Goal: Task Accomplishment & Management: Use online tool/utility

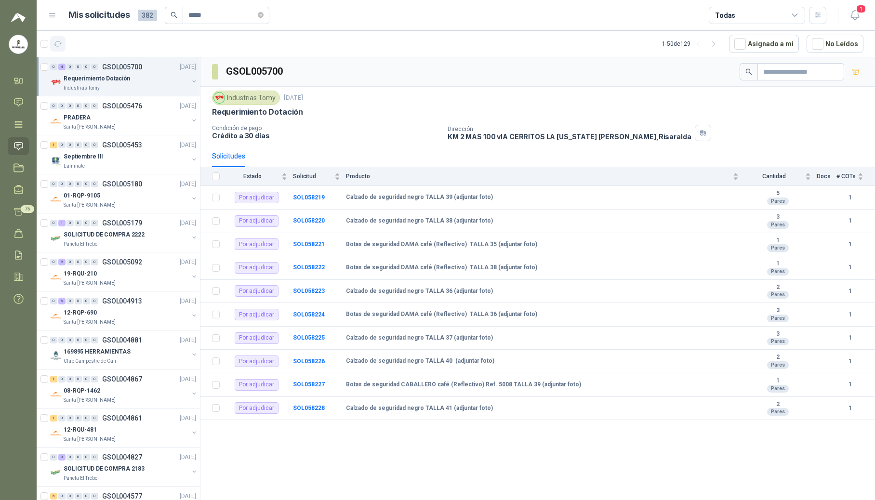
click at [59, 47] on icon "button" at bounding box center [58, 44] width 8 height 8
click at [518, 19] on icon "button" at bounding box center [855, 15] width 12 height 12
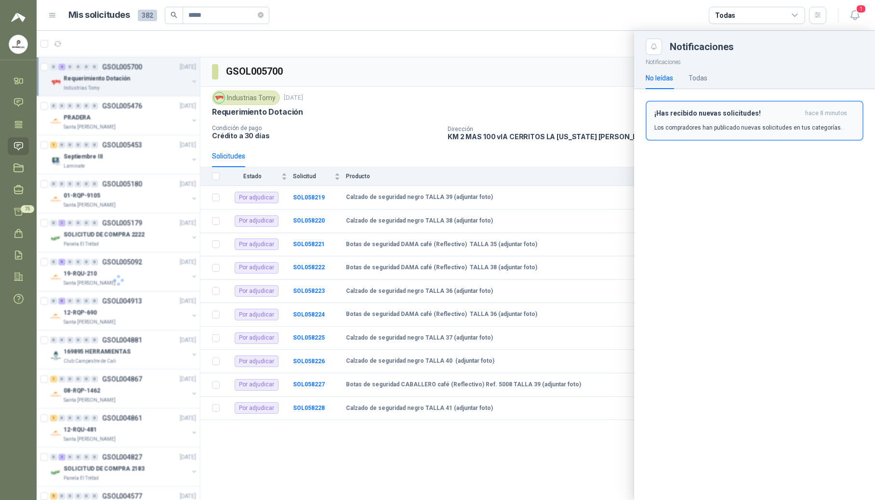
click at [518, 133] on button "¡Has recibido nuevas solicitudes! hace 8 minutos Los compradores han publicado …" at bounding box center [754, 121] width 218 height 40
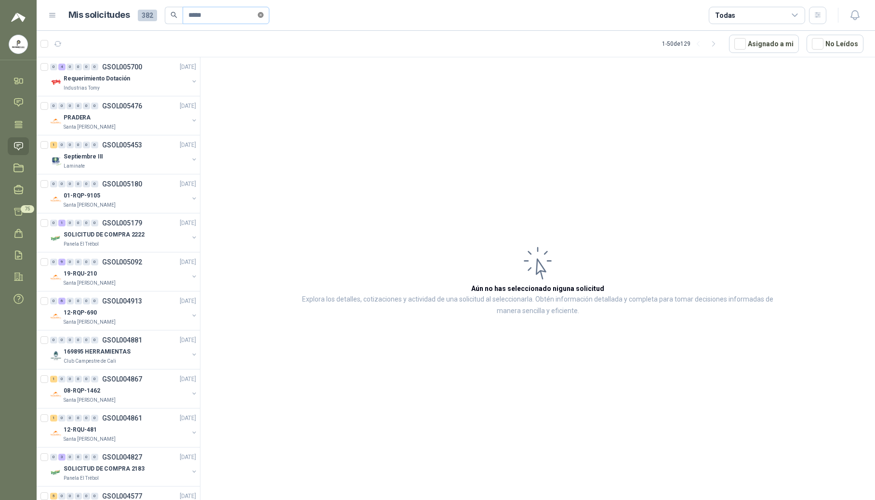
click at [263, 14] on icon "close-circle" at bounding box center [261, 15] width 6 height 6
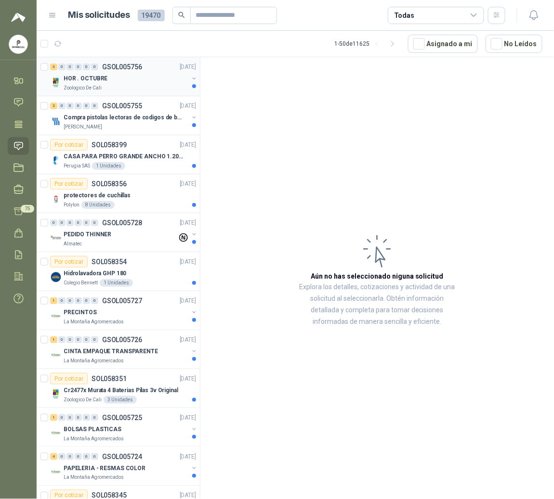
click at [172, 78] on div "HOR . OCTUBRE" at bounding box center [126, 79] width 125 height 12
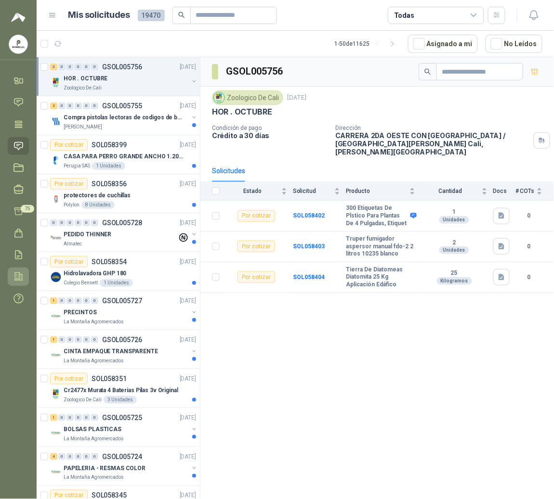
drag, startPoint x: 14, startPoint y: 331, endPoint x: 14, endPoint y: 275, distance: 56.8
click at [14, 331] on menu "POLYSHOES S.A.S. POLYSHOES S.A.S. Inicio Chat Tareas Solicitudes Licitaciones N…" at bounding box center [18, 249] width 37 height 499
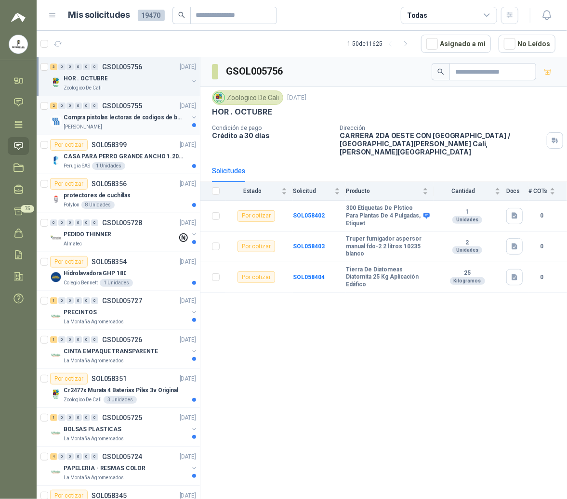
click at [79, 105] on div "0" at bounding box center [78, 106] width 7 height 7
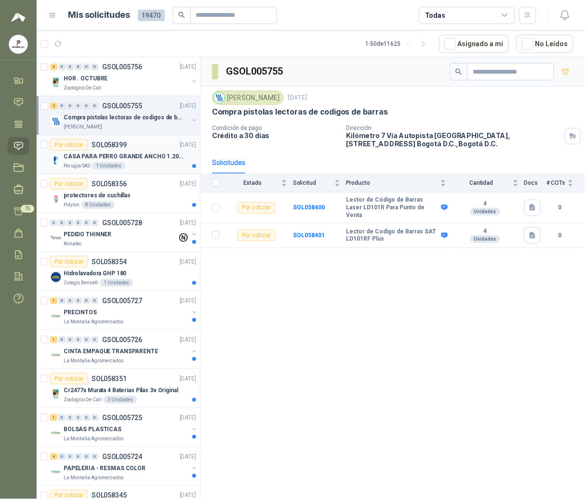
click at [98, 150] on div "Por cotizar SOL058399" at bounding box center [88, 145] width 77 height 12
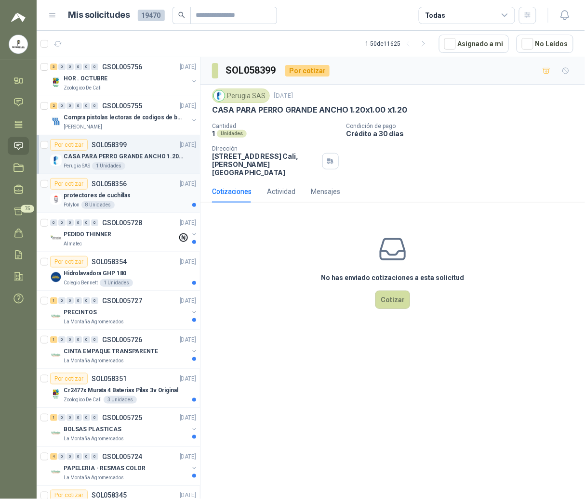
click at [107, 187] on p "SOL058356" at bounding box center [109, 184] width 35 height 7
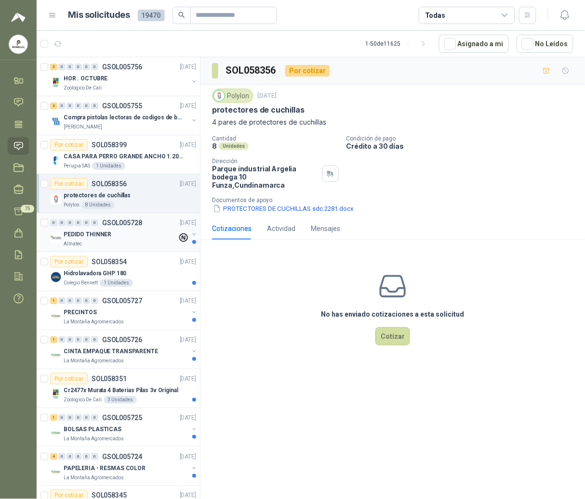
click at [130, 238] on div "PEDIDO THINNER" at bounding box center [121, 235] width 114 height 12
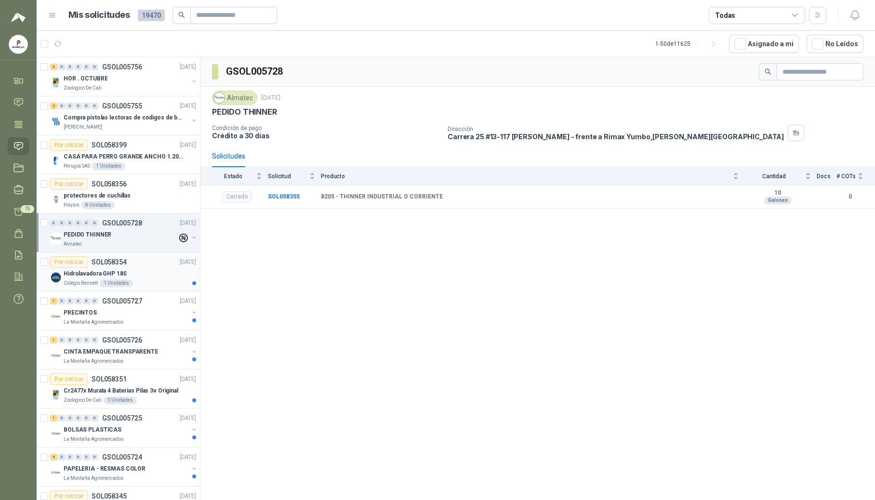
click at [87, 291] on article "Por cotizar SOL058354 [DATE] Hidrolavadora GHP 180 Colegio [PERSON_NAME] 1 Unid…" at bounding box center [118, 271] width 163 height 39
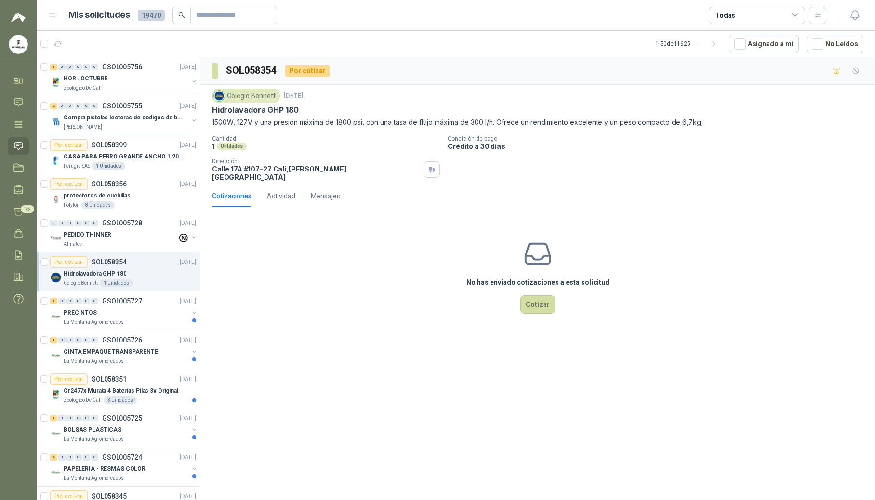
click at [518, 173] on div "Cantidad 1 Unidades Condición de pago Crédito a 30 días Dirección [STREET_ADDRE…" at bounding box center [537, 158] width 651 height 46
click at [100, 314] on div "PRECINTOS" at bounding box center [126, 313] width 125 height 12
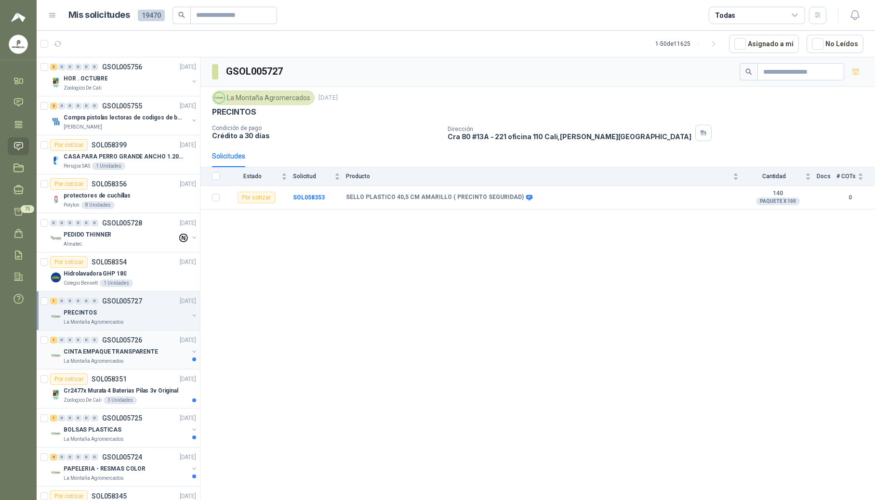
click at [108, 334] on div "1 0 0 0 0 0 GSOL005726 [DATE] CINTA EMPAQUE TRANSPARENTE La Montaña Agromercados" at bounding box center [118, 349] width 163 height 39
click at [99, 363] on p "La Montaña Agromercados" at bounding box center [94, 361] width 60 height 8
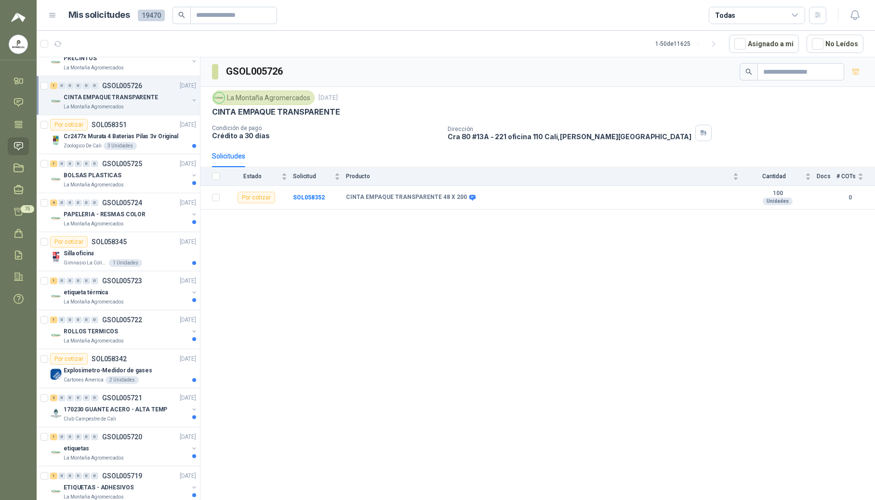
scroll to position [286, 0]
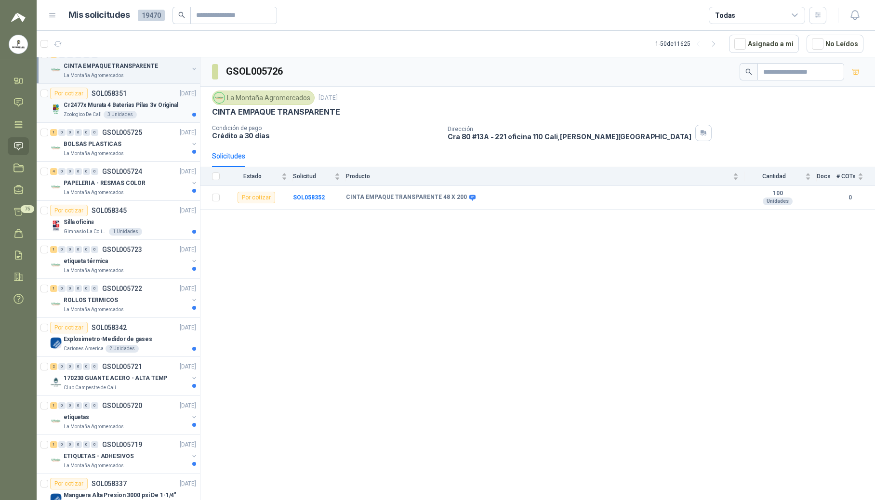
click at [93, 108] on p "Cr2477x Murata 4 Baterias Pilas 3v Original" at bounding box center [121, 105] width 115 height 9
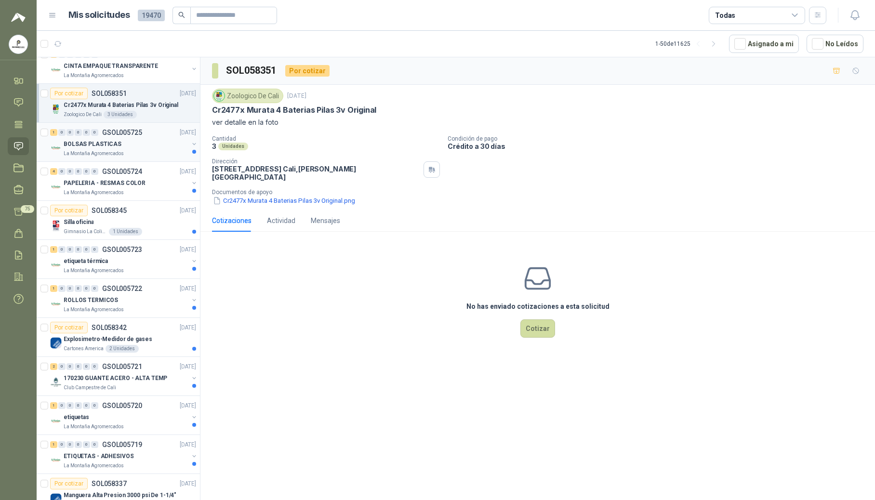
click at [138, 154] on div "La Montaña Agromercados" at bounding box center [126, 154] width 125 height 8
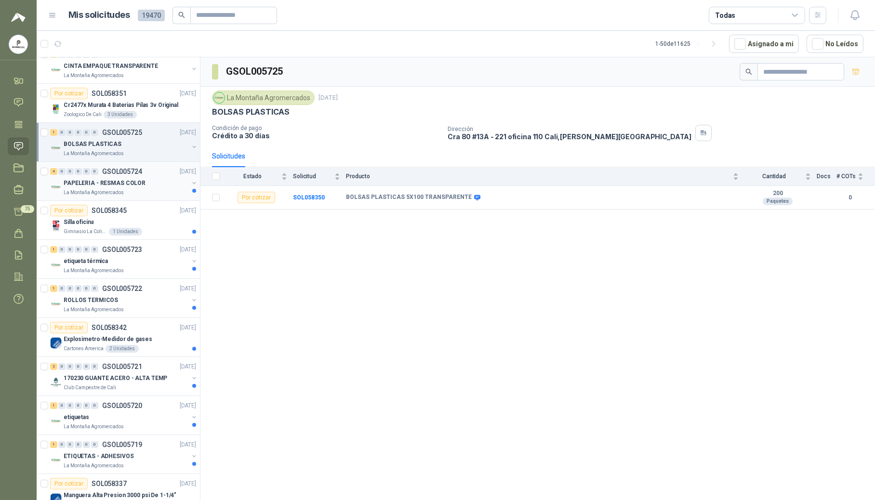
click at [125, 185] on p "PAPELERIA - RESMAS COLOR" at bounding box center [105, 183] width 82 height 9
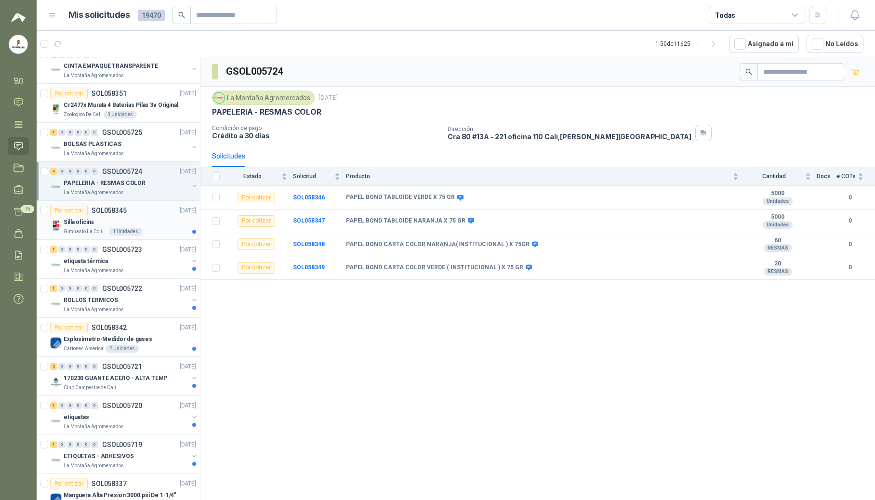
click at [140, 234] on div "Gimnasio La Colina 1 Unidades" at bounding box center [130, 232] width 132 height 8
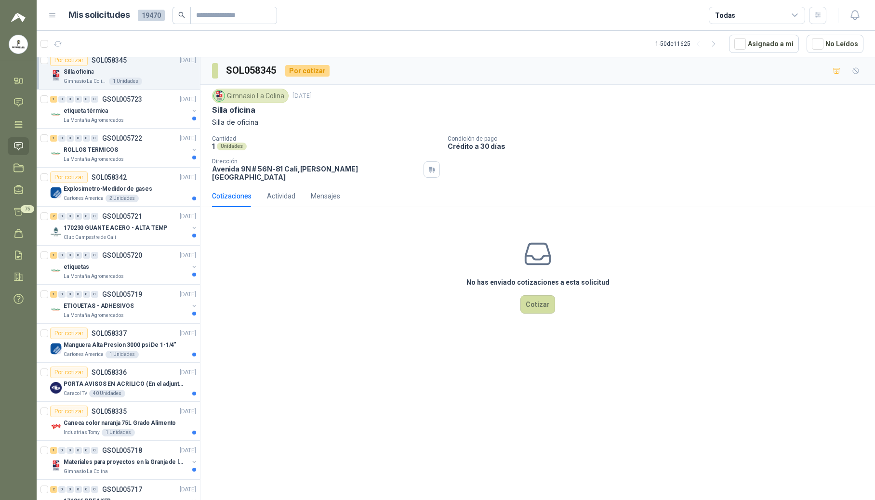
scroll to position [418, 0]
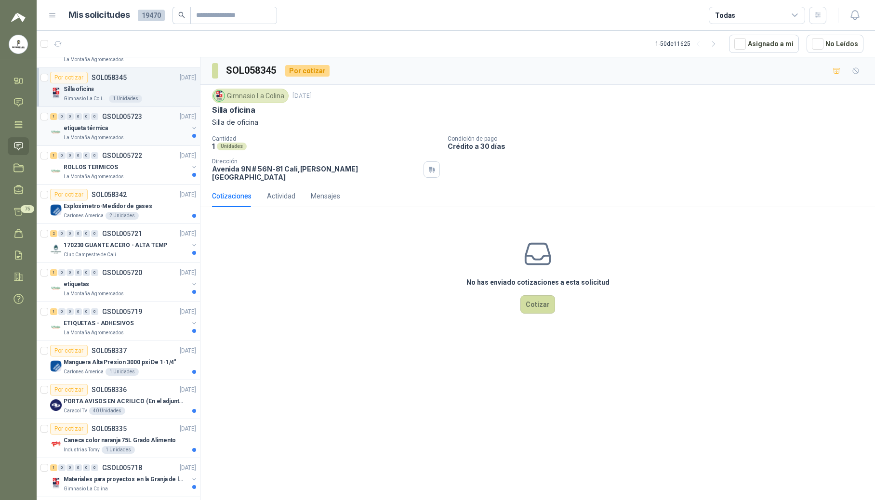
click at [114, 125] on div "etiqueta térmica" at bounding box center [126, 128] width 125 height 12
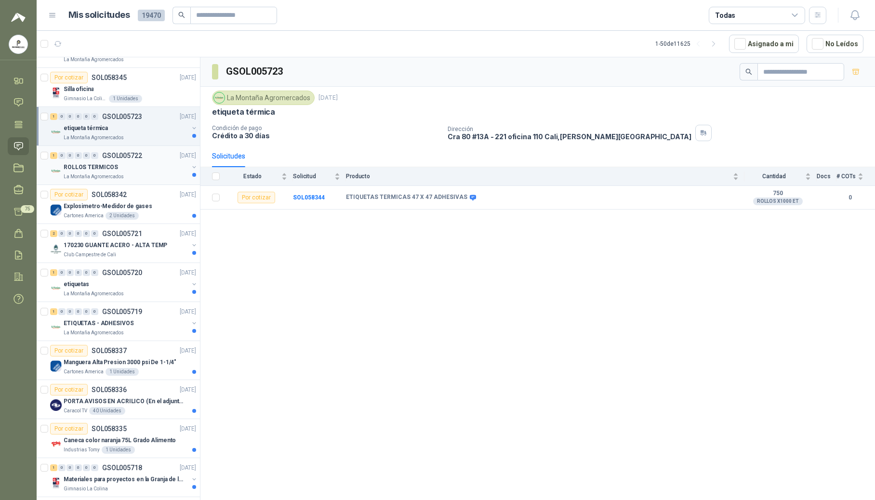
click at [102, 159] on p "GSOL005722" at bounding box center [122, 155] width 40 height 7
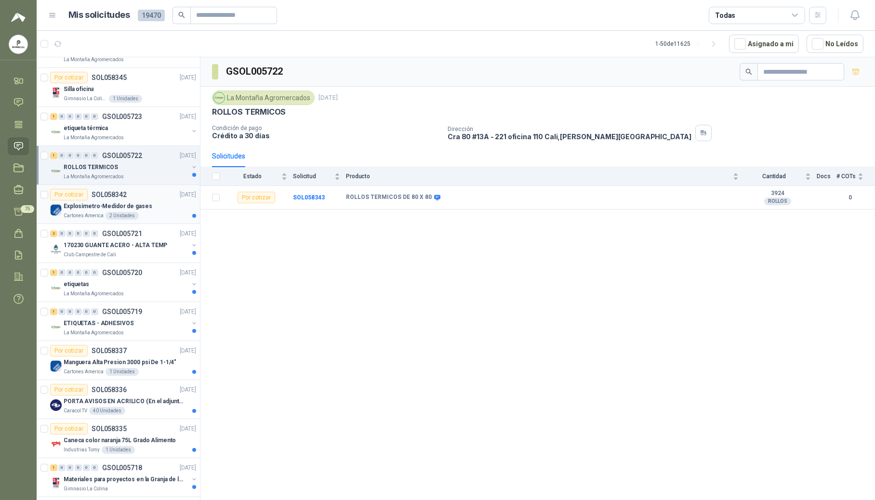
click at [92, 211] on p "Explosimetro-Medidor de gases" at bounding box center [108, 206] width 89 height 9
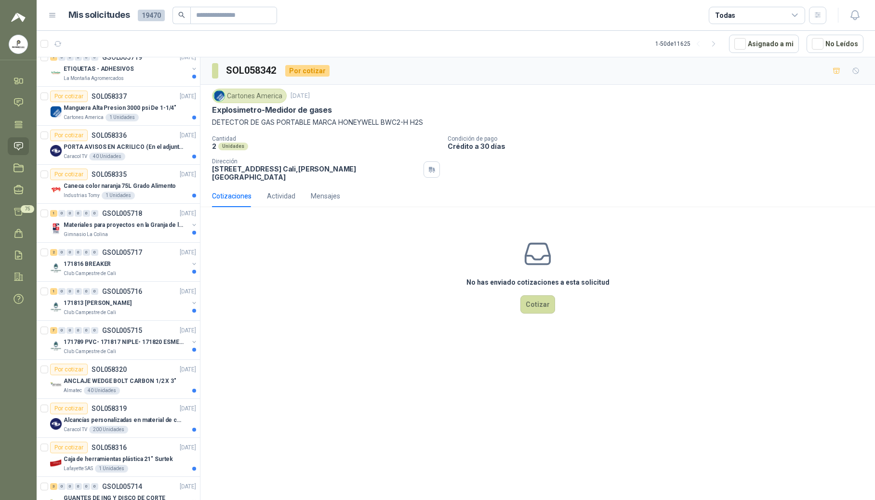
scroll to position [675, 0]
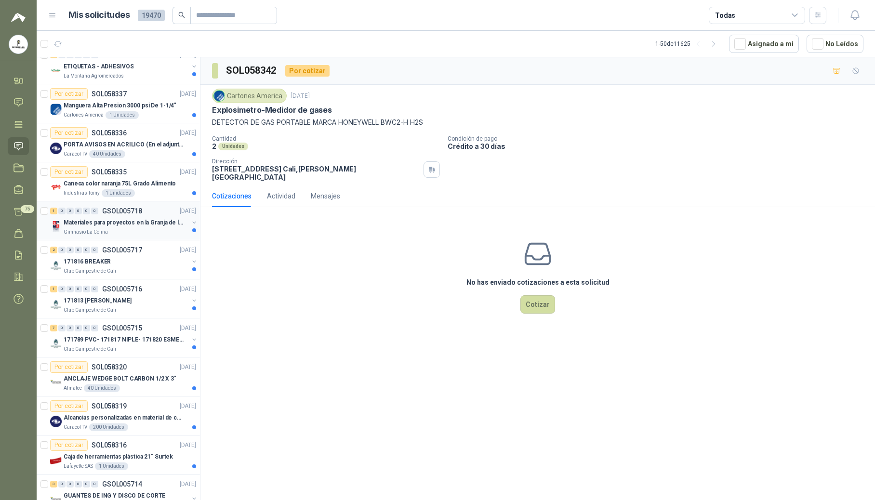
click at [157, 235] on div "Gimnasio La Colina" at bounding box center [126, 232] width 125 height 8
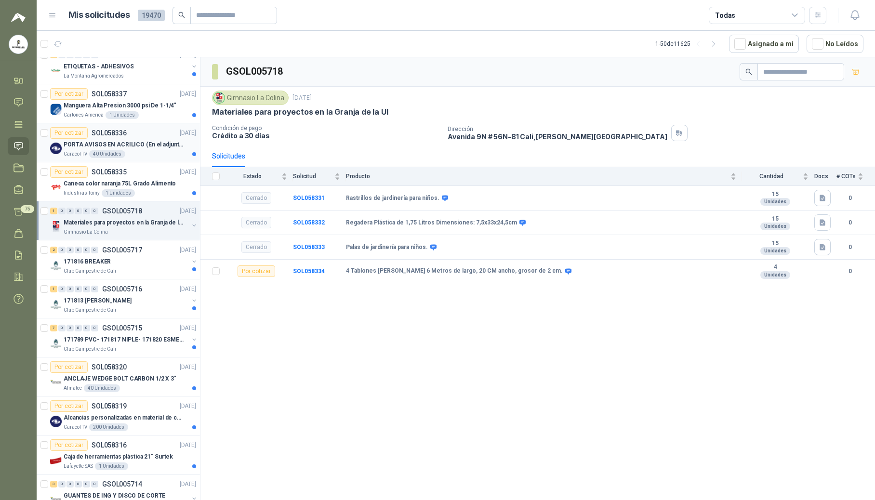
click at [97, 149] on p "PORTA AVISOS EN ACRILICO (En el adjunto mas informacion)" at bounding box center [124, 144] width 120 height 9
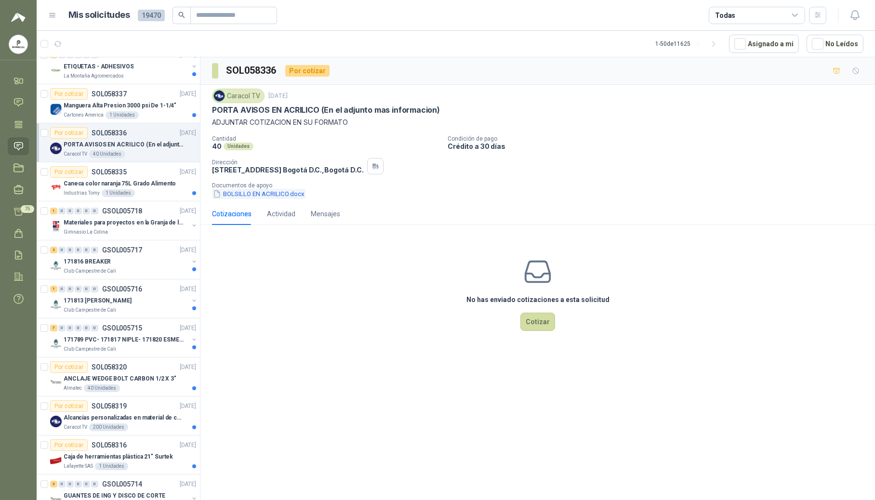
click at [281, 196] on button "BOLSILLO EN ACRILICO.docx" at bounding box center [258, 194] width 93 height 10
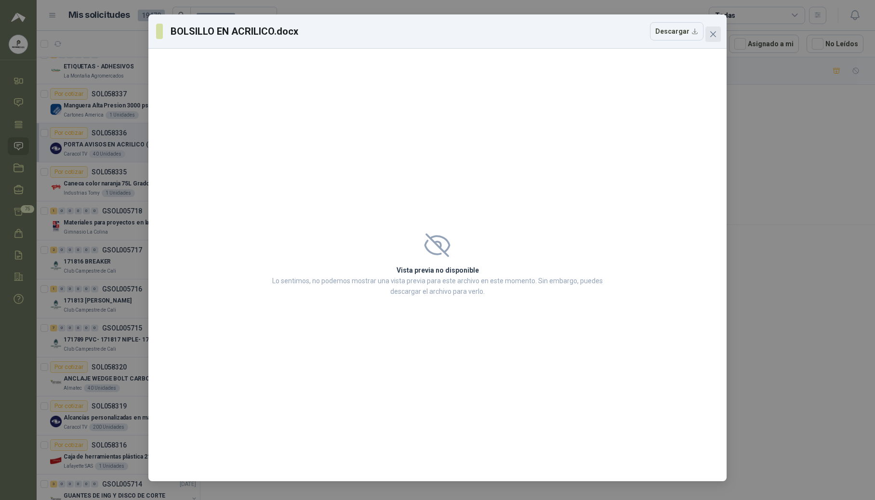
click at [518, 33] on icon "close" at bounding box center [713, 34] width 8 height 8
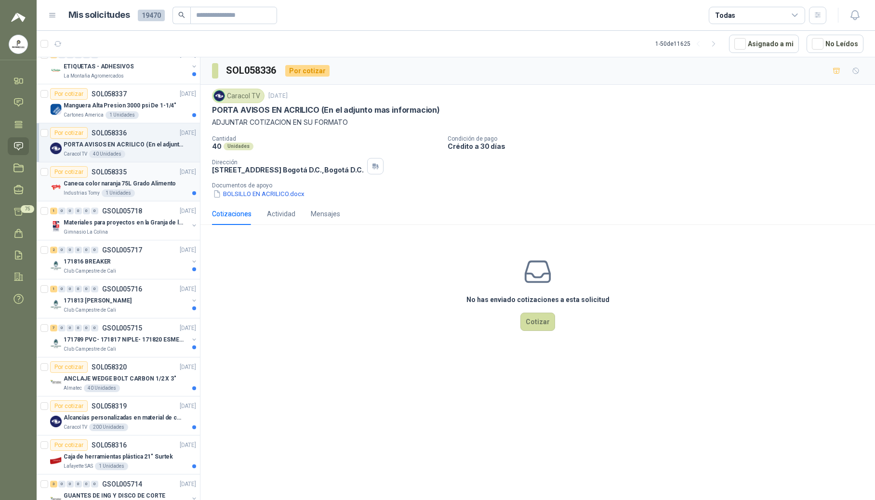
click at [139, 187] on p "Caneca color naranja 75L Grado Alimento" at bounding box center [120, 183] width 112 height 9
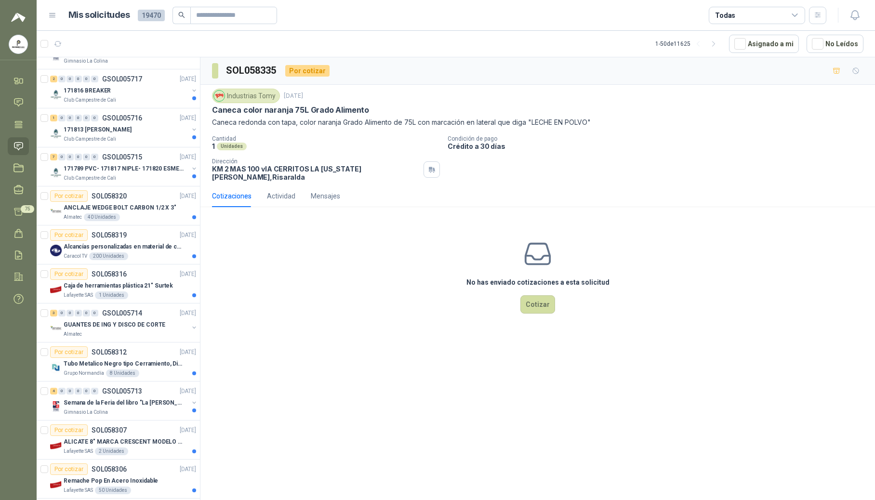
scroll to position [858, 0]
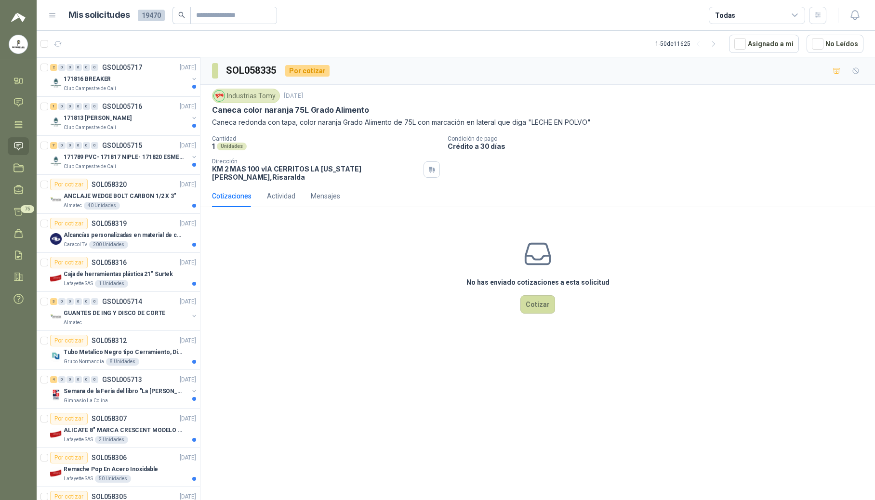
click at [518, 205] on div "Cotizaciones Actividad Mensajes No has enviado cotizaciones a esta solicitud Co…" at bounding box center [537, 261] width 674 height 153
click at [131, 276] on p "Caja de herramientas plástica 21" Surtek" at bounding box center [118, 274] width 109 height 9
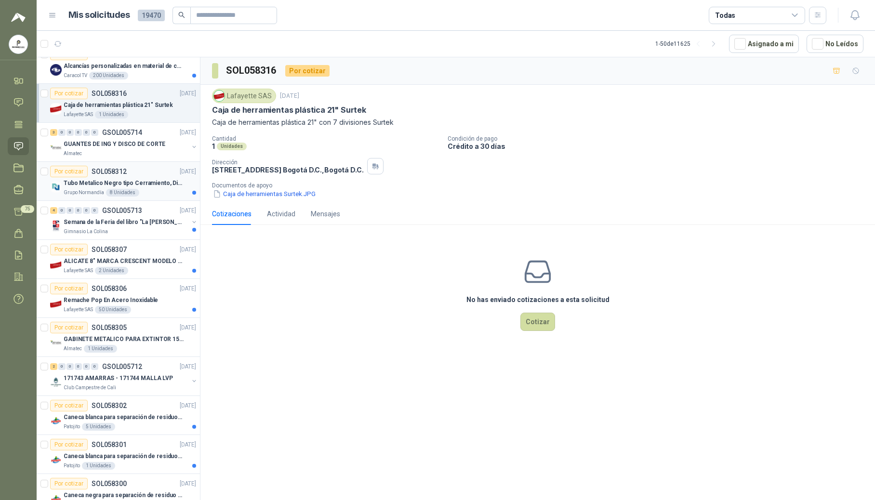
scroll to position [1050, 0]
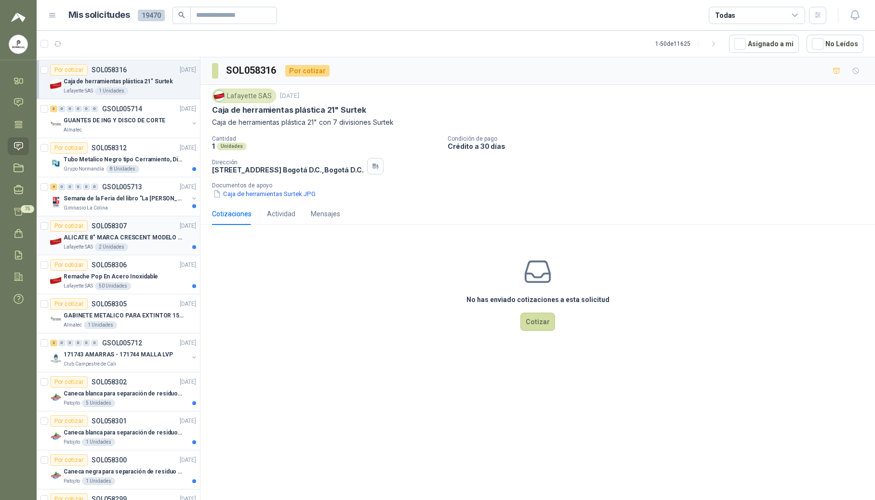
click at [116, 237] on div "ALICATE 8" MARCA CRESCENT MODELO 38008tv" at bounding box center [130, 238] width 132 height 12
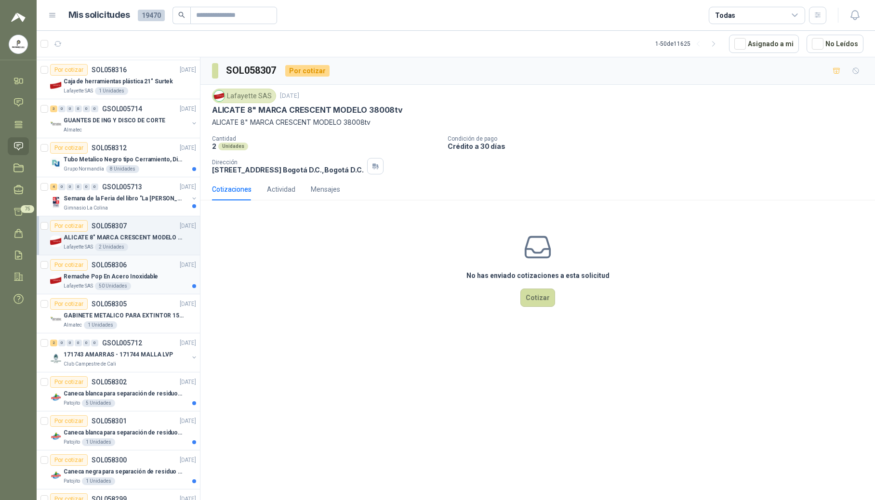
click at [113, 281] on p "Remache Pop En Acero Inoxidable" at bounding box center [111, 276] width 94 height 9
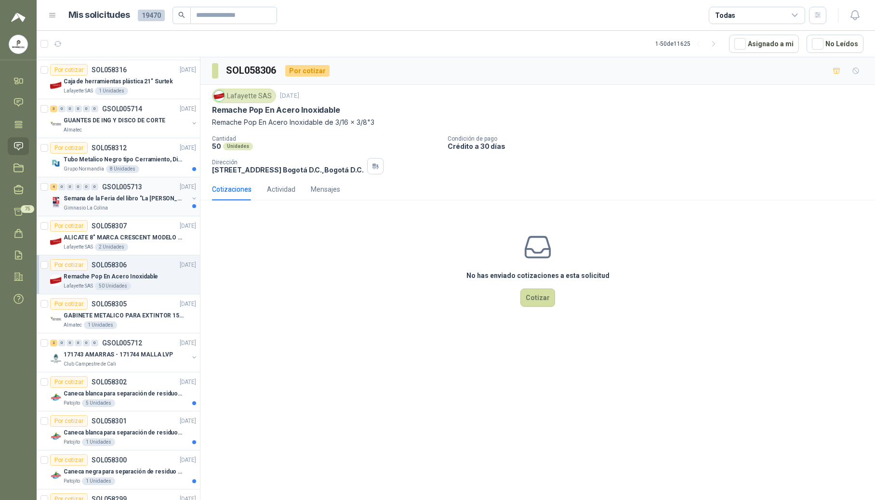
click at [118, 200] on p "Semana de la Feria del libro "La [PERSON_NAME]"" at bounding box center [124, 198] width 120 height 9
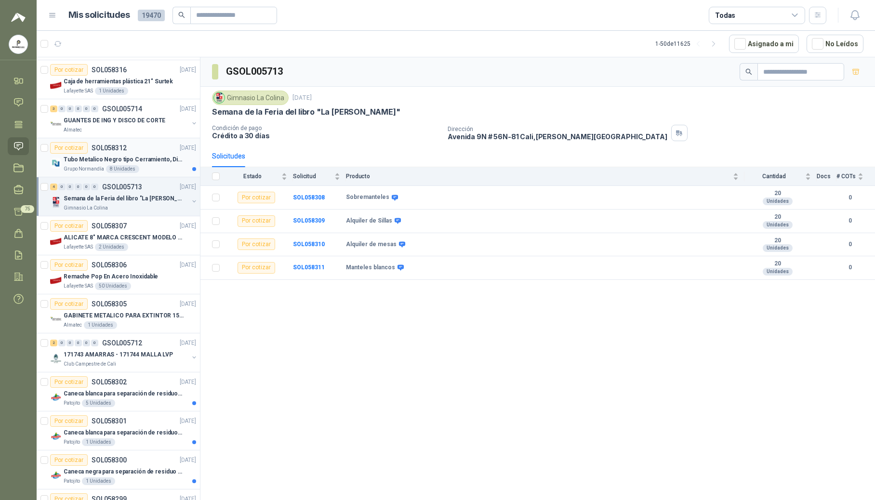
click at [120, 177] on article "Por cotizar SOL058312 [DATE] Tubo Metalico Negro tipo Cerramiento, Diametro 1-1…" at bounding box center [118, 157] width 163 height 39
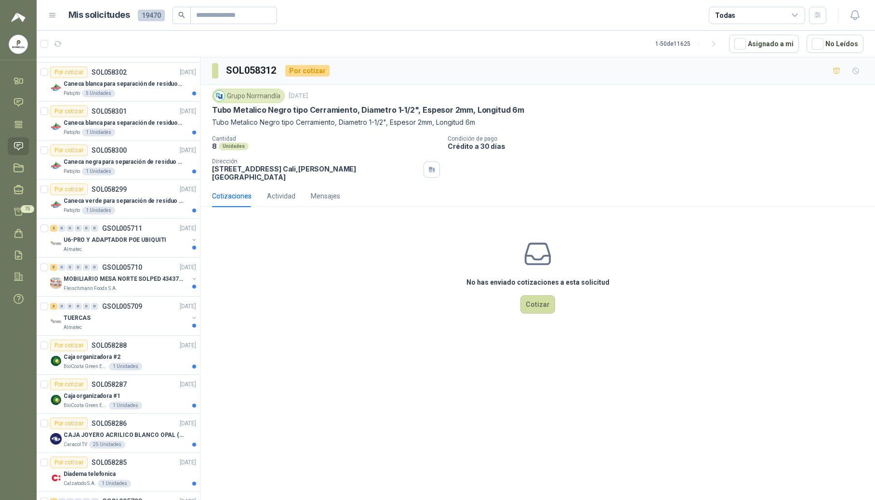
scroll to position [1362, 0]
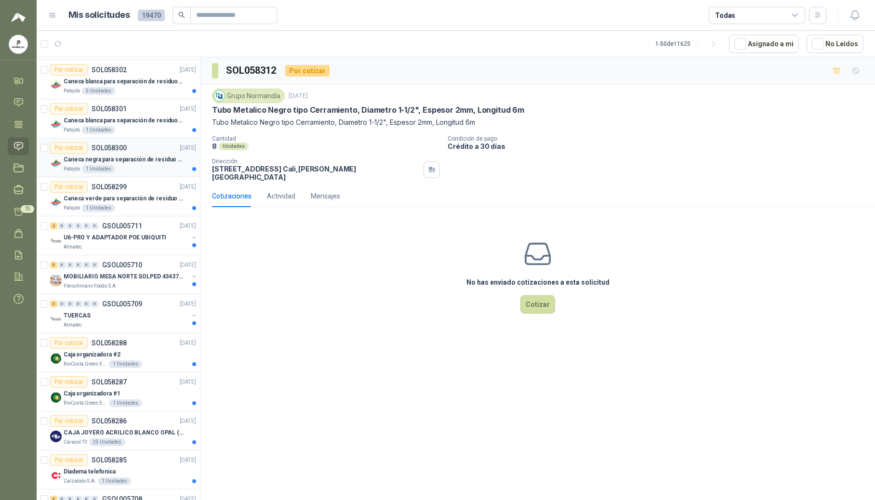
click at [147, 164] on p "Caneca negra para separación de residuo 55 LT" at bounding box center [124, 159] width 120 height 9
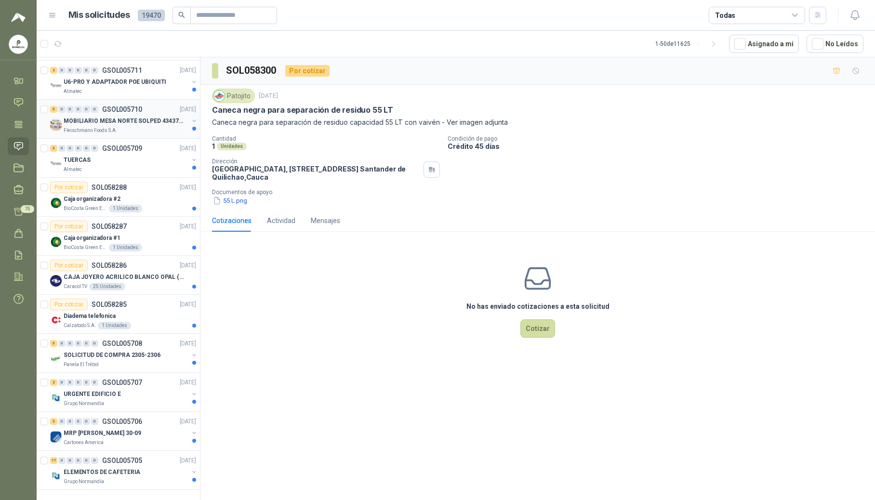
scroll to position [1533, 0]
click at [121, 351] on p "SOLICITUD DE COMPRA 2305-2306" at bounding box center [112, 355] width 97 height 9
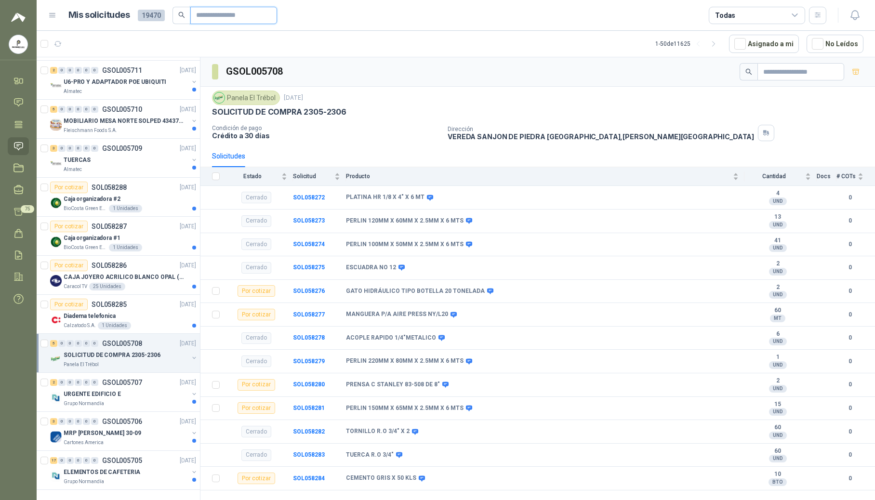
click at [220, 14] on input "text" at bounding box center [229, 15] width 67 height 16
type input "****"
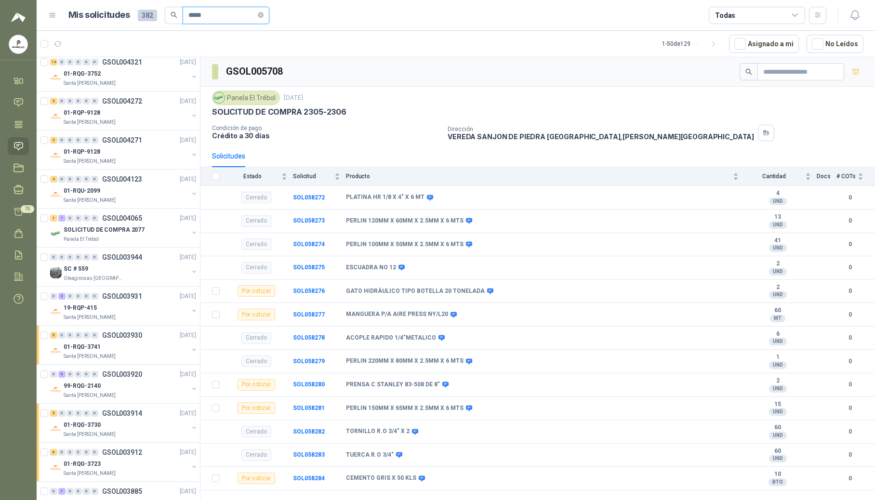
scroll to position [754, 0]
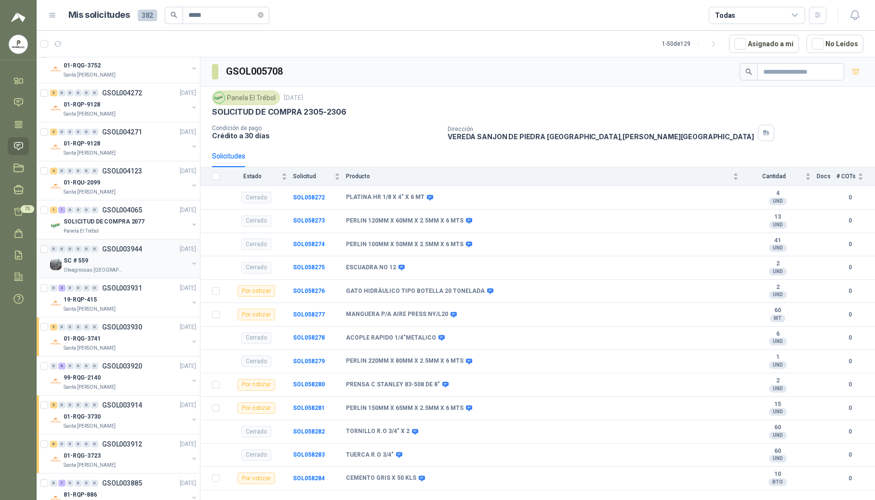
click at [100, 274] on p "Oleaginosas [GEOGRAPHIC_DATA][PERSON_NAME]" at bounding box center [94, 270] width 61 height 8
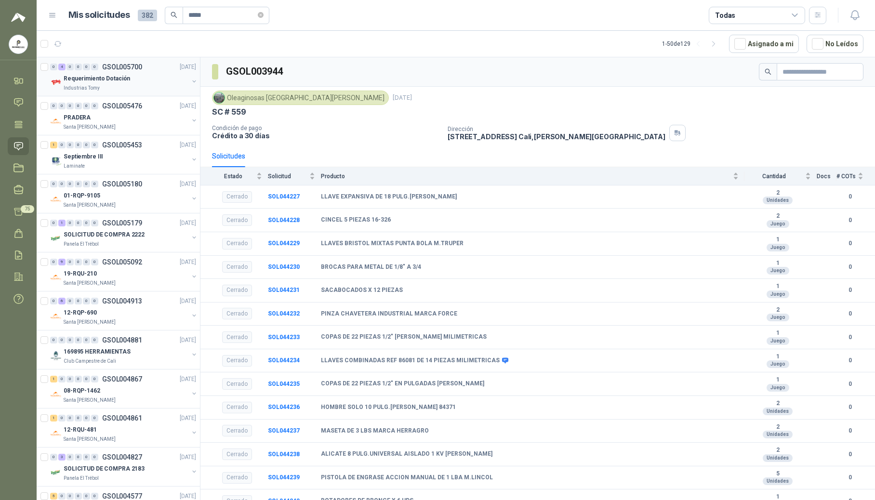
click at [138, 83] on div "Requerimiento Dotación" at bounding box center [126, 79] width 125 height 12
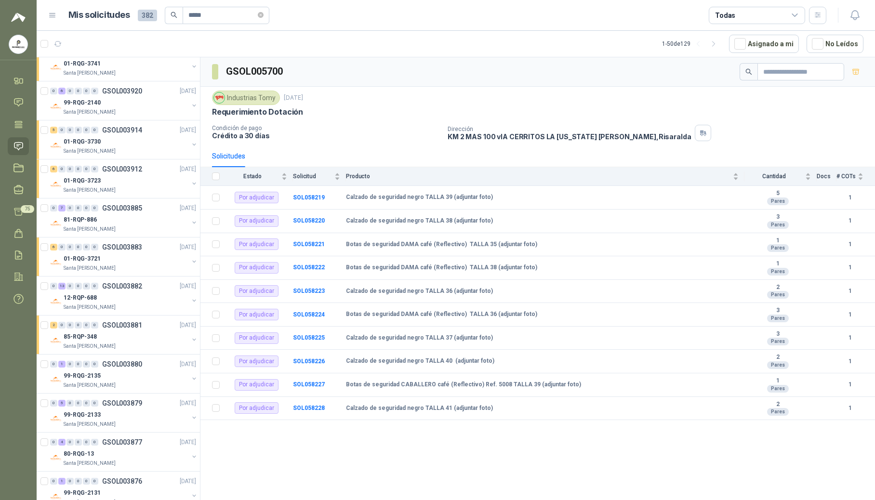
scroll to position [1526, 0]
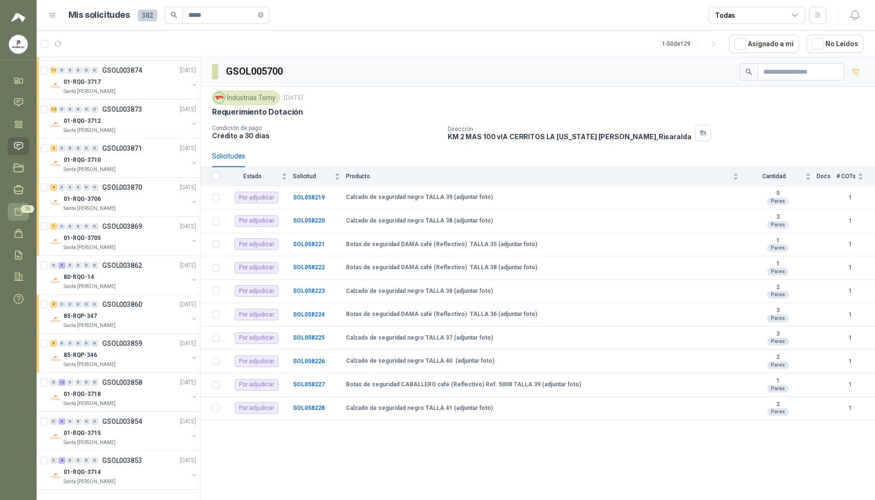
click at [18, 214] on icon at bounding box center [18, 212] width 10 height 10
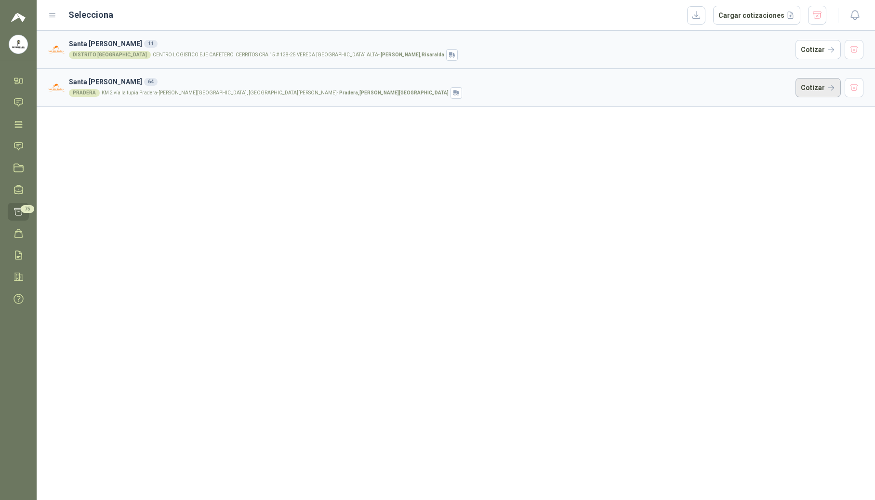
click at [518, 89] on button "Cotizar" at bounding box center [817, 87] width 45 height 19
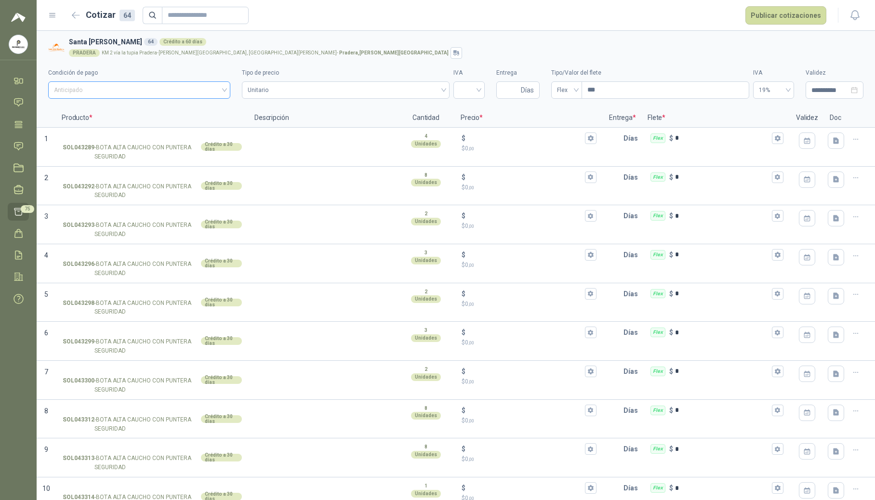
click at [176, 87] on span "Anticipado" at bounding box center [139, 90] width 170 height 14
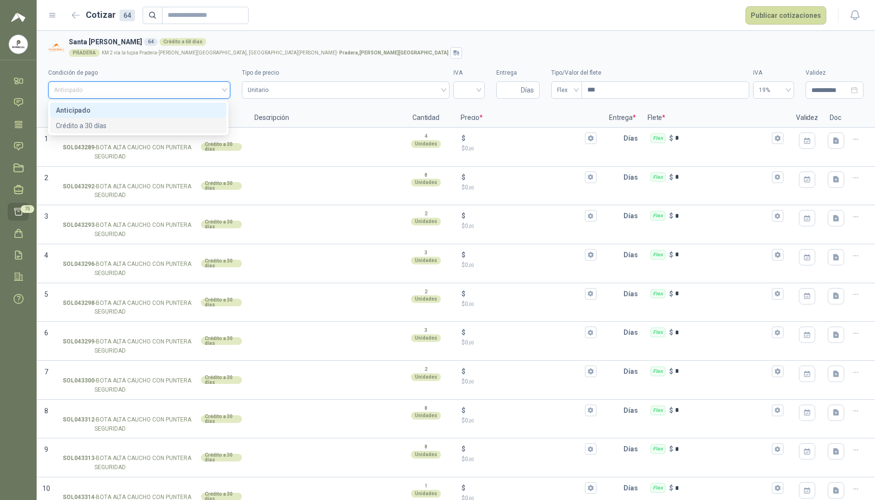
click at [162, 124] on div "Crédito a 30 días" at bounding box center [138, 125] width 165 height 11
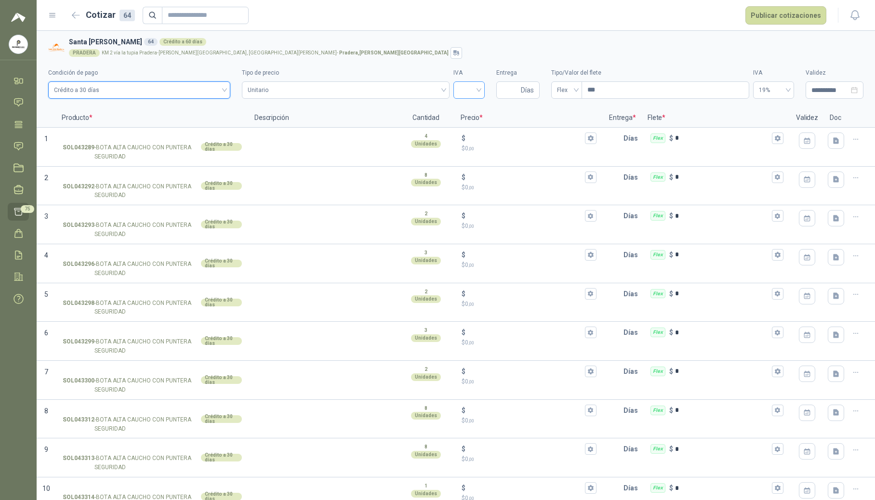
click at [468, 98] on div at bounding box center [468, 89] width 31 height 17
click at [465, 108] on div "19%" at bounding box center [464, 110] width 16 height 11
click at [502, 89] on input "Entrega" at bounding box center [510, 90] width 17 height 16
type input "*"
click at [518, 89] on div "19%" at bounding box center [773, 89] width 41 height 17
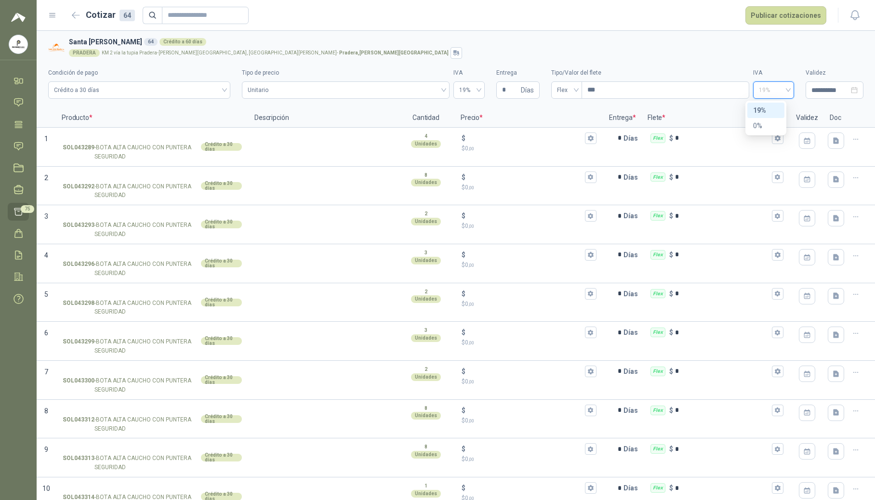
click at [518, 113] on div "19%" at bounding box center [766, 110] width 26 height 11
click at [140, 139] on input "SOL043289 - BOTA ALTA CAUCHO CON PUNTERA SEGURIDAD Crédito a 30 días" at bounding box center [152, 138] width 179 height 7
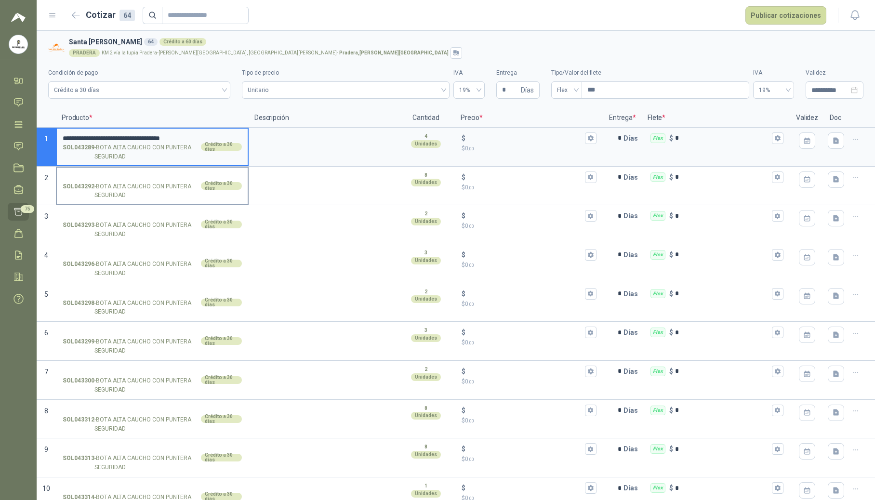
click at [93, 179] on input "SOL043292 - BOTA ALTA CAUCHO CON PUNTERA SEGURIDAD Crédito a 30 días" at bounding box center [152, 177] width 179 height 7
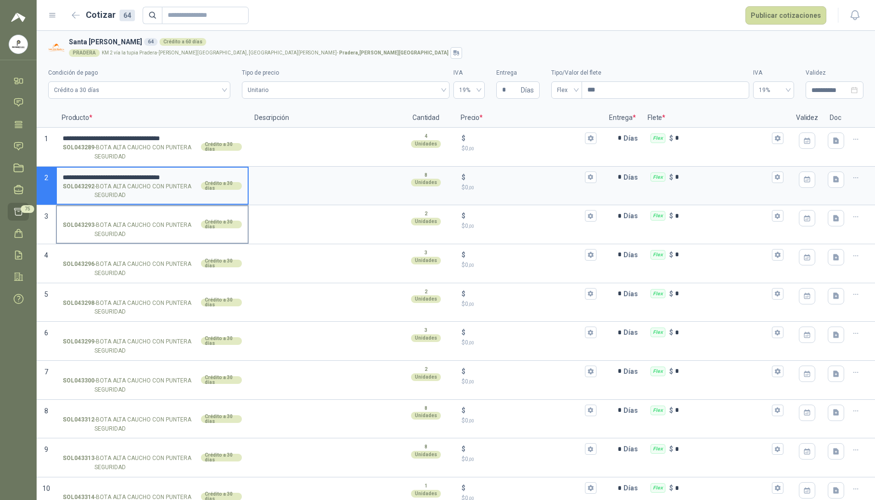
click at [94, 212] on input "SOL043293 - BOTA ALTA CAUCHO CON PUNTERA SEGURIDAD Crédito a 30 días" at bounding box center [152, 215] width 179 height 7
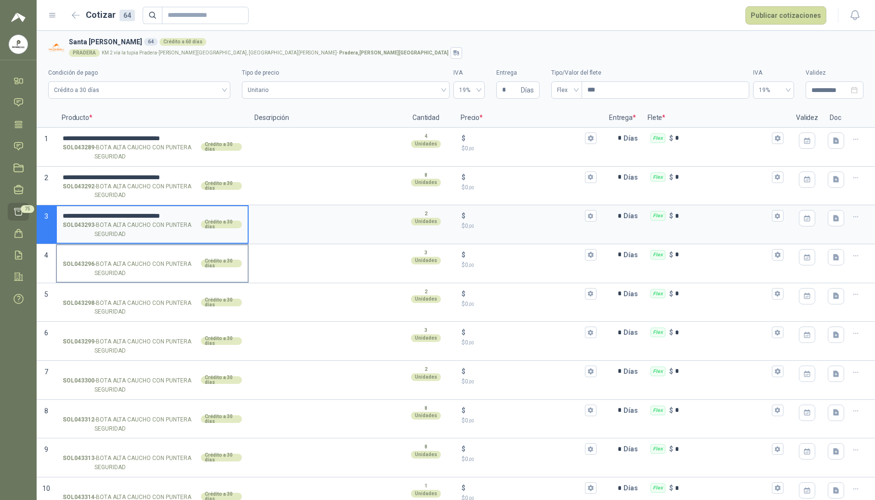
click at [115, 253] on input "SOL043296 - BOTA ALTA CAUCHO CON PUNTERA SEGURIDAD Crédito a 30 días" at bounding box center [152, 254] width 179 height 7
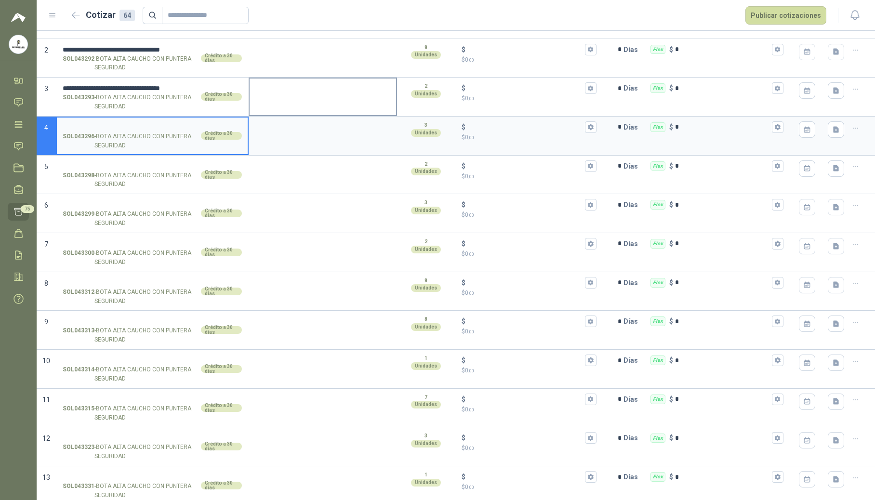
scroll to position [128, 0]
click at [80, 165] on input "SOL043298 - BOTA ALTA CAUCHO CON PUNTERA SEGURIDAD Crédito a 30 días" at bounding box center [152, 165] width 179 height 7
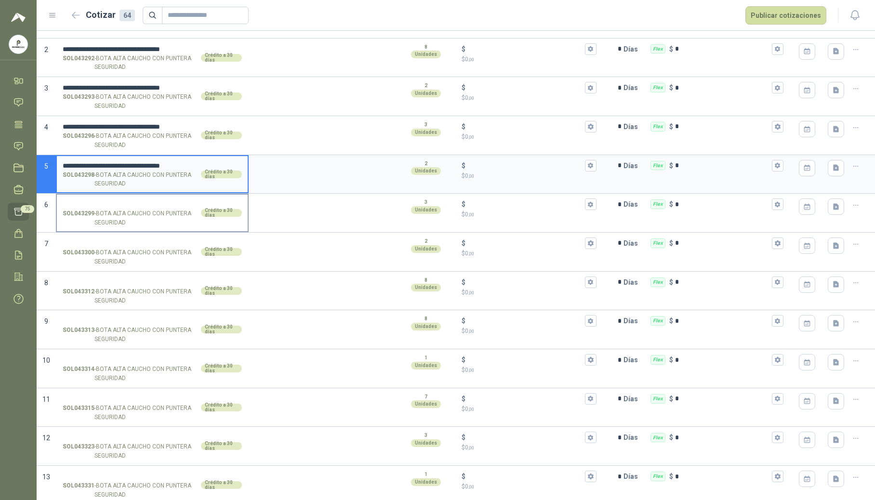
click at [87, 207] on input "SOL043299 - BOTA ALTA CAUCHO CON PUNTERA SEGURIDAD Crédito a 30 días" at bounding box center [152, 204] width 179 height 7
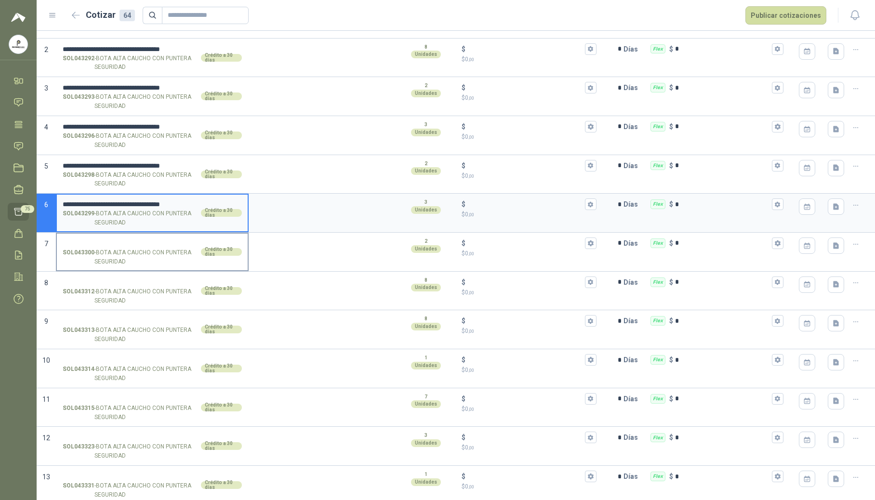
click at [95, 234] on label "SOL043300 - BOTA ALTA CAUCHO CON PUNTERA SEGURIDAD Crédito a 30 días" at bounding box center [152, 252] width 191 height 37
click at [95, 240] on input "SOL043300 - BOTA ALTA CAUCHO CON PUNTERA SEGURIDAD Crédito a 30 días" at bounding box center [152, 243] width 179 height 7
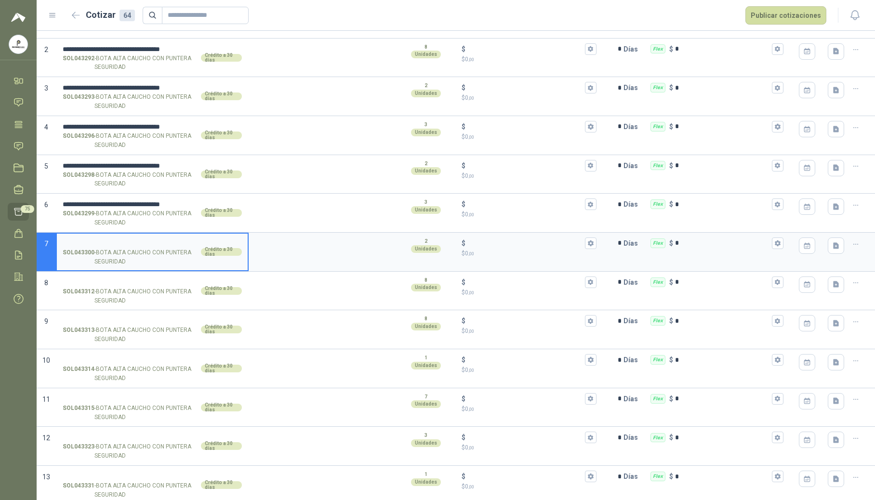
click at [93, 240] on input "SOL043300 - BOTA ALTA CAUCHO CON PUNTERA SEGURIDAD Crédito a 30 días" at bounding box center [152, 243] width 179 height 7
click at [99, 280] on input "SOL043312 - BOTA ALTA CAUCHO CON PUNTERA SEGURIDAD Crédito a 30 días" at bounding box center [152, 282] width 179 height 7
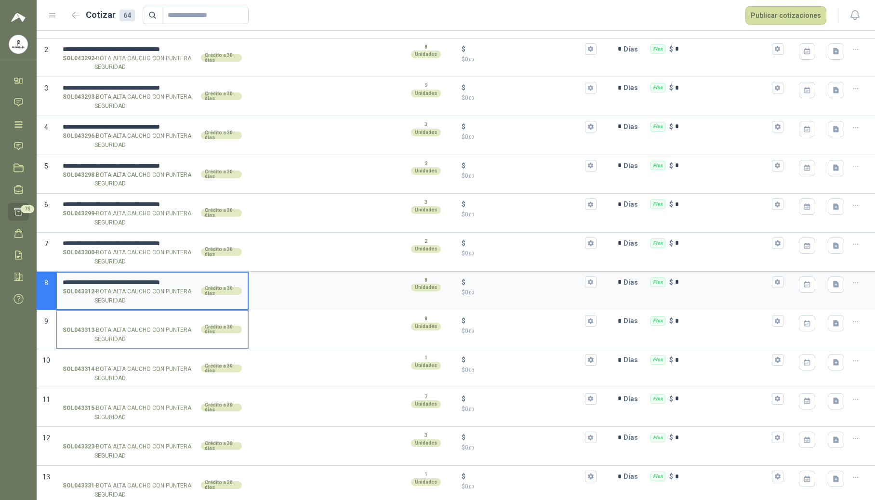
click at [80, 322] on input "SOL043313 - BOTA ALTA CAUCHO CON PUNTERA SEGURIDAD Crédito a 30 días" at bounding box center [152, 320] width 179 height 7
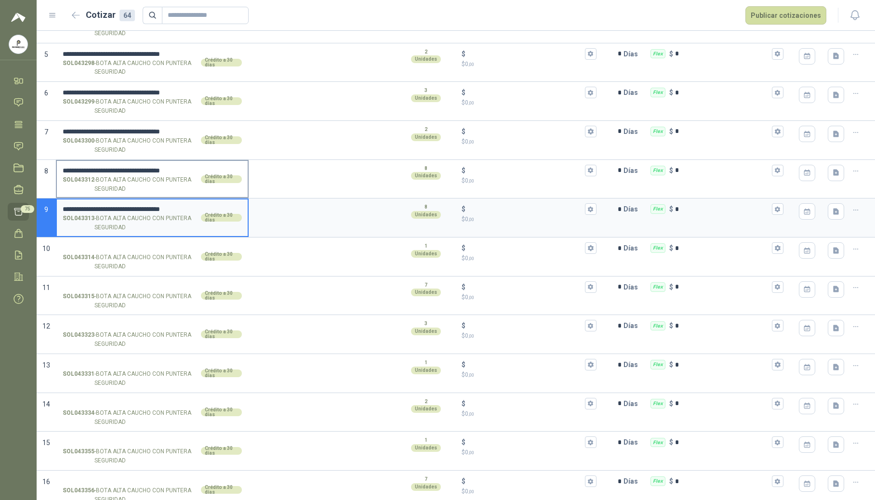
scroll to position [257, 0]
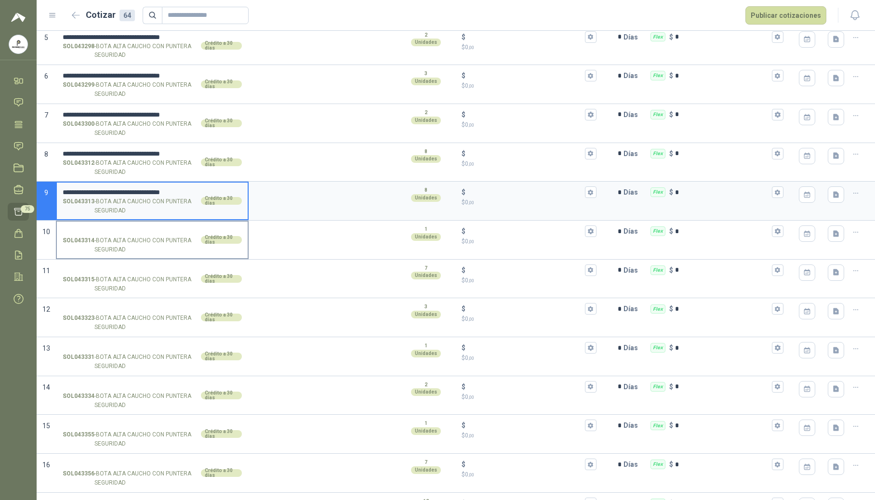
click at [137, 234] on input "SOL043314 - BOTA ALTA CAUCHO CON PUNTERA SEGURIDAD Crédito a 30 días" at bounding box center [152, 231] width 179 height 7
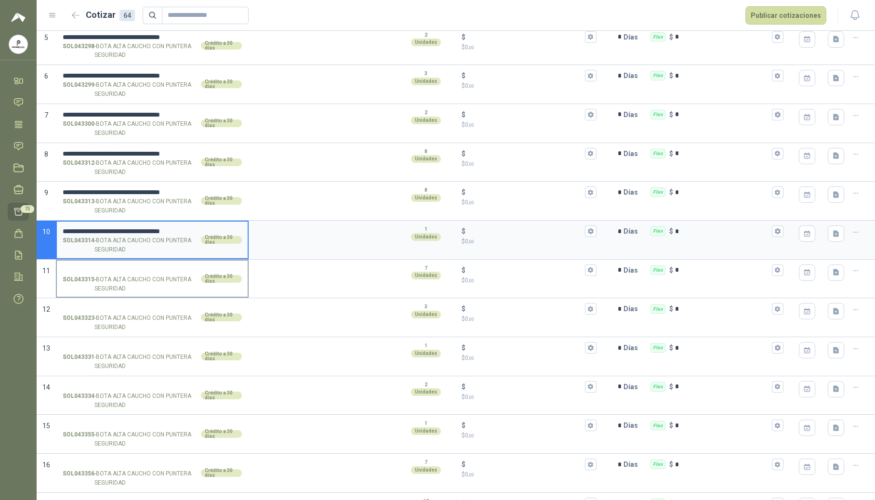
click at [112, 271] on input "SOL043315 - BOTA ALTA CAUCHO CON PUNTERA SEGURIDAD Crédito a 30 días" at bounding box center [152, 270] width 179 height 7
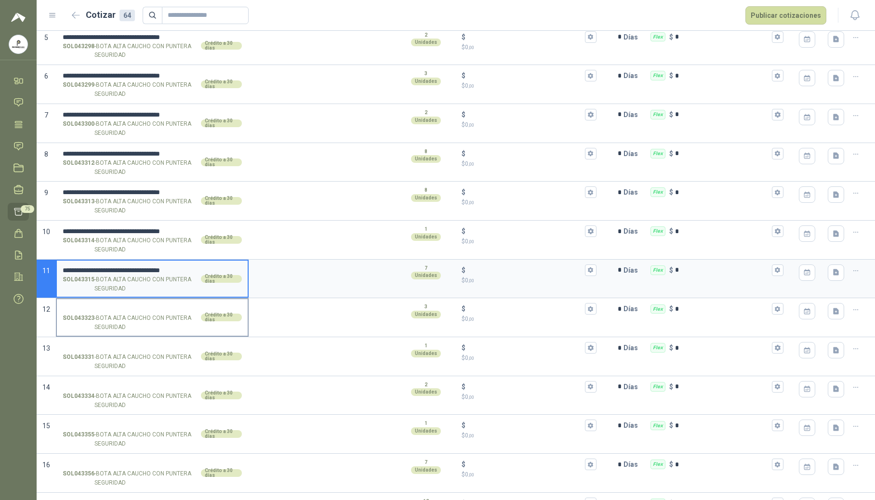
click at [124, 313] on input "SOL043323 - BOTA ALTA CAUCHO CON PUNTERA SEGURIDAD Crédito a 30 días" at bounding box center [152, 308] width 179 height 7
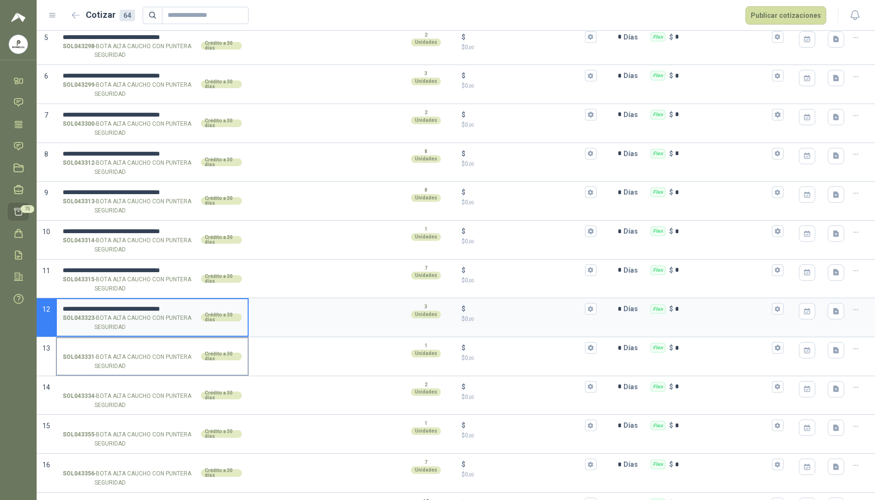
click at [118, 350] on input "SOL043331 - BOTA ALTA CAUCHO CON PUNTERA SEGURIDAD Crédito a 30 días" at bounding box center [152, 347] width 179 height 7
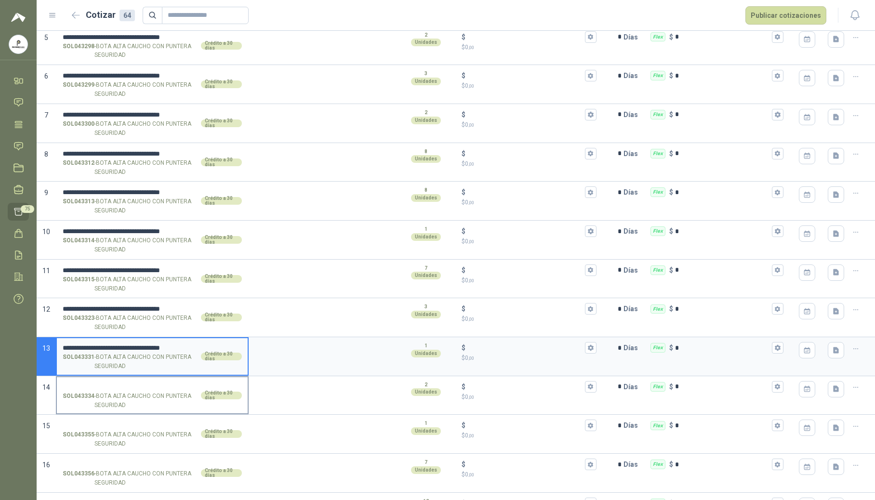
click at [110, 389] on input "SOL043334 - BOTA ALTA CAUCHO CON PUNTERA SEGURIDAD Crédito a 30 días" at bounding box center [152, 386] width 179 height 7
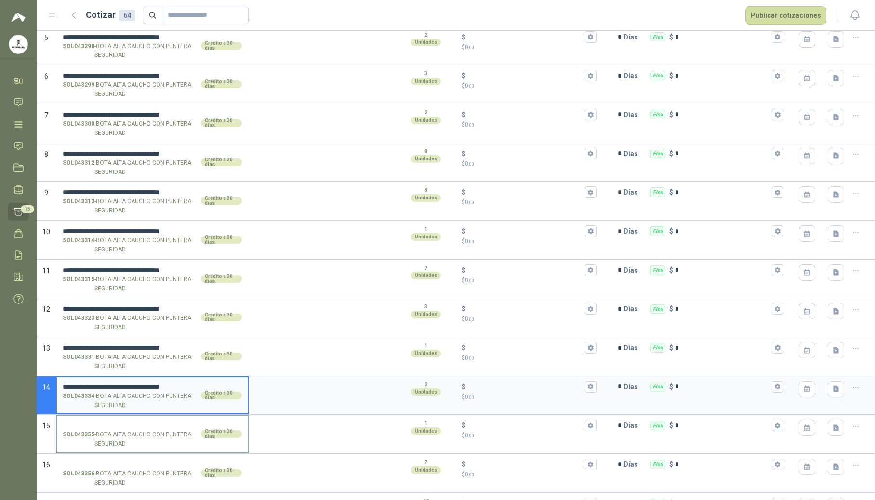
click at [103, 421] on label "SOL043355 - BOTA ALTA CAUCHO CON PUNTERA SEGURIDAD Crédito a 30 días" at bounding box center [152, 434] width 191 height 37
click at [103, 422] on input "SOL043355 - BOTA ALTA CAUCHO CON PUNTERA SEGURIDAD Crédito a 30 días" at bounding box center [152, 425] width 179 height 7
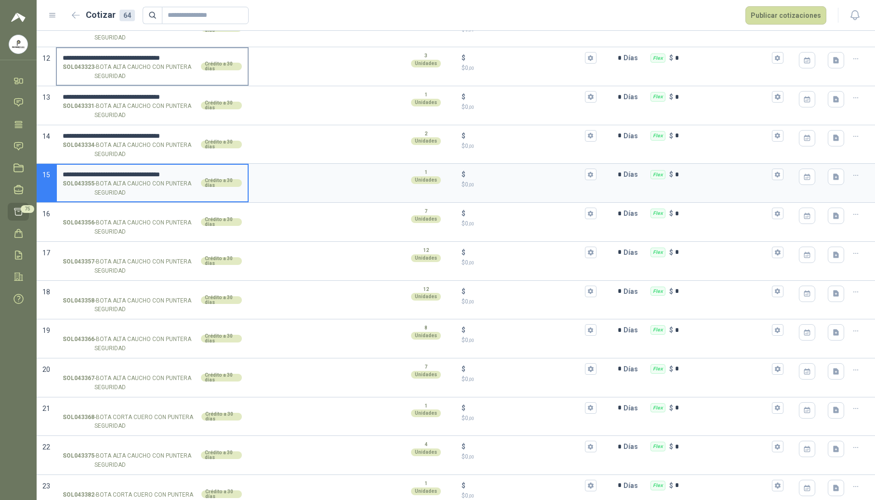
scroll to position [513, 0]
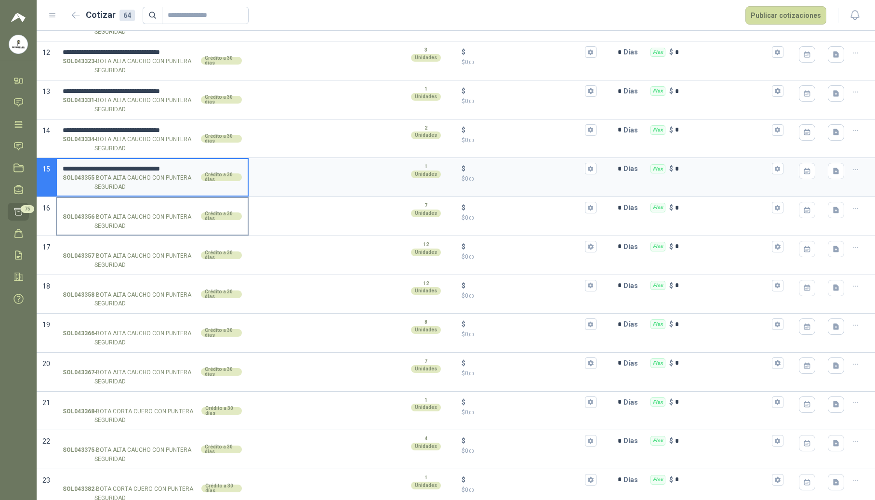
click at [125, 207] on input "SOL043356 - BOTA ALTA CAUCHO CON PUNTERA SEGURIDAD Crédito a 30 días" at bounding box center [152, 207] width 179 height 7
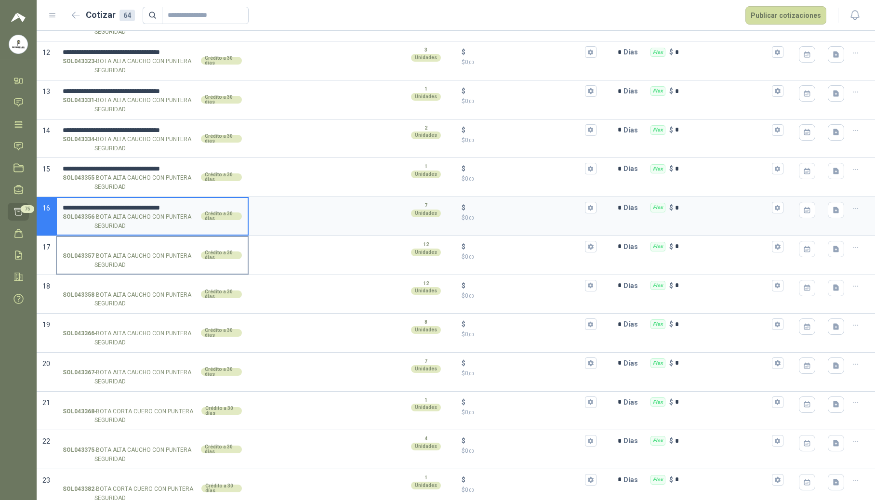
click at [118, 249] on input "SOL043357 - BOTA ALTA CAUCHO CON PUNTERA SEGURIDAD Crédito a 30 días" at bounding box center [152, 246] width 179 height 7
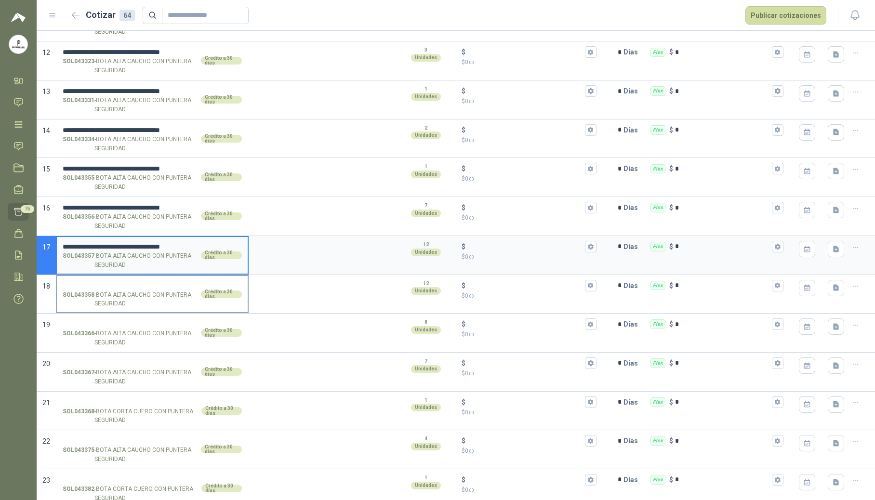
click at [119, 289] on input "SOL043358 - BOTA ALTA CAUCHO CON PUNTERA SEGURIDAD Crédito a 30 días" at bounding box center [152, 285] width 179 height 7
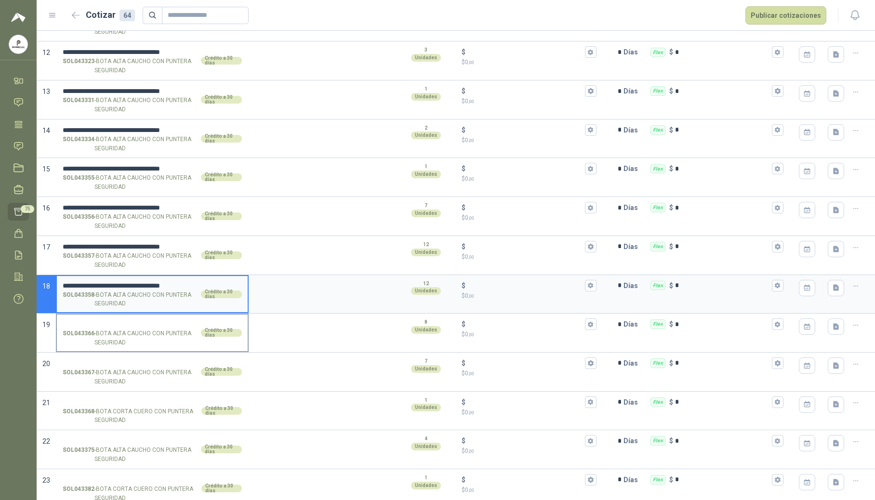
click at [108, 327] on input "SOL043366 - BOTA ALTA CAUCHO CON PUNTERA SEGURIDAD Crédito a 30 días" at bounding box center [152, 324] width 179 height 7
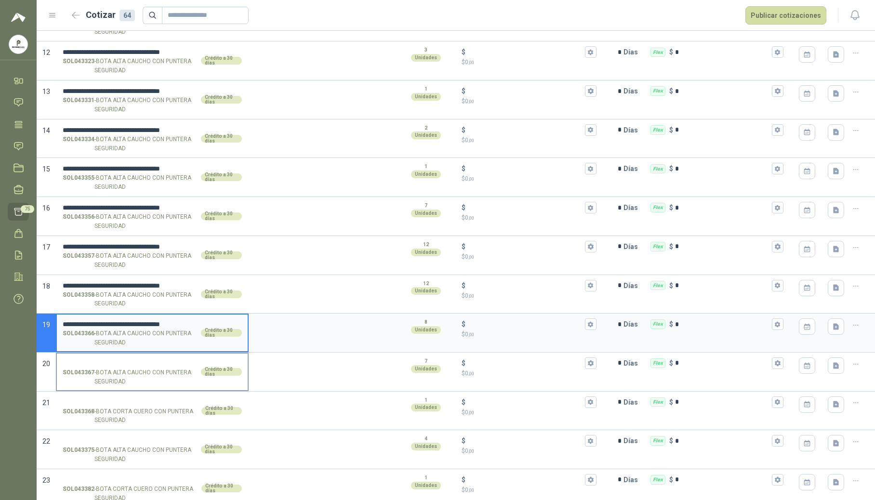
click at [104, 365] on input "SOL043367 - BOTA ALTA CAUCHO CON PUNTERA SEGURIDAD Crédito a 30 días" at bounding box center [152, 363] width 179 height 7
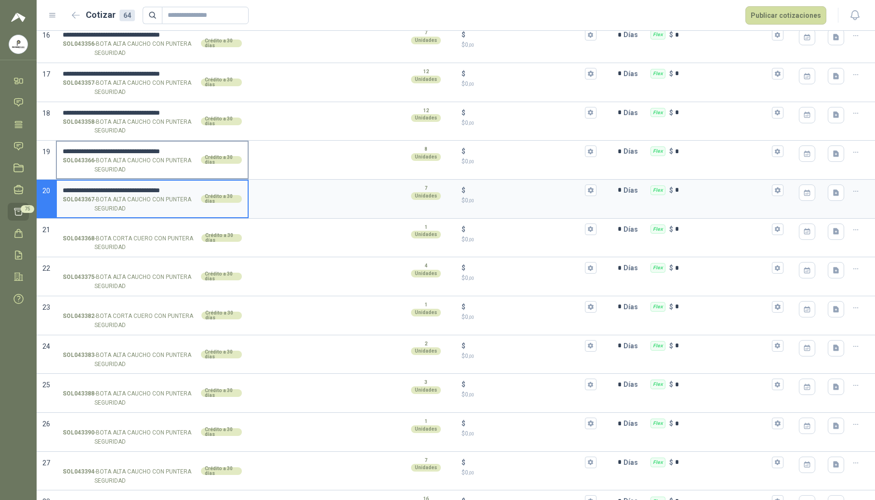
scroll to position [706, 0]
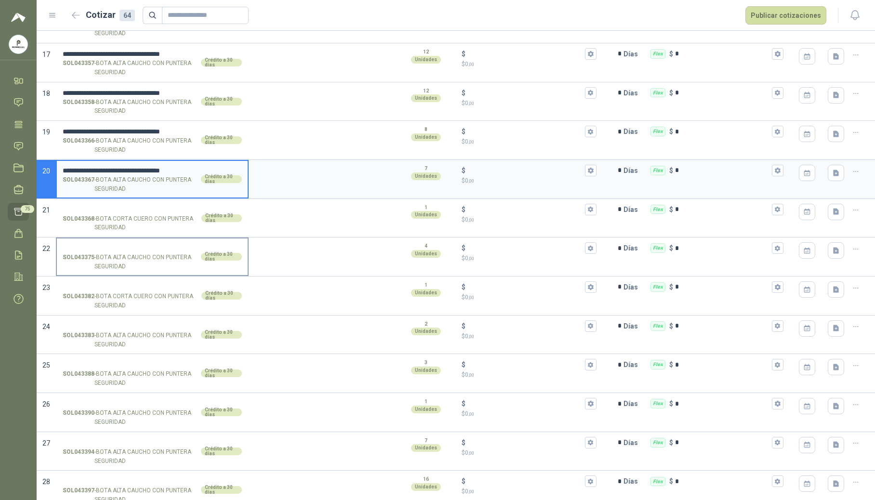
click at [128, 252] on input "SOL043375 - BOTA ALTA CAUCHO CON PUNTERA SEGURIDAD Crédito a 30 días" at bounding box center [152, 248] width 179 height 7
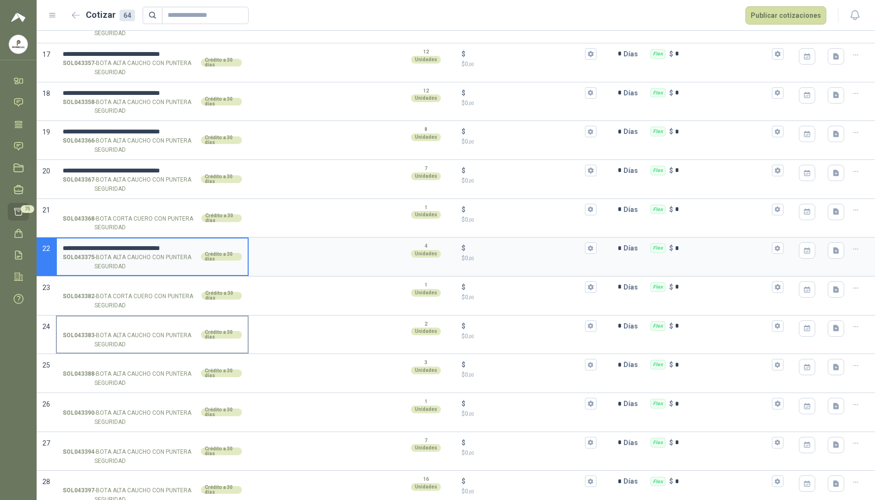
click at [127, 330] on input "SOL043383 - BOTA ALTA CAUCHO CON PUNTERA SEGURIDAD Crédito a 30 días" at bounding box center [152, 326] width 179 height 7
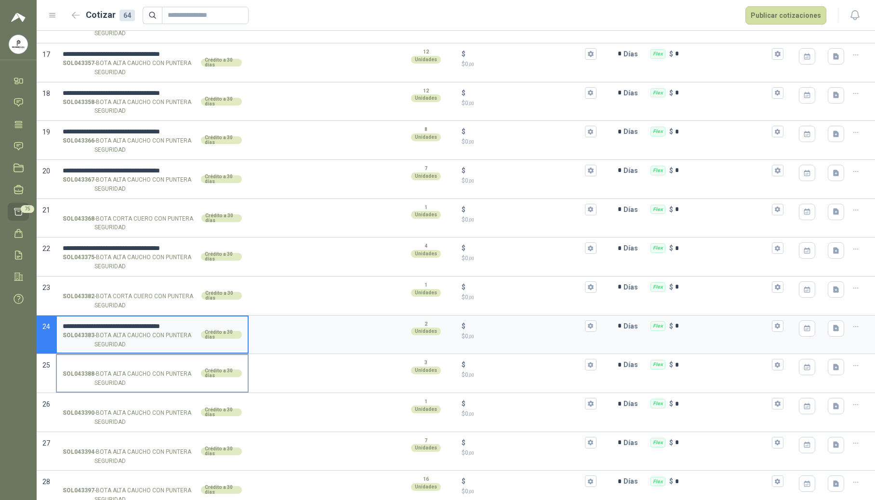
click at [126, 368] on input "SOL043388 - BOTA ALTA CAUCHO CON PUNTERA SEGURIDAD Crédito a 30 días" at bounding box center [152, 364] width 179 height 7
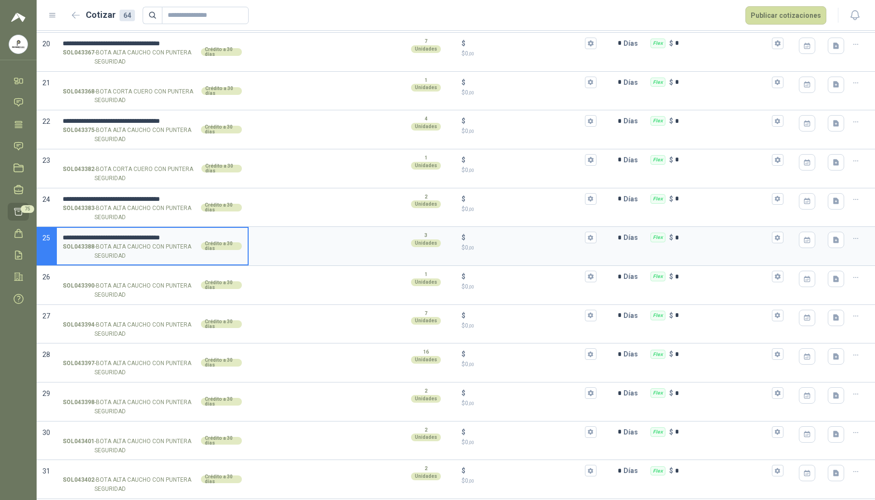
scroll to position [835, 0]
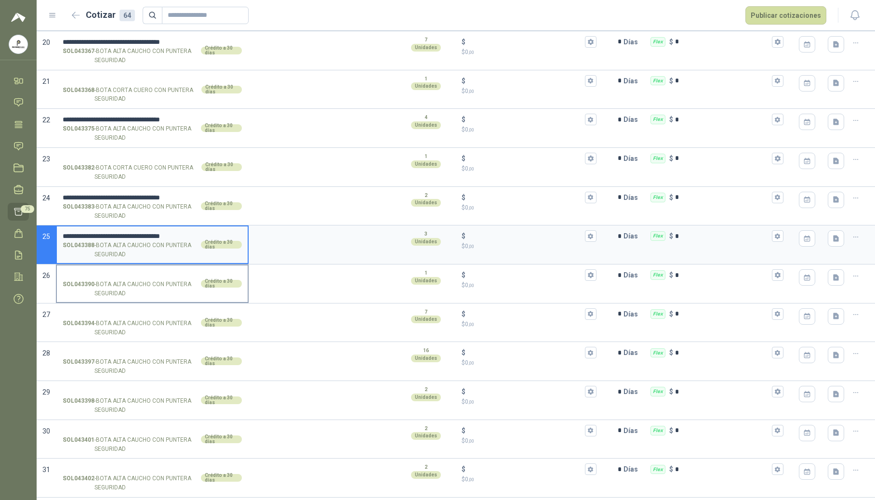
click at [127, 276] on input "SOL043390 - BOTA ALTA CAUCHO CON PUNTERA SEGURIDAD Crédito a 30 días" at bounding box center [152, 275] width 179 height 7
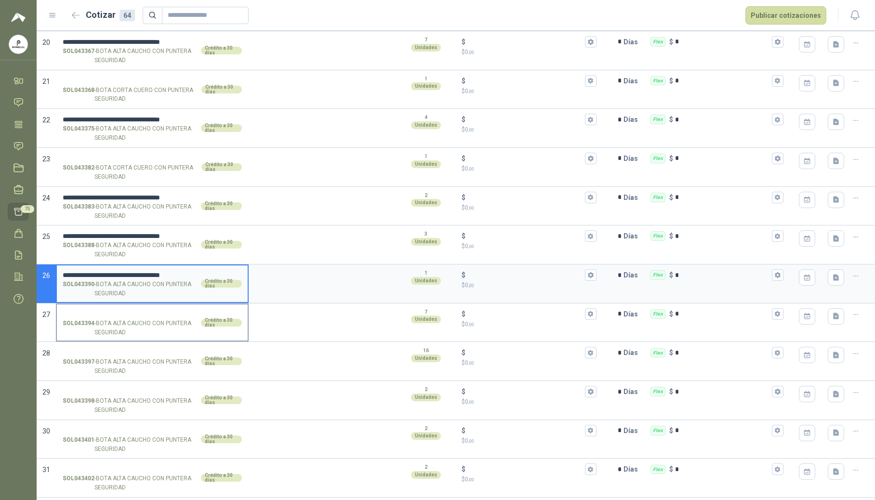
click at [123, 318] on input "SOL043394 - BOTA ALTA CAUCHO CON PUNTERA SEGURIDAD Crédito a 30 días" at bounding box center [152, 314] width 179 height 7
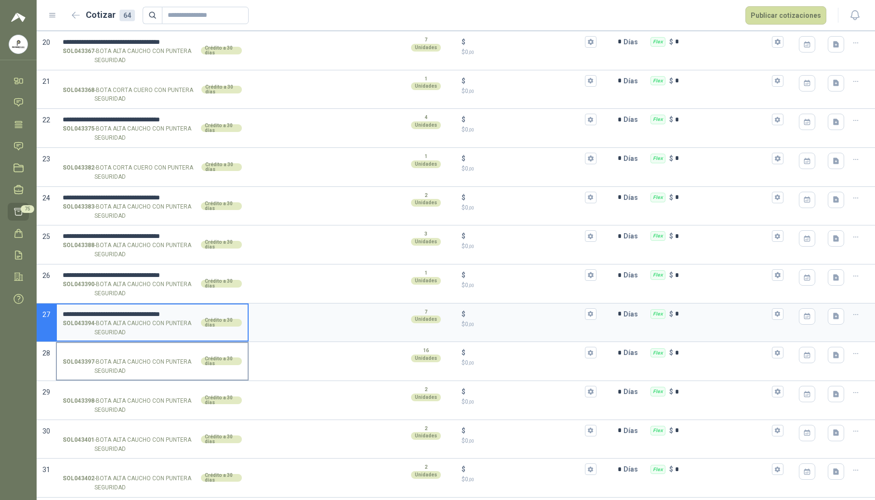
click at [126, 356] on input "SOL043397 - BOTA ALTA CAUCHO CON PUNTERA SEGURIDAD Crédito a 30 días" at bounding box center [152, 352] width 179 height 7
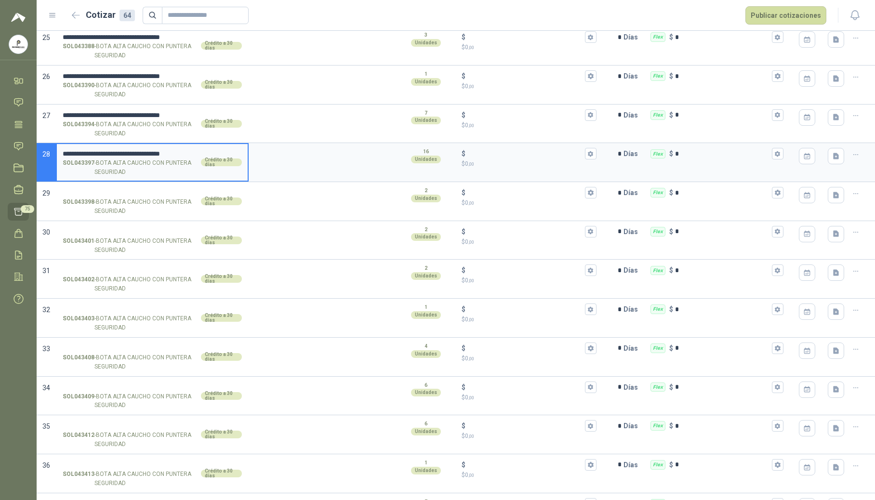
scroll to position [1091, 0]
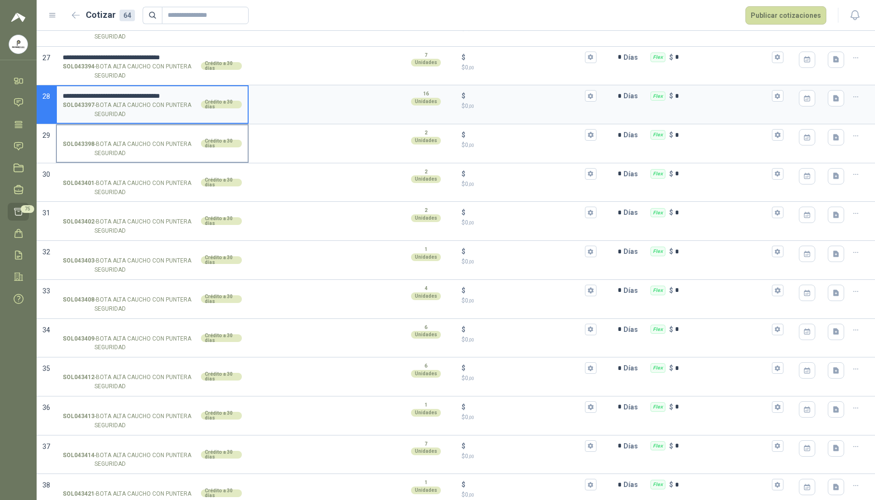
click at [121, 139] on input "SOL043398 - BOTA ALTA CAUCHO CON PUNTERA SEGURIDAD Crédito a 30 días" at bounding box center [152, 134] width 179 height 7
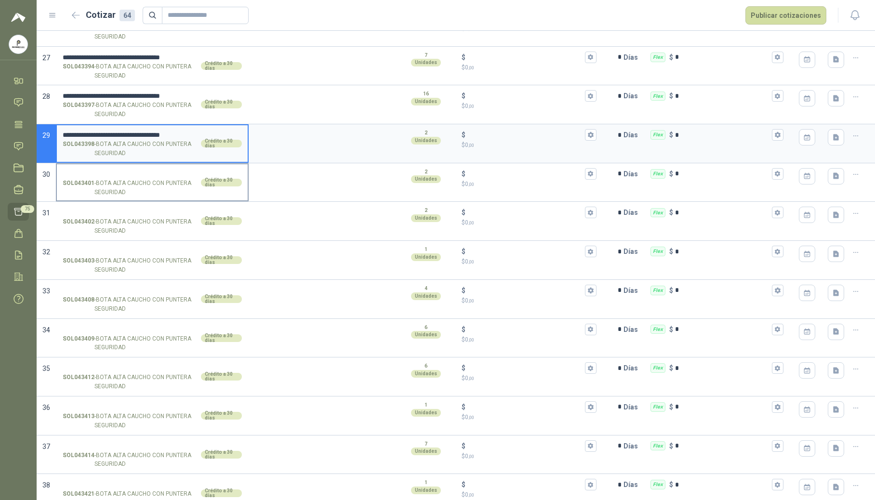
click at [119, 178] on input "SOL043401 - BOTA ALTA CAUCHO CON PUNTERA SEGURIDAD Crédito a 30 días" at bounding box center [152, 173] width 179 height 7
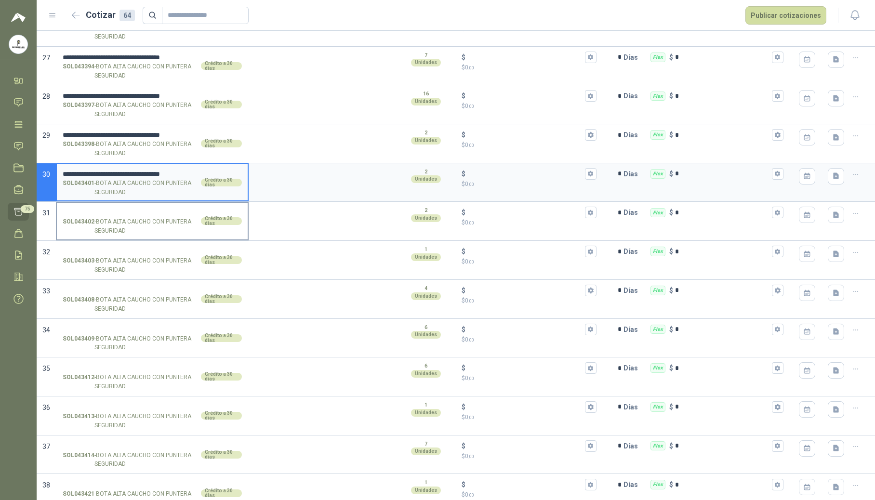
click at [131, 216] on input "SOL043402 - BOTA ALTA CAUCHO CON PUNTERA SEGURIDAD Crédito a 30 días" at bounding box center [152, 212] width 179 height 7
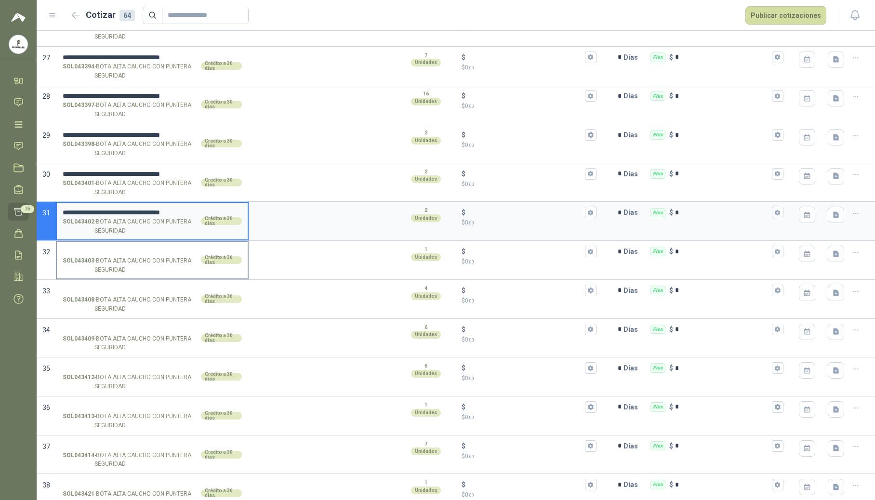
click at [131, 255] on input "SOL043403 - BOTA ALTA CAUCHO CON PUNTERA SEGURIDAD Crédito a 30 días" at bounding box center [152, 251] width 179 height 7
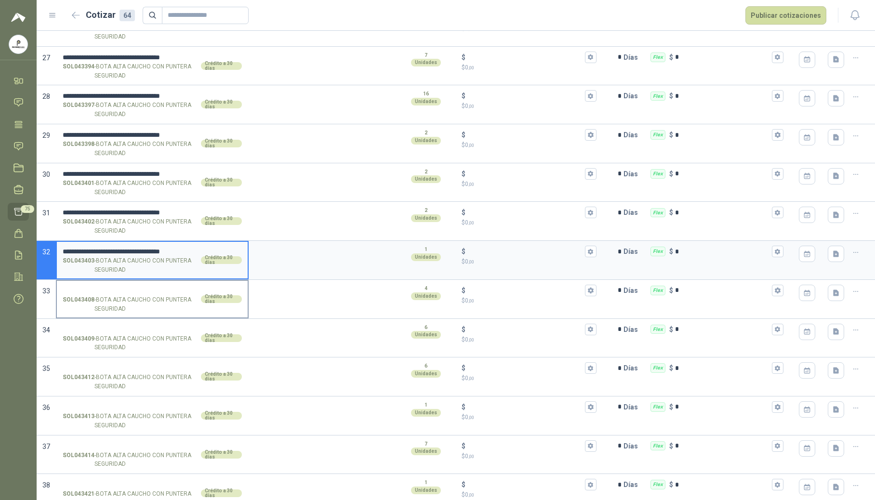
click at [137, 294] on input "SOL043408 - BOTA ALTA CAUCHO CON PUNTERA SEGURIDAD Crédito a 30 días" at bounding box center [152, 290] width 179 height 7
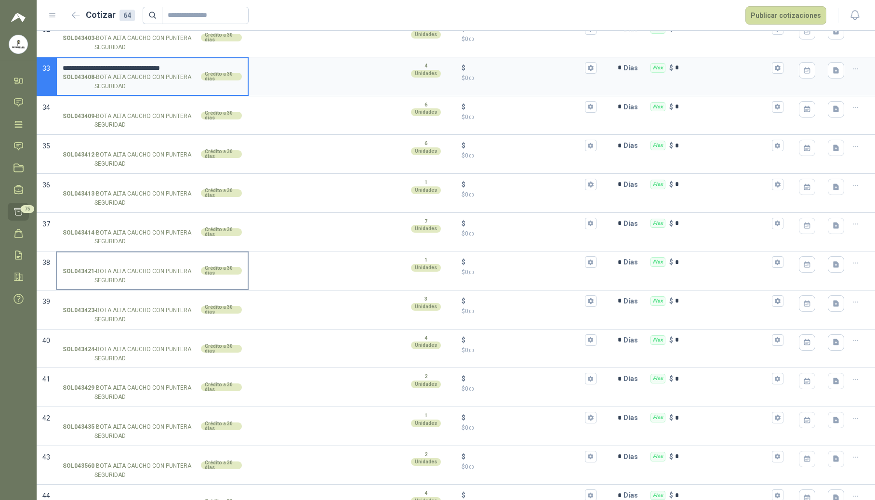
scroll to position [1284, 0]
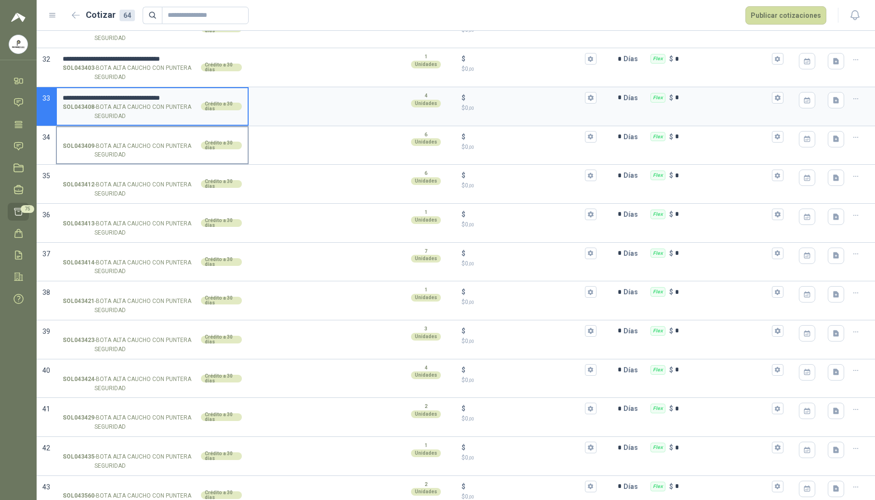
drag, startPoint x: 112, startPoint y: 136, endPoint x: 107, endPoint y: 145, distance: 10.6
click at [112, 136] on label "SOL043409 - BOTA ALTA CAUCHO CON PUNTERA SEGURIDAD Crédito a 30 días" at bounding box center [152, 145] width 191 height 37
click at [112, 136] on input "SOL043409 - BOTA ALTA CAUCHO CON PUNTERA SEGURIDAD Crédito a 30 días" at bounding box center [152, 136] width 179 height 7
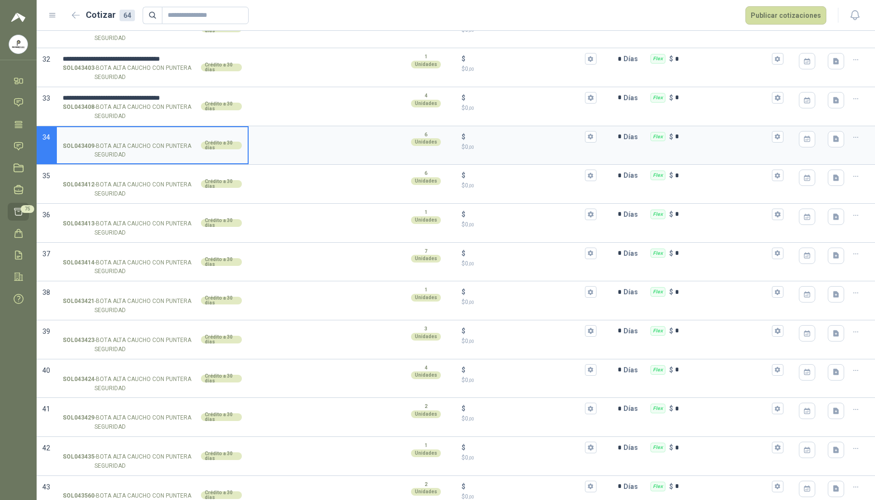
click at [107, 141] on input "SOL043409 - BOTA ALTA CAUCHO CON PUNTERA SEGURIDAD Crédito a 30 días" at bounding box center [152, 136] width 179 height 7
click at [113, 179] on input "SOL043412 - BOTA ALTA CAUCHO CON PUNTERA SEGURIDAD Crédito a 30 días" at bounding box center [152, 175] width 179 height 7
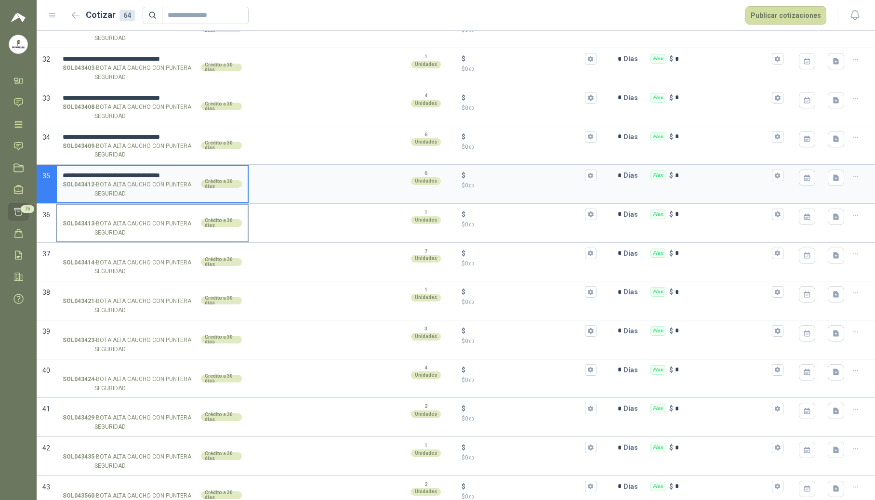
click at [106, 218] on input "SOL043413 - BOTA ALTA CAUCHO CON PUNTERA SEGURIDAD Crédito a 30 días" at bounding box center [152, 214] width 179 height 7
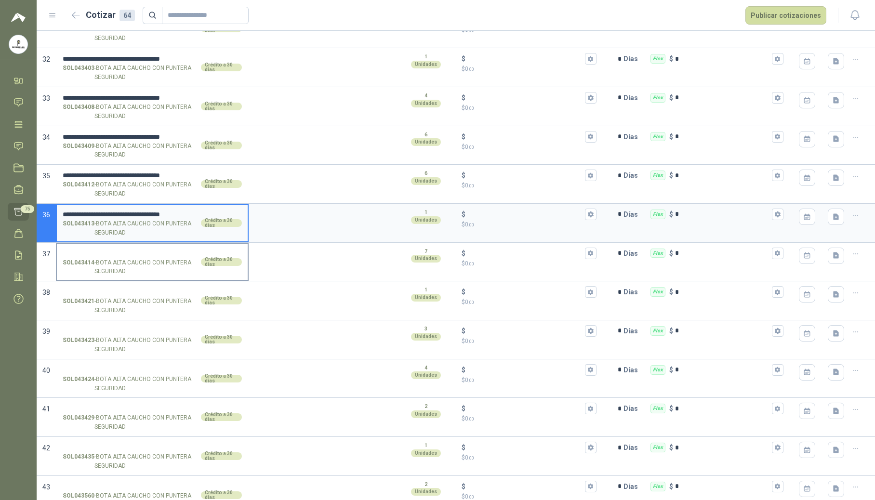
click at [114, 253] on label "SOL043414 - BOTA ALTA CAUCHO CON PUNTERA SEGURIDAD Crédito a 30 días" at bounding box center [152, 262] width 191 height 37
click at [114, 253] on input "SOL043414 - BOTA ALTA CAUCHO CON PUNTERA SEGURIDAD Crédito a 30 días" at bounding box center [152, 253] width 179 height 7
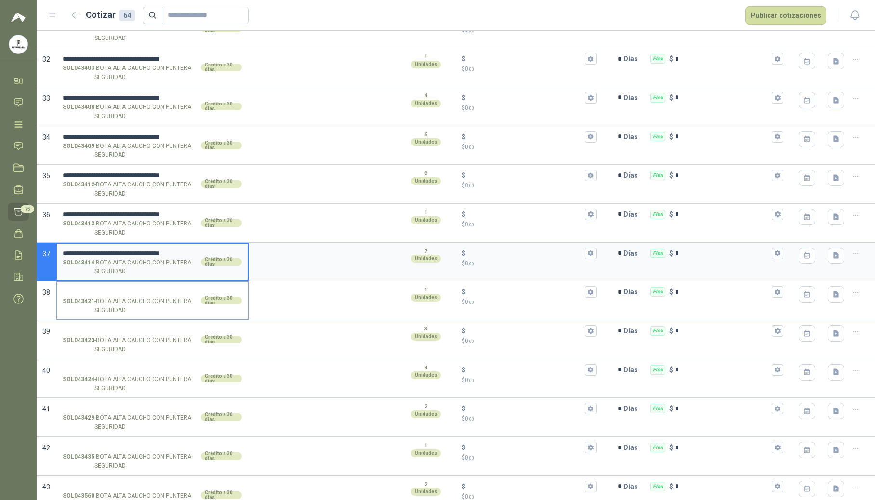
click at [121, 296] on input "SOL043421 - BOTA ALTA CAUCHO CON PUNTERA SEGURIDAD Crédito a 30 días" at bounding box center [152, 291] width 179 height 7
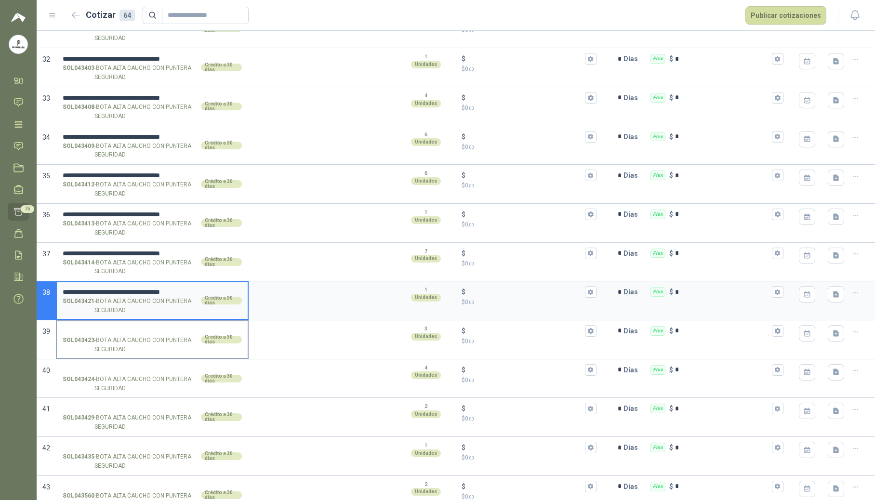
click at [108, 335] on input "SOL043423 - BOTA ALTA CAUCHO CON PUNTERA SEGURIDAD Crédito a 30 días" at bounding box center [152, 330] width 179 height 7
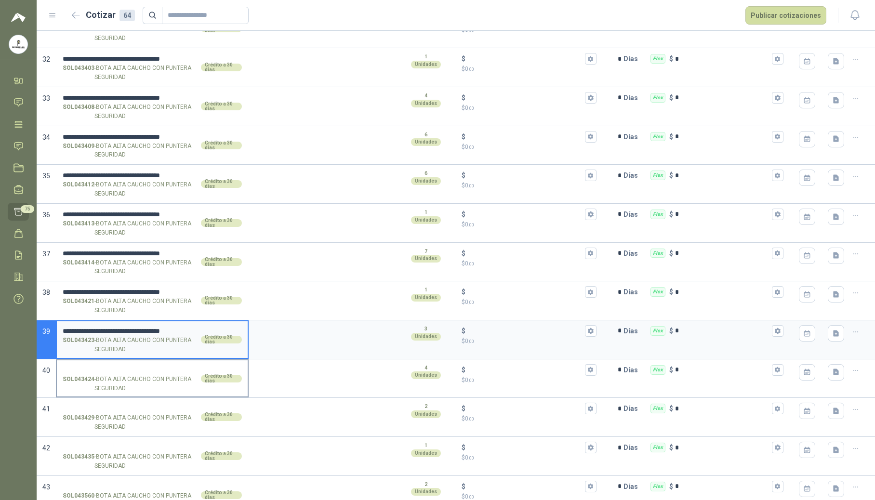
click at [102, 372] on input "SOL043424 - BOTA ALTA CAUCHO CON PUNTERA SEGURIDAD Crédito a 30 días" at bounding box center [152, 369] width 179 height 7
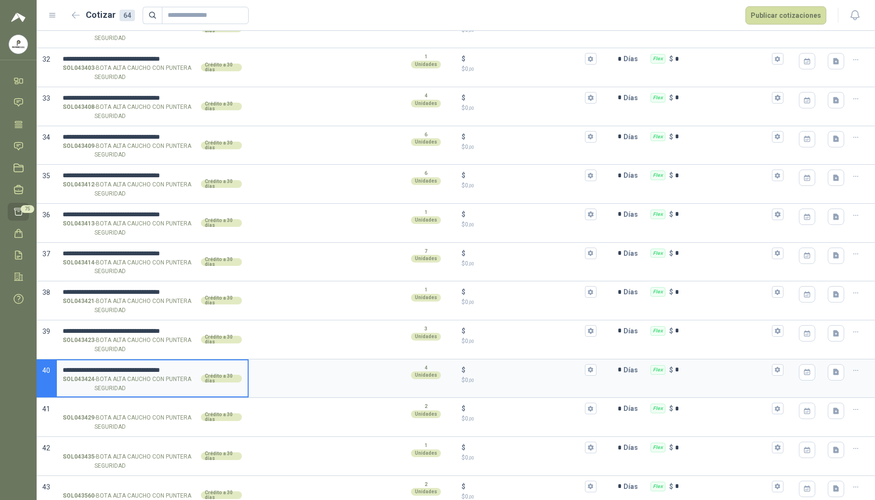
scroll to position [1348, 0]
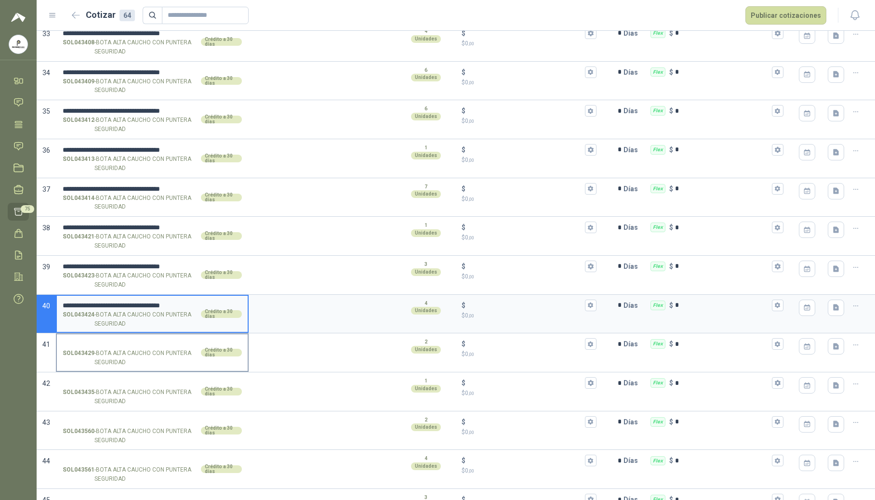
click at [108, 345] on label "SOL043429 - BOTA ALTA CAUCHO CON PUNTERA SEGURIDAD Crédito a 30 días" at bounding box center [152, 352] width 191 height 37
click at [108, 345] on input "SOL043429 - BOTA ALTA CAUCHO CON PUNTERA SEGURIDAD Crédito a 30 días" at bounding box center [152, 343] width 179 height 7
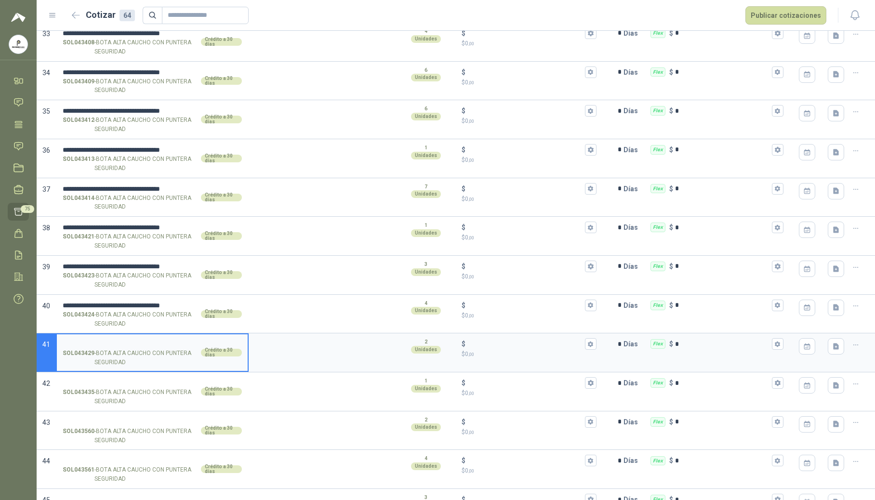
click at [108, 348] on input "SOL043429 - BOTA ALTA CAUCHO CON PUNTERA SEGURIDAD Crédito a 30 días" at bounding box center [152, 343] width 179 height 7
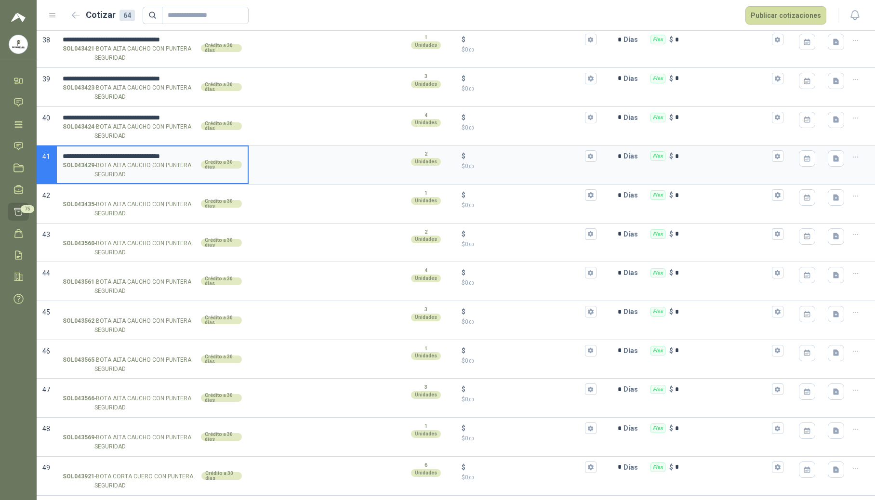
scroll to position [1541, 0]
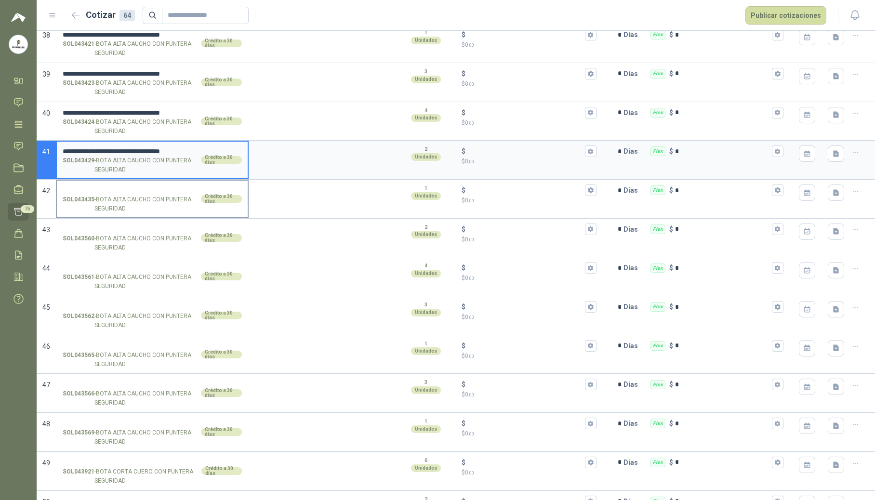
click at [93, 194] on input "SOL043435 - BOTA ALTA CAUCHO CON PUNTERA SEGURIDAD Crédito a 30 días" at bounding box center [152, 190] width 179 height 7
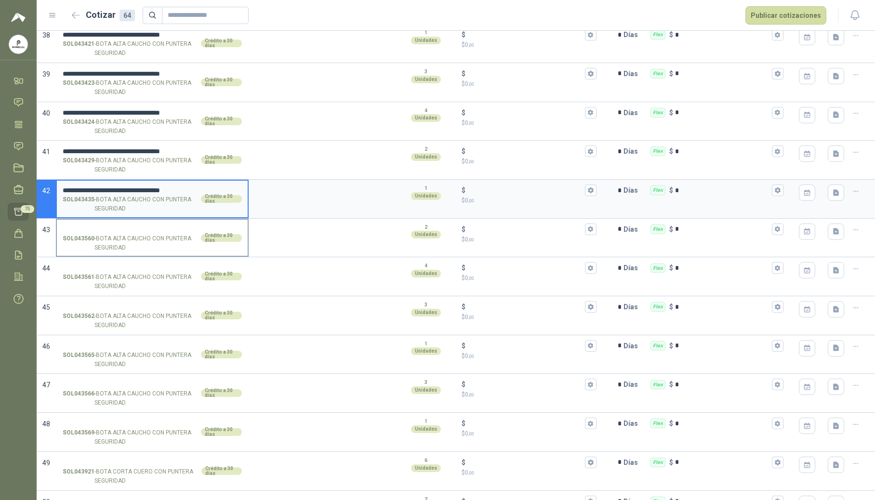
click at [97, 233] on input "SOL043560 - BOTA ALTA CAUCHO CON PUNTERA SEGURIDAD Crédito a 30 días" at bounding box center [152, 229] width 179 height 7
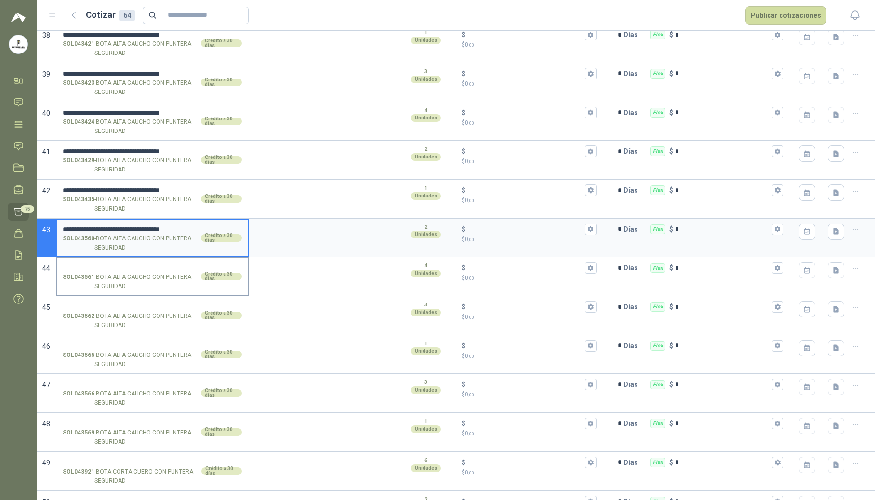
click at [106, 272] on input "SOL043561 - BOTA ALTA CAUCHO CON PUNTERA SEGURIDAD Crédito a 30 días" at bounding box center [152, 267] width 179 height 7
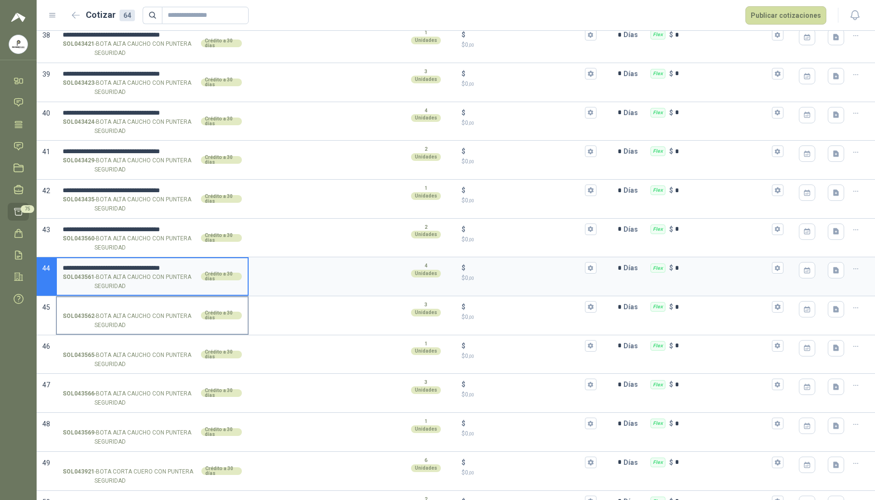
click at [103, 311] on input "SOL043562 - BOTA ALTA CAUCHO CON PUNTERA SEGURIDAD Crédito a 30 días" at bounding box center [152, 306] width 179 height 7
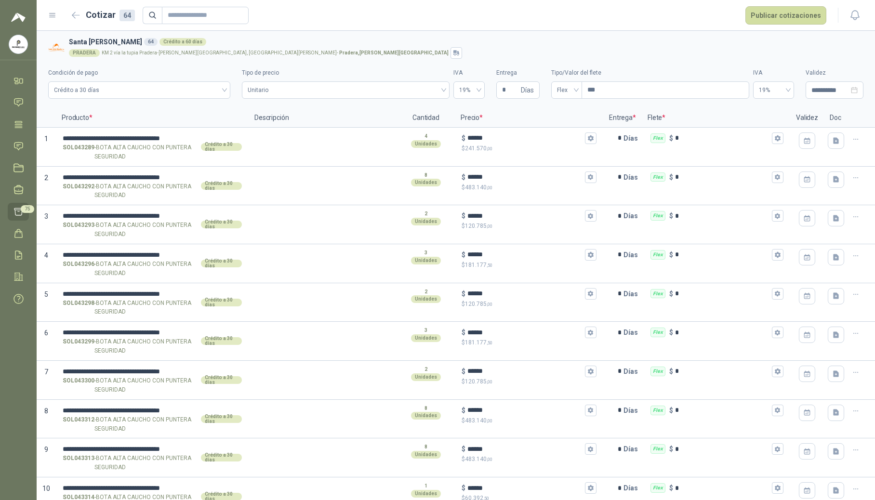
scroll to position [513, 0]
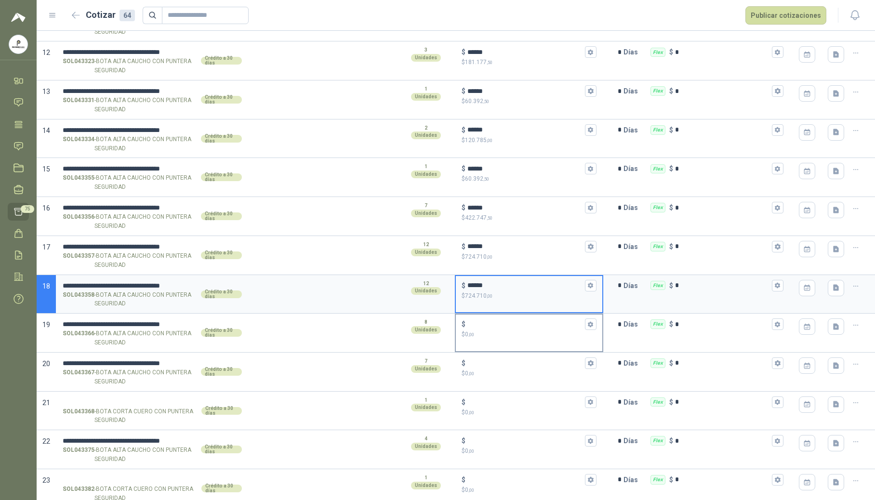
type input "******"
click at [496, 326] on input "$ $ 0 ,00" at bounding box center [525, 324] width 116 height 7
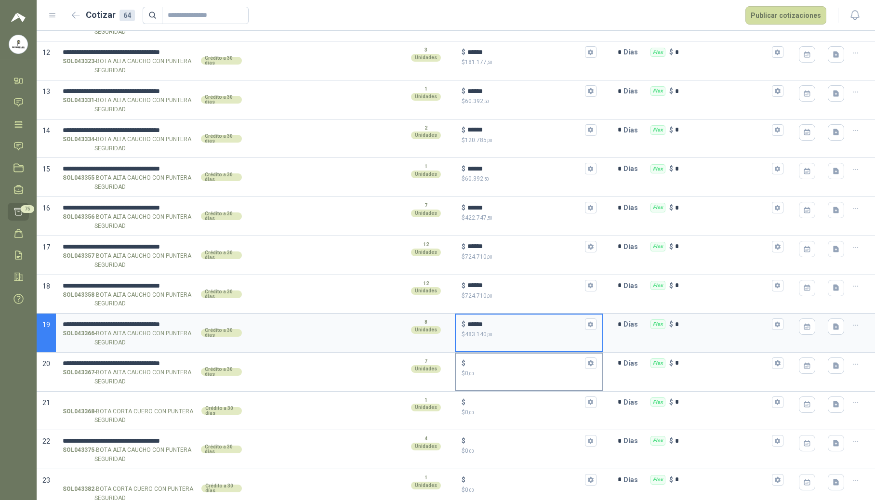
type input "******"
click at [492, 365] on input "$ $ 0 ,00" at bounding box center [525, 362] width 116 height 7
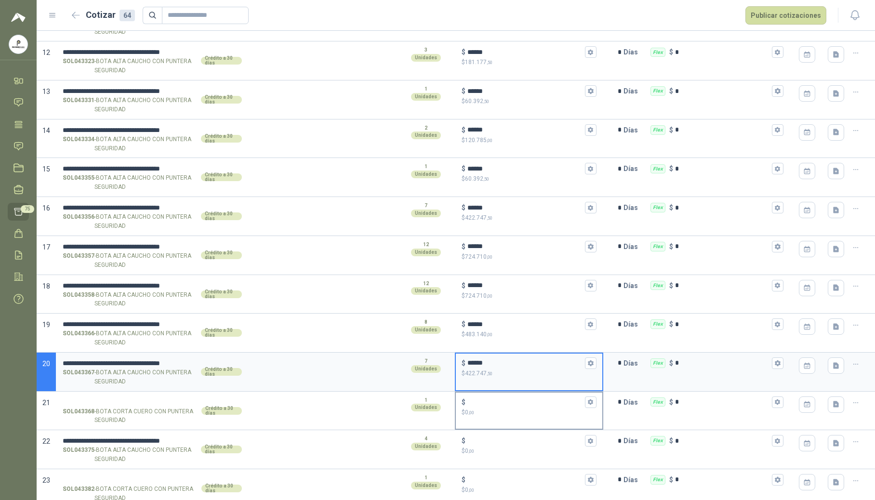
type input "******"
click at [503, 414] on p "$ 0 ,00" at bounding box center [528, 412] width 135 height 9
click at [503, 405] on input "$ $ 0 ,00" at bounding box center [525, 401] width 116 height 7
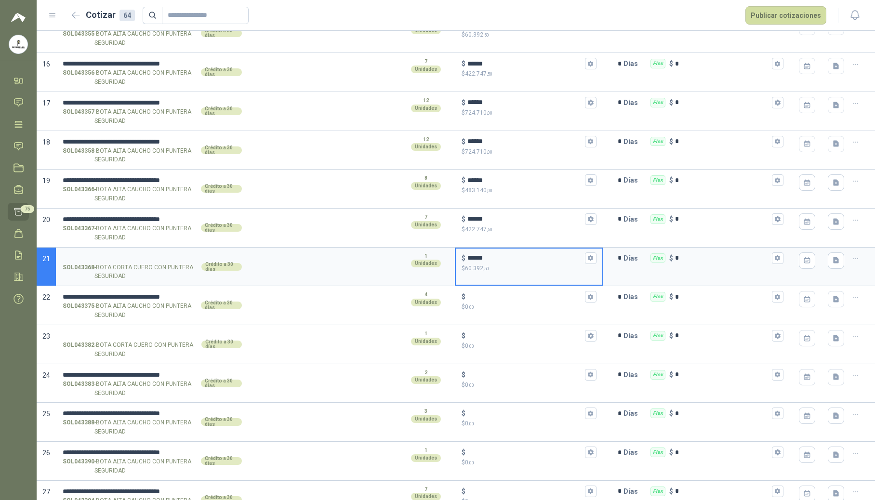
scroll to position [706, 0]
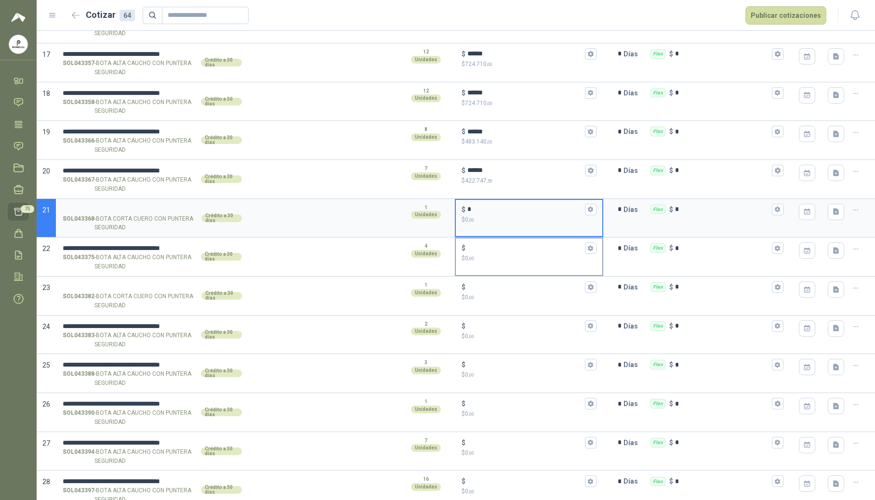
type input "*"
click at [490, 252] on input "$ $ 0 ,00" at bounding box center [525, 248] width 116 height 7
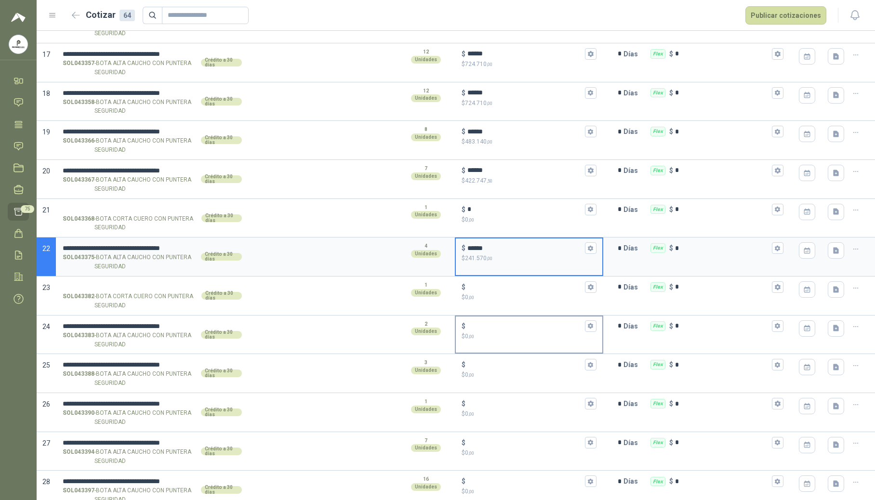
type input "******"
click at [495, 329] on input "$ $ 0 ,00" at bounding box center [525, 325] width 116 height 7
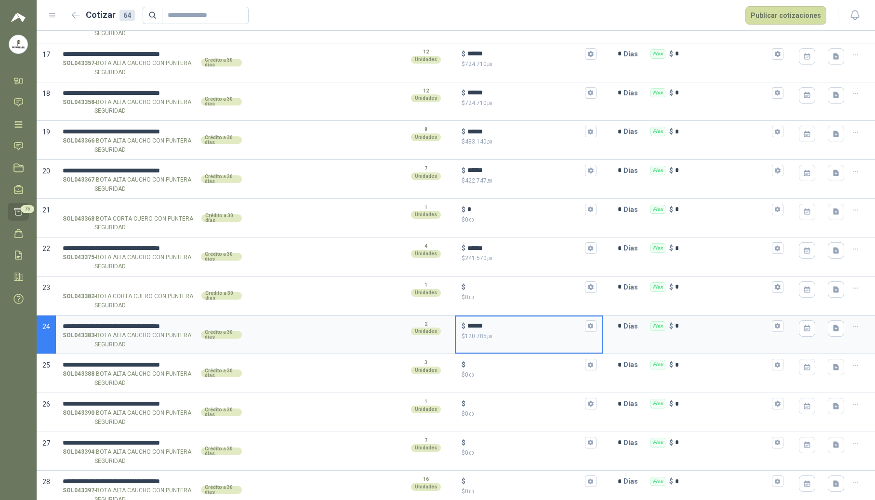
scroll to position [835, 0]
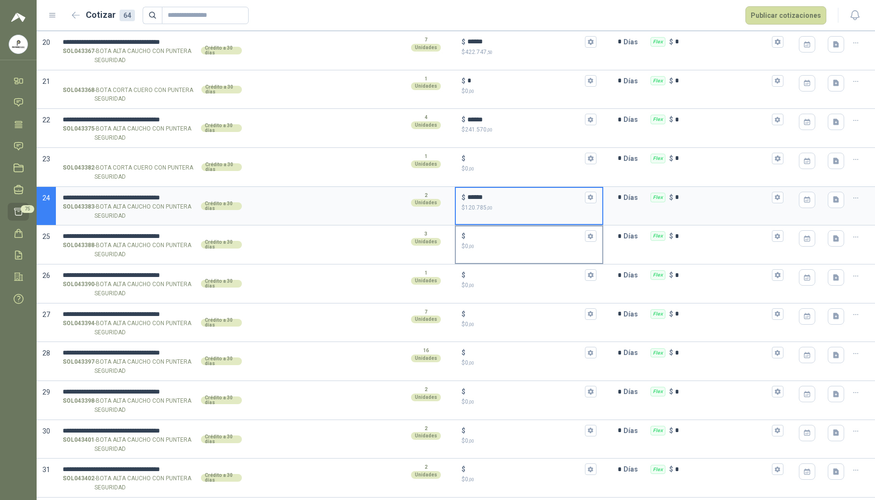
type input "******"
click at [499, 248] on p "$ 0 ,00" at bounding box center [528, 246] width 135 height 9
click at [499, 240] on input "$ $ 0 ,00" at bounding box center [525, 236] width 116 height 7
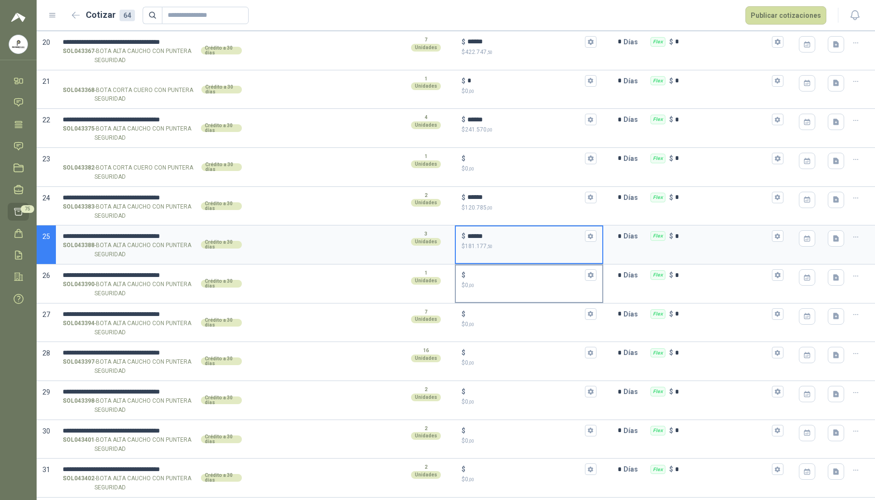
type input "******"
click at [502, 277] on input "$ $ 0 ,00" at bounding box center [525, 275] width 116 height 7
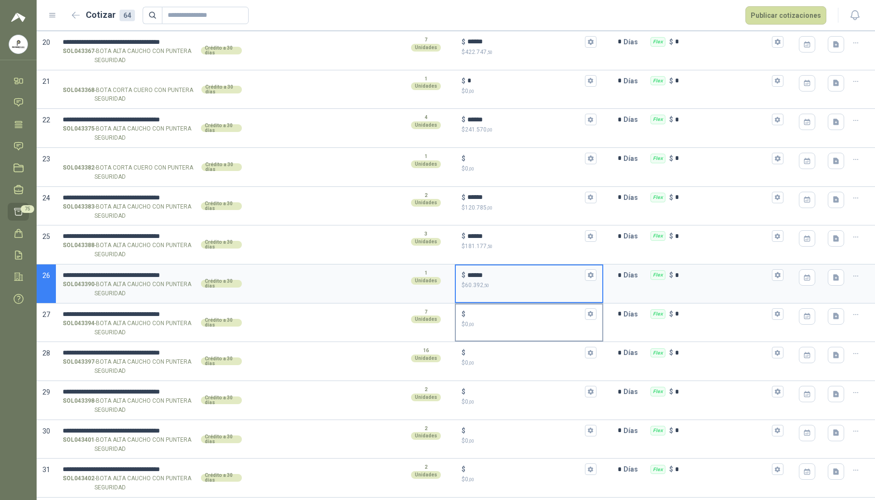
type input "******"
click at [507, 316] on input "$ $ 0 ,00" at bounding box center [525, 313] width 116 height 7
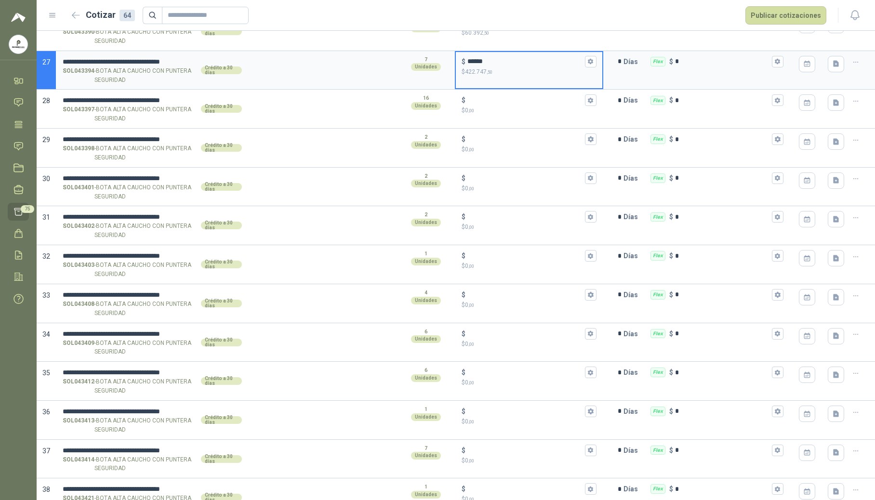
scroll to position [1091, 0]
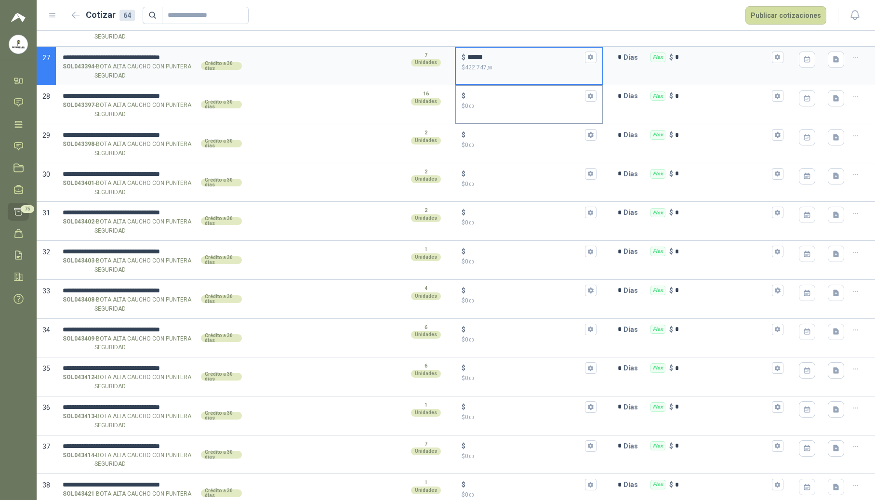
type input "******"
click at [492, 110] on p "$ 0 ,00" at bounding box center [528, 106] width 135 height 9
click at [492, 100] on input "$ $ 0 ,00" at bounding box center [525, 95] width 116 height 7
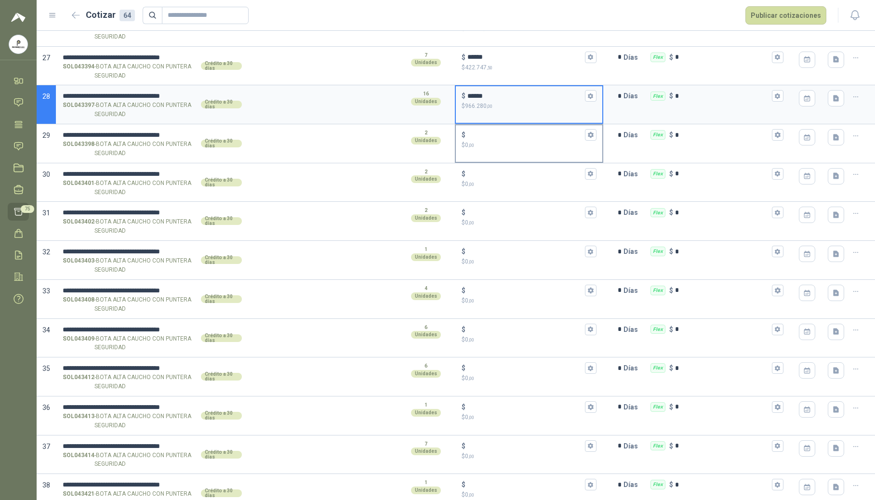
type input "******"
click at [491, 139] on input "$ $ 0 ,00" at bounding box center [525, 134] width 116 height 7
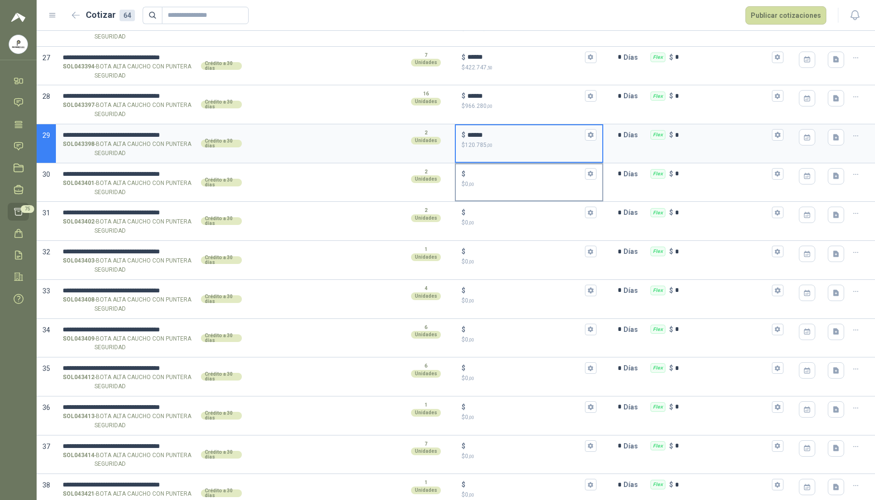
type input "******"
click at [495, 177] on input "$ $ 0 ,00" at bounding box center [525, 173] width 116 height 7
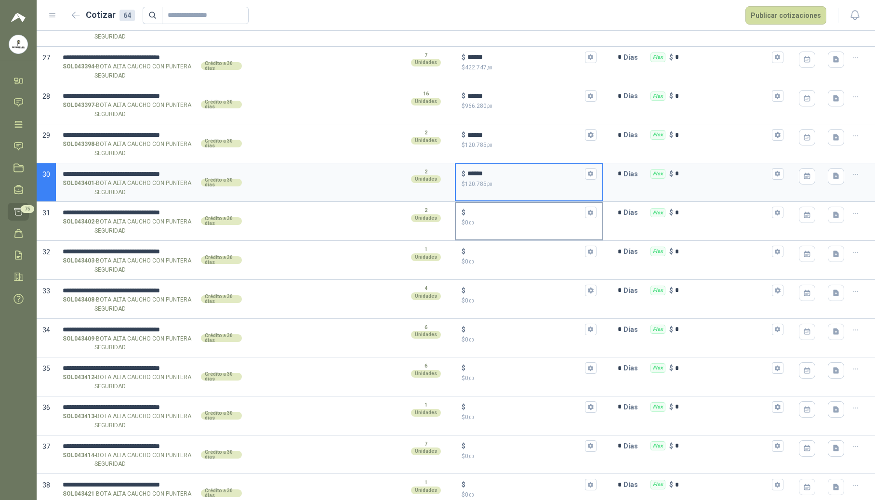
type input "******"
click at [513, 227] on p "$ 0 ,00" at bounding box center [528, 222] width 135 height 9
click at [513, 216] on input "$ $ 0 ,00" at bounding box center [525, 212] width 116 height 7
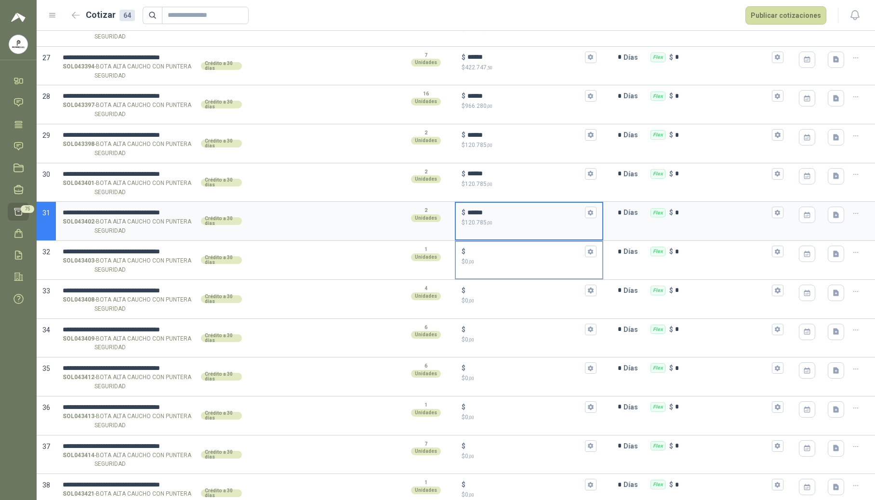
type input "******"
click at [503, 255] on input "$ $ 0 ,00" at bounding box center [525, 251] width 116 height 7
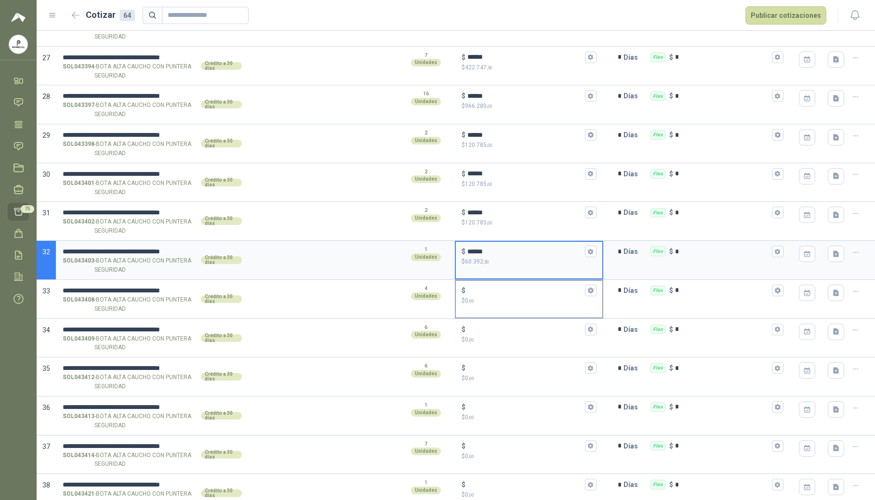
type input "******"
click at [524, 289] on div "$ $ 0 ,00" at bounding box center [529, 295] width 146 height 28
click at [524, 289] on input "$ $ 0 ,00" at bounding box center [525, 290] width 116 height 7
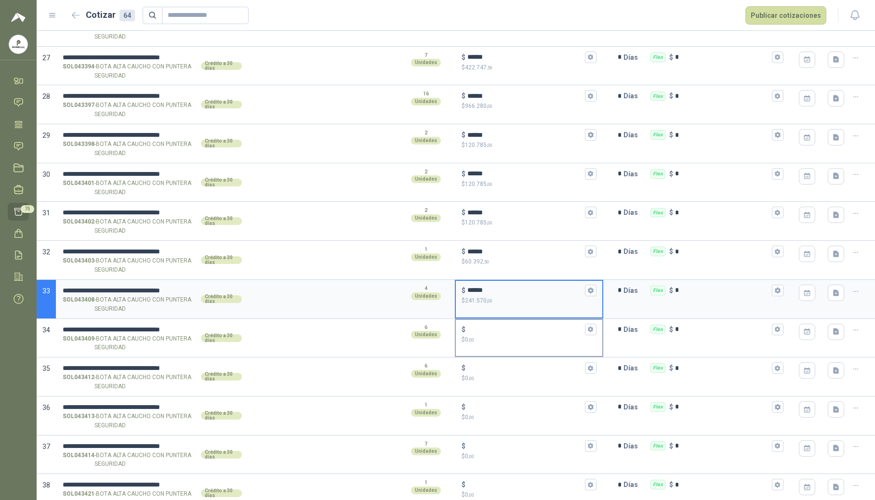
type input "******"
click at [519, 333] on input "$ $ 0 ,00" at bounding box center [525, 329] width 116 height 7
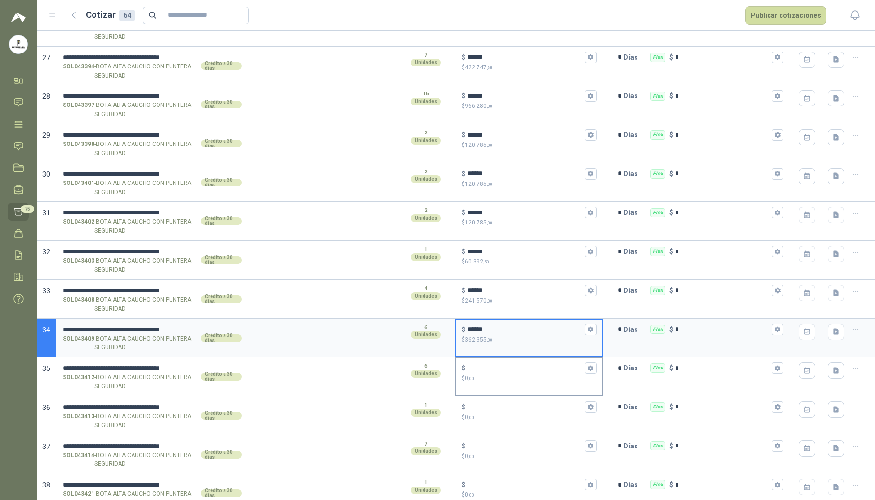
type input "******"
click at [512, 383] on p "$ 0 ,00" at bounding box center [528, 378] width 135 height 9
click at [512, 372] on input "$ $ 0 ,00" at bounding box center [525, 368] width 116 height 7
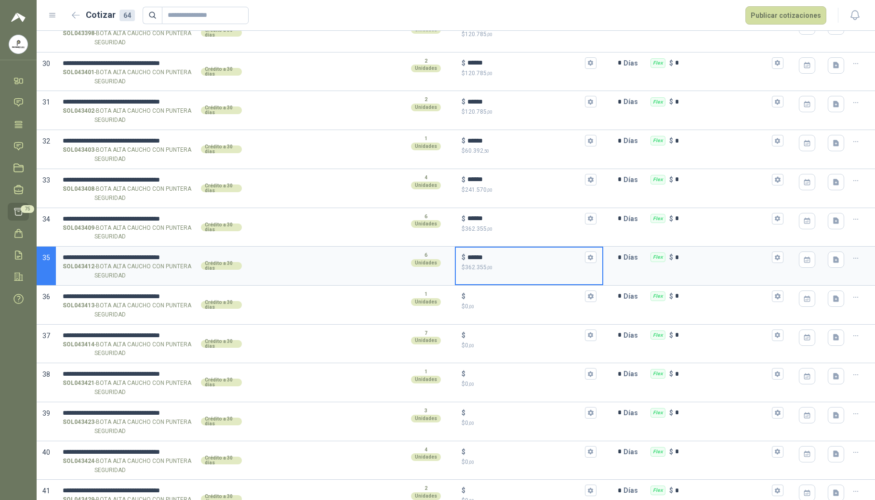
scroll to position [1284, 0]
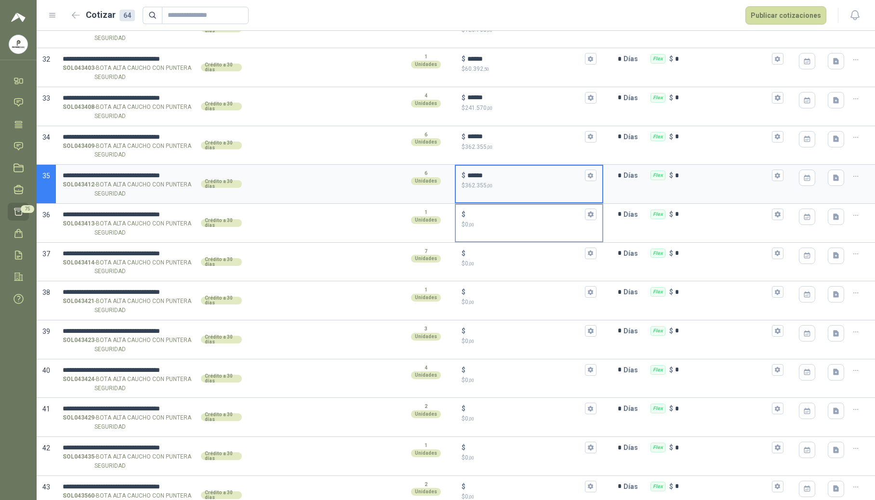
type input "******"
click at [501, 216] on input "$ $ 0 ,00" at bounding box center [525, 213] width 116 height 7
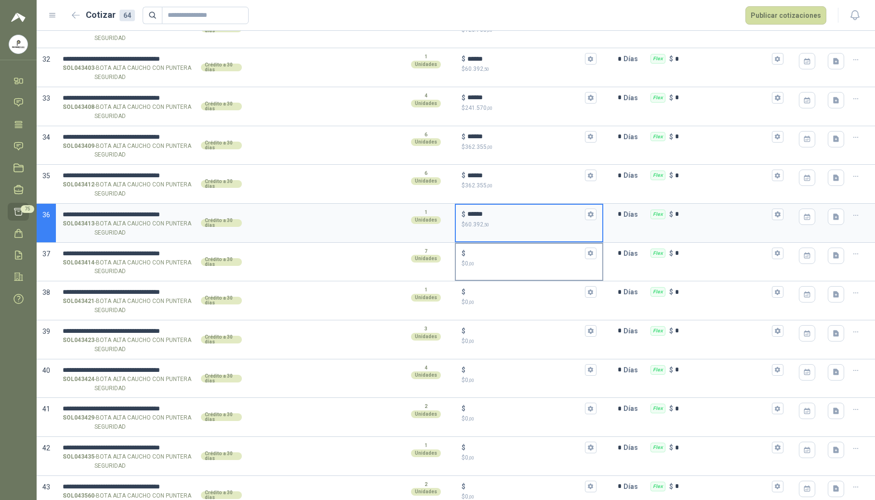
type input "******"
click at [503, 257] on input "$ $ 0 ,00" at bounding box center [525, 252] width 116 height 7
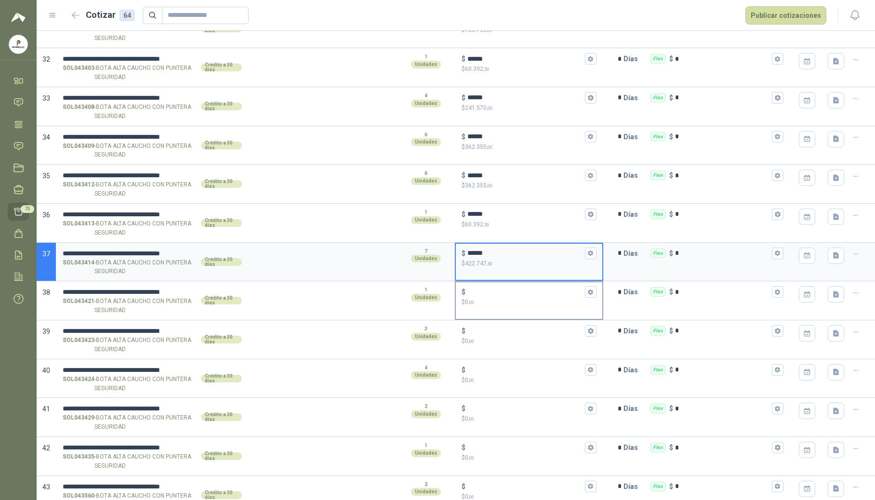
type input "******"
click at [491, 296] on input "$ $ 0 ,00" at bounding box center [525, 291] width 116 height 7
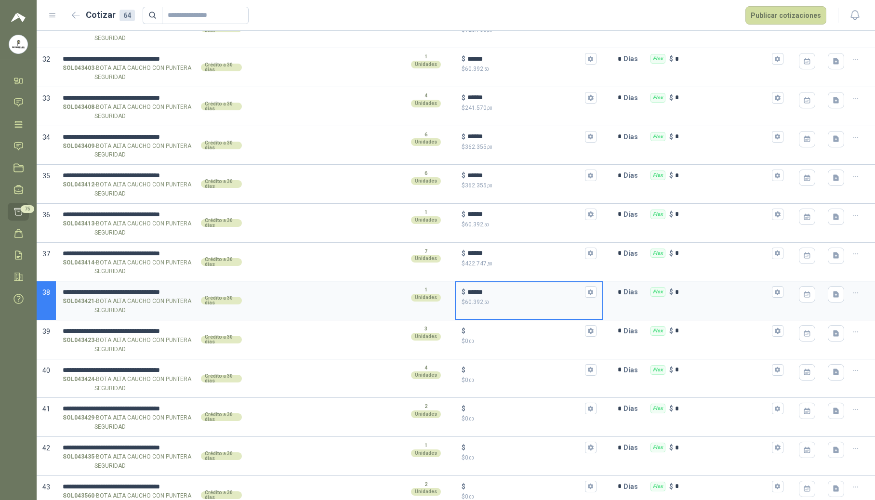
type input "******"
click at [492, 320] on div "$ ****** $ 60.392 ,50" at bounding box center [529, 300] width 148 height 39
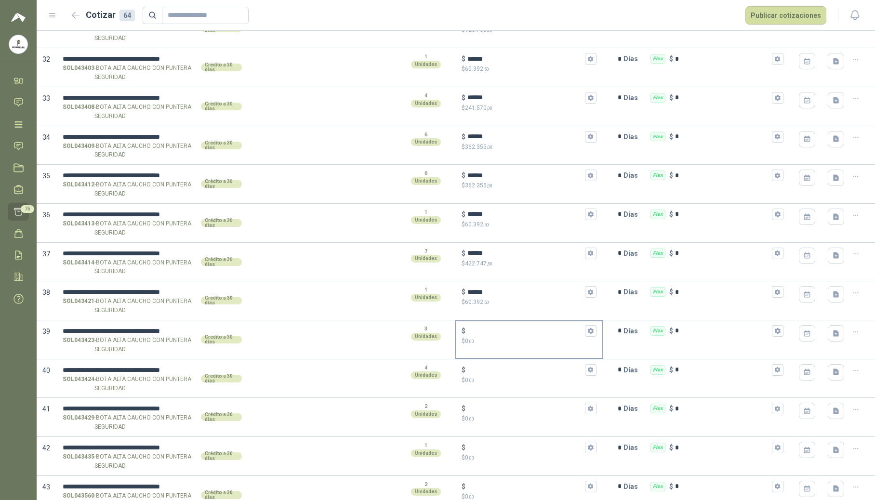
click at [487, 334] on input "$ $ 0 ,00" at bounding box center [525, 330] width 116 height 7
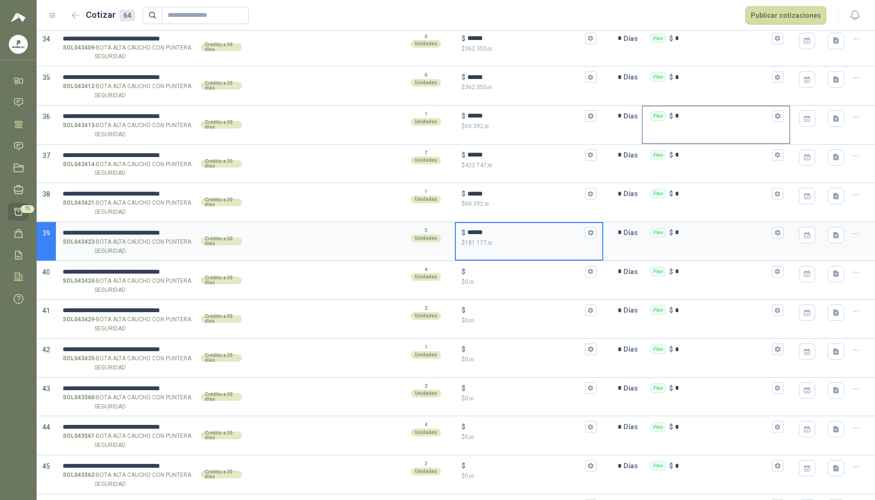
scroll to position [1477, 0]
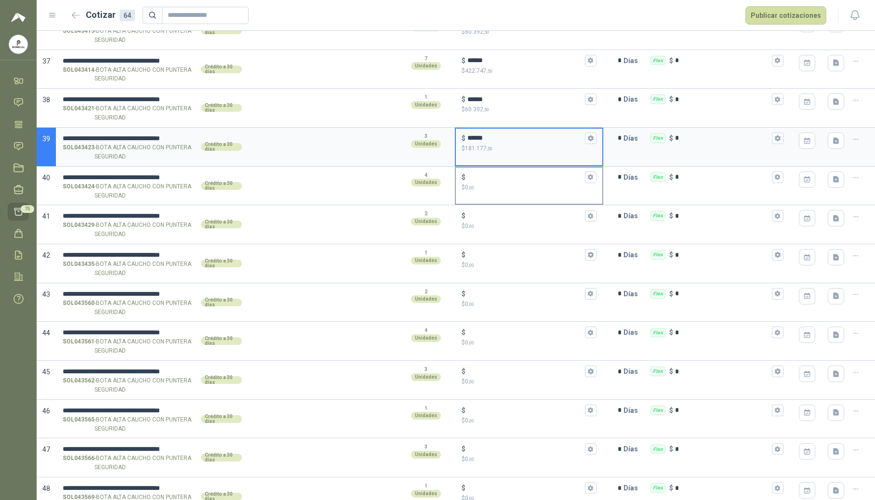
type input "******"
click at [475, 181] on input "$ $ 0 ,00" at bounding box center [525, 176] width 116 height 7
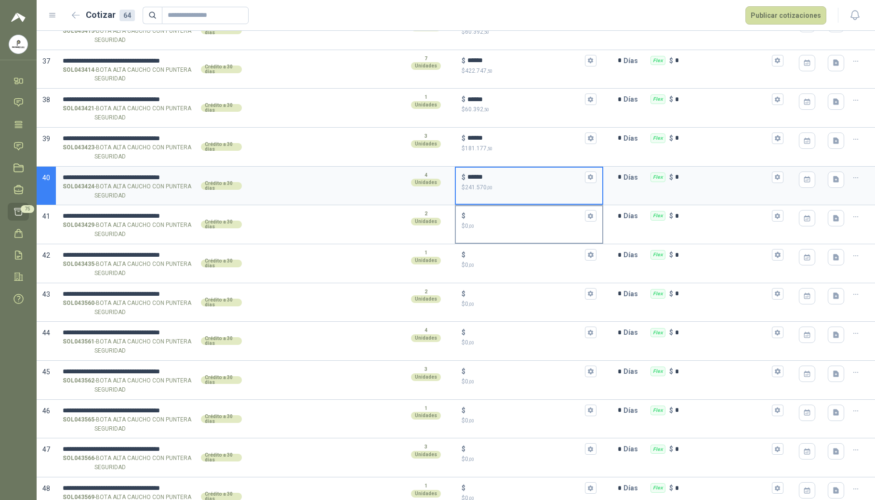
type input "******"
click at [480, 220] on input "$ $ 0 ,00" at bounding box center [525, 215] width 116 height 7
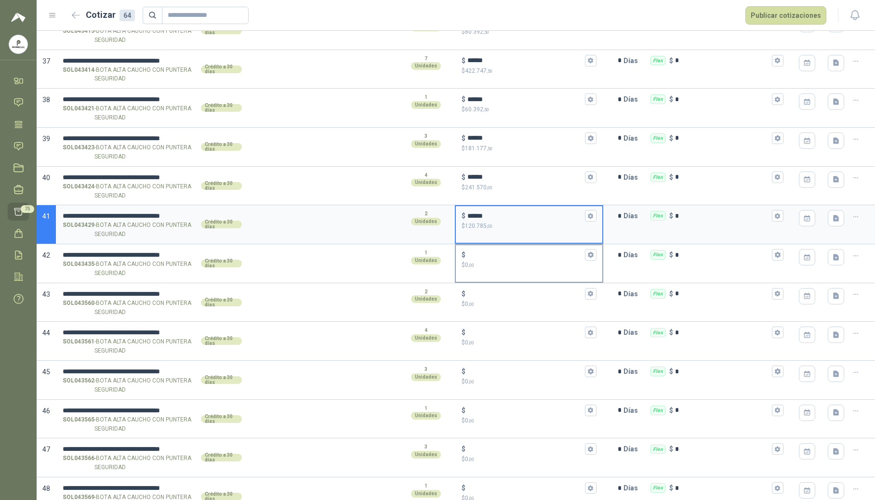
type input "******"
click at [492, 259] on input "$ $ 0 ,00" at bounding box center [525, 254] width 116 height 7
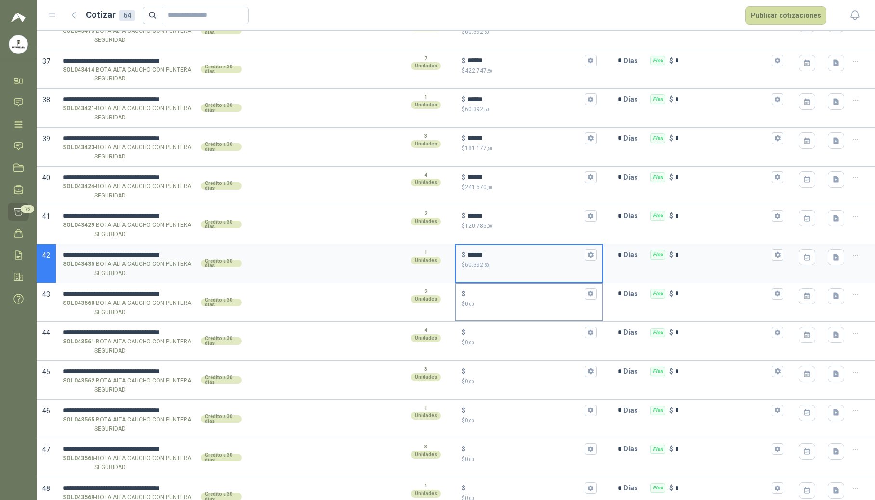
type input "******"
click at [493, 309] on p "$ 0 ,00" at bounding box center [528, 304] width 135 height 9
click at [493, 297] on input "$ $ 0 ,00" at bounding box center [525, 293] width 116 height 7
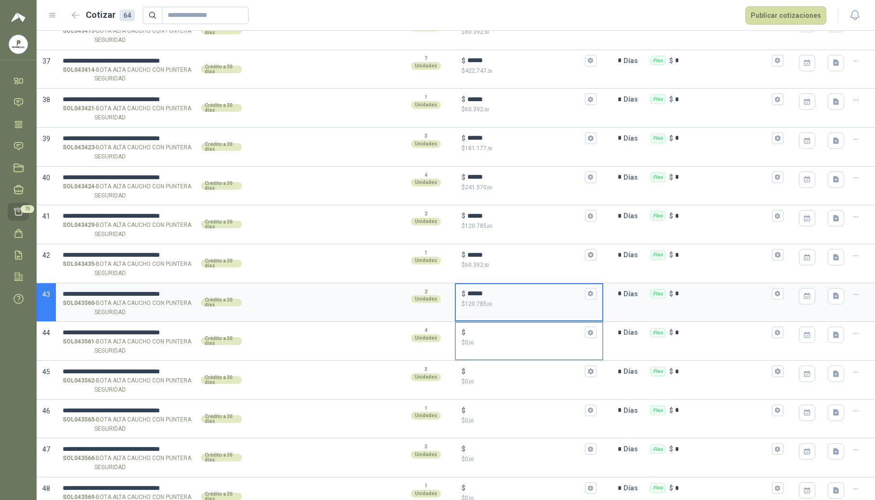
type input "******"
click at [497, 347] on p "$ 0 ,00" at bounding box center [528, 342] width 135 height 9
click at [497, 336] on input "$ $ 0 ,00" at bounding box center [525, 332] width 116 height 7
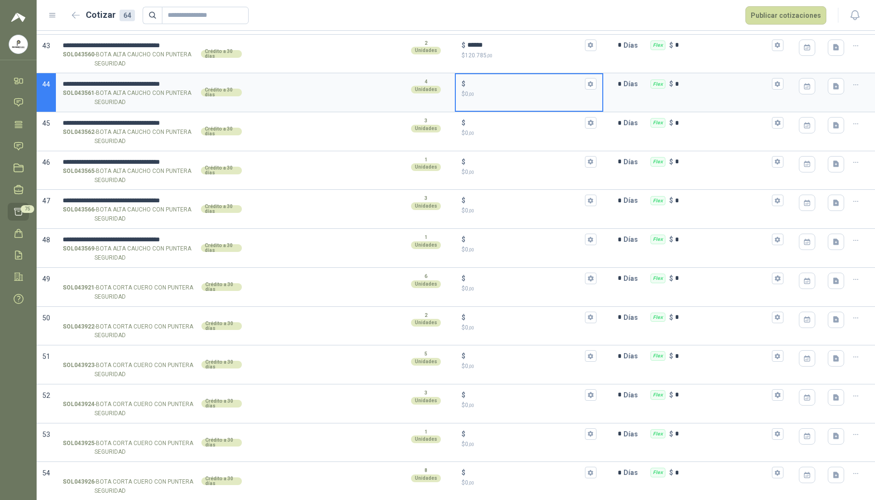
scroll to position [1734, 0]
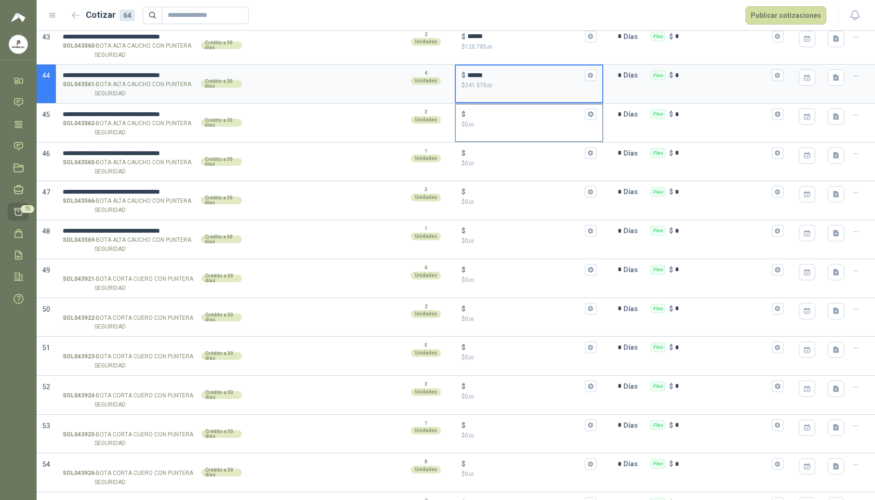
type input "******"
click at [489, 118] on input "$ $ 0 ,00" at bounding box center [525, 114] width 116 height 7
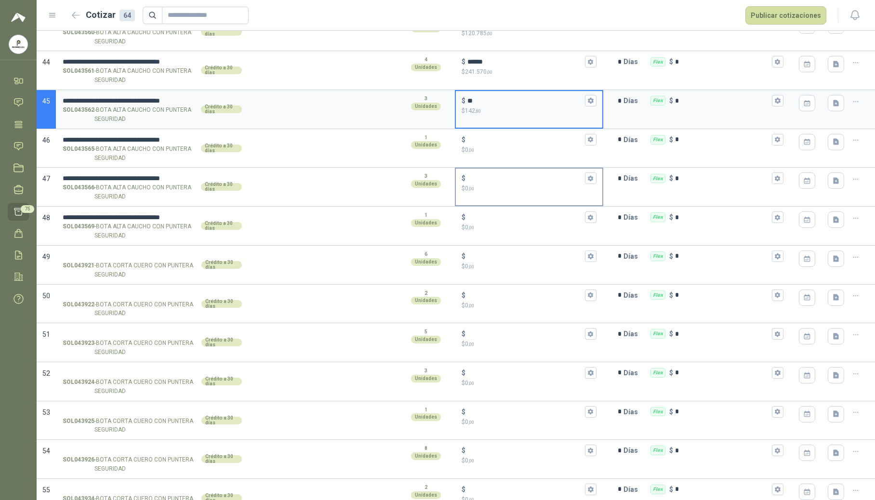
scroll to position [1740, 0]
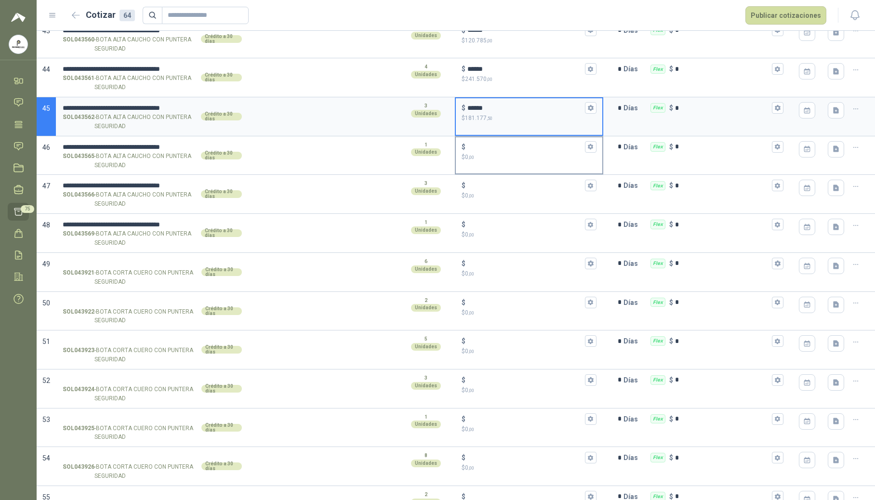
type input "******"
click at [510, 150] on input "$ $ 0 ,00" at bounding box center [525, 146] width 116 height 7
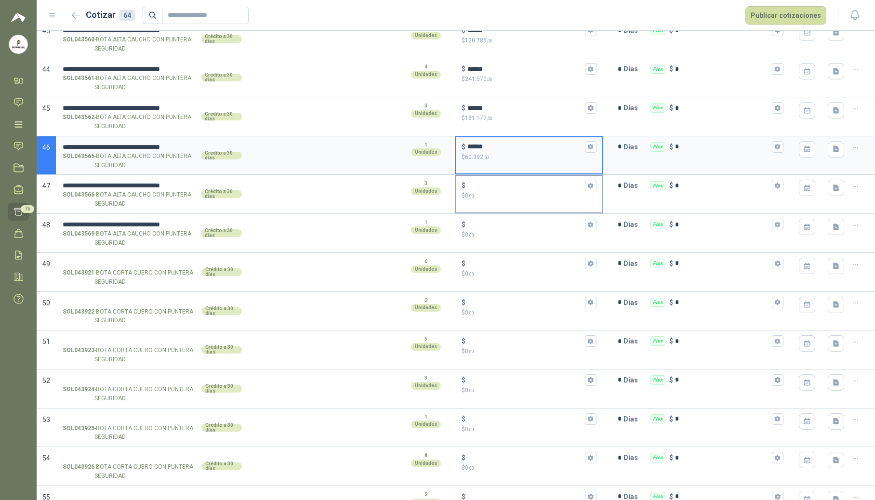
type input "******"
click at [506, 200] on p "$ 0 ,00" at bounding box center [528, 195] width 135 height 9
click at [506, 189] on input "$ $ 0 ,00" at bounding box center [525, 185] width 116 height 7
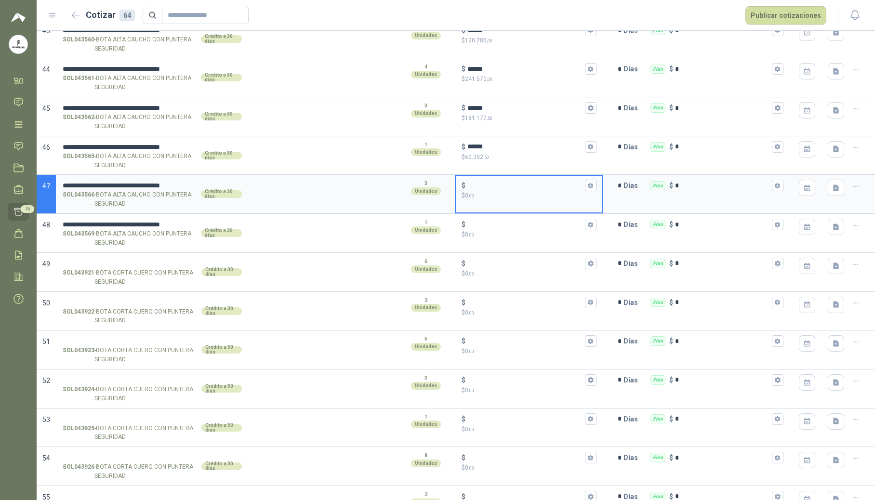
click at [499, 189] on input "$ $ 0 ,00" at bounding box center [525, 185] width 116 height 7
type input "******"
click at [497, 228] on input "$ $ 0 ,00" at bounding box center [525, 224] width 116 height 7
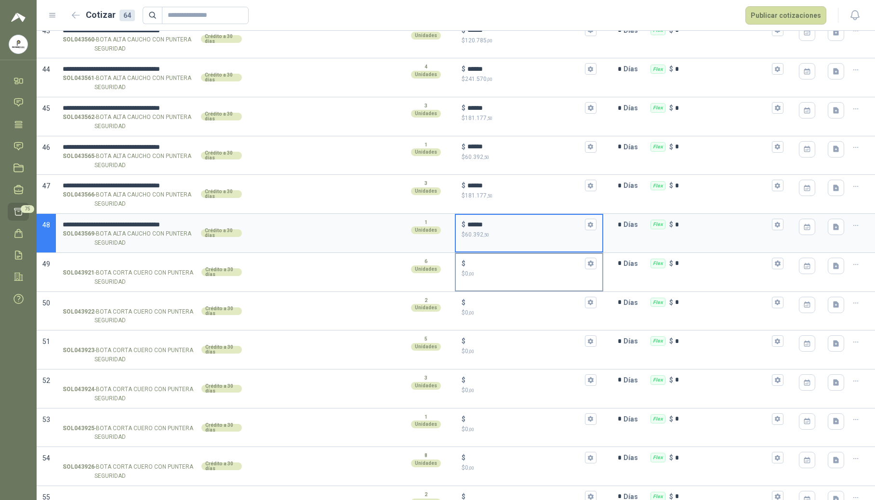
type input "******"
click at [496, 278] on p "$ 0 ,00" at bounding box center [528, 273] width 135 height 9
click at [496, 267] on input "$ $ 0 ,00" at bounding box center [525, 263] width 116 height 7
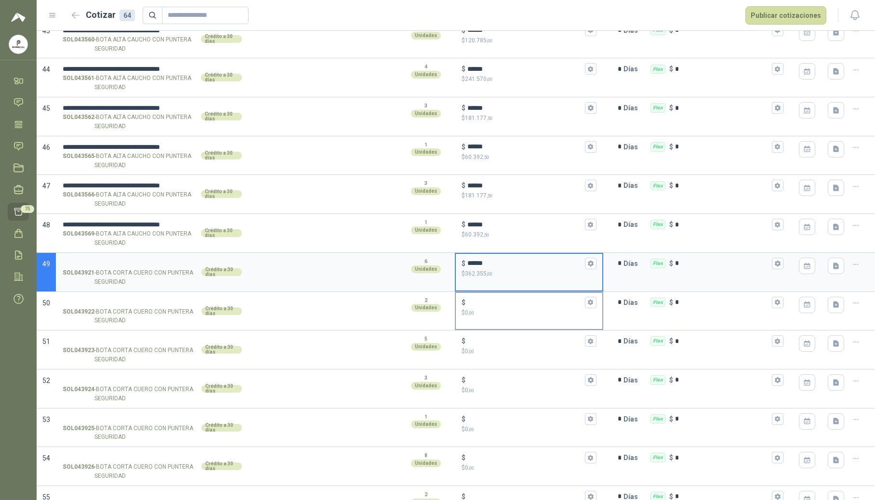
type input "******"
click at [496, 305] on div "$" at bounding box center [528, 303] width 135 height 12
click at [496, 305] on input "$ $ 0 ,00" at bounding box center [525, 302] width 116 height 7
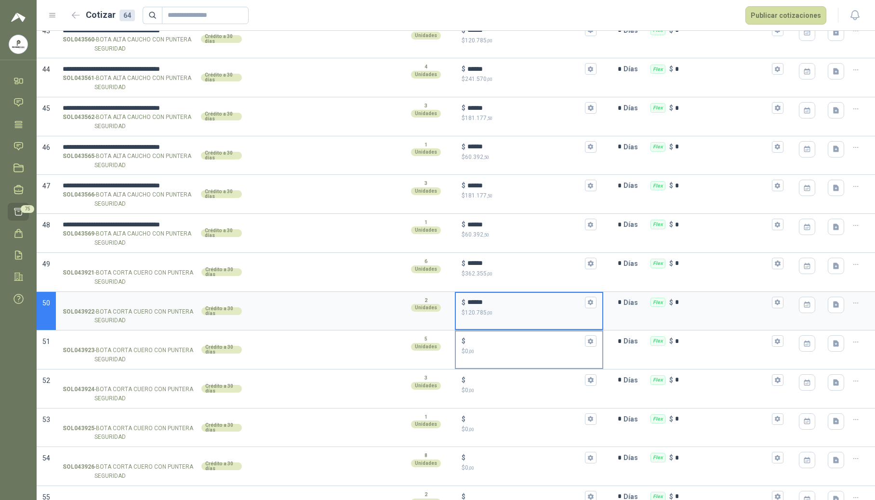
type input "******"
click at [496, 345] on input "$ $ 0 ,00" at bounding box center [525, 341] width 116 height 7
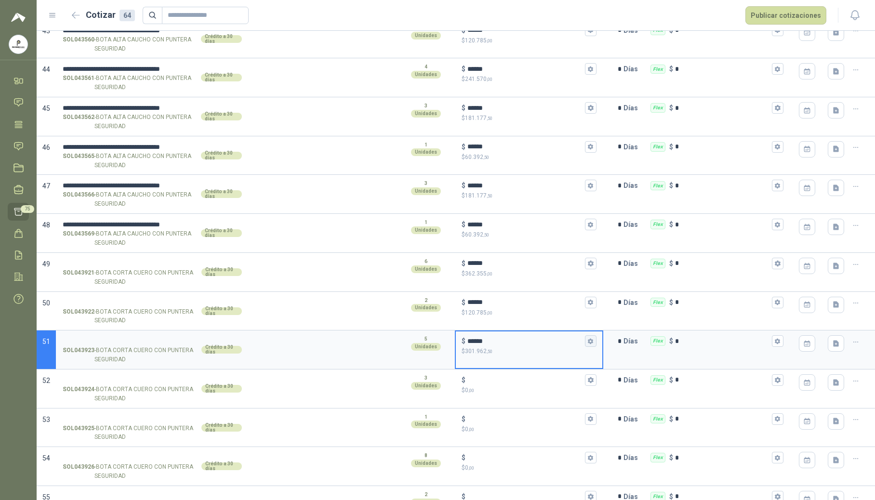
type input "******"
click at [588, 344] on icon "button" at bounding box center [590, 341] width 6 height 6
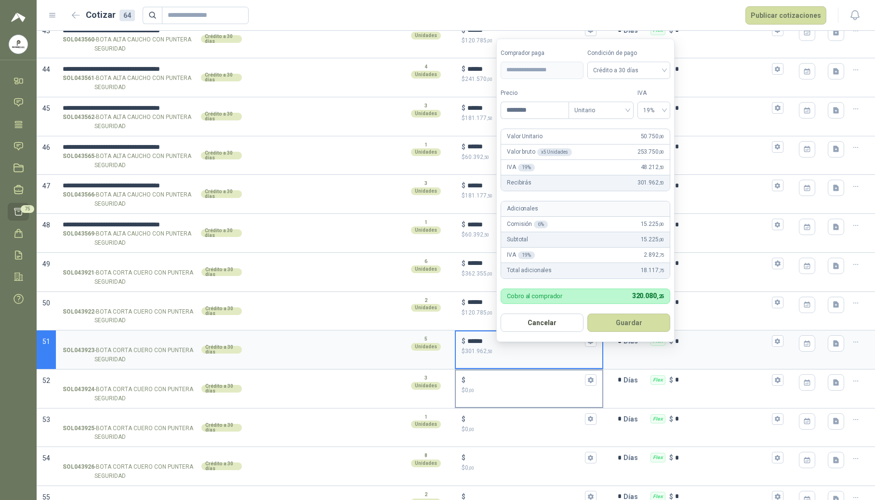
click at [533, 395] on p "$ 0 ,00" at bounding box center [528, 390] width 135 height 9
click at [533, 383] on input "$ $ 0 ,00" at bounding box center [525, 379] width 116 height 7
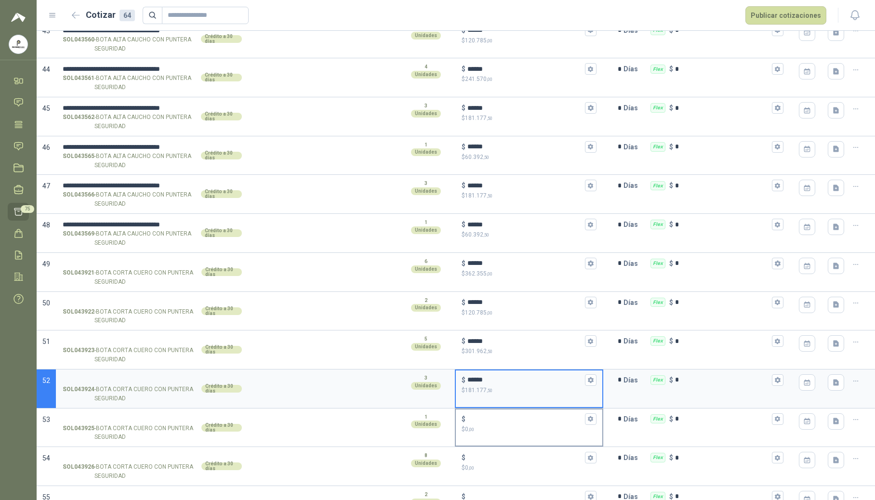
type input "******"
click at [510, 438] on div "$ $ 0 ,00" at bounding box center [529, 423] width 146 height 28
click at [510, 422] on input "$ $ 0 ,00" at bounding box center [525, 418] width 116 height 7
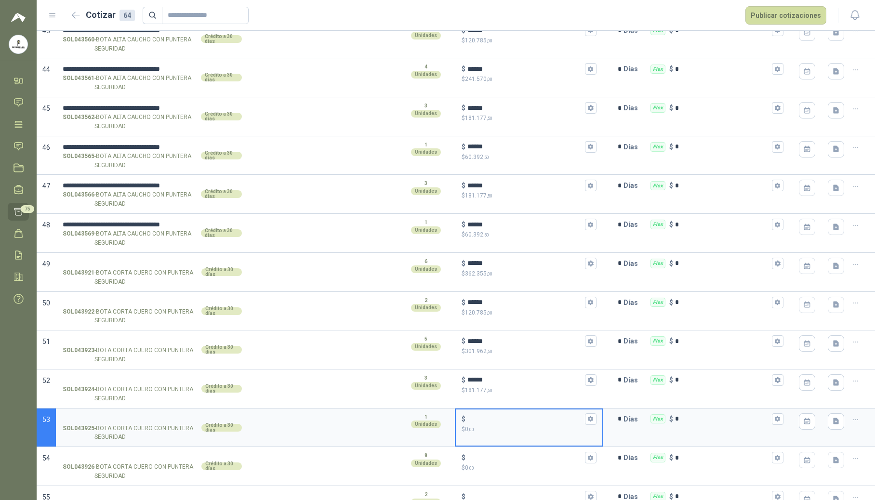
click at [511, 425] on div "$" at bounding box center [528, 419] width 135 height 12
click at [511, 422] on input "$ $ 0 ,00" at bounding box center [525, 418] width 116 height 7
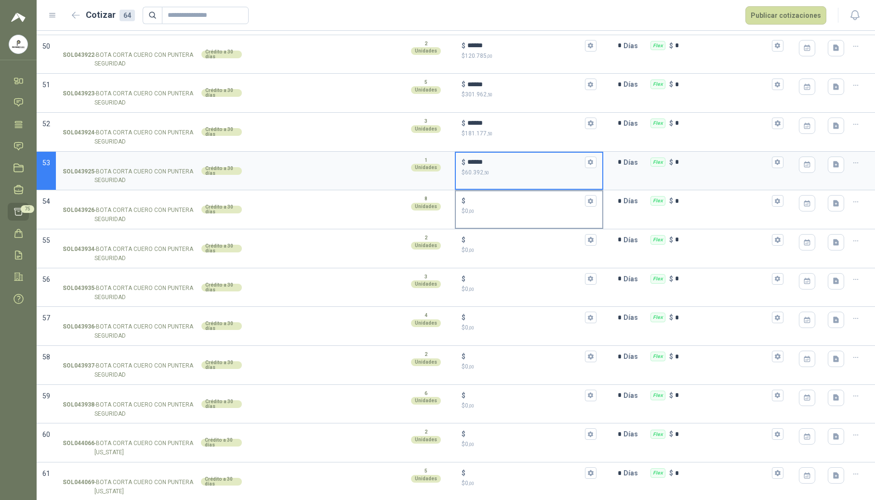
type input "******"
click at [504, 205] on input "$ $ 0 ,00" at bounding box center [525, 200] width 116 height 7
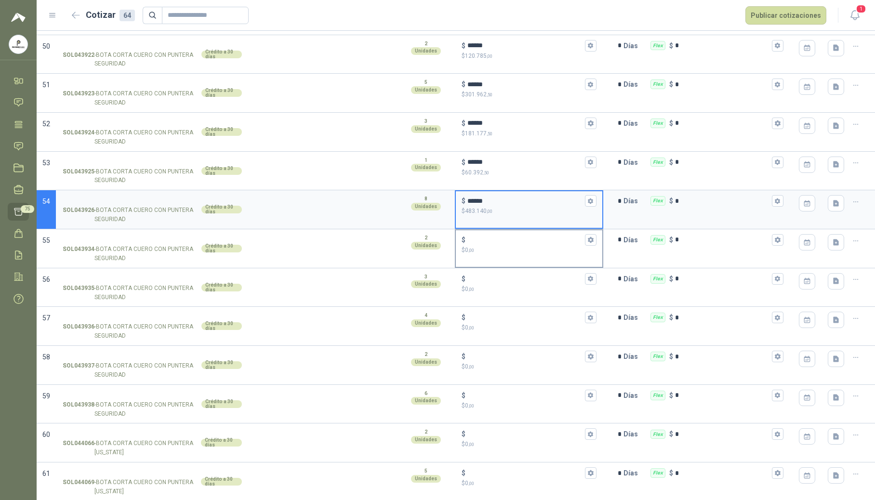
type input "******"
click at [504, 243] on input "$ $ 0 ,00" at bounding box center [525, 239] width 116 height 7
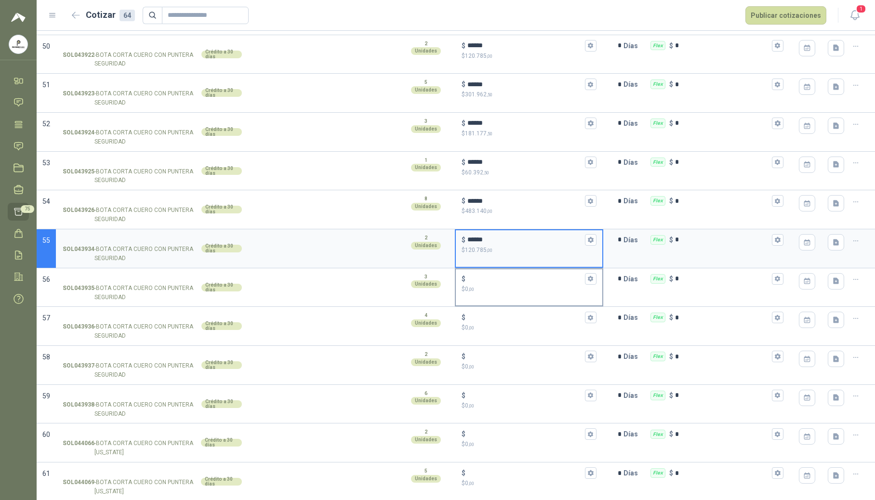
type input "******"
click at [497, 282] on input "$ $ 0 ,00" at bounding box center [525, 278] width 116 height 7
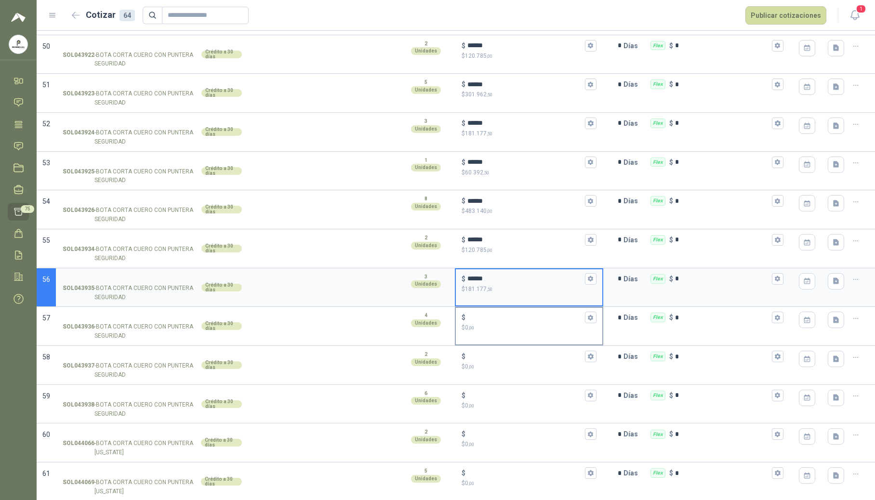
type input "******"
click at [490, 332] on p "$ 0 ,00" at bounding box center [528, 327] width 135 height 9
click at [490, 321] on input "$ $ 0 ,00" at bounding box center [525, 317] width 116 height 7
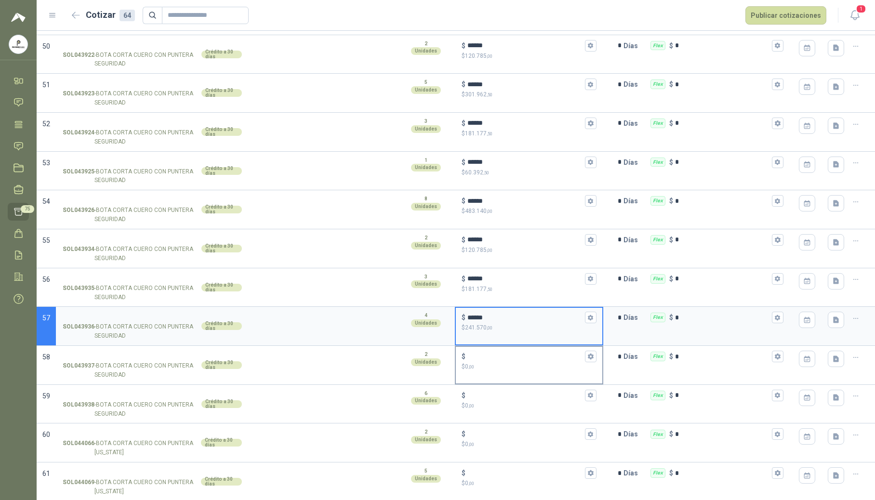
type input "******"
click at [507, 360] on input "$ $ 0 ,00" at bounding box center [525, 356] width 116 height 7
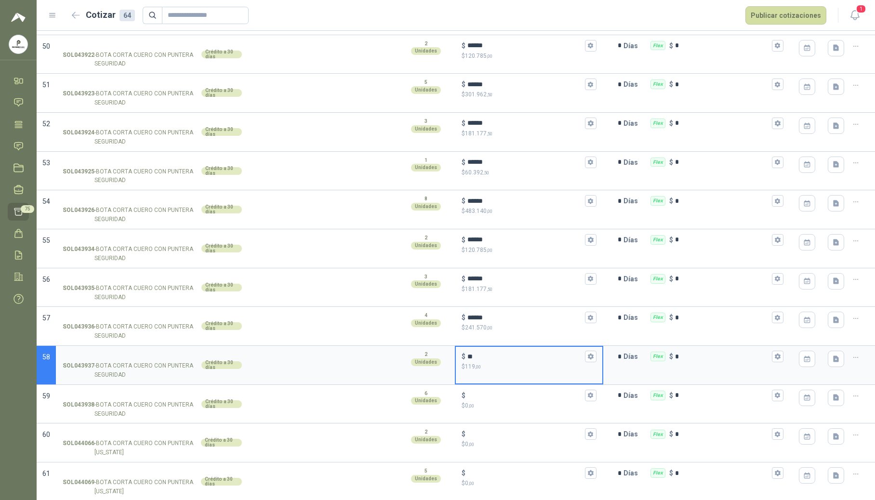
scroll to position [2125, 0]
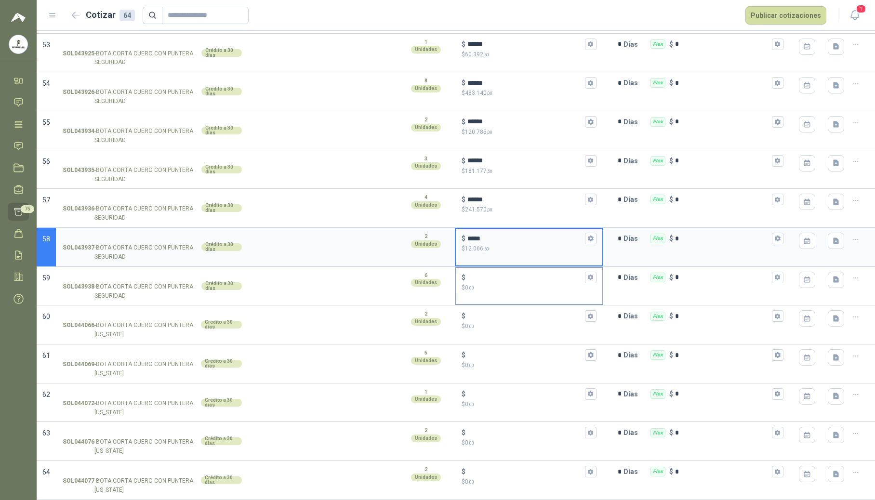
type input "*****"
click at [523, 279] on input "$ $ 0 ,00" at bounding box center [525, 277] width 116 height 7
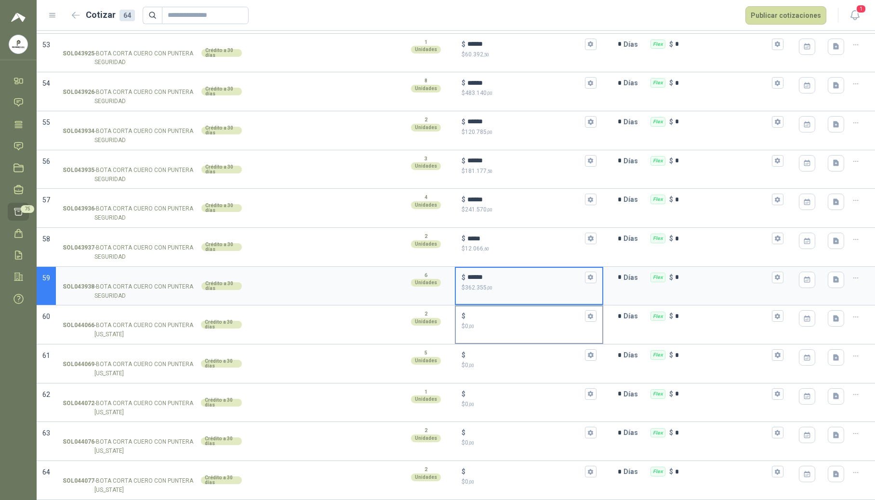
type input "******"
click at [510, 316] on input "$ $ 0 ,00" at bounding box center [525, 316] width 116 height 7
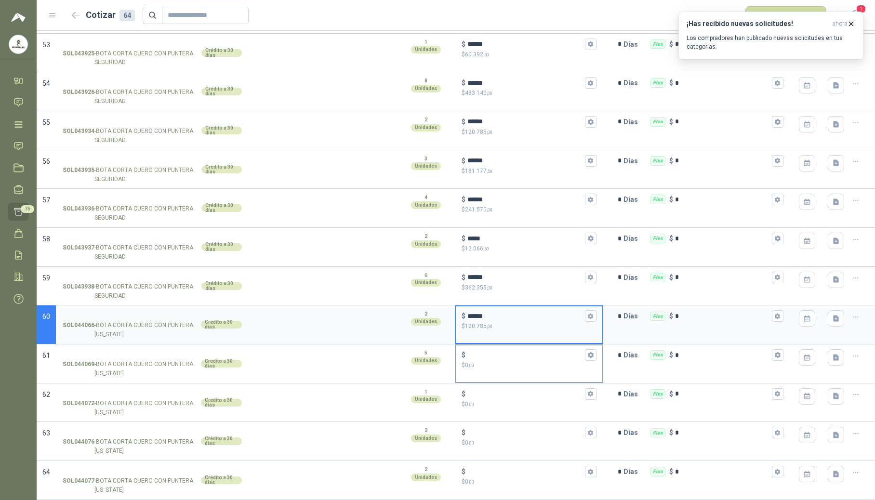
type input "******"
click at [494, 354] on input "$ $ 0 ,00" at bounding box center [525, 355] width 116 height 7
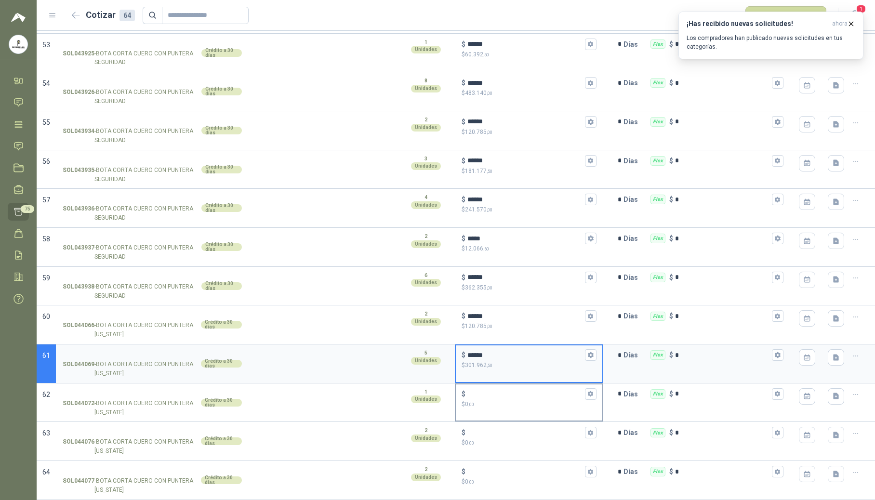
type input "******"
click at [484, 401] on p "$ 0 ,00" at bounding box center [528, 404] width 135 height 9
click at [484, 397] on input "$ $ 0 ,00" at bounding box center [525, 393] width 116 height 7
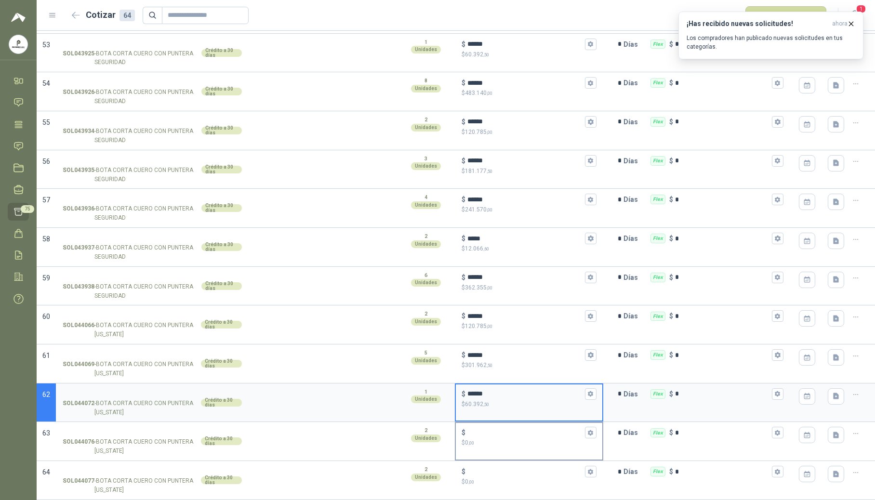
type input "******"
click at [505, 427] on div "$" at bounding box center [528, 433] width 135 height 12
click at [505, 429] on input "$ $ 0 ,00" at bounding box center [525, 432] width 116 height 7
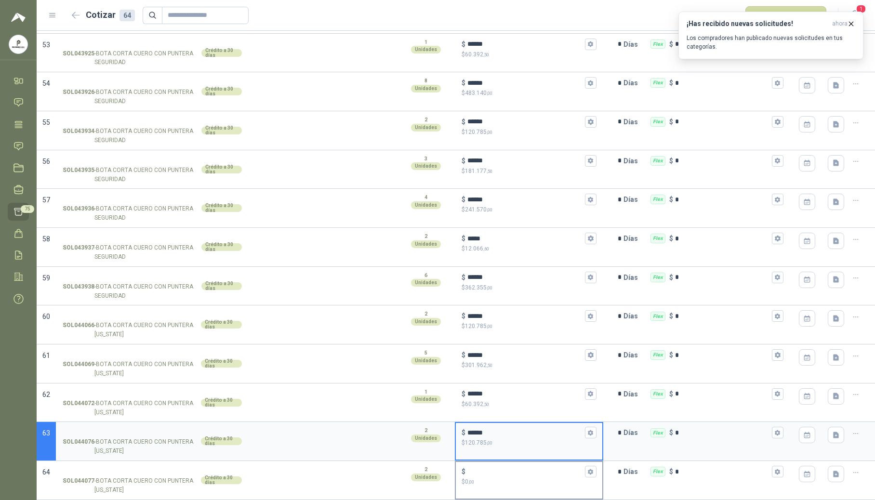
type input "******"
click at [509, 482] on p "$ 0 ,00" at bounding box center [528, 481] width 135 height 9
click at [509, 475] on input "$ $ 0 ,00" at bounding box center [525, 471] width 116 height 7
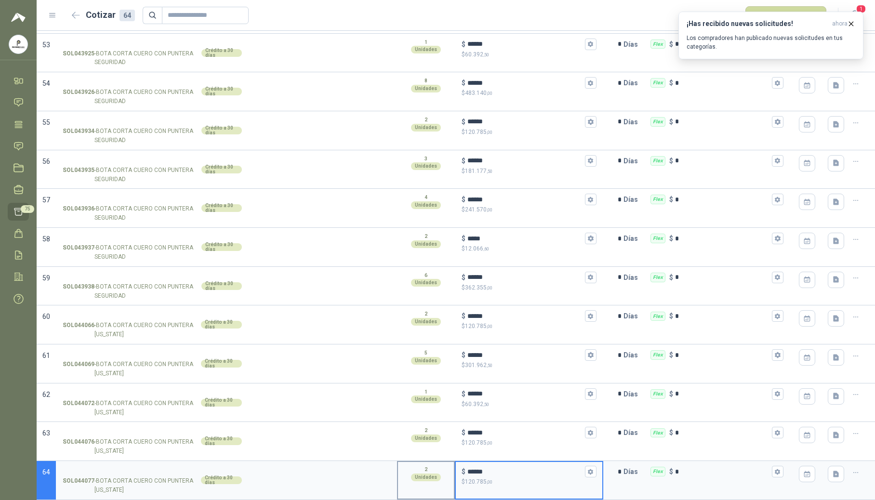
drag, startPoint x: 515, startPoint y: 472, endPoint x: 449, endPoint y: 472, distance: 66.0
click at [449, 472] on section "64 SOL044077 - BOTA CORTA CUERO CON PUNTERA INDIANA Crédito a 30 días 2 Unidade…" at bounding box center [456, 480] width 838 height 39
type input "*"
click at [497, 437] on div "$ ******" at bounding box center [528, 433] width 135 height 12
click at [497, 436] on input "******" at bounding box center [525, 432] width 116 height 7
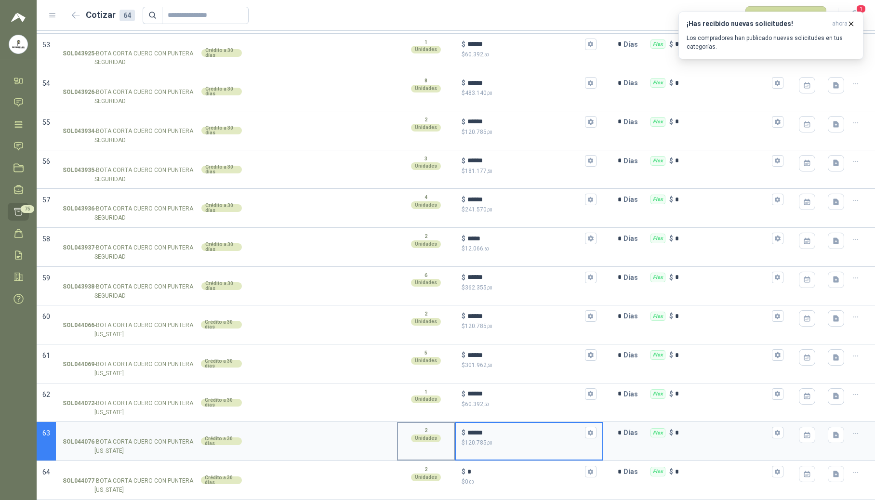
drag, startPoint x: 503, startPoint y: 433, endPoint x: 394, endPoint y: 433, distance: 109.3
click at [394, 433] on section "63 SOL044076 - BOTA CORTA CUERO CON PUNTERA INDIANA Crédito a 30 días 2 Unidade…" at bounding box center [456, 441] width 838 height 39
type input "*"
click at [496, 393] on input "******" at bounding box center [525, 393] width 116 height 7
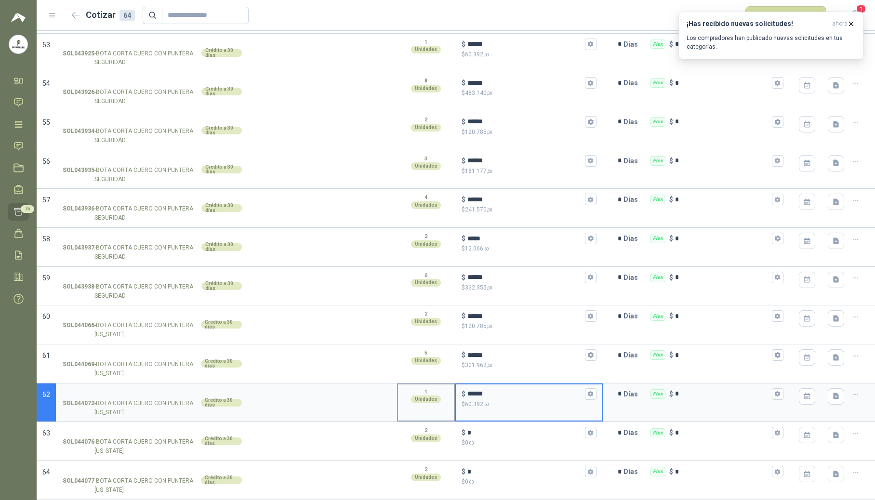
drag, startPoint x: 453, startPoint y: 388, endPoint x: 444, endPoint y: 388, distance: 8.7
click at [444, 388] on section "62 SOL044072 - BOTA CORTA CUERO CON PUNTERA INDIANA Crédito a 30 días 1 Unidade…" at bounding box center [456, 402] width 838 height 39
type input "*"
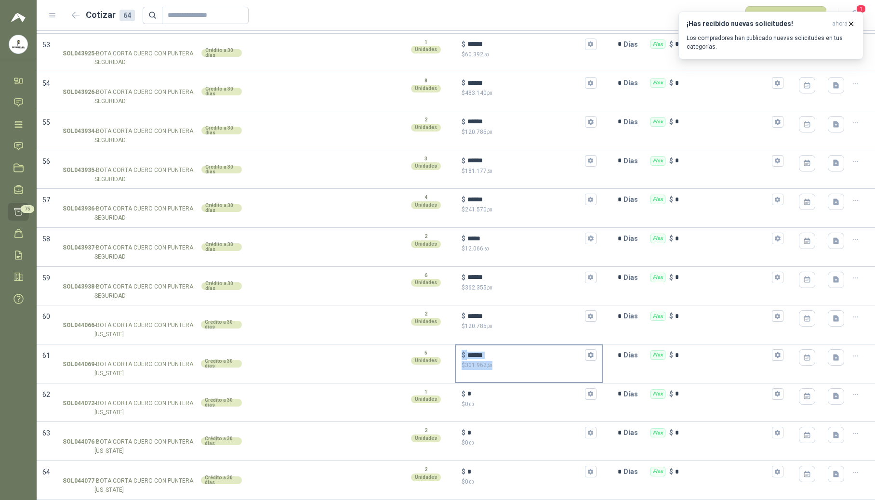
drag, startPoint x: 496, startPoint y: 360, endPoint x: 458, endPoint y: 353, distance: 37.9
click at [458, 353] on div "$ ****** $ 301.962 ,50" at bounding box center [529, 359] width 146 height 28
click at [491, 355] on input "******" at bounding box center [525, 355] width 116 height 7
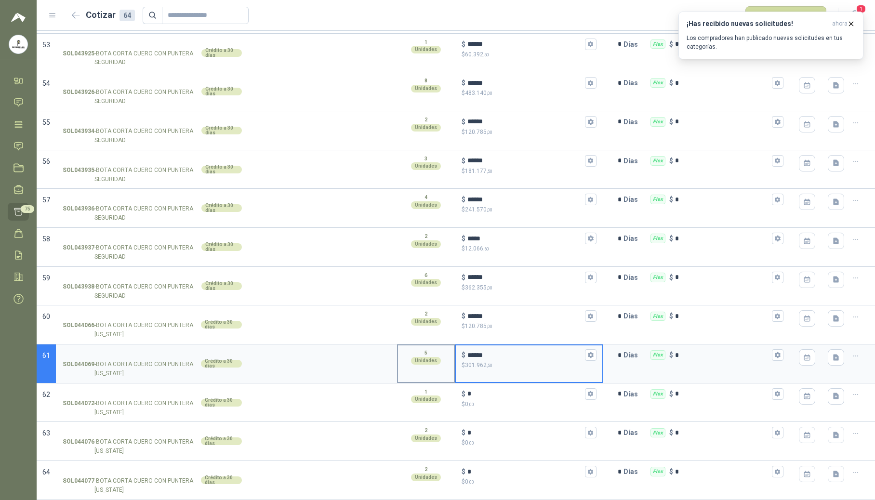
drag, startPoint x: 484, startPoint y: 353, endPoint x: 443, endPoint y: 355, distance: 41.5
click at [443, 355] on section "61 SOL044069 - BOTA CORTA CUERO CON PUNTERA INDIANA Crédito a 30 días 5 Unidade…" at bounding box center [456, 363] width 838 height 39
type input "*"
click at [496, 317] on input "******" at bounding box center [525, 316] width 116 height 7
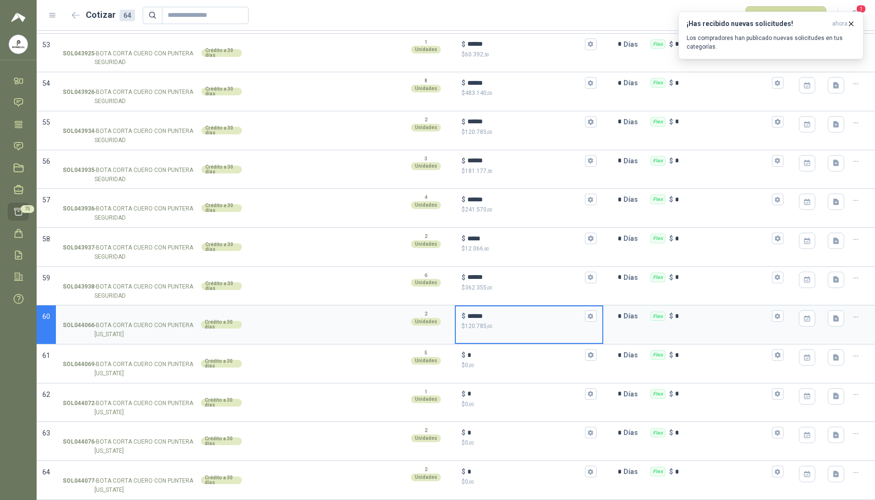
drag, startPoint x: 478, startPoint y: 316, endPoint x: 461, endPoint y: 314, distance: 16.4
click at [461, 314] on div "$ ******" at bounding box center [528, 316] width 135 height 12
type input "*"
click at [488, 279] on input "******" at bounding box center [525, 277] width 116 height 7
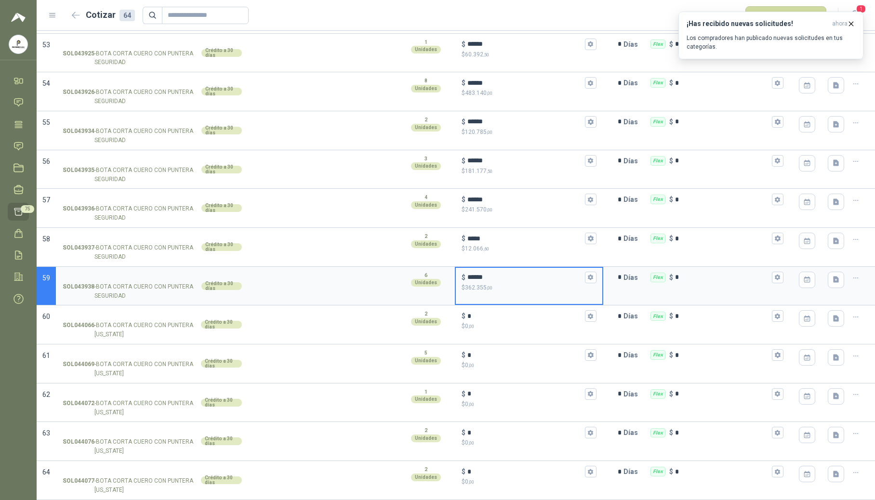
drag, startPoint x: 484, startPoint y: 278, endPoint x: 460, endPoint y: 276, distance: 23.2
click at [461, 276] on div "$ ******" at bounding box center [528, 278] width 135 height 12
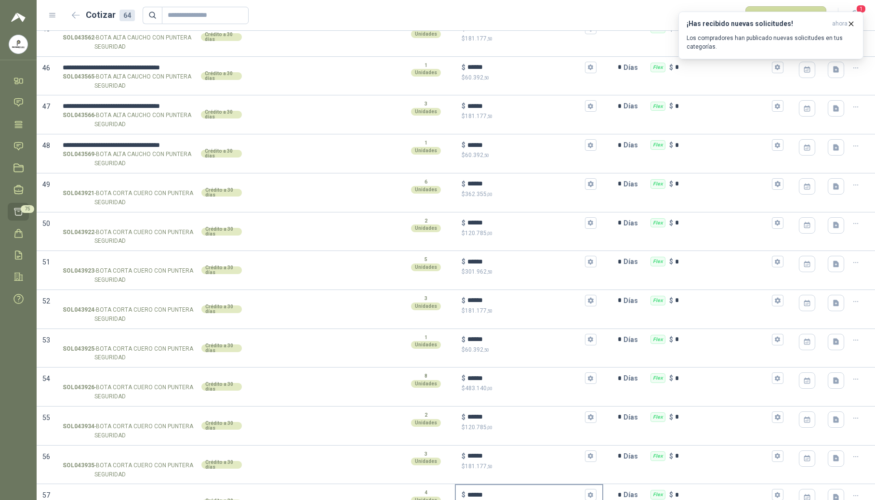
scroll to position [1804, 0]
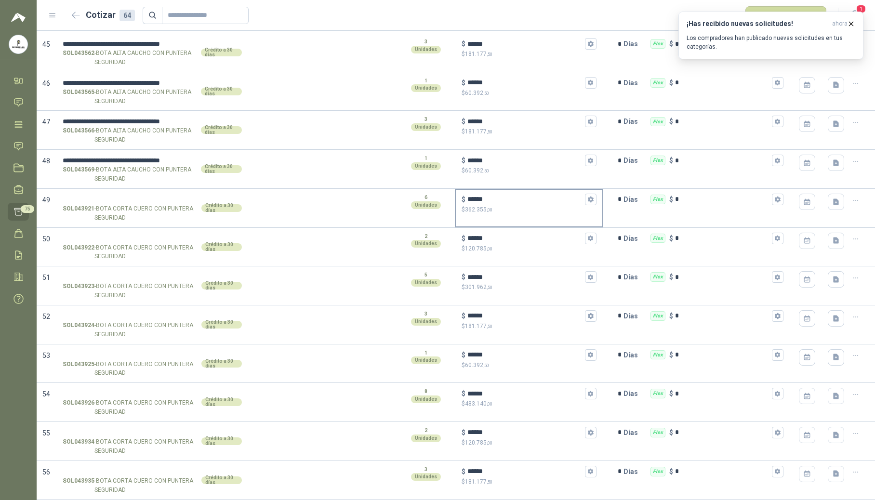
type input "*"
drag, startPoint x: 489, startPoint y: 208, endPoint x: 467, endPoint y: 209, distance: 22.2
click at [456, 204] on div "$ ****** $ 362.355 ,00" at bounding box center [529, 204] width 146 height 28
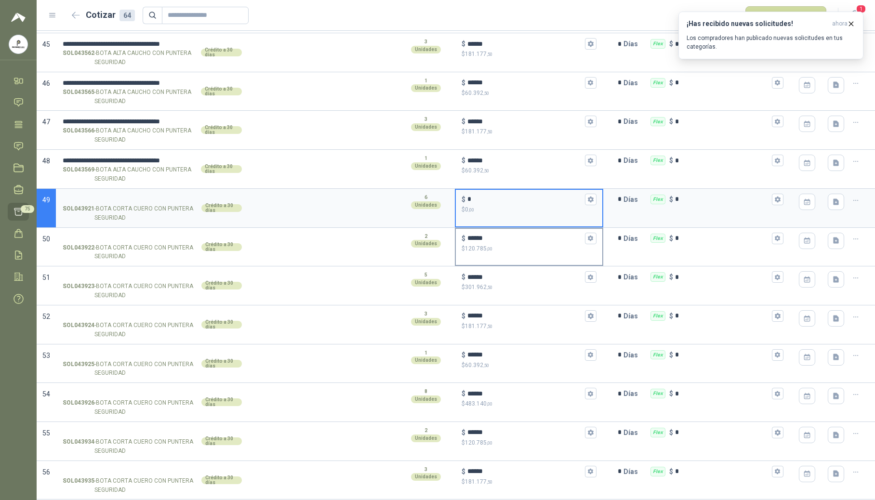
type input "*"
click at [489, 241] on div "$ ******" at bounding box center [528, 239] width 135 height 12
click at [489, 241] on input "******" at bounding box center [525, 238] width 116 height 7
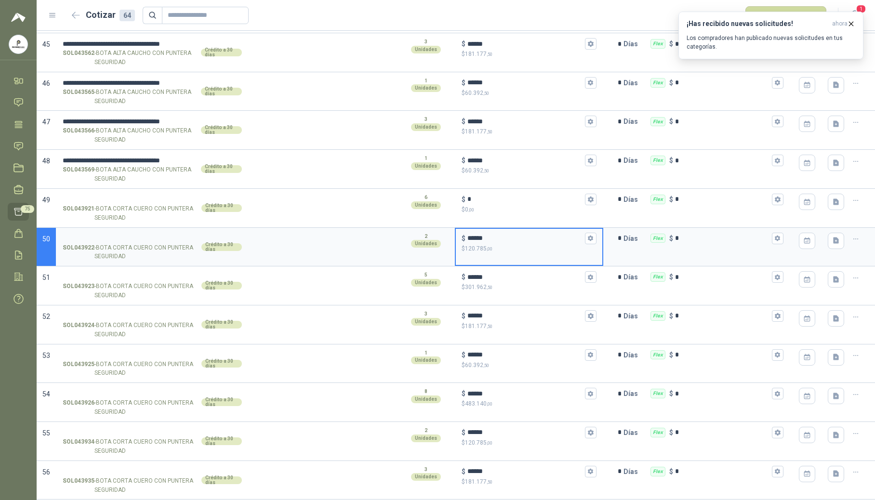
drag, startPoint x: 488, startPoint y: 243, endPoint x: 458, endPoint y: 242, distance: 29.9
click at [461, 242] on div "$ ******" at bounding box center [528, 239] width 135 height 12
type input "*"
click at [487, 281] on input "******" at bounding box center [525, 277] width 116 height 7
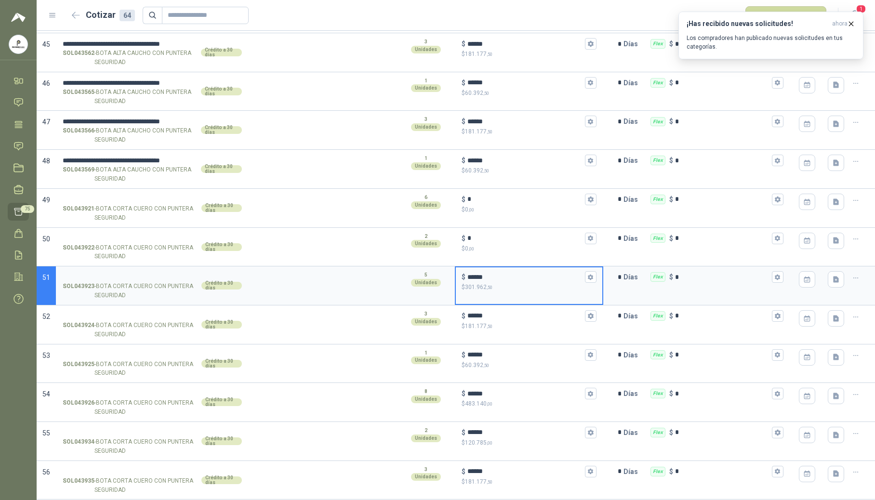
drag, startPoint x: 488, startPoint y: 284, endPoint x: 456, endPoint y: 284, distance: 32.8
click at [456, 284] on div "$ ****** $ 301.962 ,50" at bounding box center [529, 281] width 146 height 28
type input "*"
click at [490, 319] on input "******" at bounding box center [525, 315] width 116 height 7
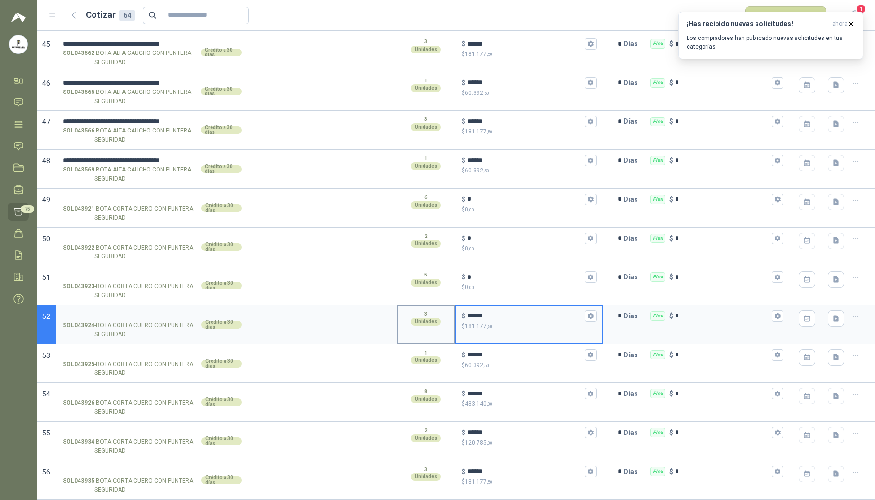
drag, startPoint x: 490, startPoint y: 323, endPoint x: 448, endPoint y: 324, distance: 42.4
click at [448, 324] on section "52 SOL043924 - BOTA CORTA CUERO CON PUNTERA SEGURIDAD Crédito a 30 días 3 Unida…" at bounding box center [456, 324] width 838 height 39
type input "*"
click at [493, 358] on input "******" at bounding box center [525, 354] width 116 height 7
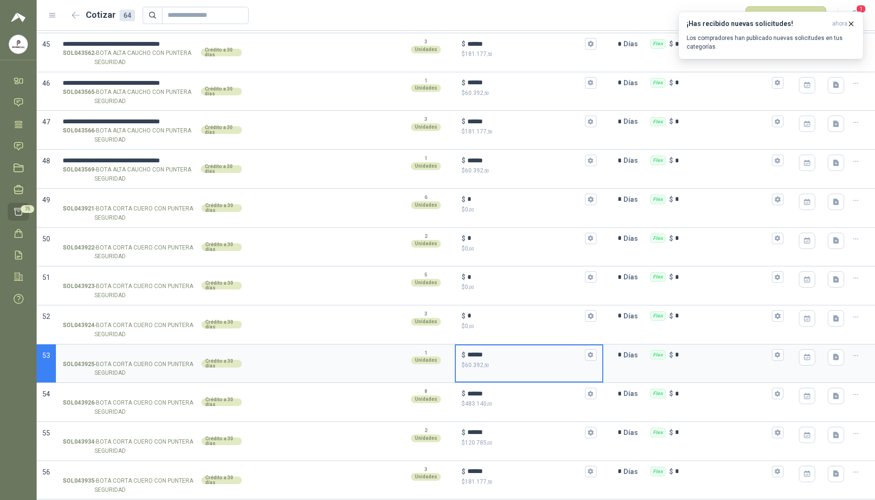
drag, startPoint x: 493, startPoint y: 363, endPoint x: 452, endPoint y: 358, distance: 41.7
click at [455, 358] on div "$ ****** $ 60.392 ,50" at bounding box center [529, 363] width 148 height 39
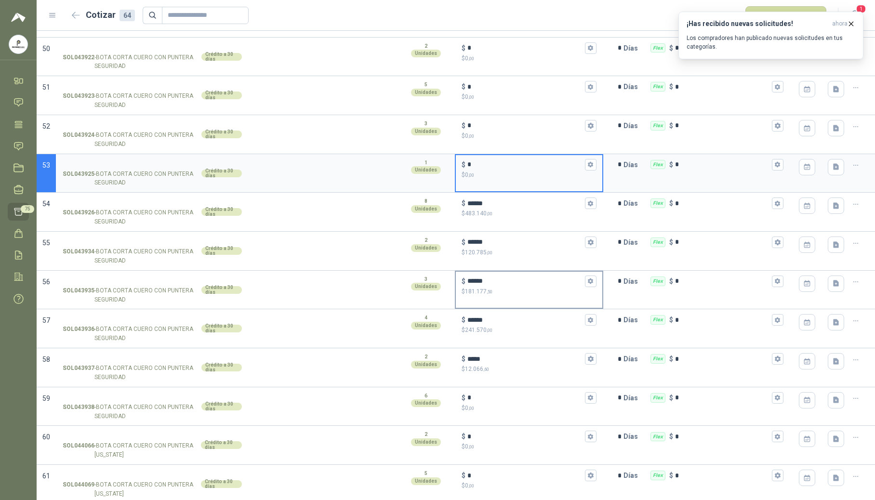
scroll to position [1997, 0]
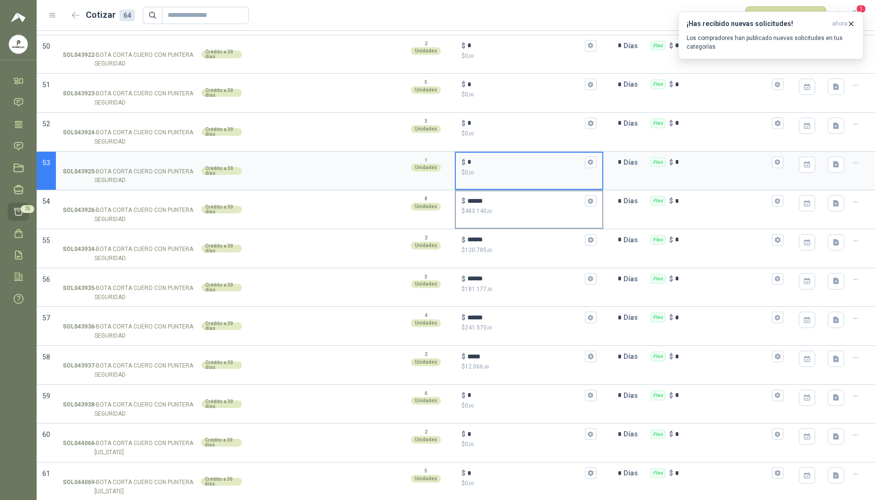
type input "*"
click at [490, 205] on input "******" at bounding box center [525, 200] width 116 height 7
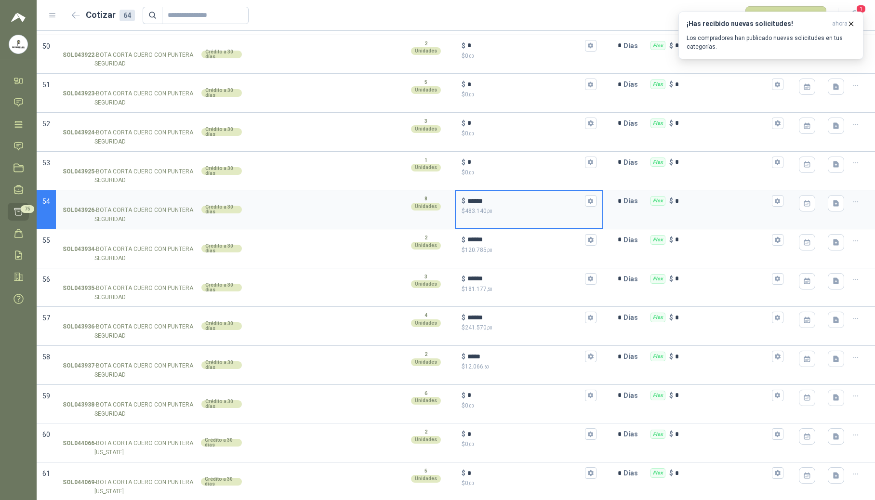
drag, startPoint x: 488, startPoint y: 210, endPoint x: 464, endPoint y: 210, distance: 24.1
click at [467, 205] on input "******" at bounding box center [525, 200] width 116 height 7
type input "*"
click at [492, 243] on input "******" at bounding box center [525, 239] width 116 height 7
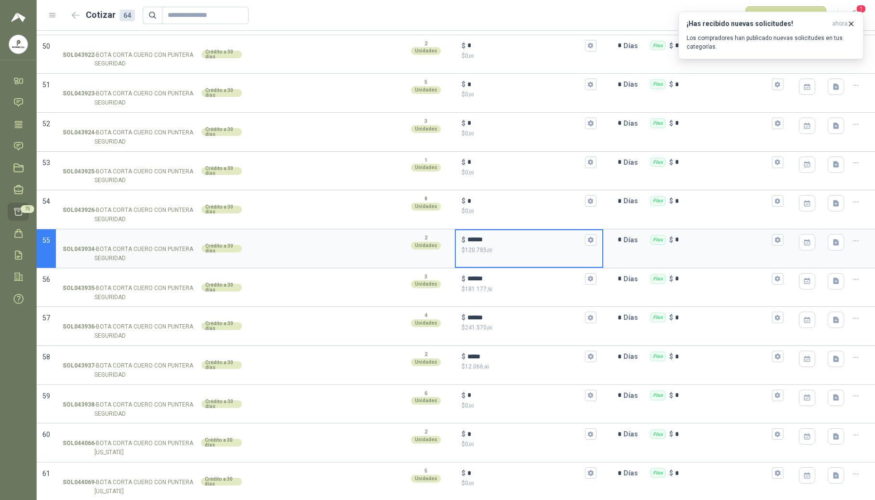
drag, startPoint x: 494, startPoint y: 249, endPoint x: 460, endPoint y: 248, distance: 33.2
click at [461, 246] on div "$ ******" at bounding box center [528, 240] width 135 height 12
type input "*"
click at [488, 282] on input "******" at bounding box center [525, 278] width 116 height 7
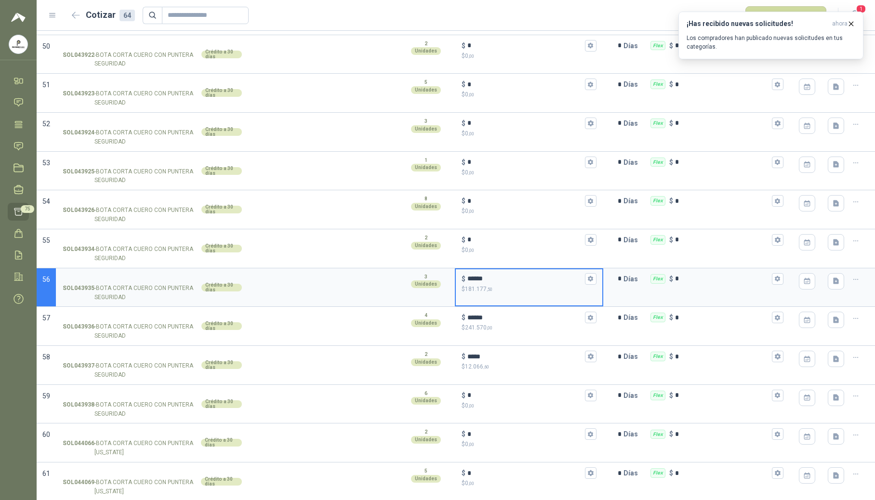
drag, startPoint x: 496, startPoint y: 287, endPoint x: 456, endPoint y: 282, distance: 40.8
click at [456, 282] on div "$ ****** $ 181.177 ,50" at bounding box center [529, 283] width 146 height 28
type input "*"
click at [486, 307] on div "$ * $ 0 ,00" at bounding box center [529, 287] width 148 height 39
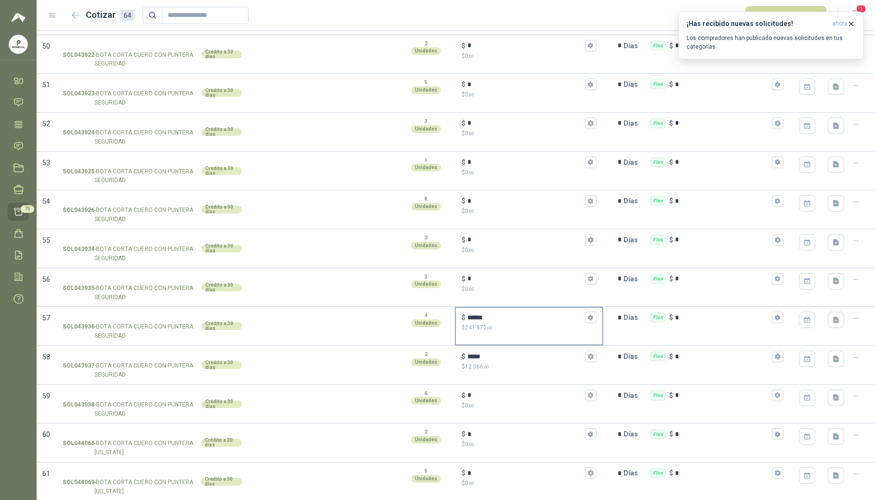
click at [485, 321] on input "******" at bounding box center [525, 317] width 116 height 7
drag, startPoint x: 486, startPoint y: 327, endPoint x: 462, endPoint y: 330, distance: 23.7
click at [462, 323] on div "$ ******" at bounding box center [528, 318] width 135 height 12
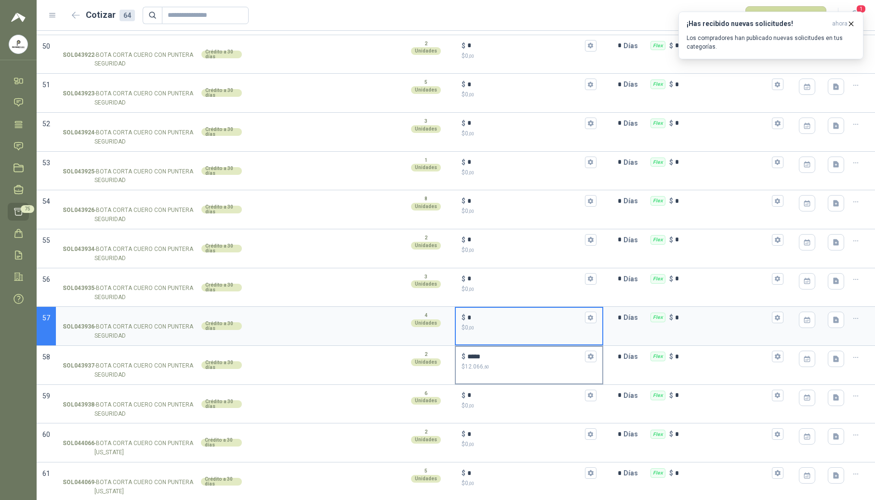
type input "*"
click at [480, 359] on div "$ ***** $ 12.066 ,60" at bounding box center [529, 361] width 146 height 28
click at [480, 359] on input "*****" at bounding box center [525, 356] width 116 height 7
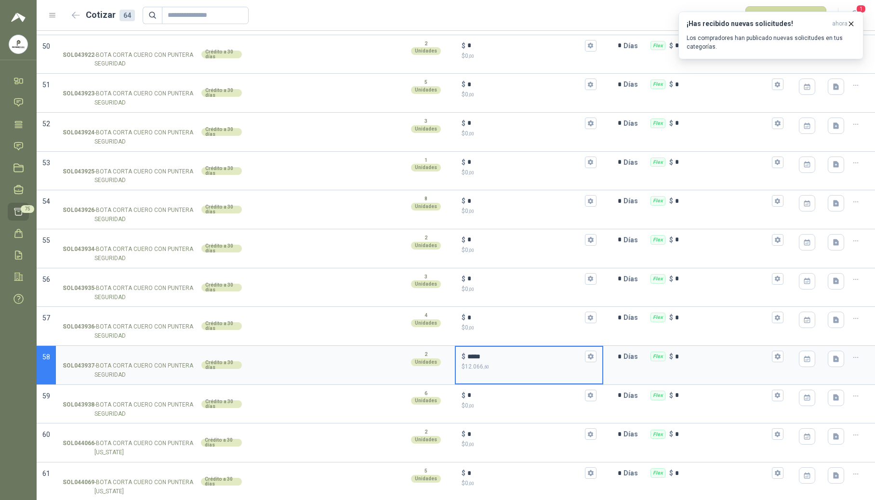
click at [484, 362] on div "$ *****" at bounding box center [528, 357] width 135 height 12
click at [484, 360] on input "*****" at bounding box center [525, 356] width 116 height 7
click at [457, 361] on div "$ ***** $ 12.066 ,60" at bounding box center [529, 361] width 146 height 28
type input "*"
click at [486, 336] on div "$ * $ 0 ,00" at bounding box center [529, 322] width 146 height 28
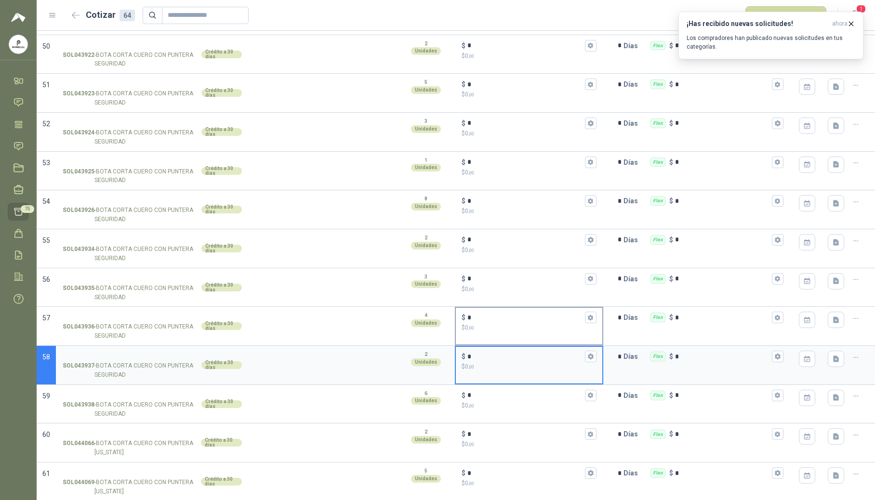
click at [486, 321] on input "*" at bounding box center [525, 317] width 116 height 7
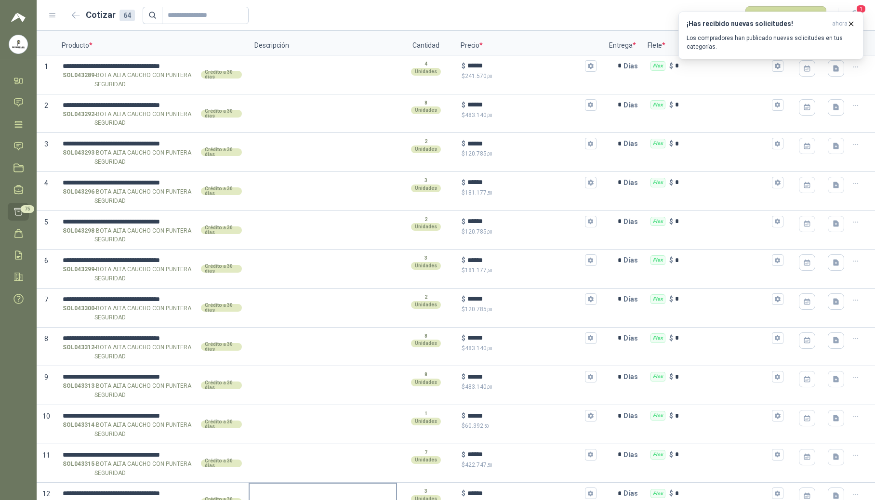
scroll to position [0, 0]
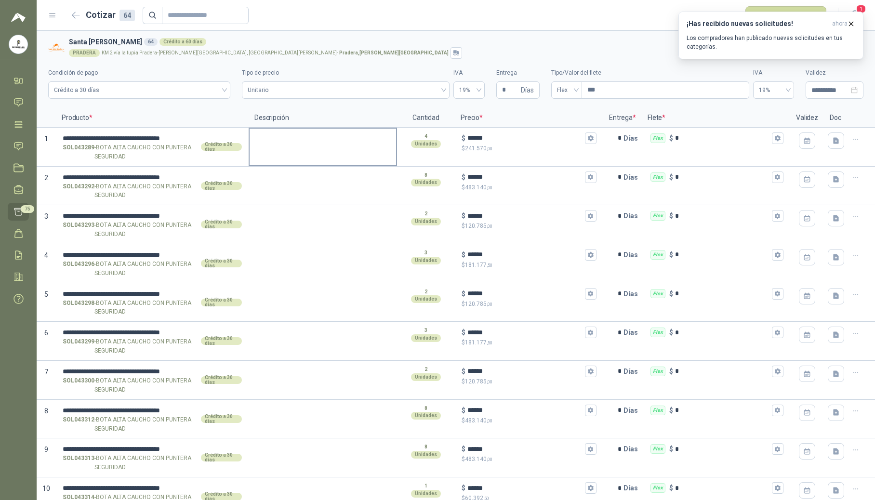
drag, startPoint x: 313, startPoint y: 155, endPoint x: 286, endPoint y: 148, distance: 27.3
click at [313, 155] on div at bounding box center [322, 147] width 148 height 39
click at [294, 151] on textarea at bounding box center [322, 140] width 146 height 22
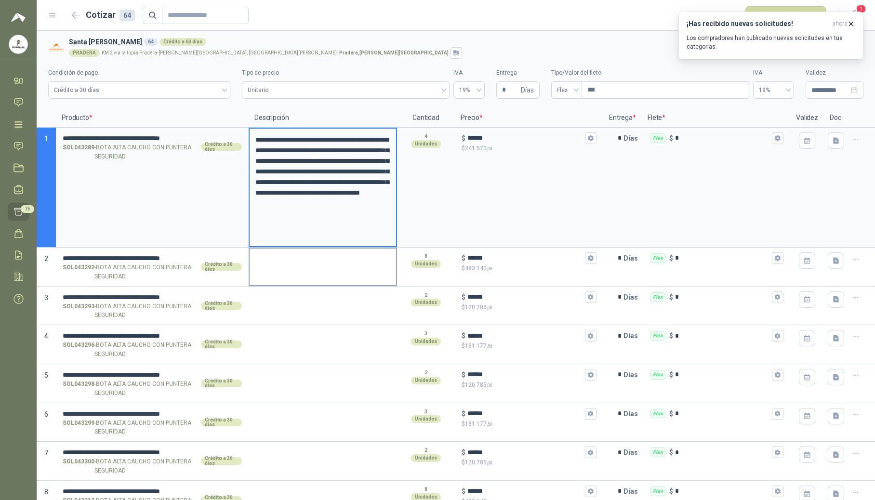
click at [291, 272] on div at bounding box center [322, 267] width 148 height 39
click at [284, 263] on textarea at bounding box center [322, 259] width 146 height 22
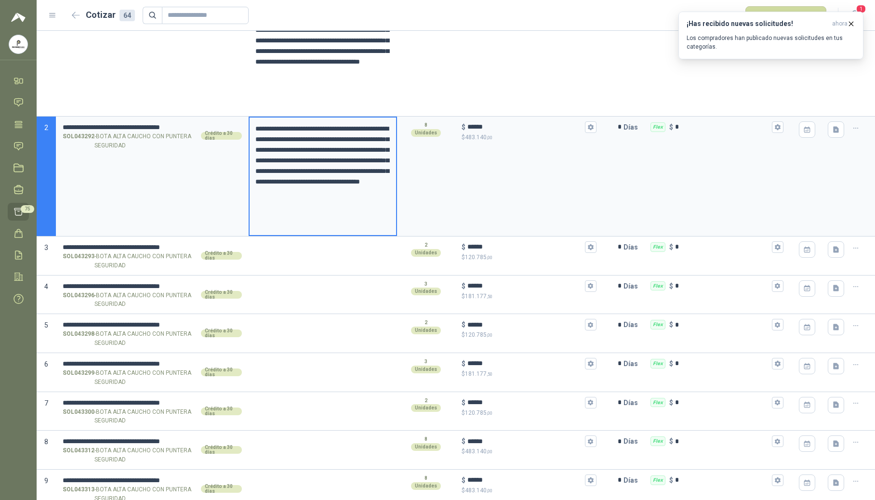
scroll to position [193, 0]
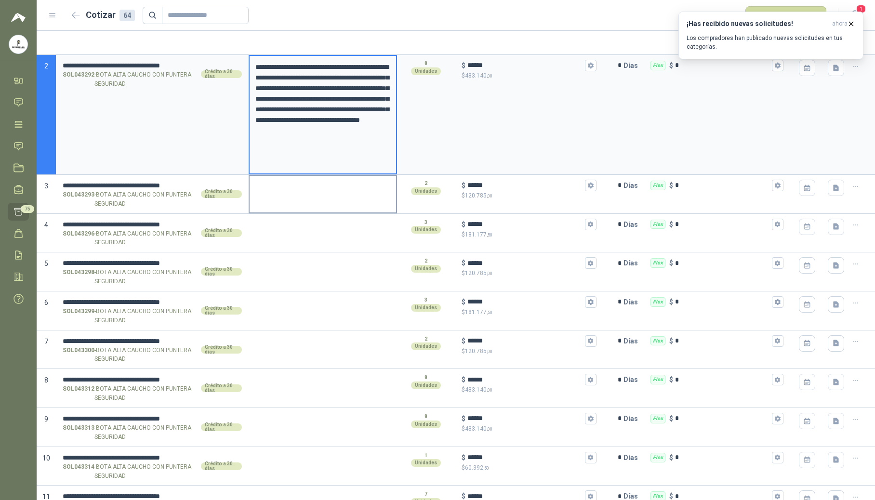
click at [282, 199] on div at bounding box center [322, 194] width 148 height 39
click at [279, 187] on textarea at bounding box center [322, 187] width 146 height 22
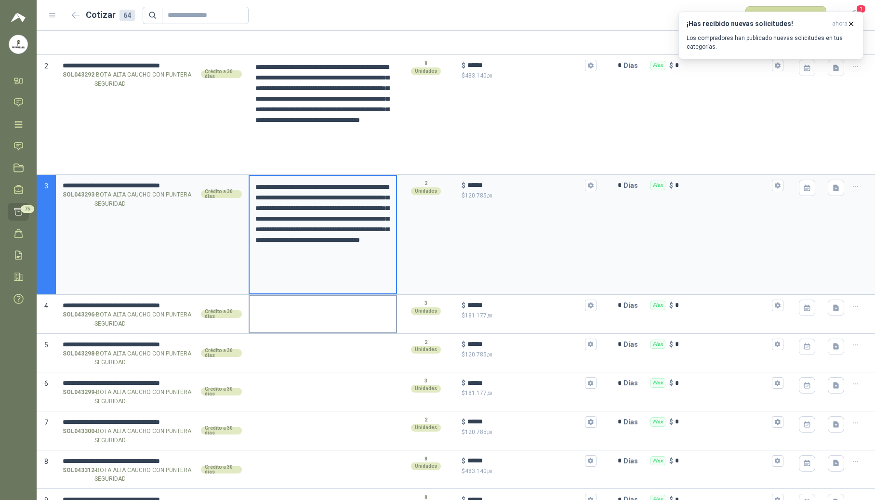
click at [282, 310] on textarea at bounding box center [322, 307] width 146 height 22
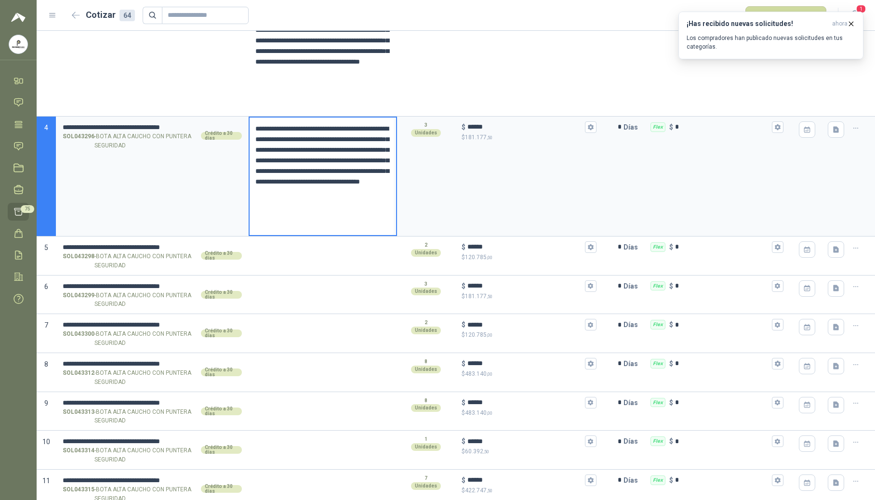
scroll to position [385, 0]
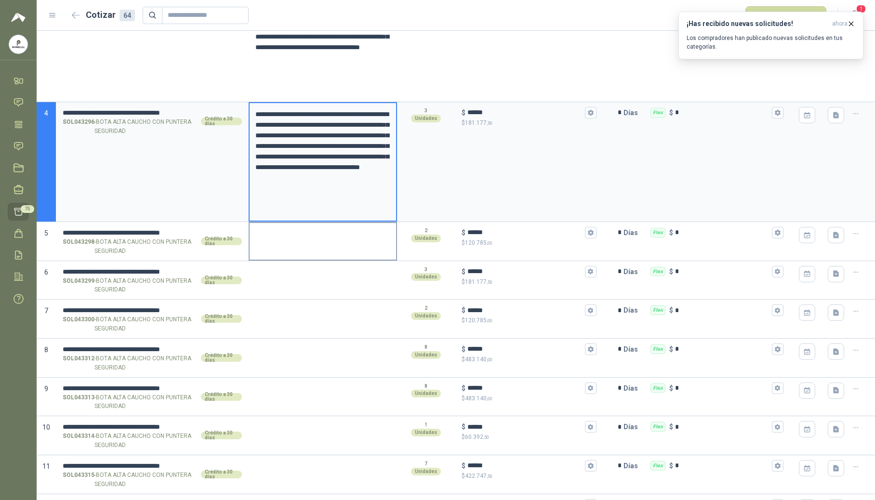
click at [289, 241] on textarea at bounding box center [322, 234] width 146 height 22
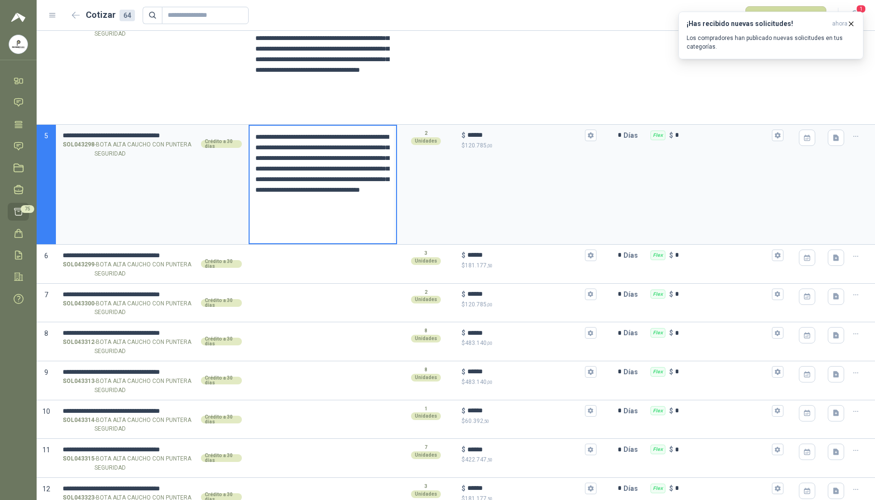
scroll to position [513, 0]
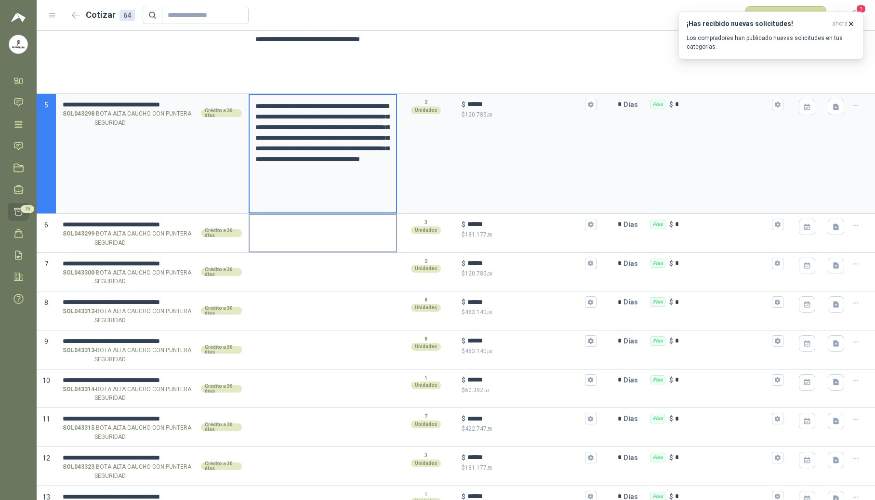
click at [289, 234] on textarea at bounding box center [322, 226] width 146 height 22
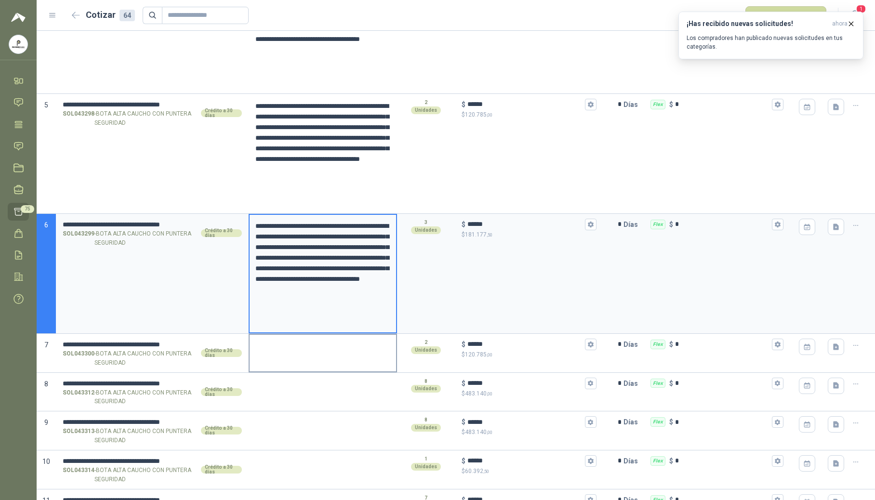
click at [289, 354] on textarea at bounding box center [322, 346] width 146 height 22
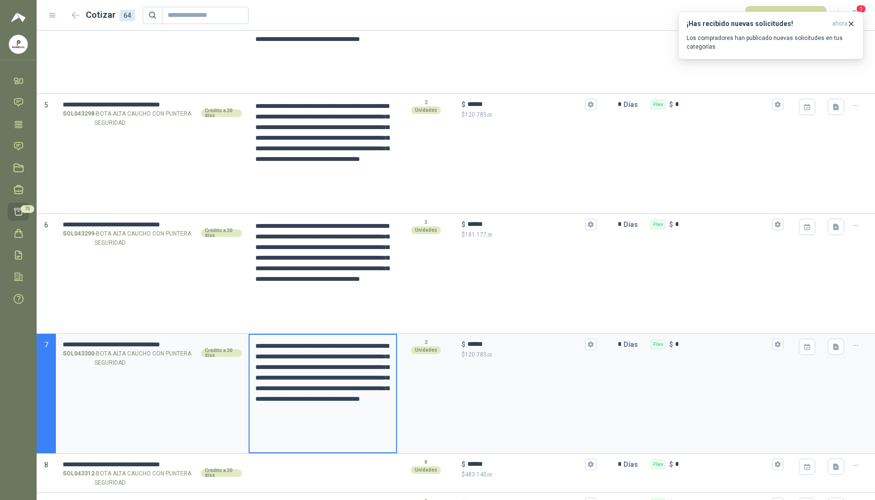
scroll to position [642, 0]
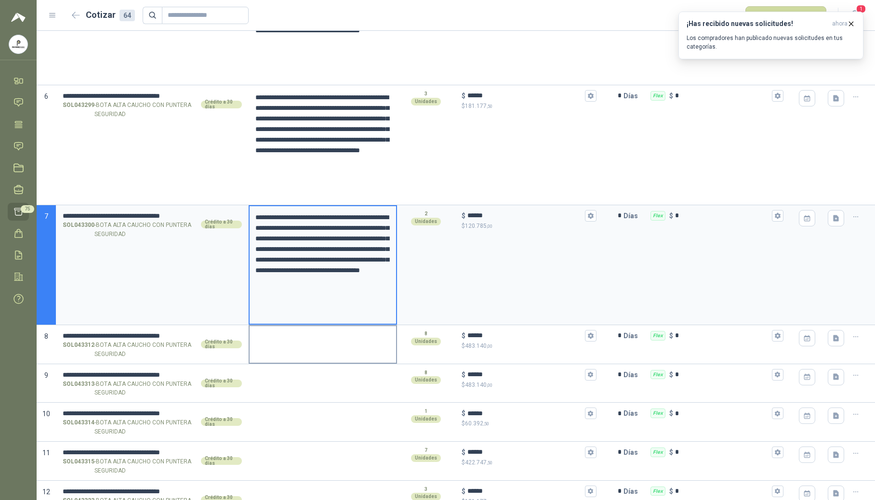
click at [295, 348] on textarea at bounding box center [322, 337] width 146 height 22
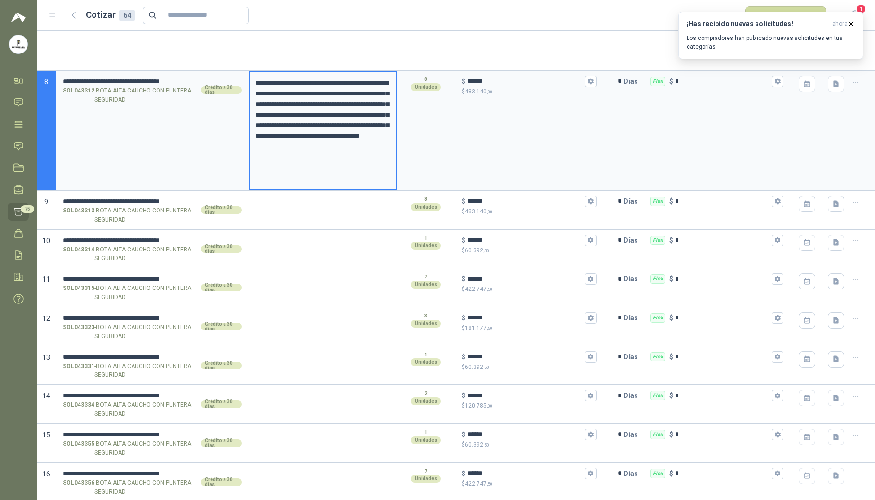
scroll to position [899, 0]
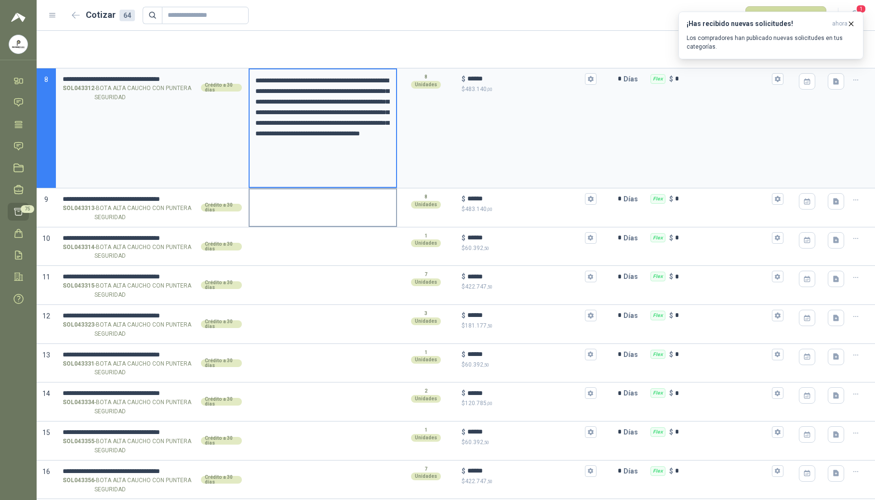
click at [288, 220] on div at bounding box center [322, 207] width 148 height 39
click at [286, 210] on textarea at bounding box center [322, 200] width 146 height 22
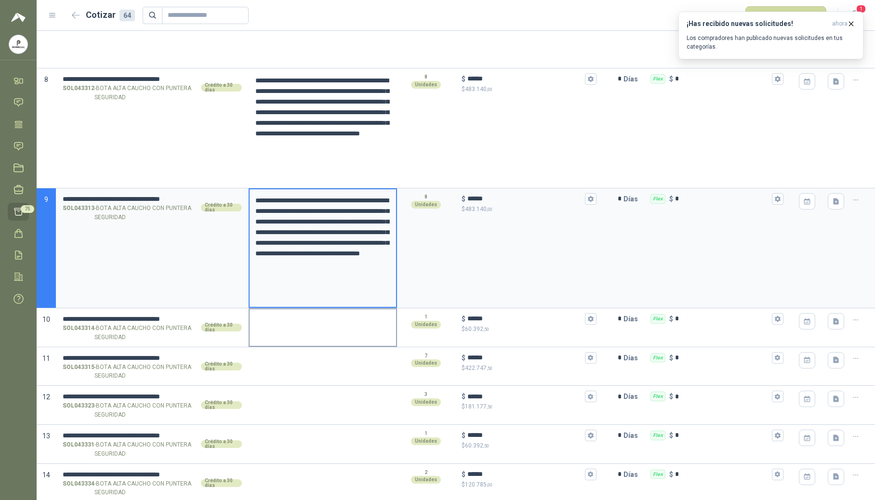
click at [291, 324] on textarea at bounding box center [322, 320] width 146 height 22
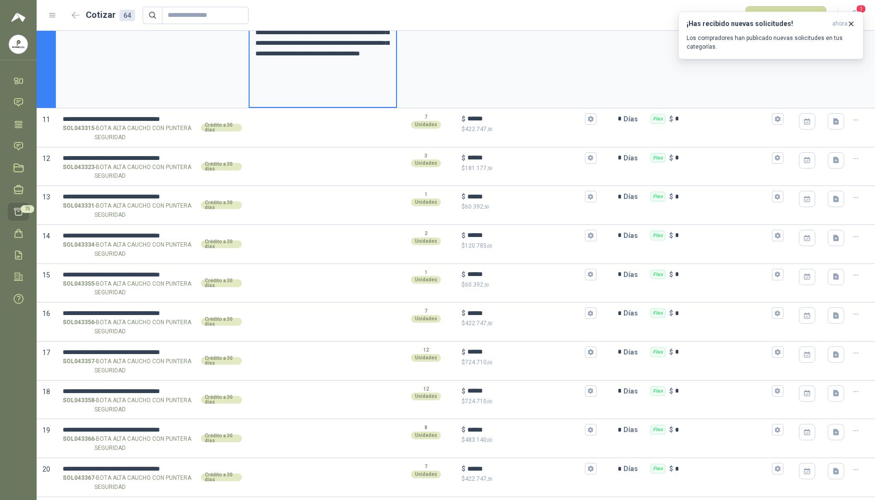
scroll to position [1220, 0]
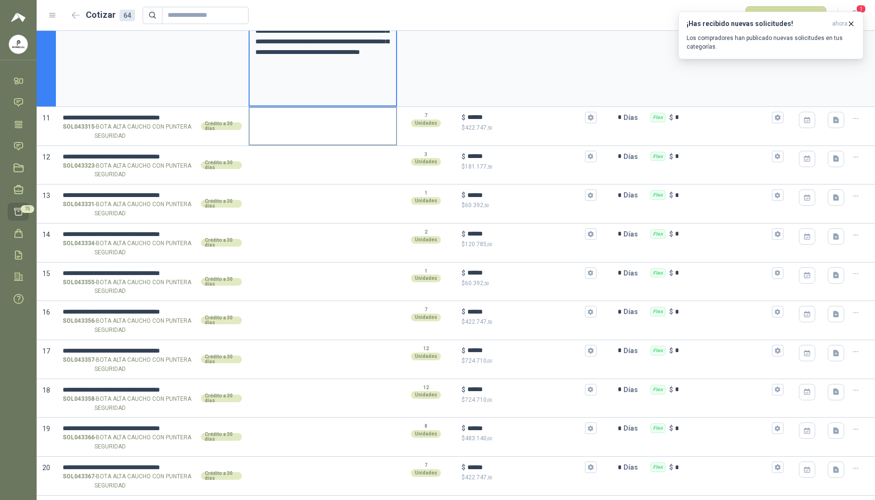
click at [281, 130] on textarea at bounding box center [322, 119] width 146 height 22
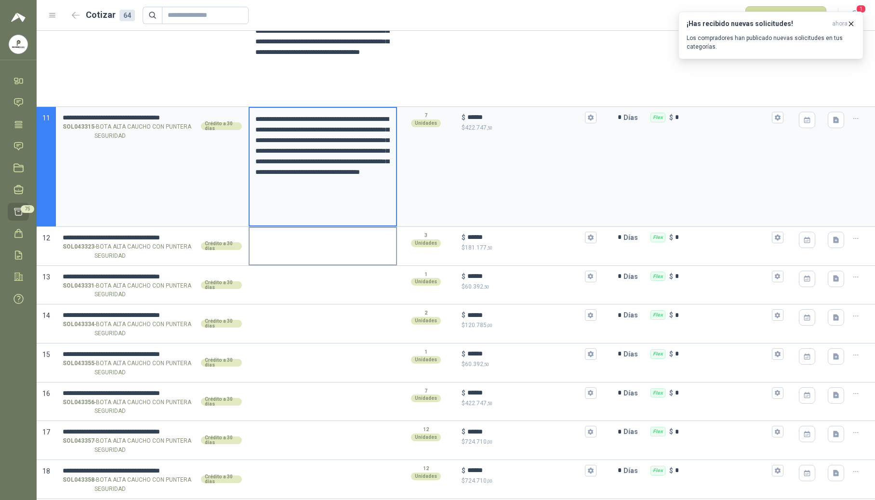
click at [293, 247] on textarea at bounding box center [322, 239] width 146 height 22
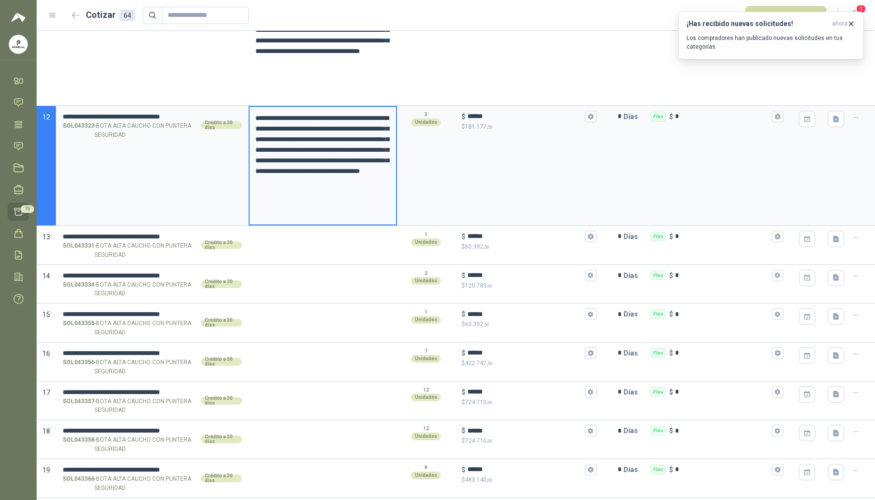
scroll to position [1348, 0]
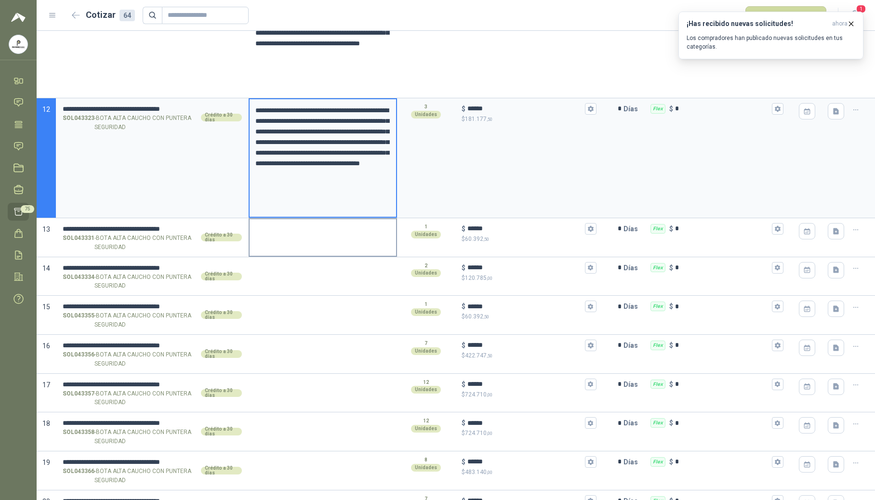
click at [295, 248] on div at bounding box center [322, 237] width 148 height 39
click at [291, 245] on div at bounding box center [322, 237] width 148 height 39
click at [288, 237] on textarea at bounding box center [322, 230] width 146 height 22
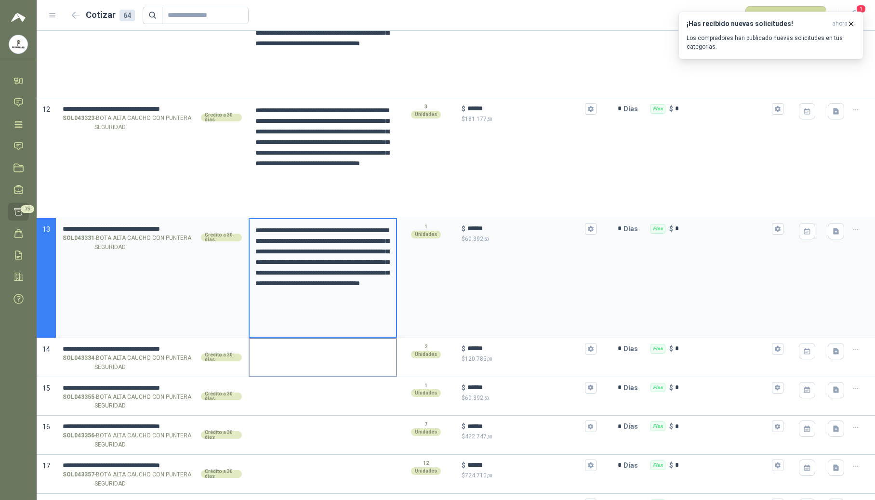
click at [279, 361] on textarea at bounding box center [322, 350] width 146 height 22
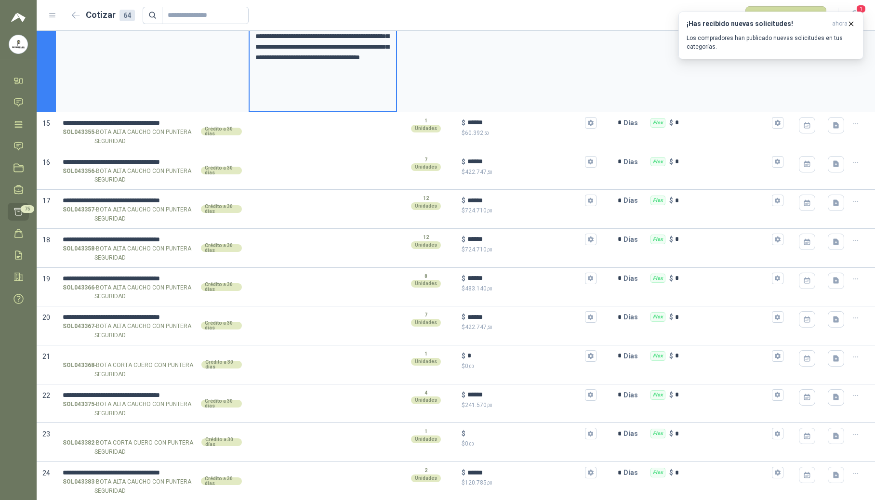
scroll to position [1734, 0]
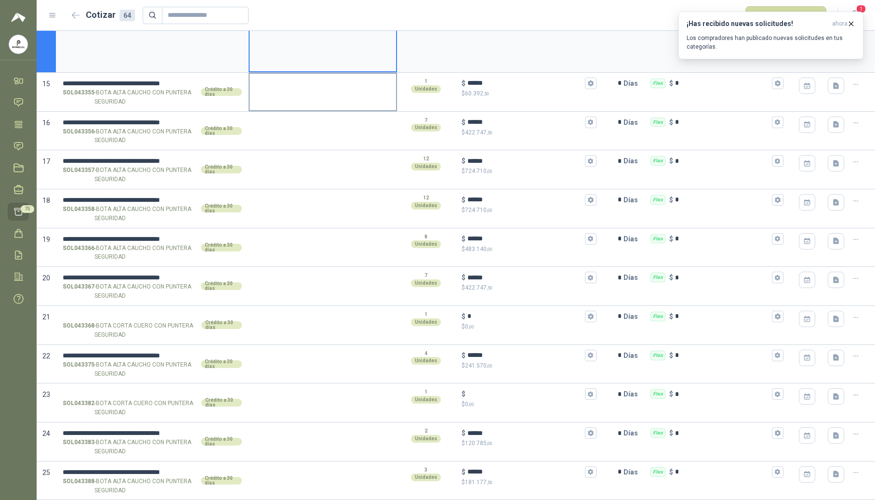
click at [264, 100] on div at bounding box center [322, 92] width 148 height 39
click at [274, 84] on textarea at bounding box center [322, 85] width 146 height 22
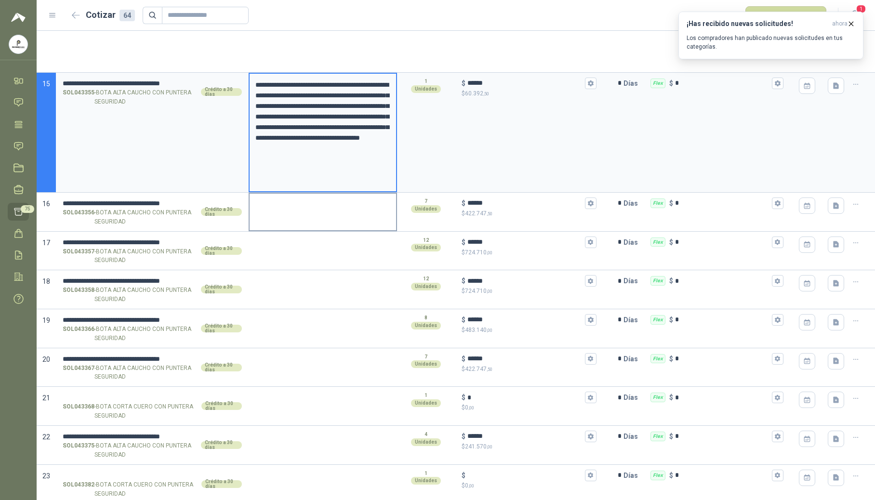
click at [272, 213] on textarea at bounding box center [322, 205] width 146 height 22
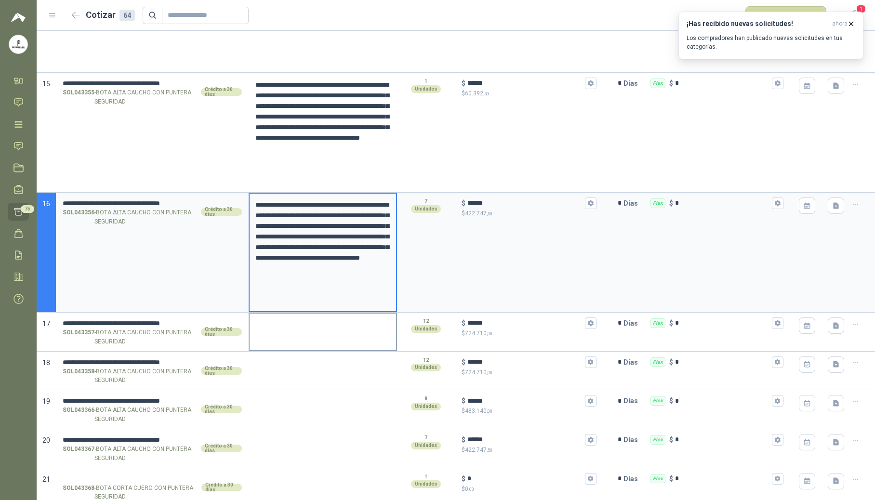
click at [280, 329] on textarea at bounding box center [322, 325] width 146 height 22
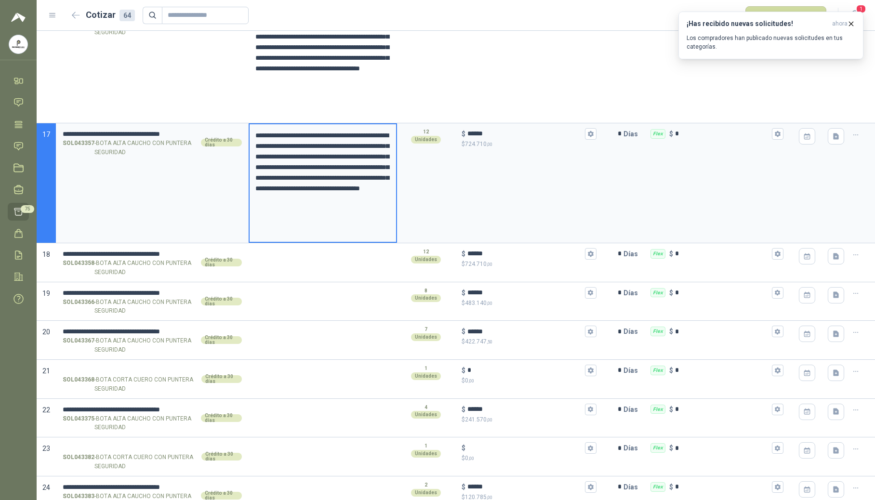
scroll to position [1926, 0]
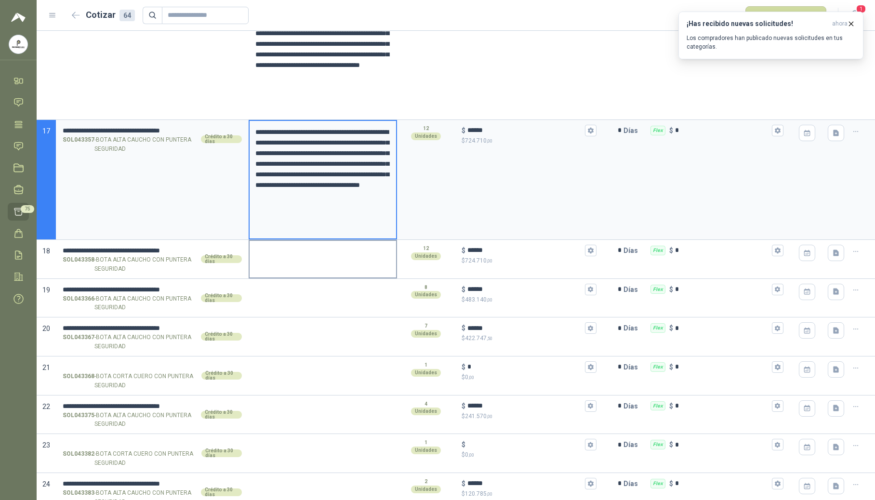
click at [278, 259] on textarea at bounding box center [322, 252] width 146 height 22
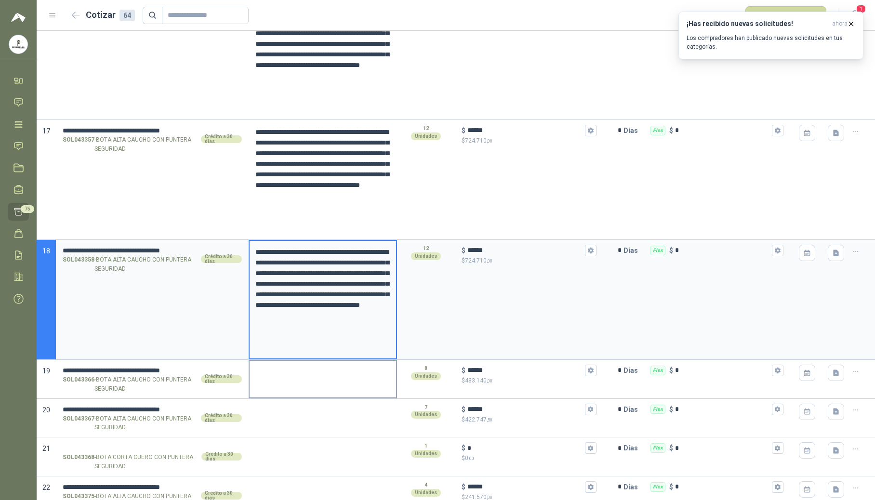
click at [268, 382] on textarea at bounding box center [322, 372] width 146 height 22
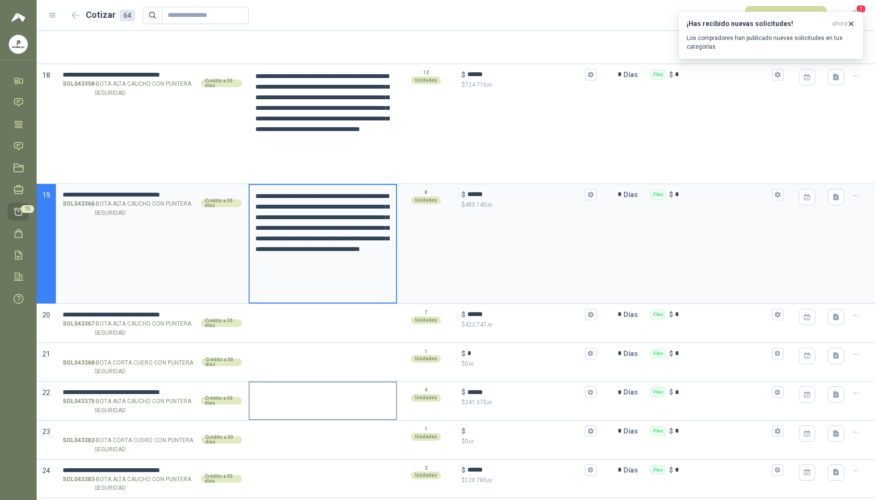
scroll to position [2119, 0]
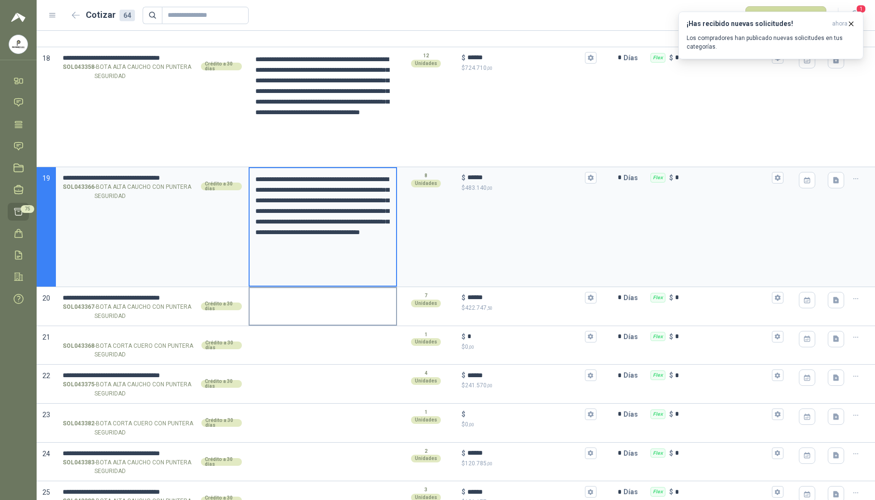
click at [275, 310] on textarea at bounding box center [322, 299] width 146 height 22
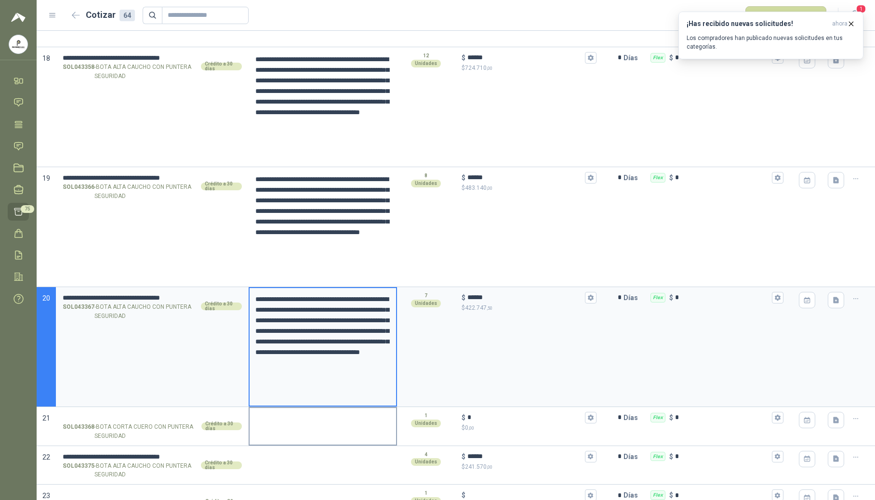
click at [261, 434] on div at bounding box center [322, 426] width 148 height 39
click at [268, 426] on textarea at bounding box center [322, 419] width 146 height 22
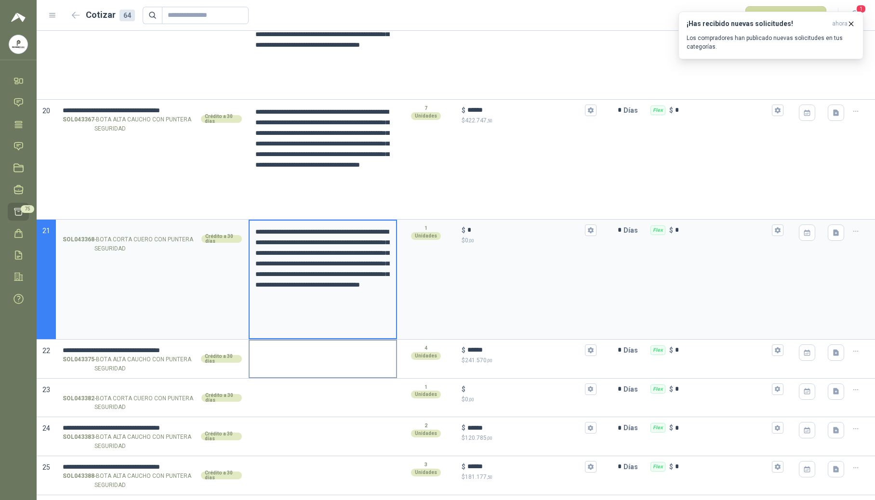
scroll to position [2312, 0]
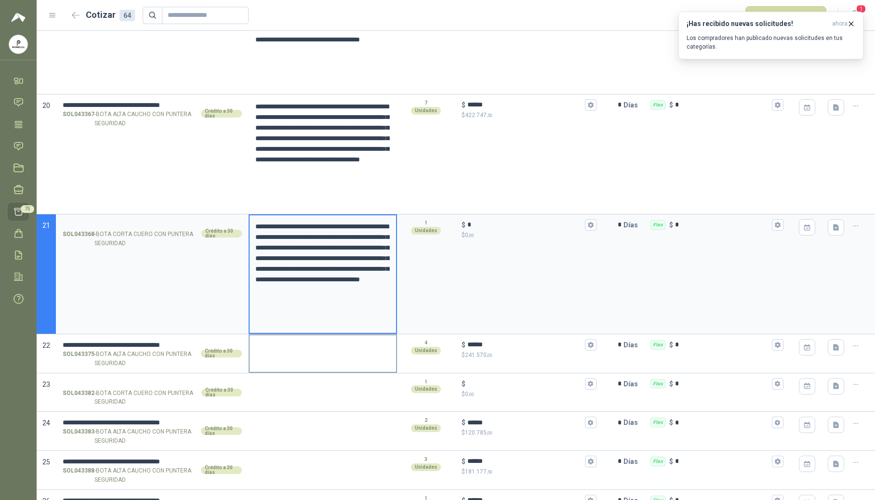
click at [293, 357] on textarea at bounding box center [322, 346] width 146 height 22
drag, startPoint x: 308, startPoint y: 328, endPoint x: 250, endPoint y: 228, distance: 116.1
click at [250, 228] on textarea "**********" at bounding box center [321, 274] width 144 height 118
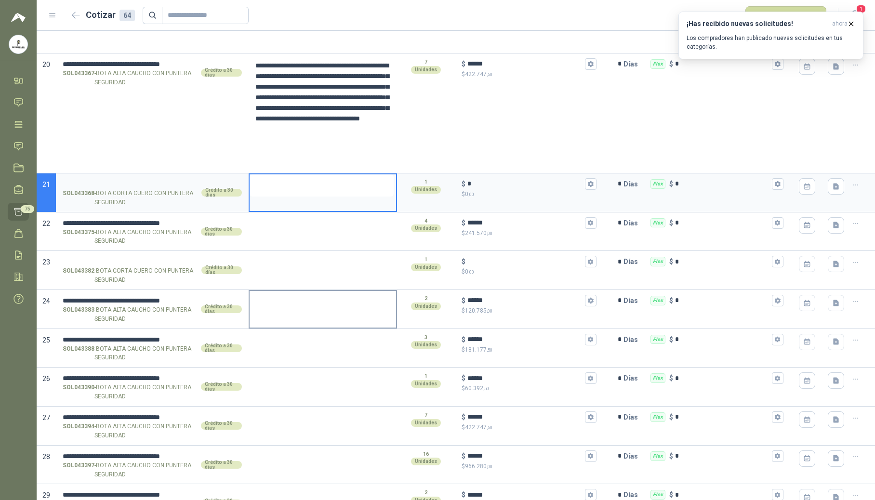
scroll to position [2376, 0]
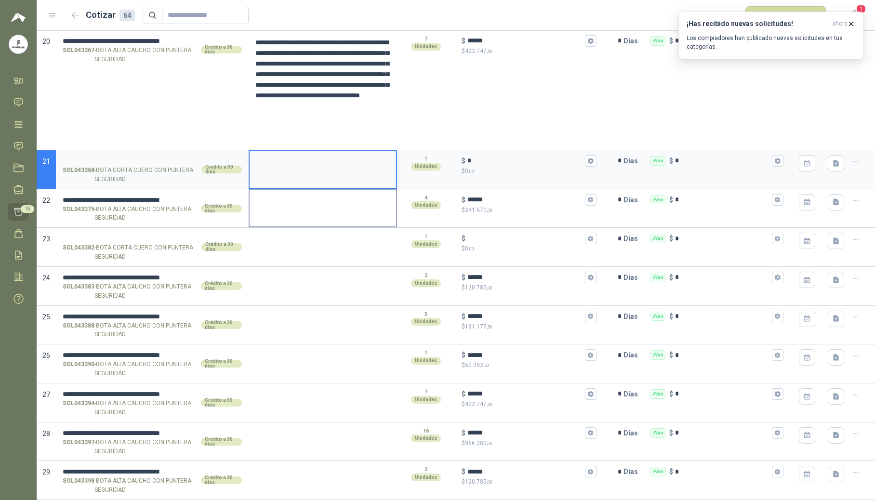
click at [298, 212] on textarea at bounding box center [322, 201] width 146 height 22
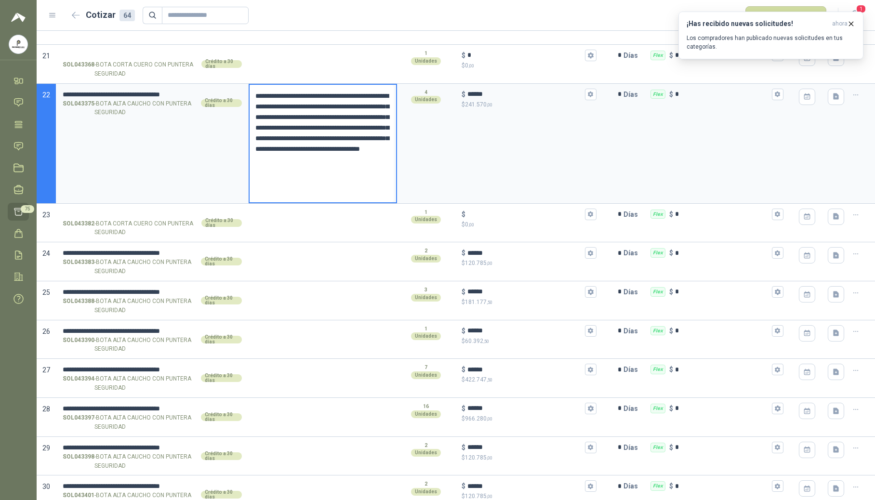
scroll to position [2504, 0]
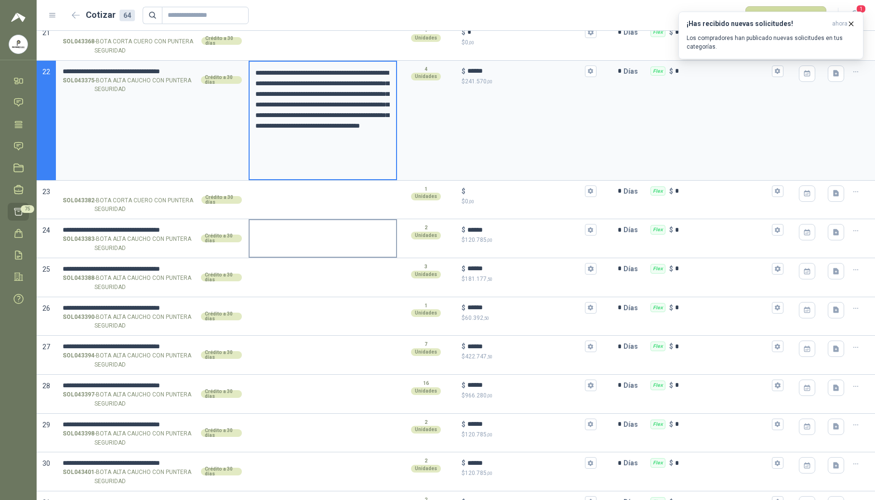
click at [318, 241] on textarea at bounding box center [322, 231] width 146 height 22
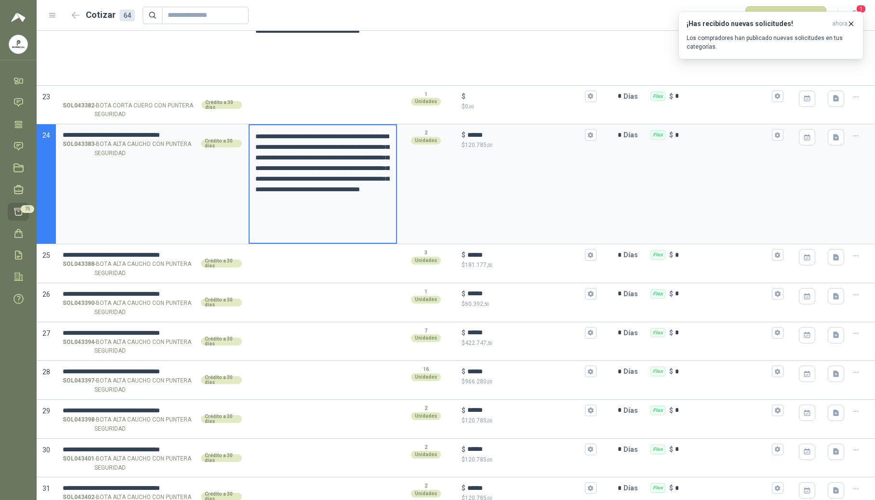
scroll to position [2632, 0]
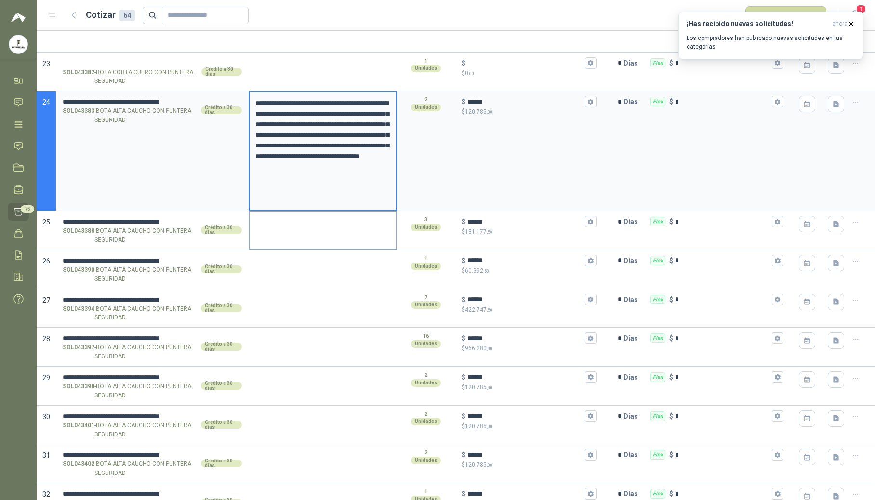
click at [294, 234] on textarea at bounding box center [322, 223] width 146 height 22
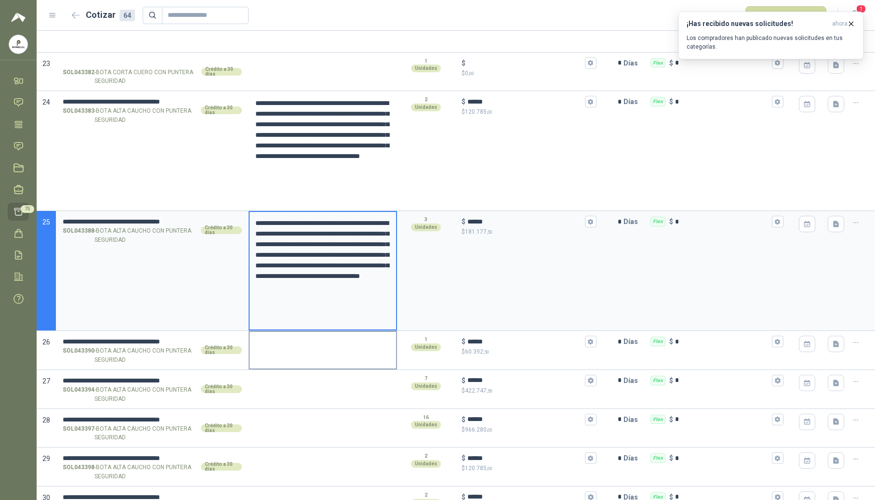
click at [276, 362] on div at bounding box center [322, 350] width 148 height 39
click at [281, 354] on textarea at bounding box center [322, 343] width 146 height 22
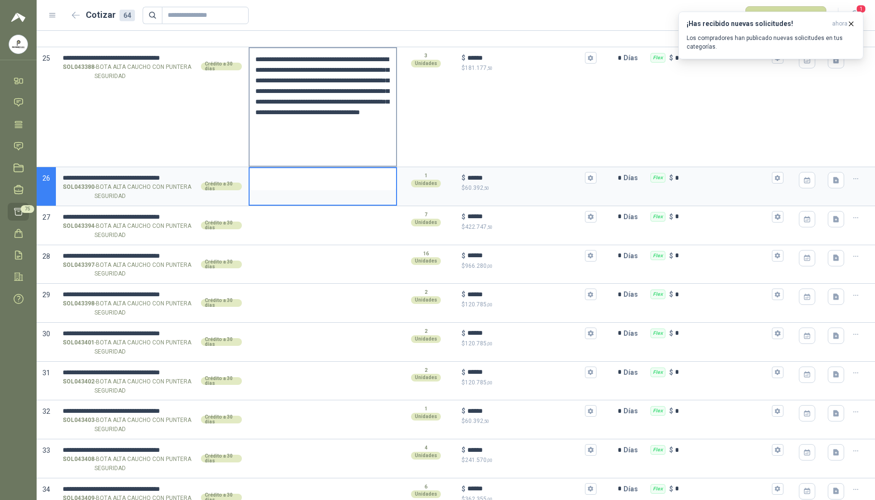
scroll to position [2825, 0]
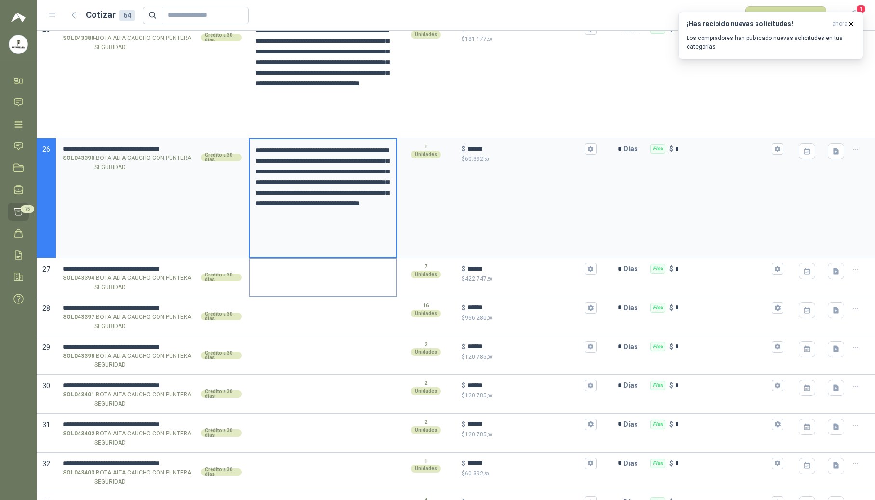
click at [294, 280] on textarea at bounding box center [322, 270] width 146 height 22
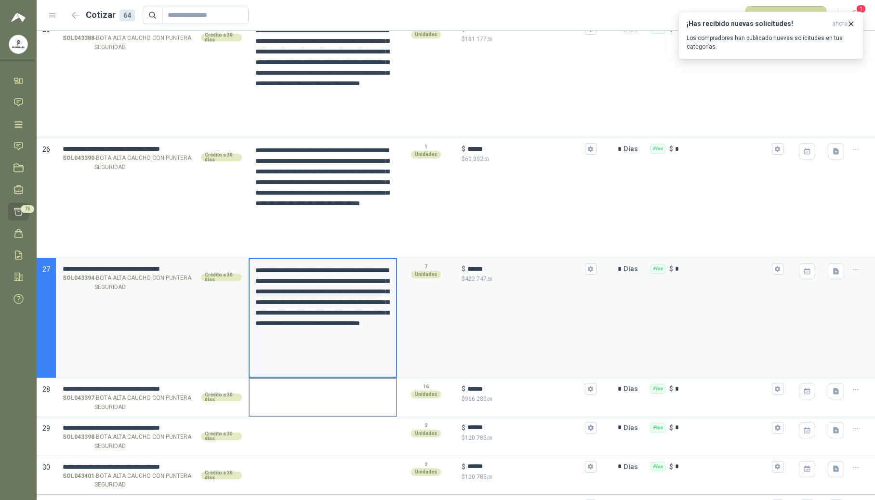
click at [272, 401] on textarea at bounding box center [322, 390] width 146 height 22
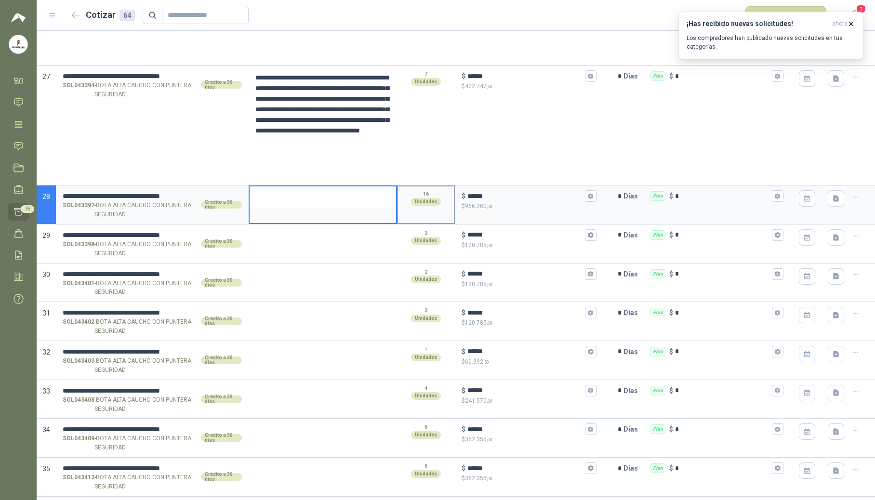
scroll to position [3082, 0]
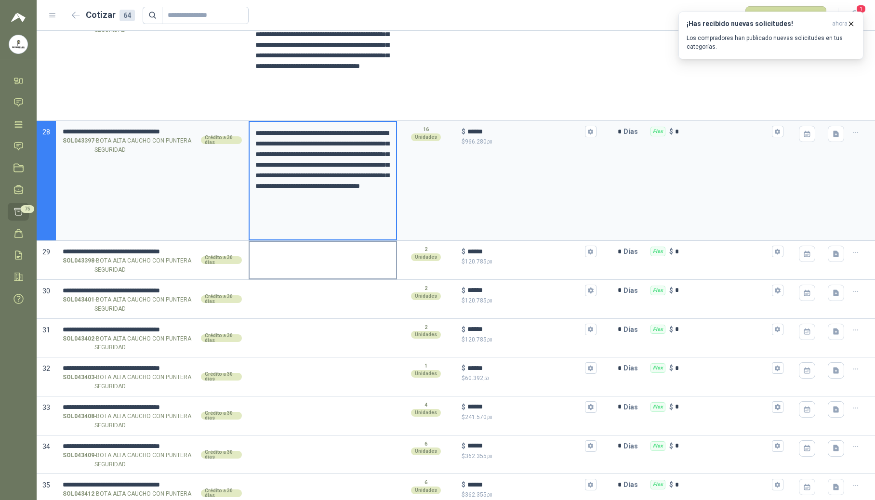
click at [295, 275] on div at bounding box center [322, 260] width 148 height 39
click at [295, 269] on div at bounding box center [322, 260] width 148 height 39
click at [295, 261] on textarea at bounding box center [322, 253] width 146 height 22
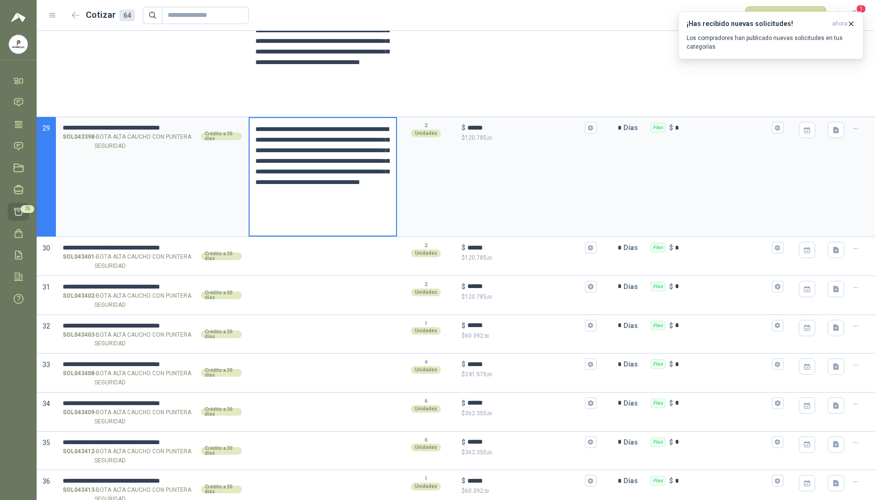
scroll to position [3210, 0]
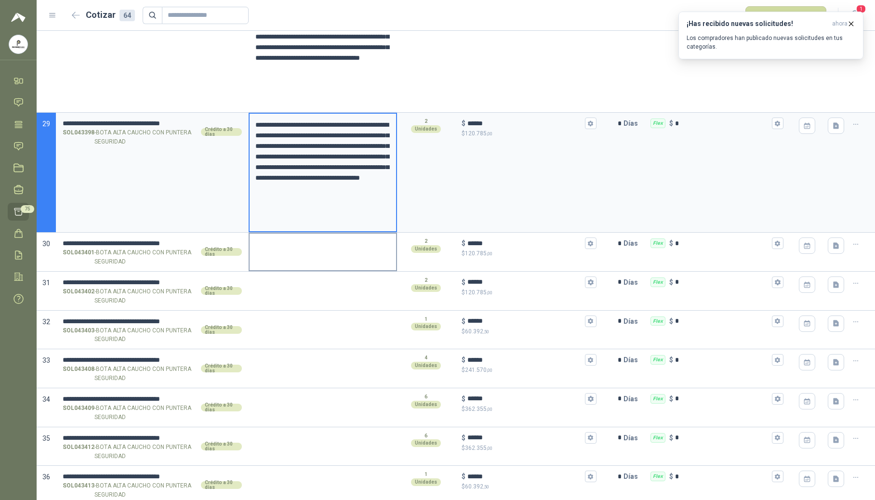
click at [302, 255] on textarea at bounding box center [322, 245] width 146 height 22
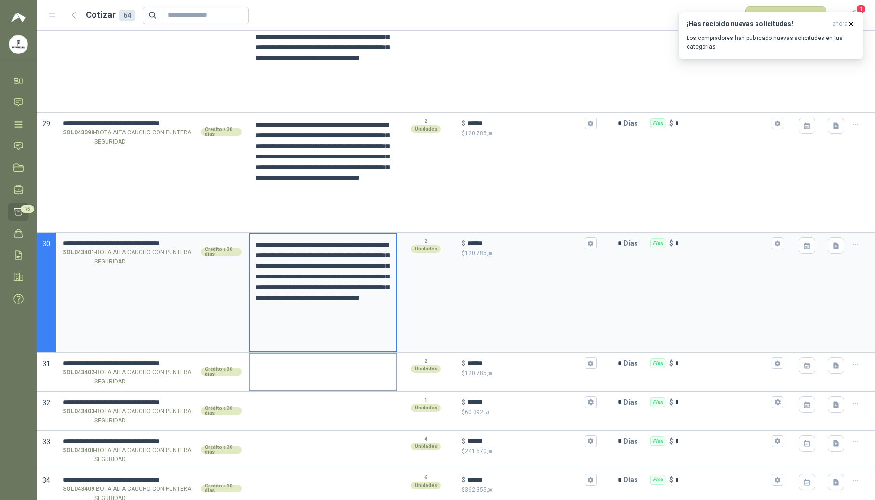
click at [282, 376] on textarea at bounding box center [322, 364] width 146 height 22
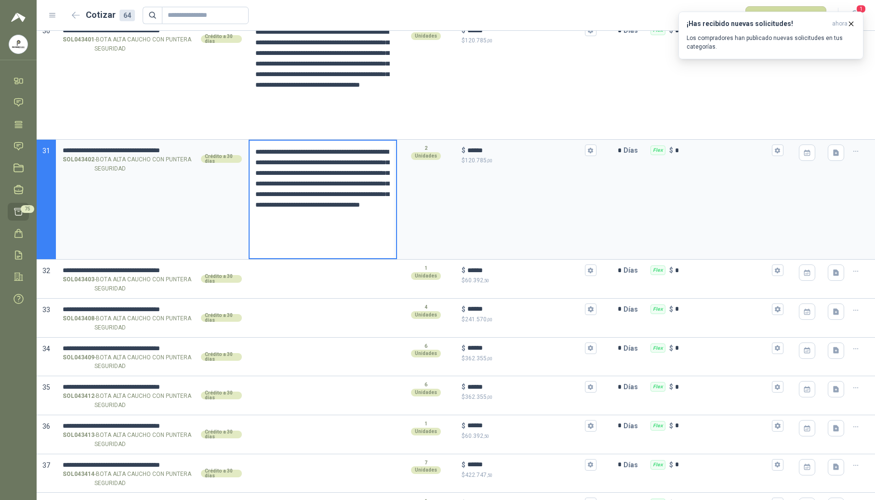
scroll to position [3467, 0]
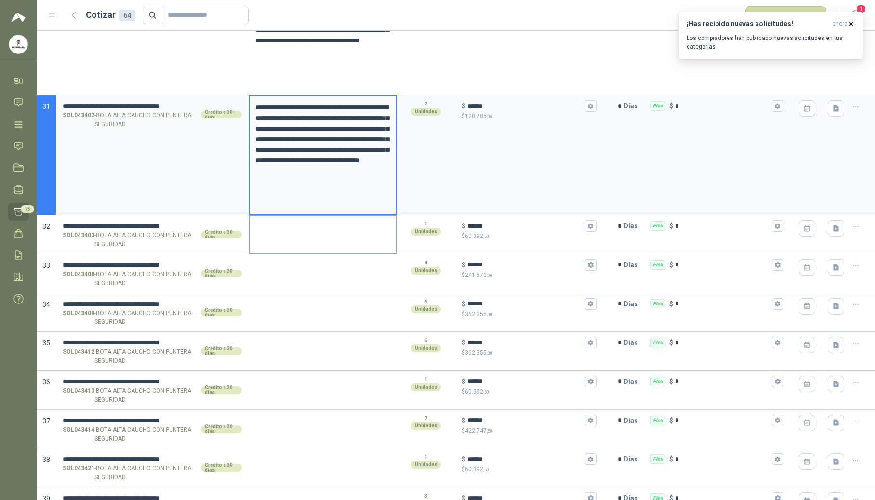
click at [273, 251] on div at bounding box center [322, 234] width 148 height 39
click at [275, 245] on div at bounding box center [322, 234] width 148 height 39
click at [278, 234] on textarea at bounding box center [322, 227] width 146 height 22
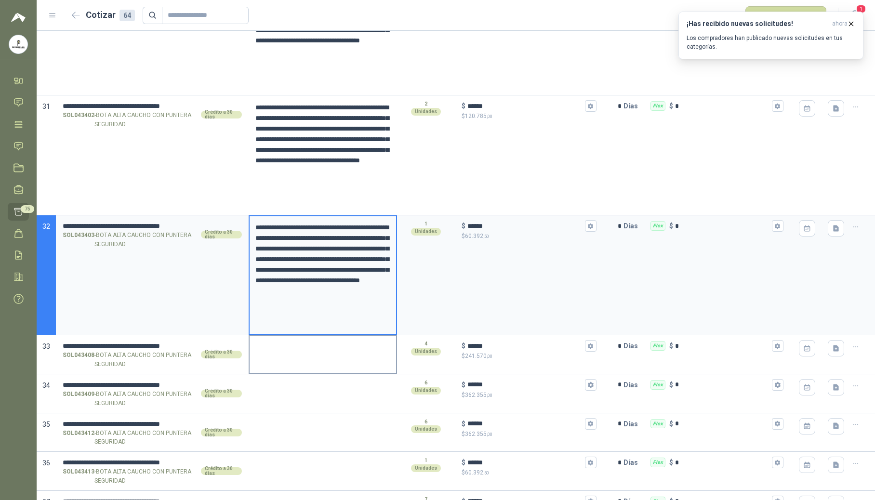
click at [278, 353] on textarea at bounding box center [322, 347] width 146 height 22
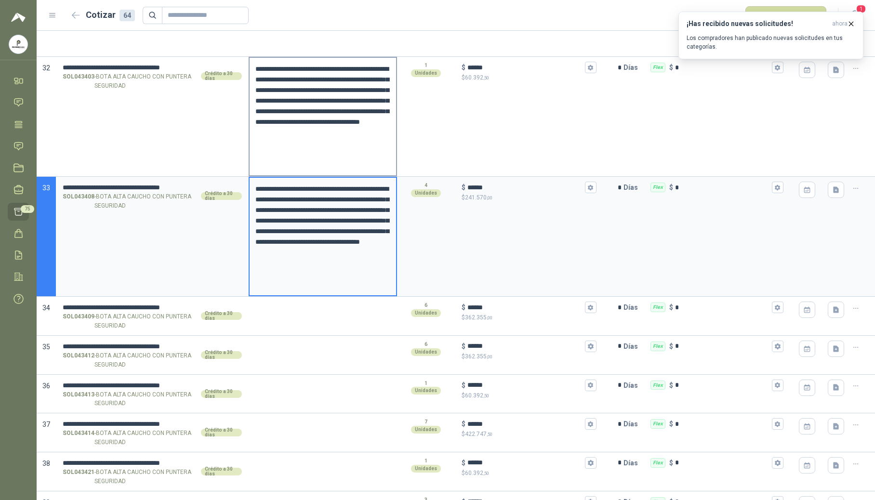
scroll to position [3724, 0]
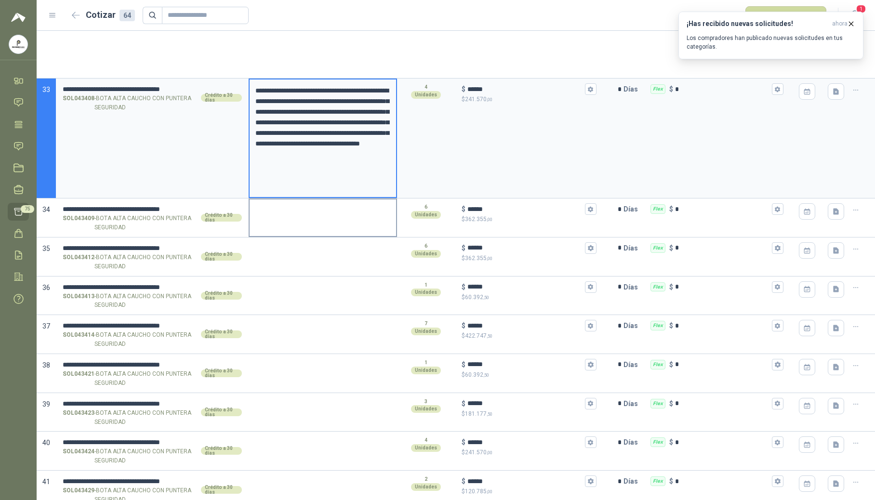
click at [276, 228] on div at bounding box center [322, 217] width 148 height 39
click at [275, 220] on textarea at bounding box center [322, 210] width 146 height 22
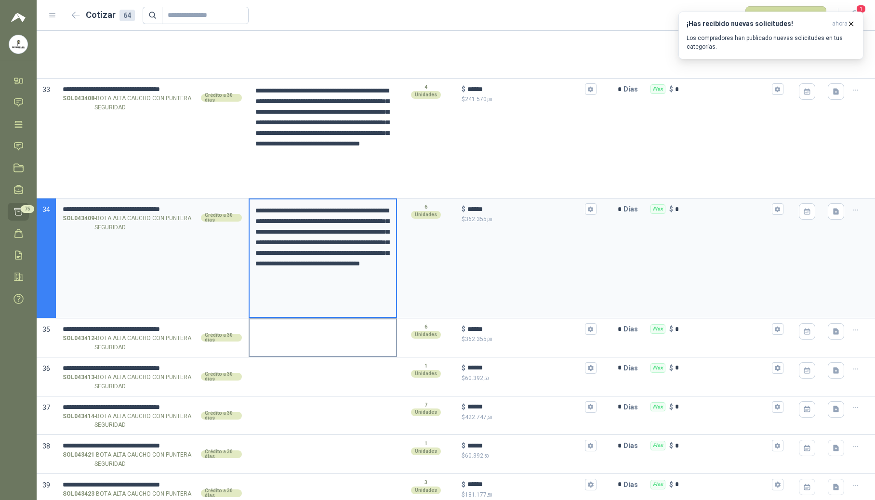
click at [282, 341] on textarea at bounding box center [322, 330] width 146 height 22
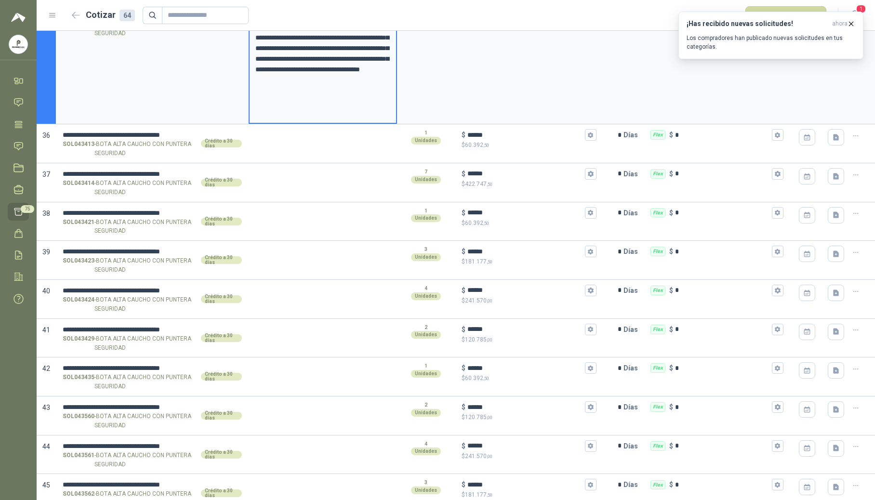
scroll to position [4045, 0]
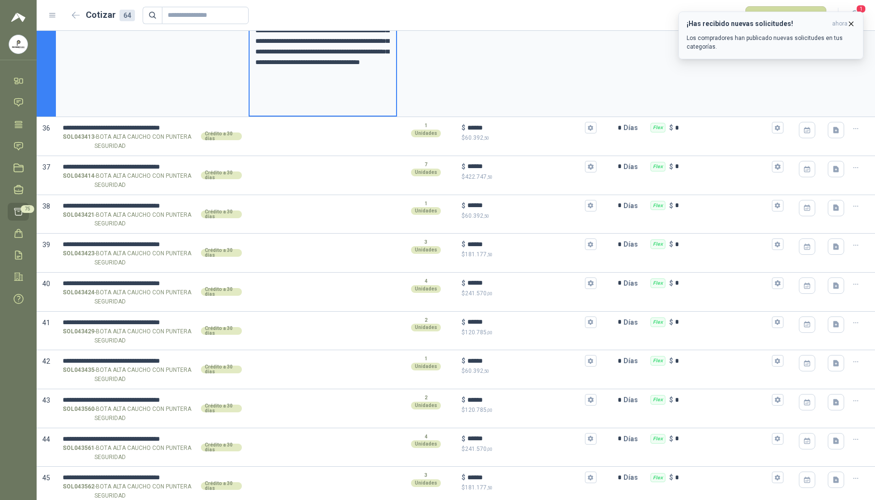
click at [850, 22] on icon "button" at bounding box center [851, 24] width 8 height 8
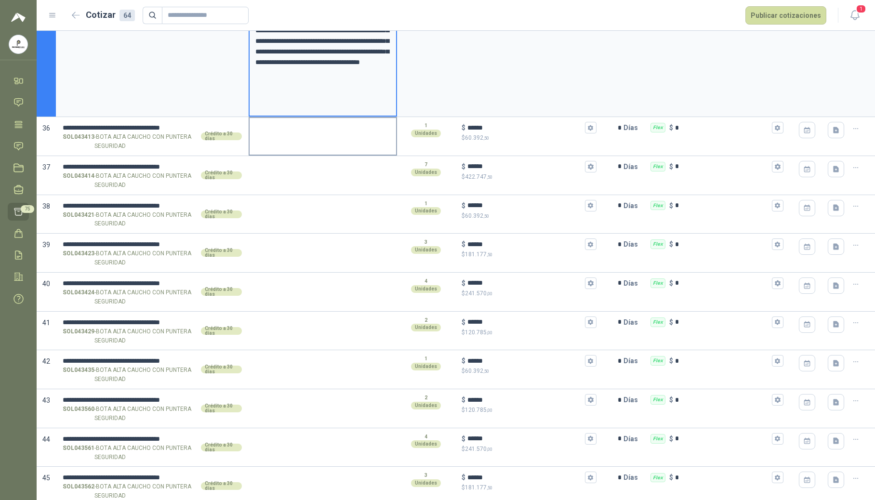
click at [326, 137] on textarea at bounding box center [322, 129] width 146 height 22
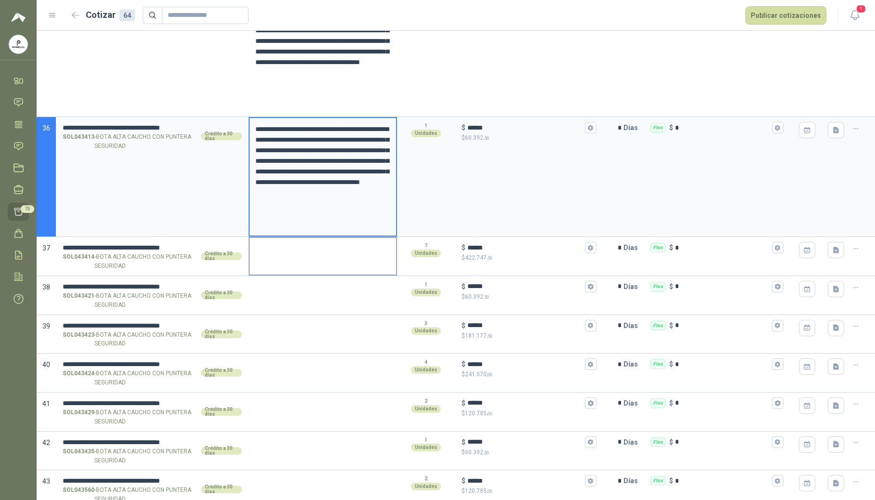
click at [299, 260] on textarea at bounding box center [322, 249] width 146 height 22
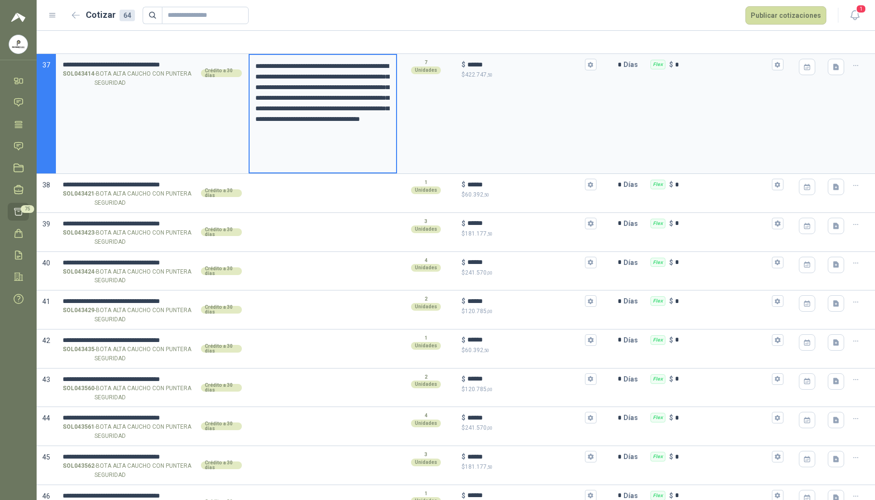
scroll to position [4238, 0]
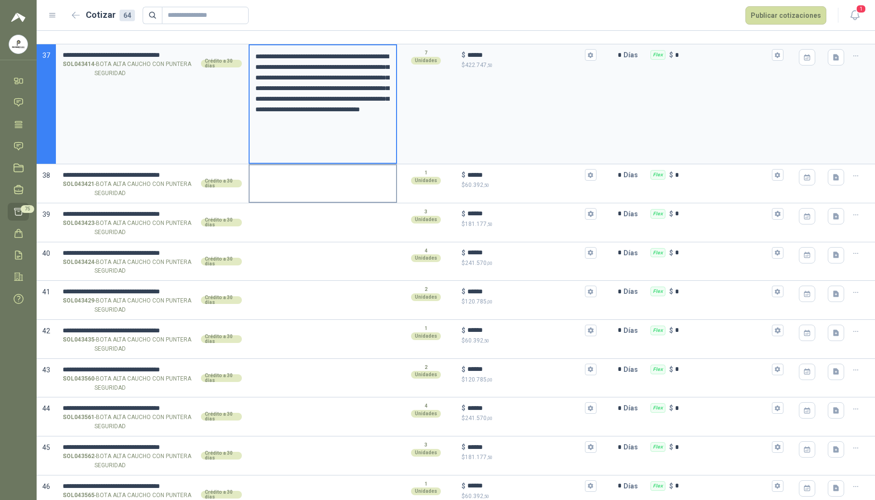
click at [278, 195] on div at bounding box center [322, 183] width 148 height 39
click at [282, 186] on textarea at bounding box center [322, 176] width 146 height 22
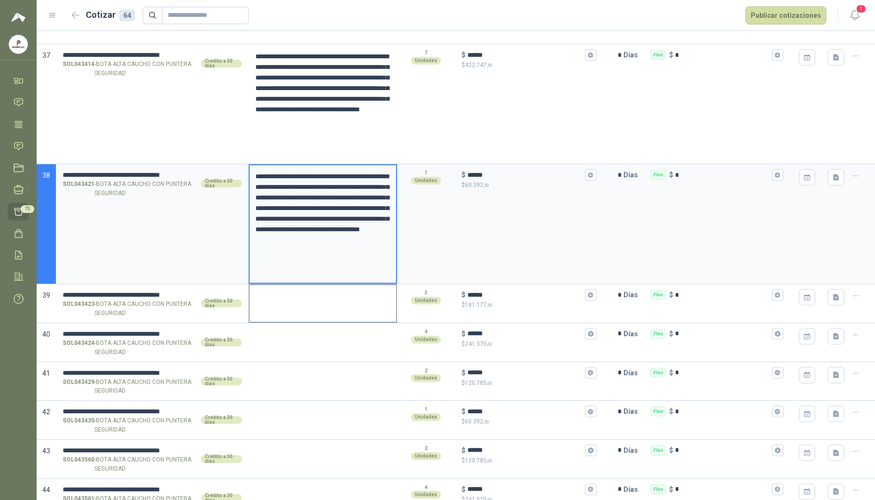
click at [285, 307] on textarea at bounding box center [322, 296] width 146 height 22
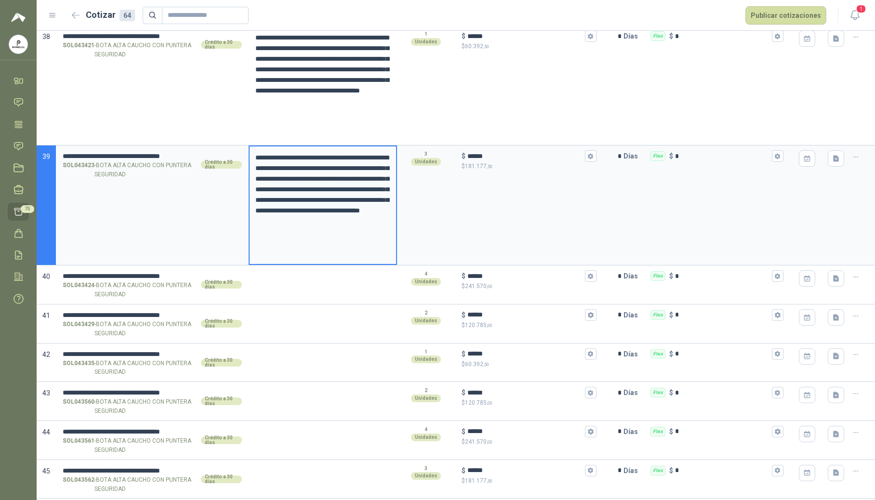
scroll to position [4431, 0]
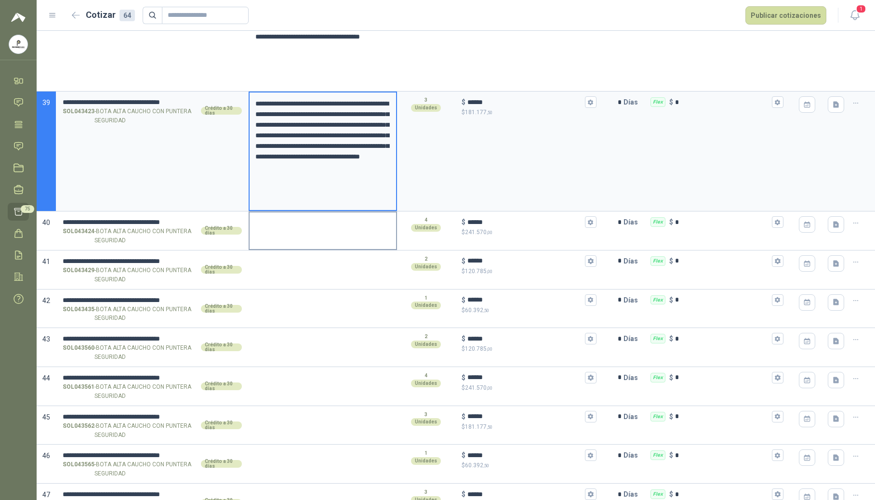
click at [280, 235] on textarea at bounding box center [322, 223] width 146 height 22
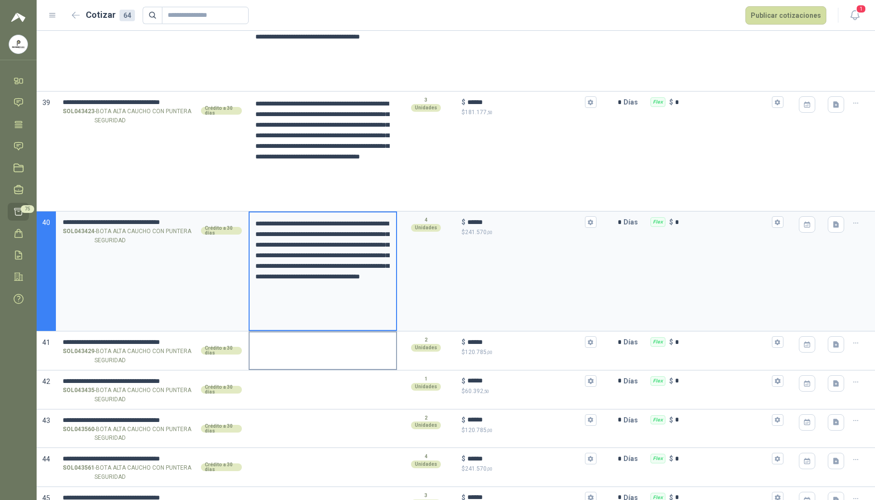
click at [275, 354] on textarea at bounding box center [322, 343] width 146 height 22
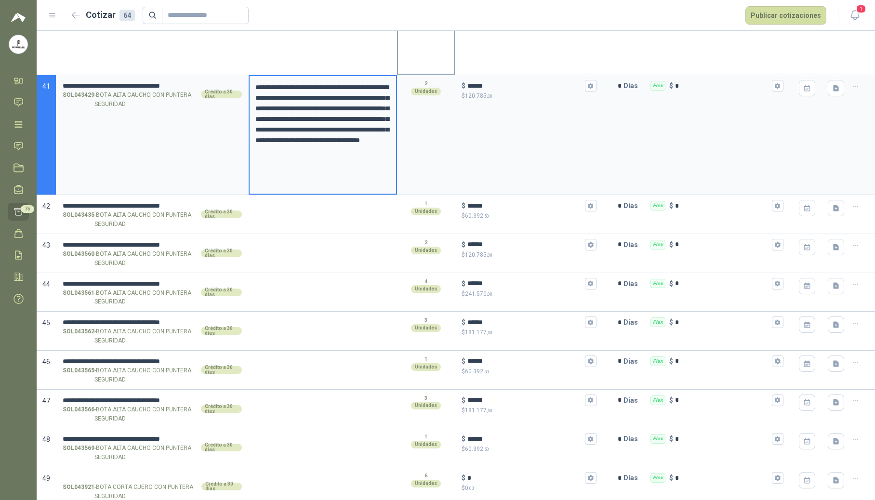
scroll to position [4687, 0]
click at [299, 212] on textarea at bounding box center [322, 207] width 146 height 22
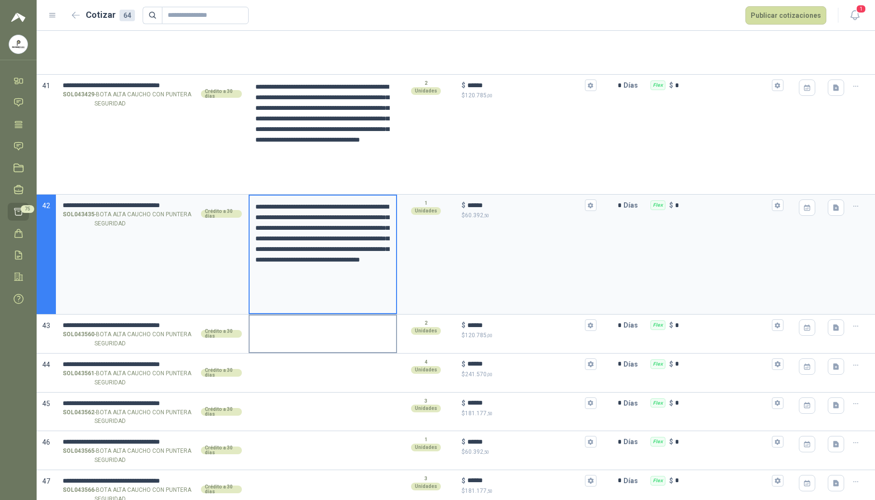
click at [282, 333] on textarea at bounding box center [322, 326] width 146 height 22
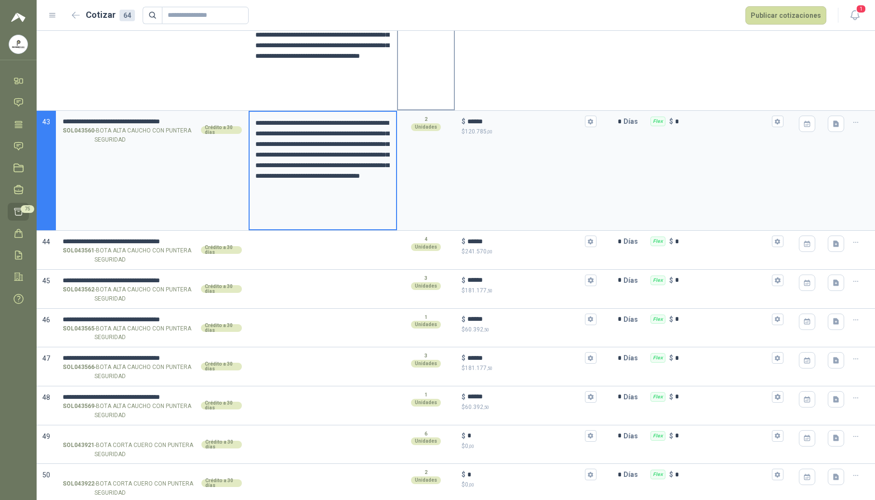
scroll to position [4944, 0]
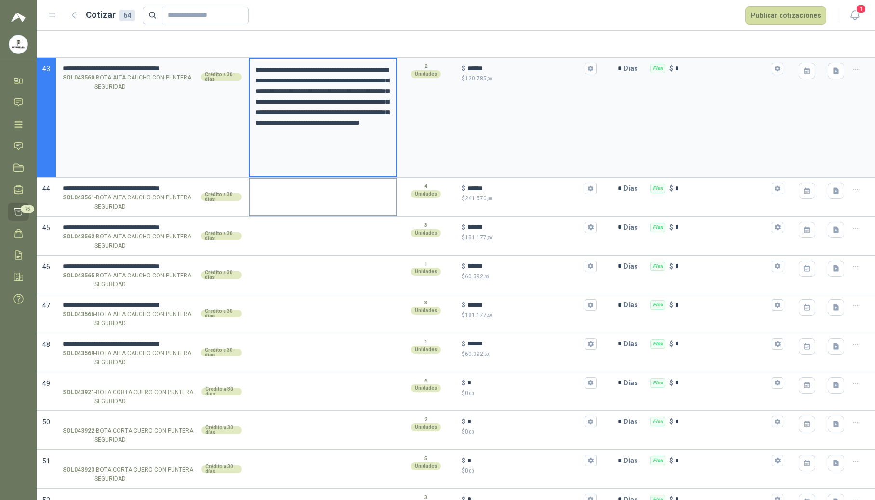
click at [291, 213] on div at bounding box center [322, 197] width 148 height 39
click at [295, 200] on textarea at bounding box center [322, 190] width 146 height 22
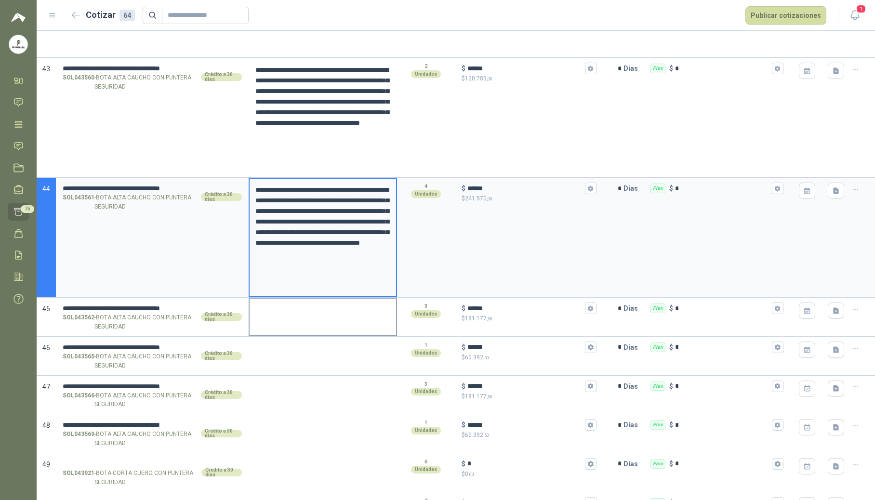
click at [288, 328] on div at bounding box center [322, 317] width 148 height 39
click at [291, 318] on textarea at bounding box center [322, 310] width 146 height 22
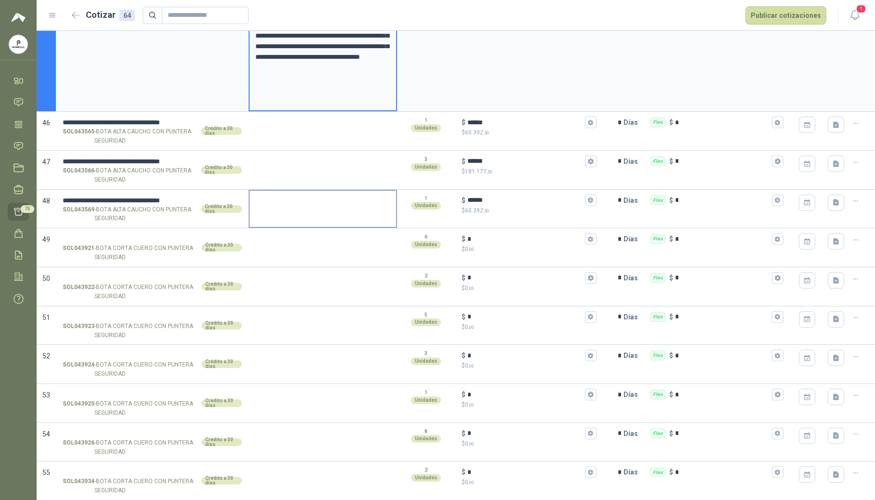
scroll to position [5265, 0]
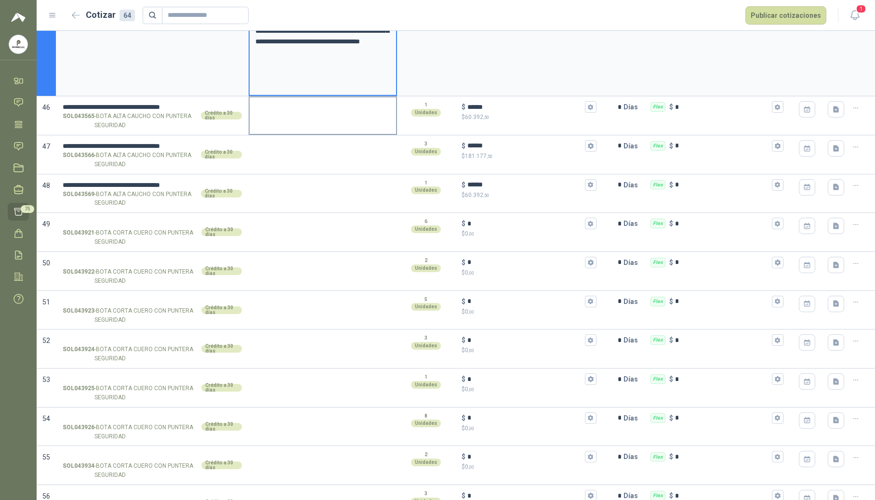
click at [284, 127] on div at bounding box center [322, 115] width 148 height 39
click at [287, 119] on textarea at bounding box center [322, 108] width 146 height 22
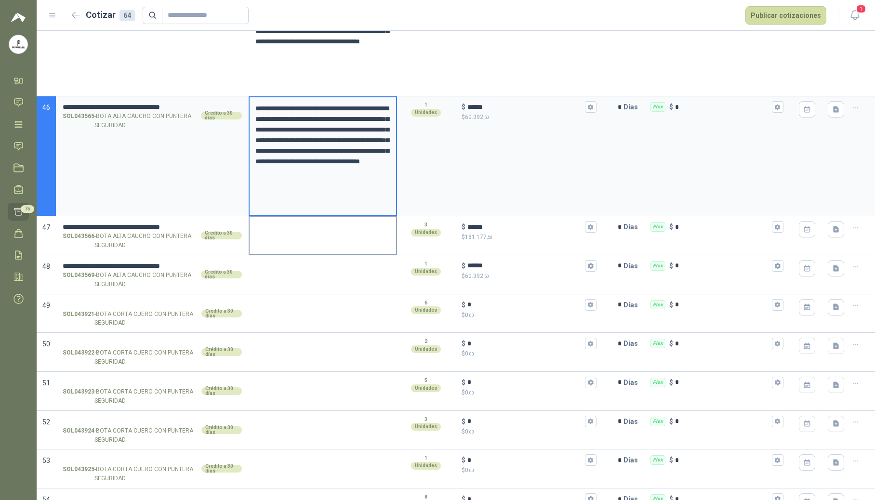
click at [282, 249] on div at bounding box center [322, 235] width 148 height 39
click at [282, 247] on div at bounding box center [322, 235] width 148 height 39
click at [286, 230] on textarea at bounding box center [322, 228] width 146 height 22
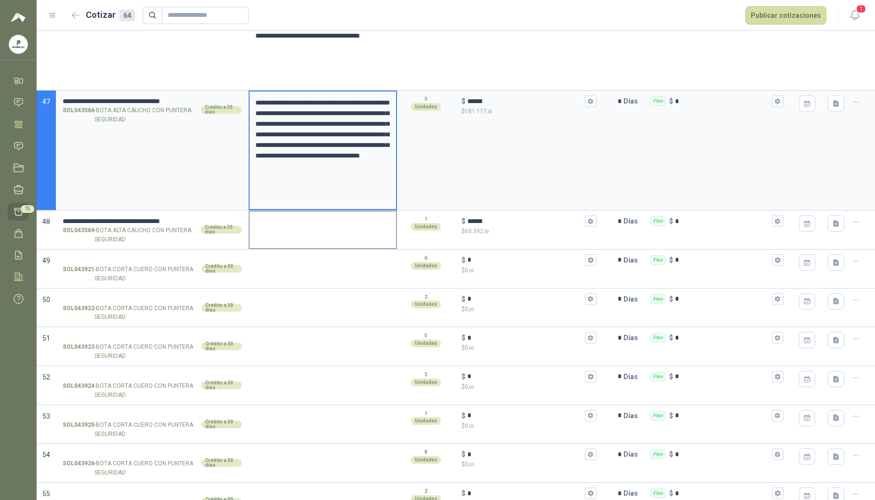
scroll to position [5394, 0]
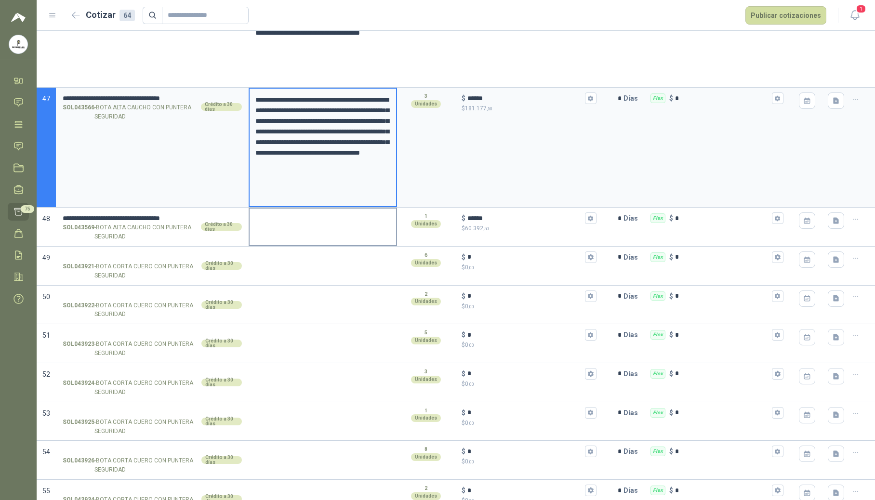
click at [290, 231] on textarea at bounding box center [322, 220] width 146 height 22
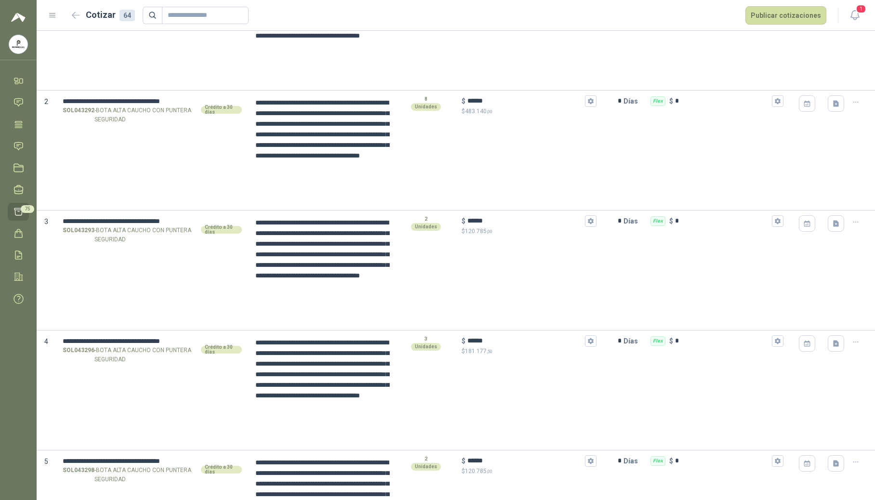
scroll to position [0, 0]
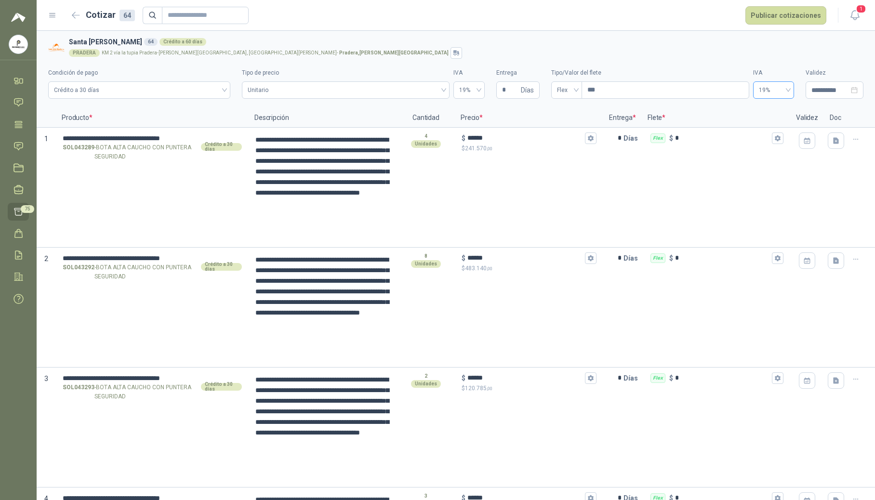
click at [767, 91] on span "19%" at bounding box center [772, 90] width 29 height 14
click at [763, 126] on div "0%" at bounding box center [766, 125] width 26 height 11
click at [765, 129] on div "Flex $ *" at bounding box center [715, 138] width 146 height 19
click at [765, 134] on input "*" at bounding box center [722, 137] width 95 height 7
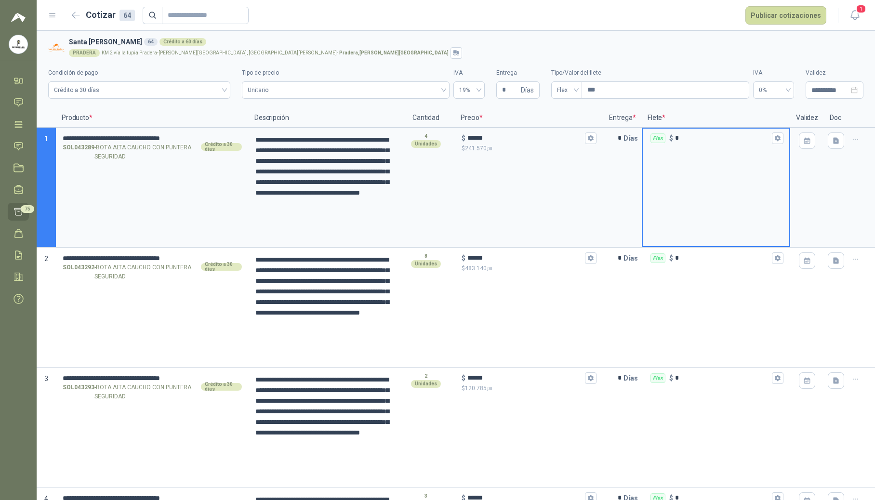
click at [738, 108] on p "Flete *" at bounding box center [715, 117] width 148 height 19
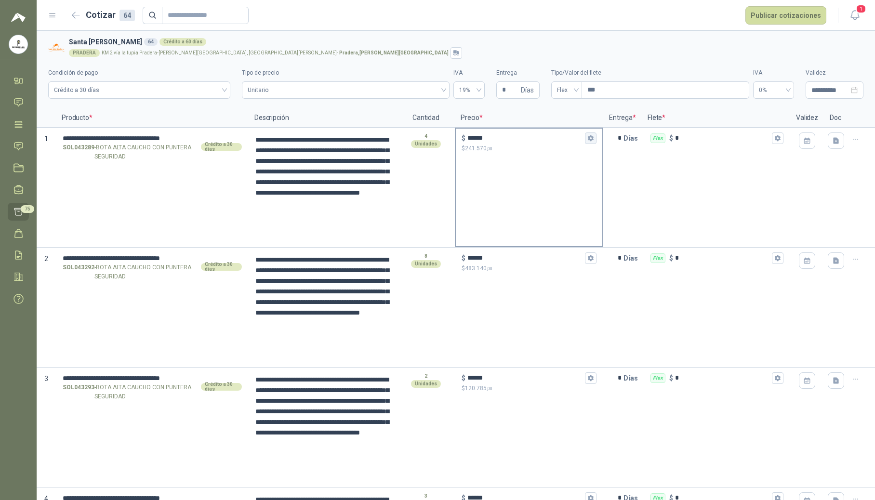
click at [587, 139] on icon "button" at bounding box center [590, 138] width 6 height 6
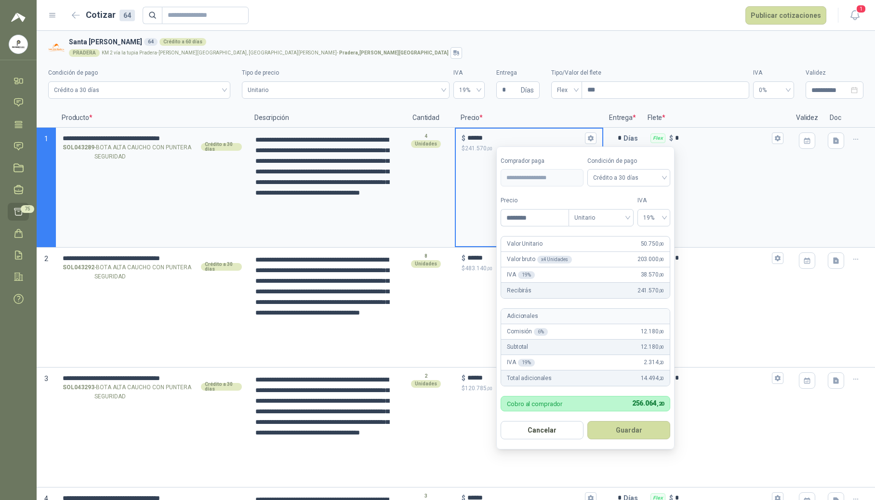
click at [688, 72] on label "Tipo/Valor del flete" at bounding box center [650, 72] width 198 height 9
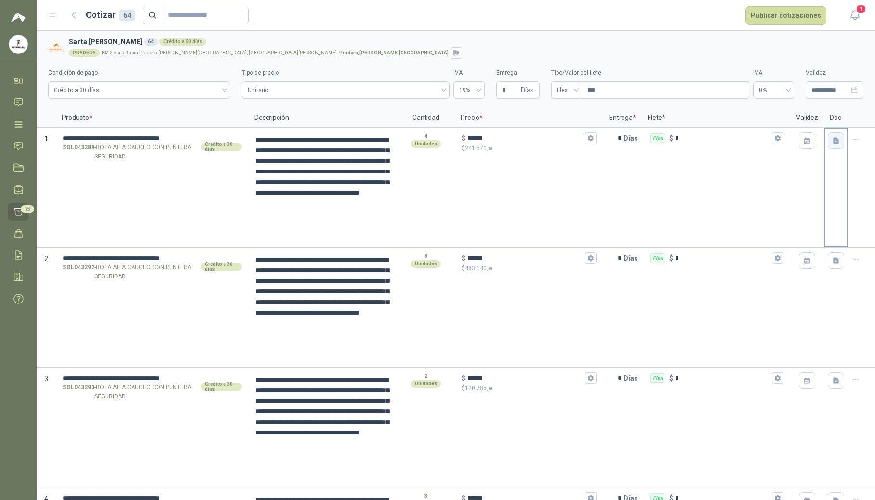
click at [832, 138] on icon "button" at bounding box center [836, 141] width 8 height 8
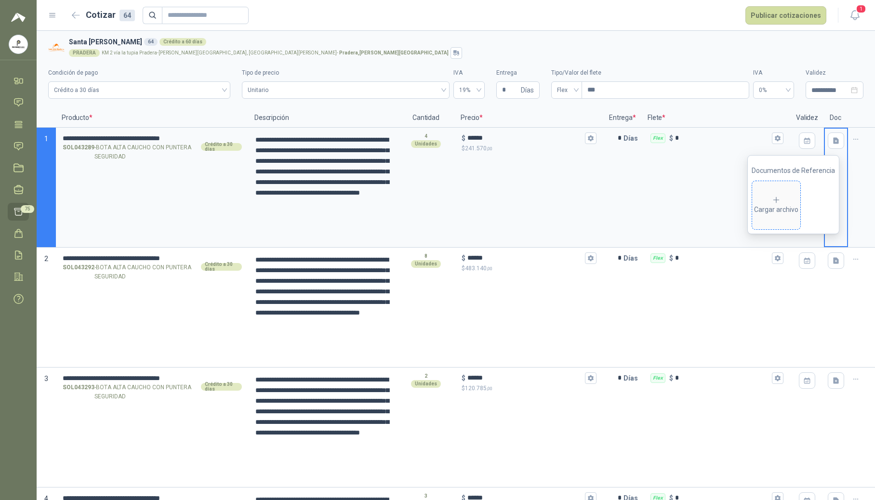
click at [784, 207] on div "Cargar archivo" at bounding box center [776, 205] width 44 height 19
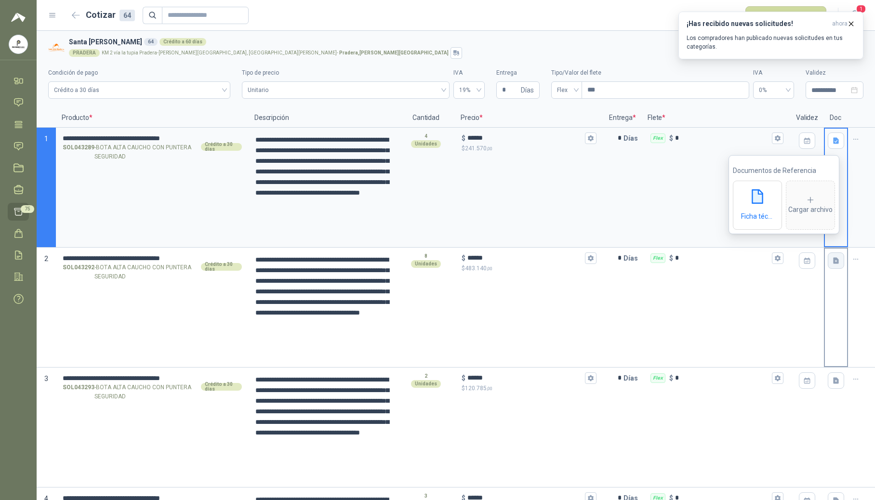
click at [833, 264] on button "button" at bounding box center [835, 260] width 16 height 16
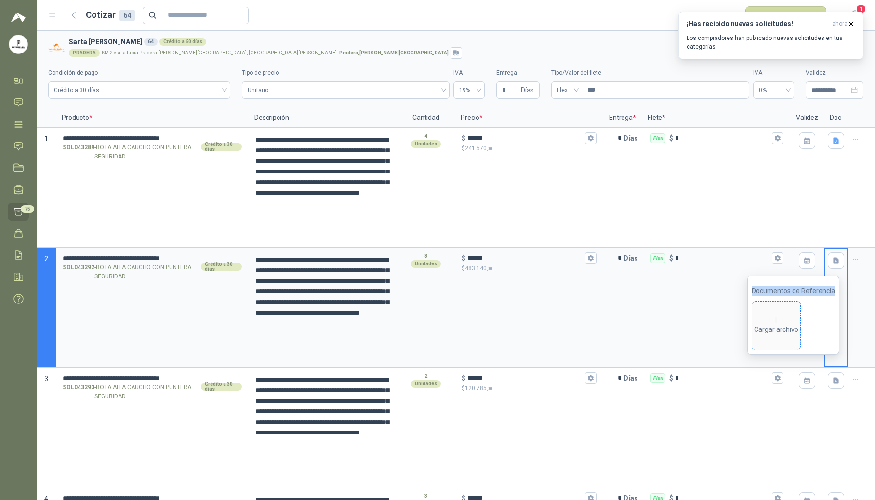
click at [780, 316] on icon at bounding box center [775, 320] width 9 height 9
click at [829, 386] on button "button" at bounding box center [835, 380] width 16 height 16
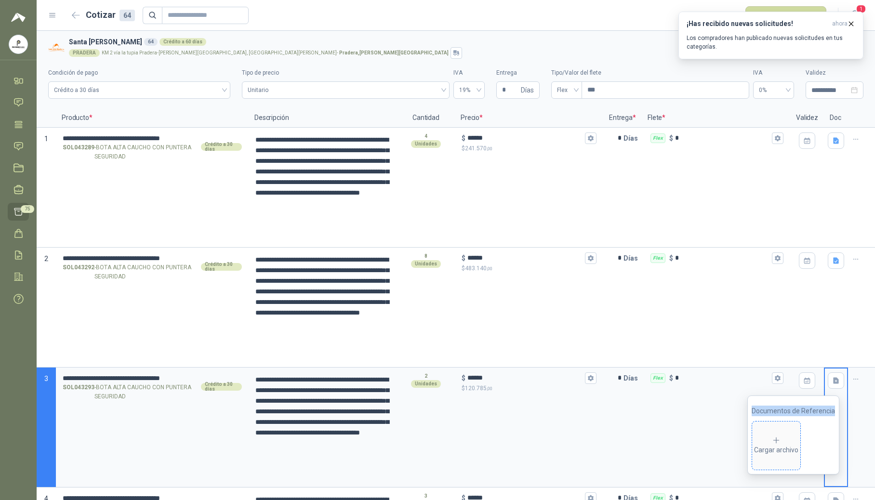
click at [785, 444] on div "Cargar archivo" at bounding box center [776, 445] width 44 height 19
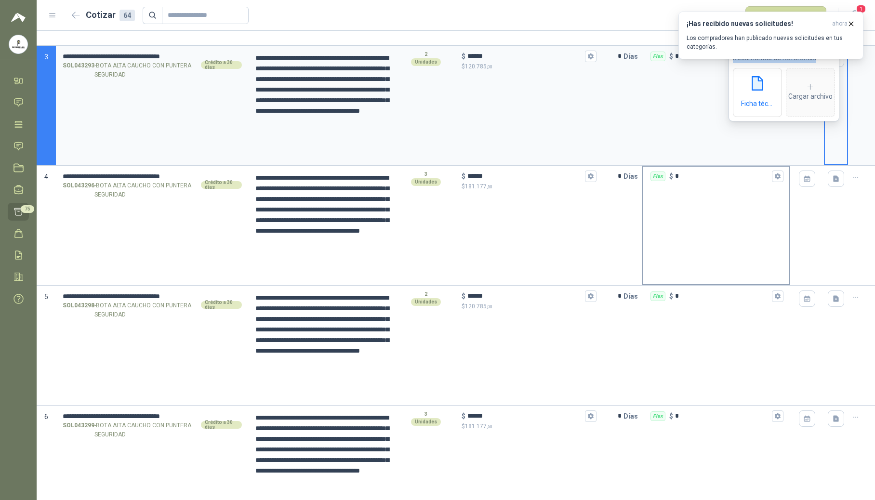
scroll to position [385, 0]
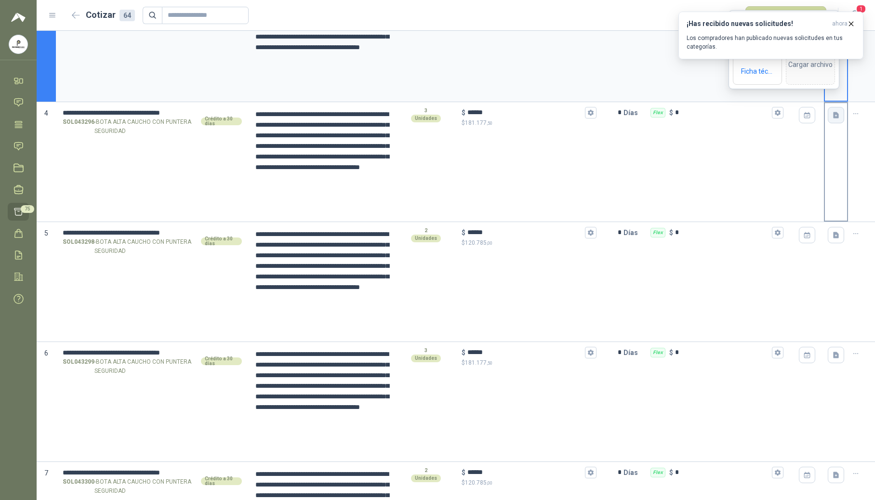
click at [833, 118] on icon "button" at bounding box center [836, 115] width 6 height 6
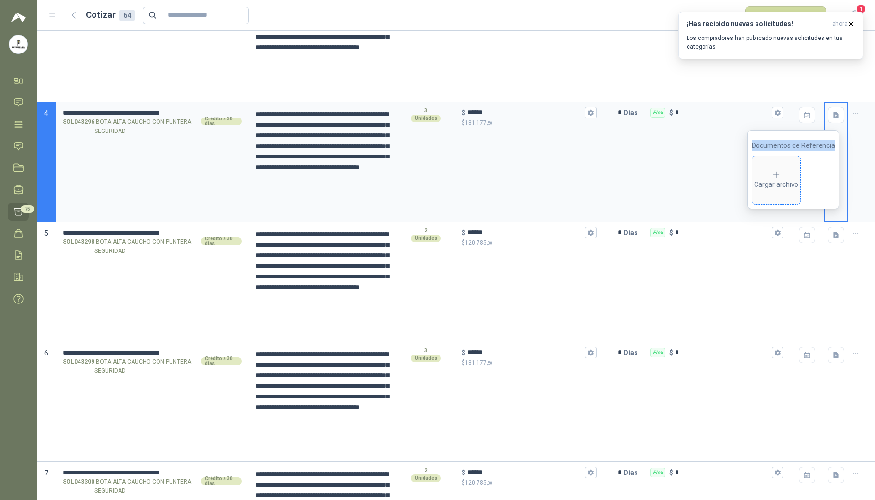
click at [773, 178] on div "Cargar archivo" at bounding box center [776, 179] width 44 height 19
click at [827, 241] on button "button" at bounding box center [835, 235] width 16 height 16
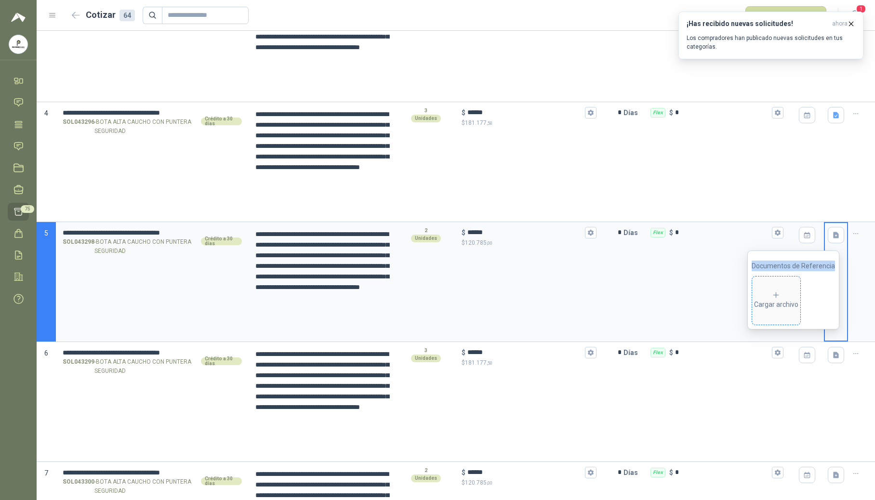
click at [780, 295] on icon at bounding box center [775, 295] width 9 height 9
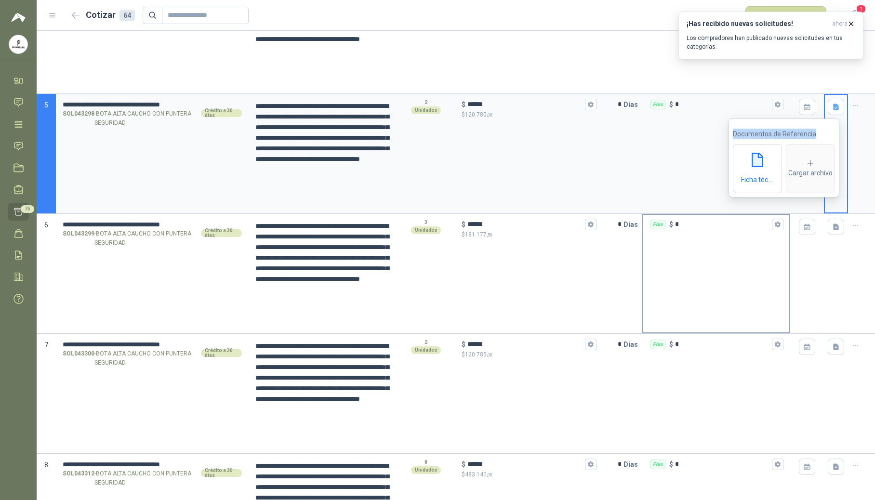
scroll to position [578, 0]
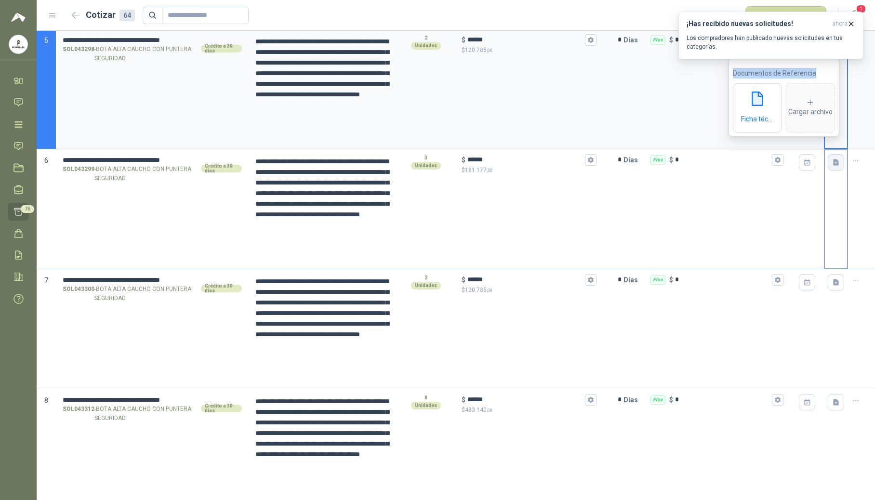
click at [833, 165] on icon "button" at bounding box center [836, 162] width 6 height 6
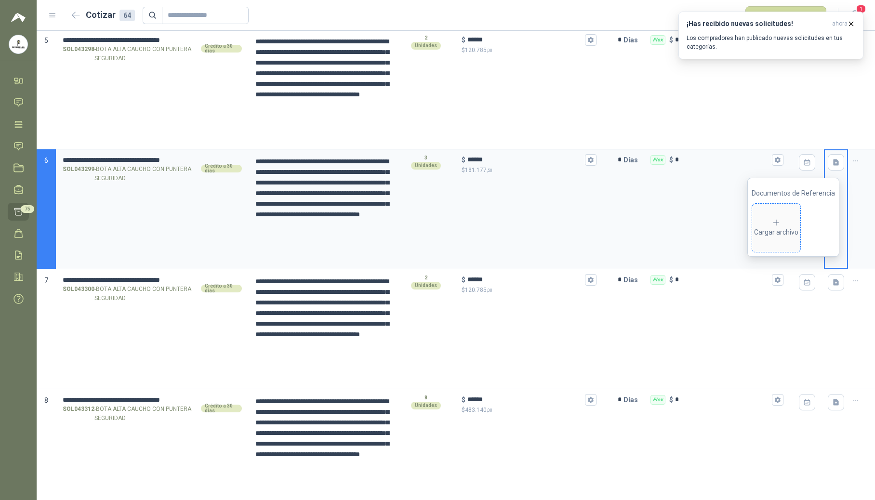
click at [788, 231] on div "Cargar archivo" at bounding box center [776, 227] width 44 height 19
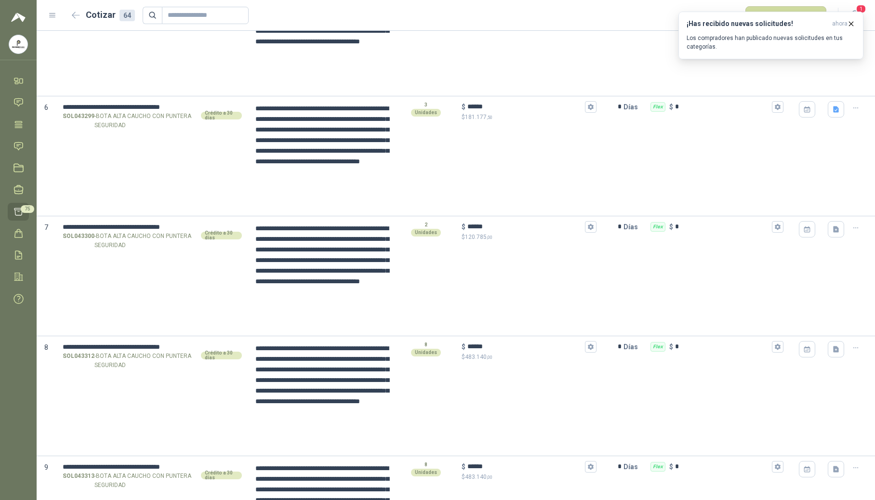
scroll to position [683, 0]
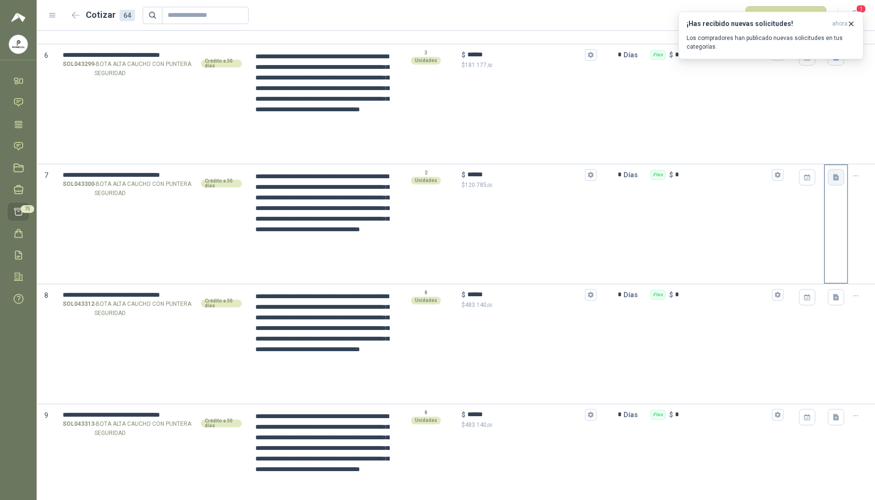
click at [833, 180] on icon "button" at bounding box center [836, 177] width 6 height 6
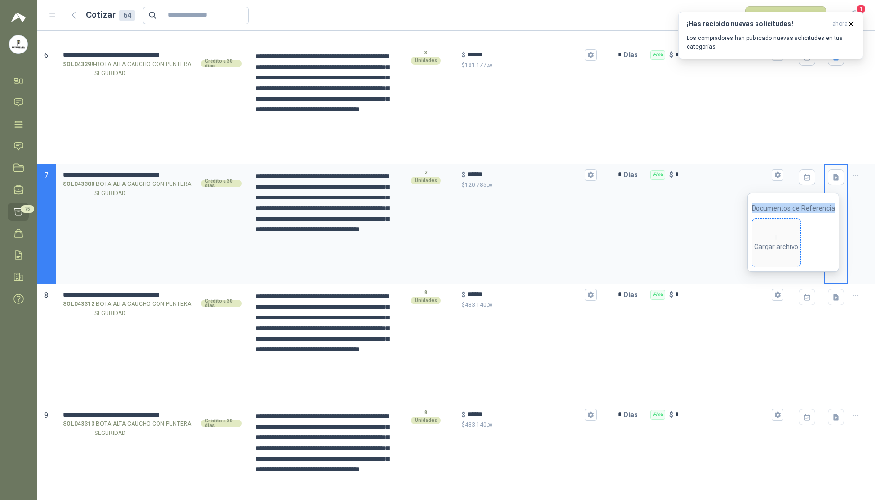
click at [794, 240] on div "Cargar archivo" at bounding box center [776, 242] width 44 height 19
click at [832, 295] on icon "button" at bounding box center [836, 297] width 8 height 8
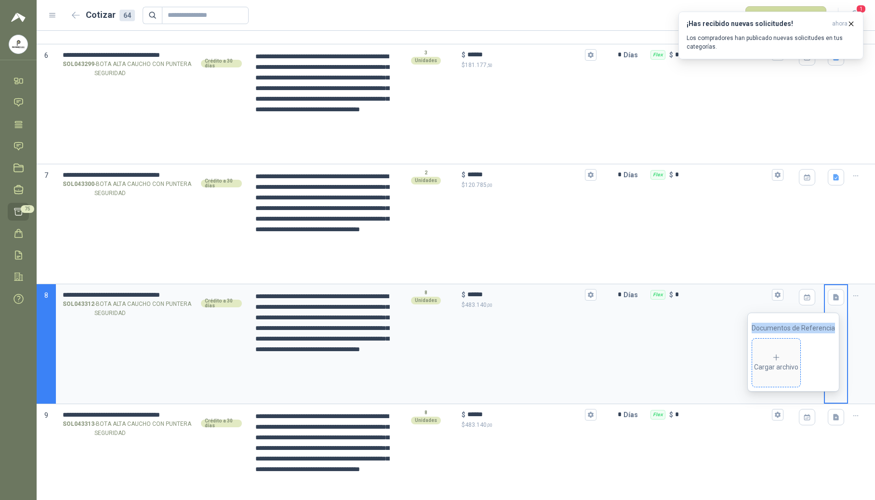
click at [769, 361] on div "Cargar archivo" at bounding box center [776, 362] width 44 height 19
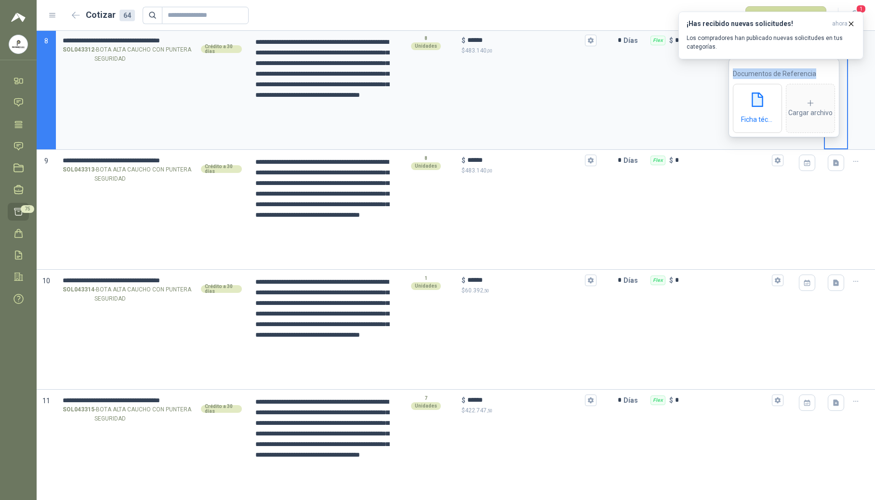
scroll to position [940, 0]
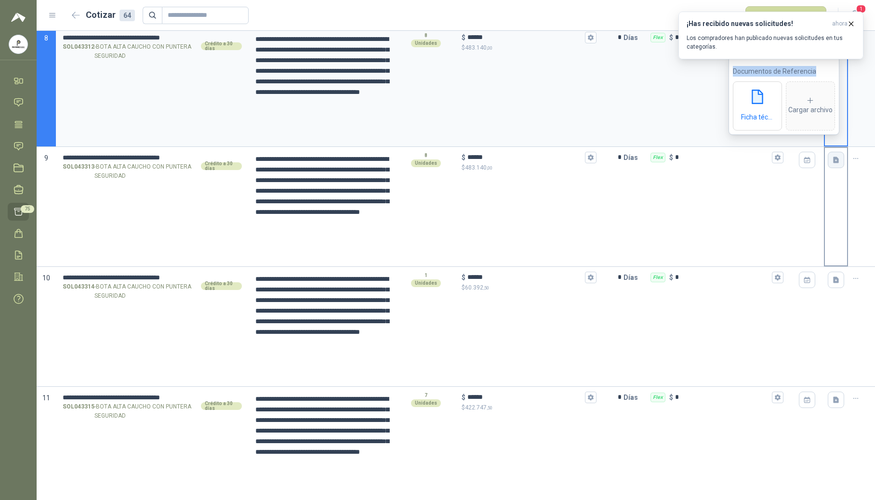
click at [832, 164] on icon "button" at bounding box center [836, 160] width 8 height 8
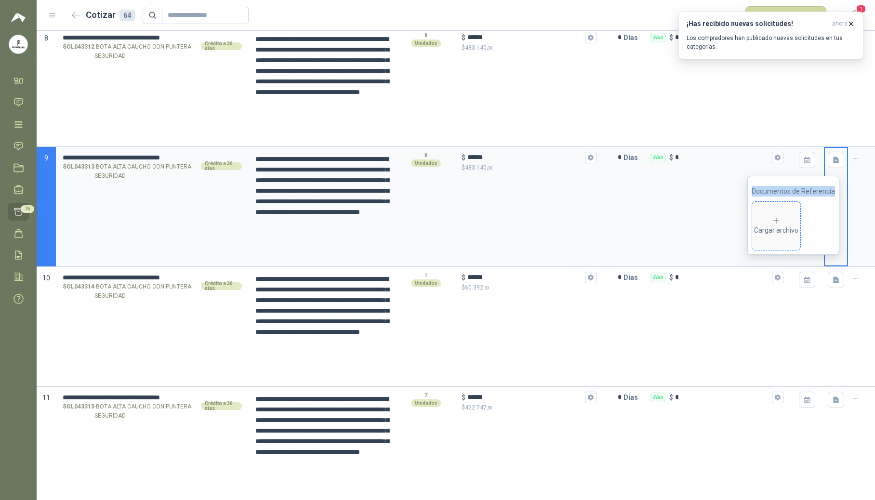
click at [769, 223] on div "Cargar archivo" at bounding box center [776, 225] width 44 height 19
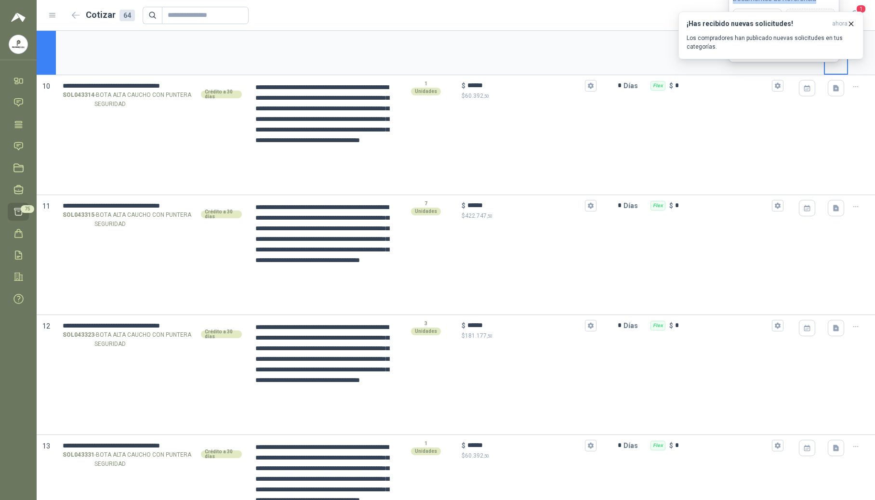
scroll to position [1133, 0]
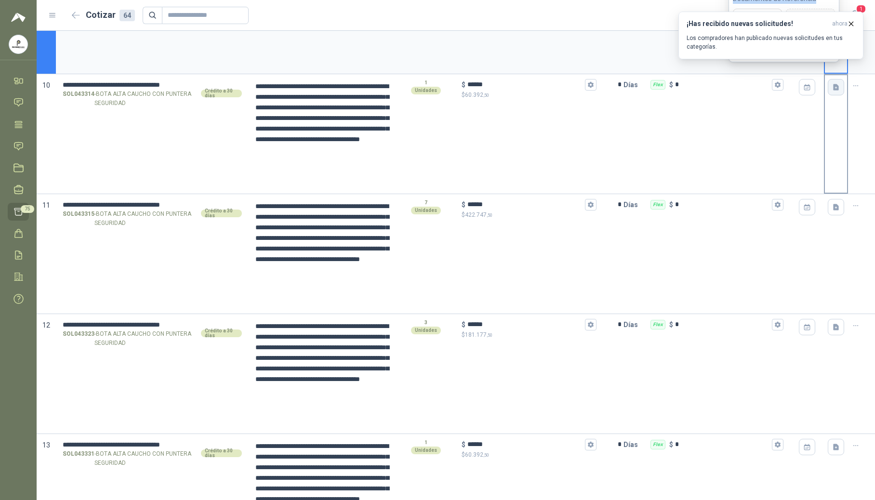
click at [833, 88] on icon "button" at bounding box center [836, 87] width 6 height 6
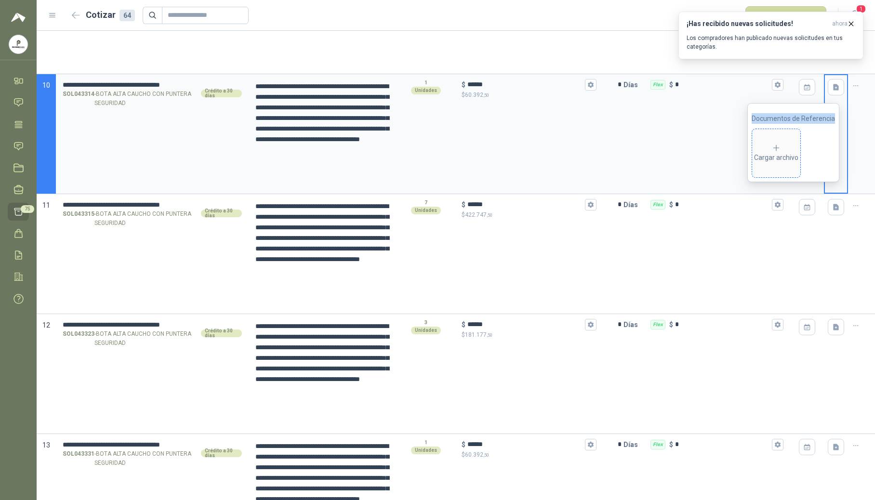
click at [780, 144] on icon at bounding box center [775, 148] width 9 height 9
click at [827, 210] on button "button" at bounding box center [835, 207] width 16 height 16
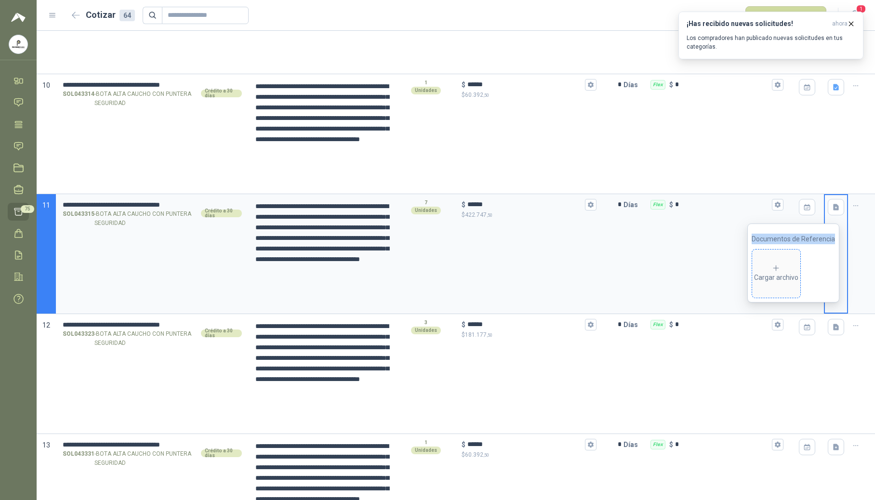
click at [774, 267] on icon at bounding box center [775, 268] width 9 height 9
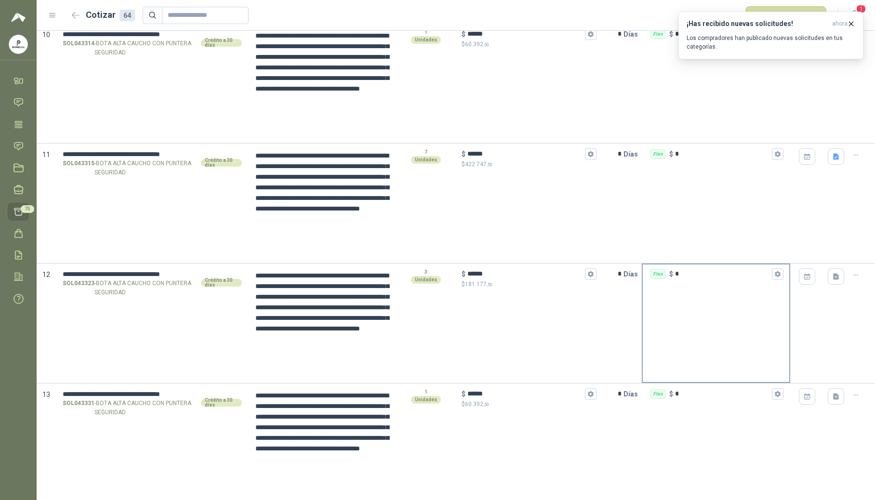
scroll to position [1164, 0]
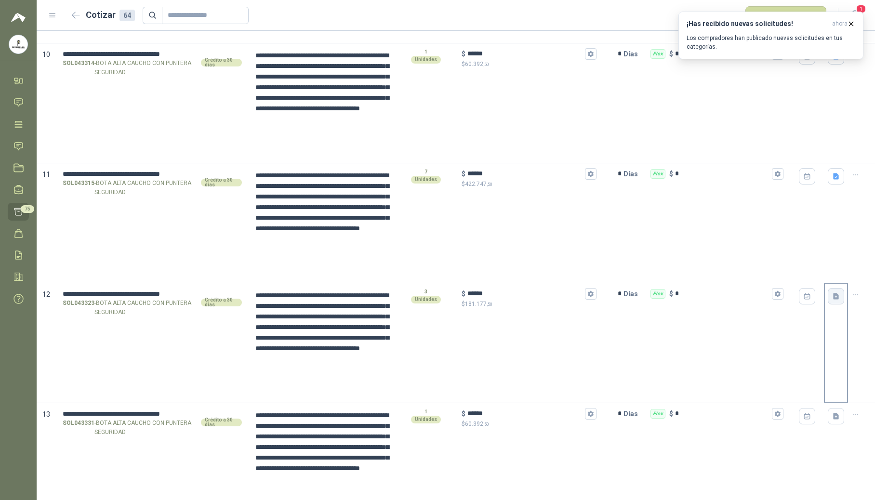
click at [833, 295] on icon "button" at bounding box center [836, 296] width 6 height 6
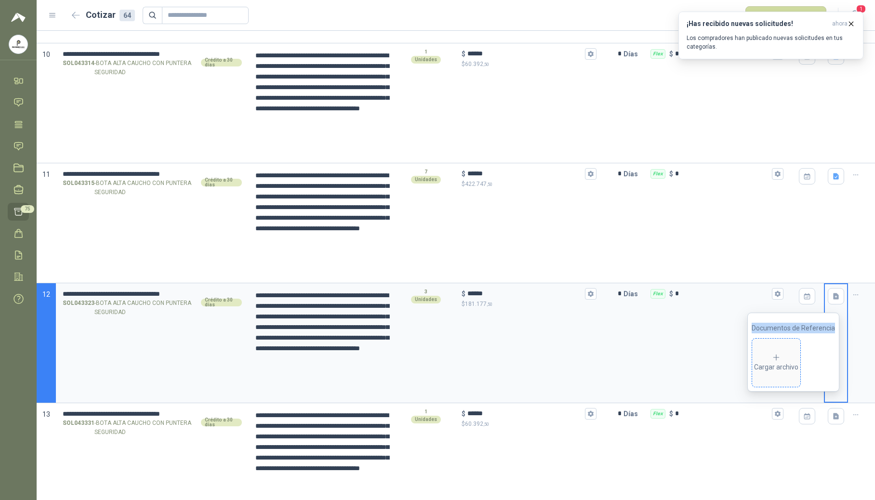
click at [771, 361] on div "Cargar archivo" at bounding box center [776, 362] width 44 height 19
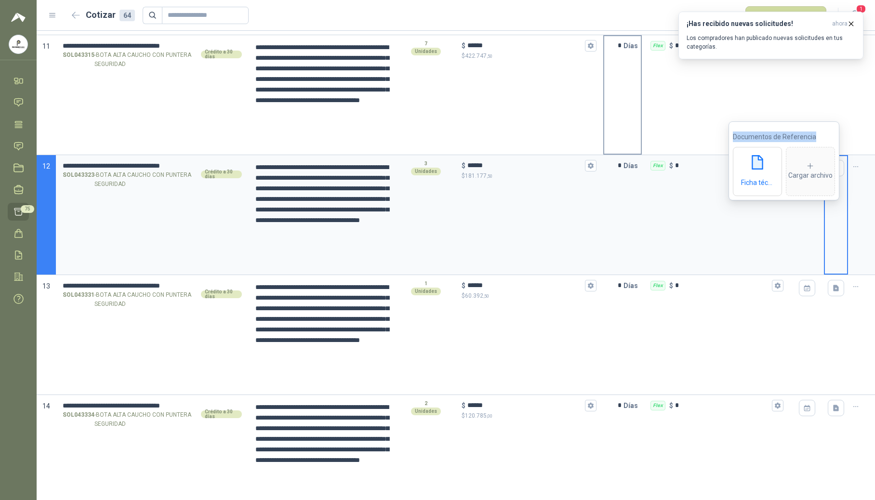
scroll to position [1420, 0]
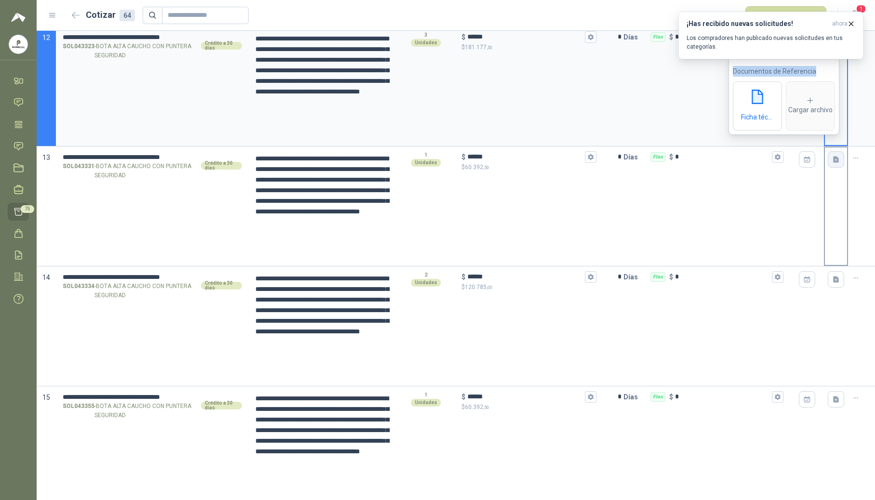
click at [830, 166] on button "button" at bounding box center [835, 159] width 16 height 16
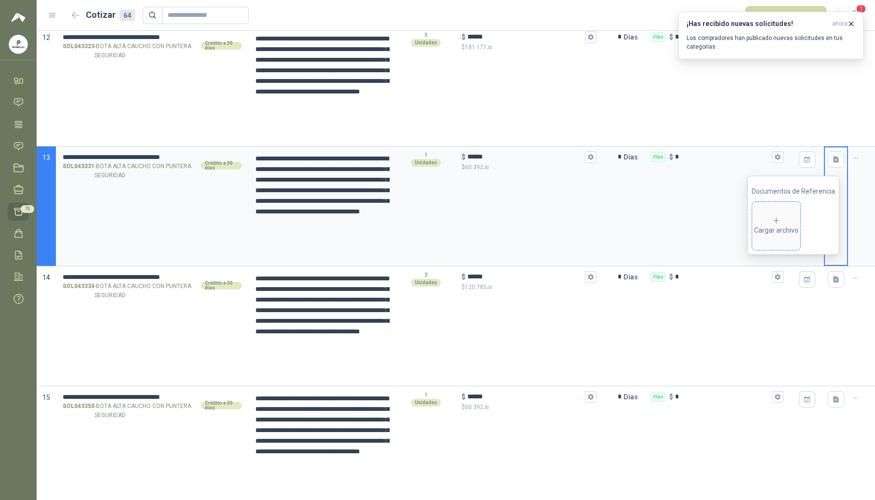
click at [767, 235] on div "Cargar archivo" at bounding box center [776, 225] width 44 height 19
click at [833, 280] on icon "button" at bounding box center [836, 279] width 6 height 6
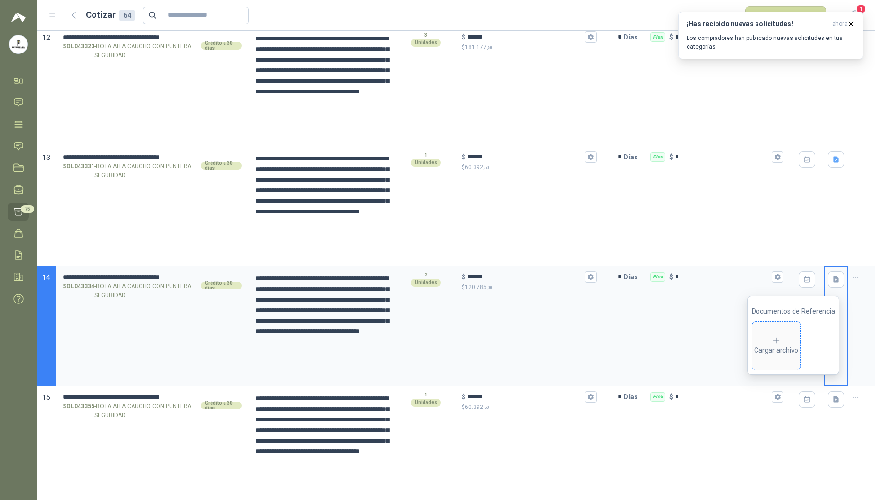
click at [759, 357] on span "Cargar archivo" at bounding box center [776, 346] width 48 height 48
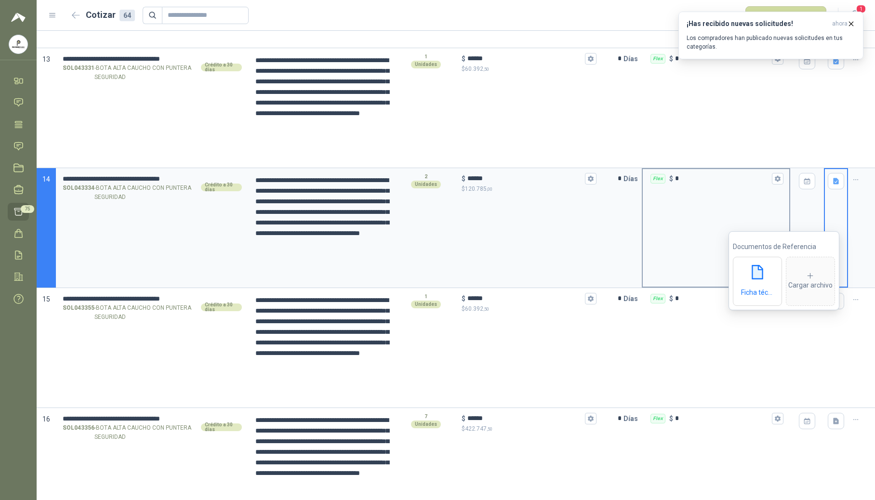
scroll to position [1549, 0]
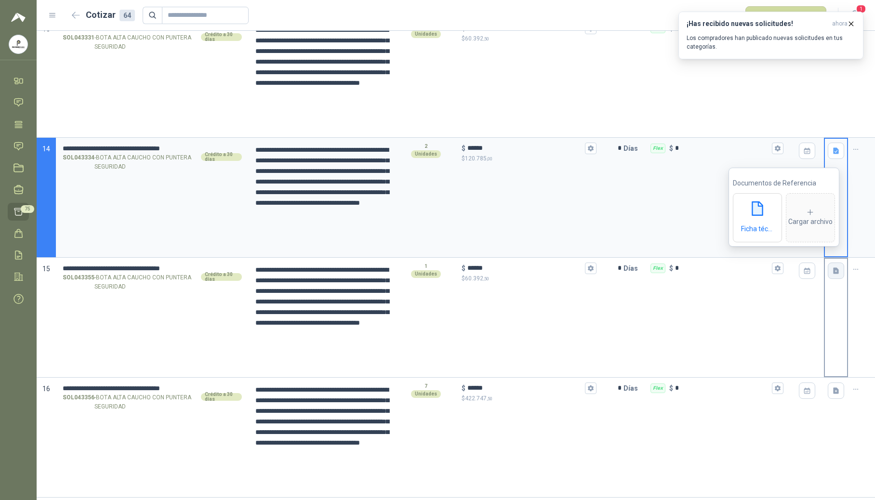
click at [829, 278] on button "button" at bounding box center [835, 270] width 16 height 16
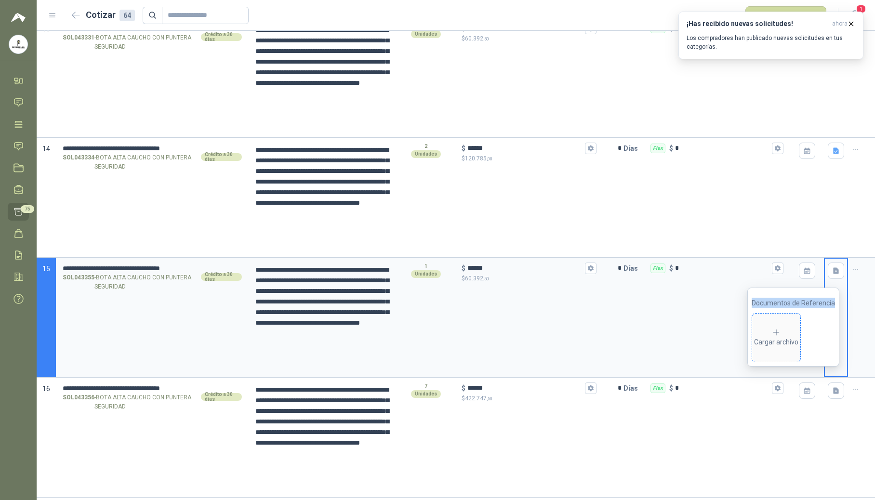
click at [784, 329] on div "Cargar archivo" at bounding box center [776, 337] width 44 height 19
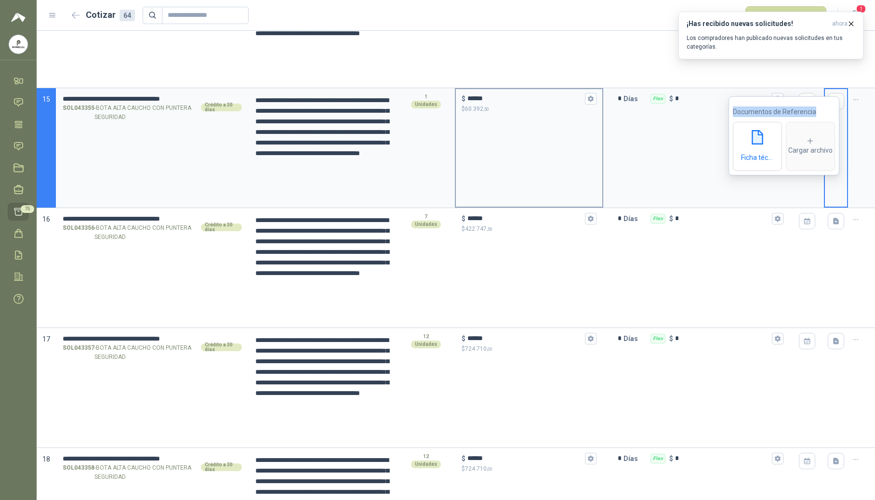
scroll to position [1741, 0]
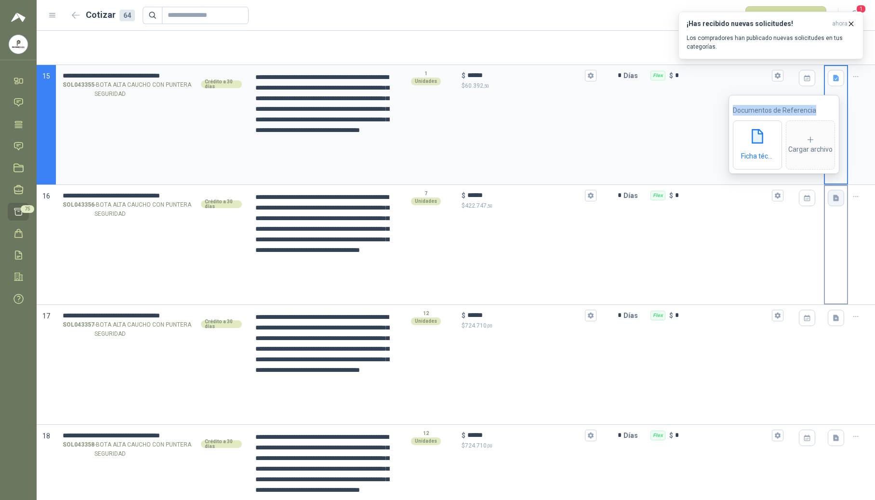
click at [832, 202] on icon "button" at bounding box center [836, 198] width 8 height 8
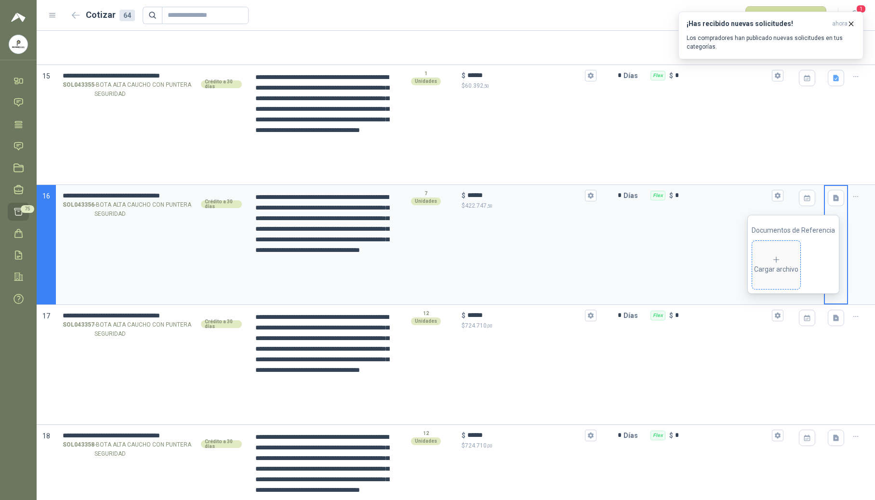
click at [786, 271] on div "Cargar archivo" at bounding box center [776, 264] width 44 height 19
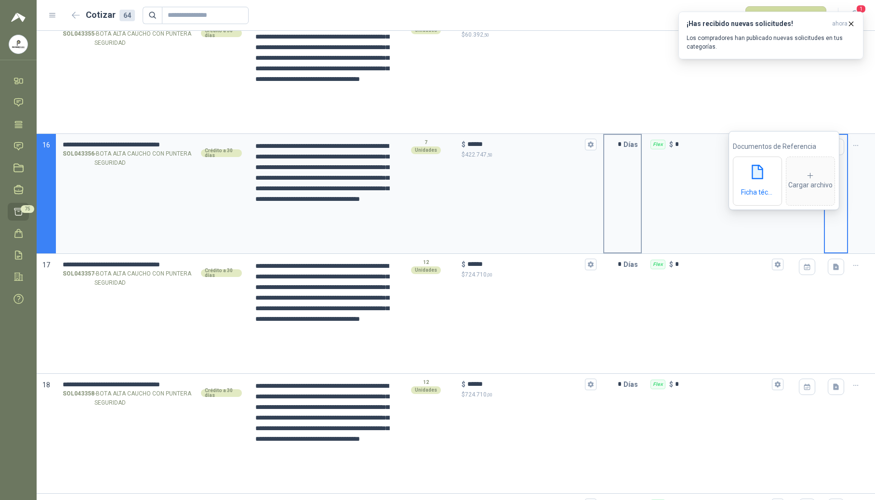
scroll to position [1870, 0]
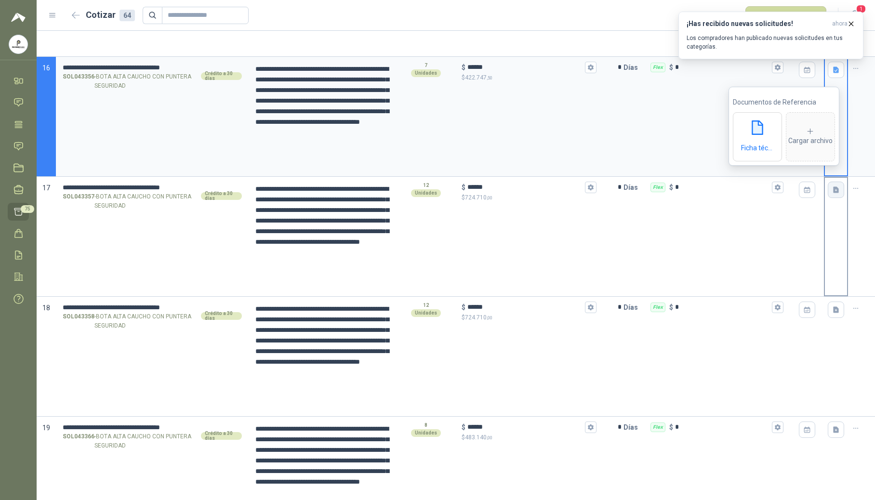
click at [827, 197] on button "button" at bounding box center [835, 190] width 16 height 16
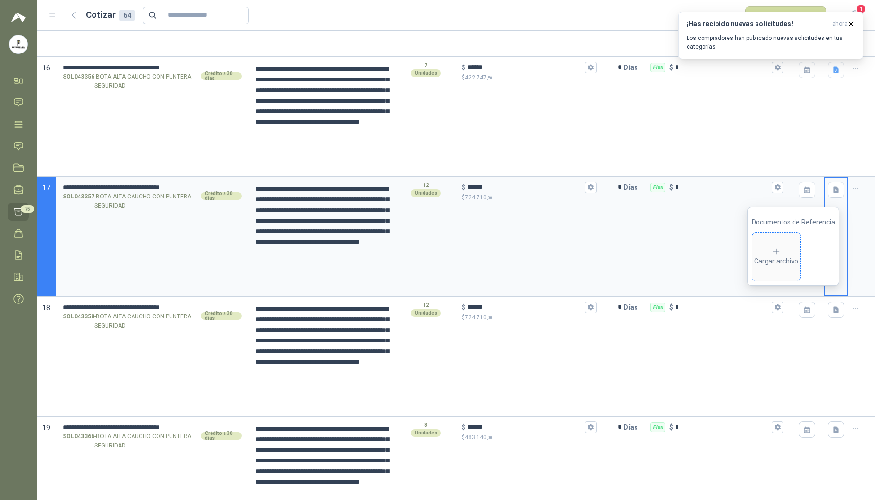
click at [775, 259] on div "Cargar archivo" at bounding box center [776, 256] width 44 height 19
click at [833, 310] on icon "button" at bounding box center [836, 309] width 6 height 6
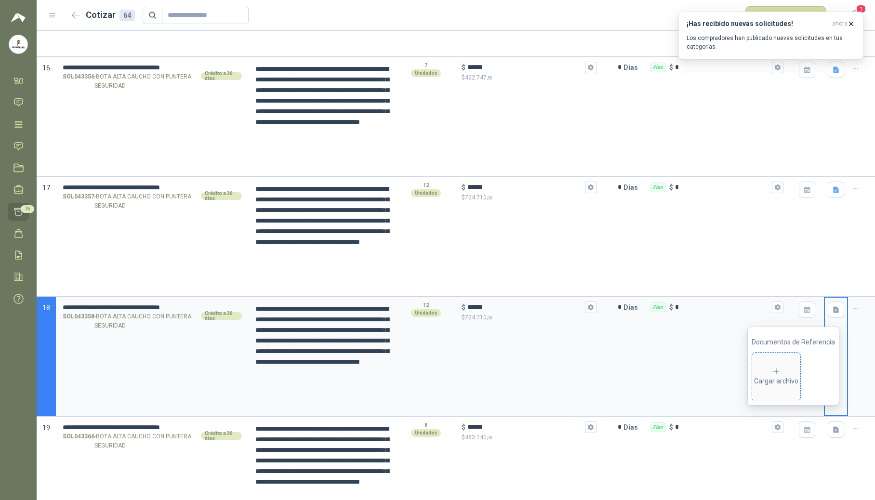
click at [784, 381] on div "Cargar archivo" at bounding box center [776, 376] width 44 height 19
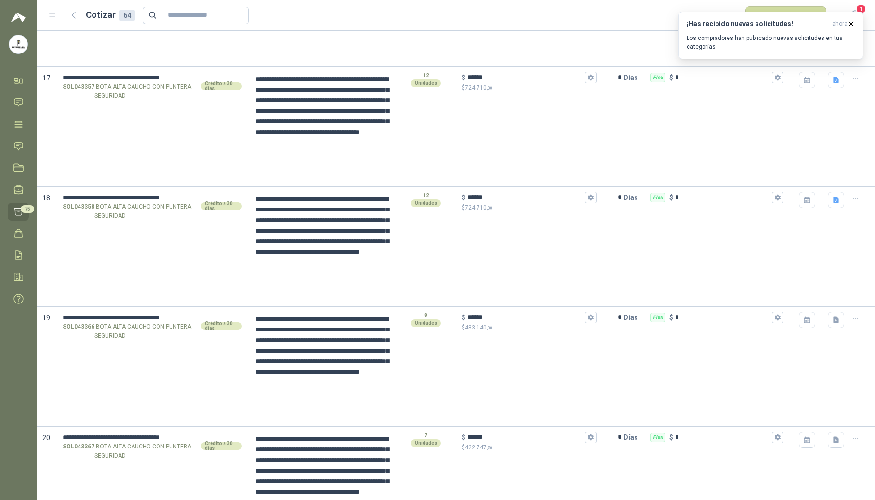
scroll to position [1954, 0]
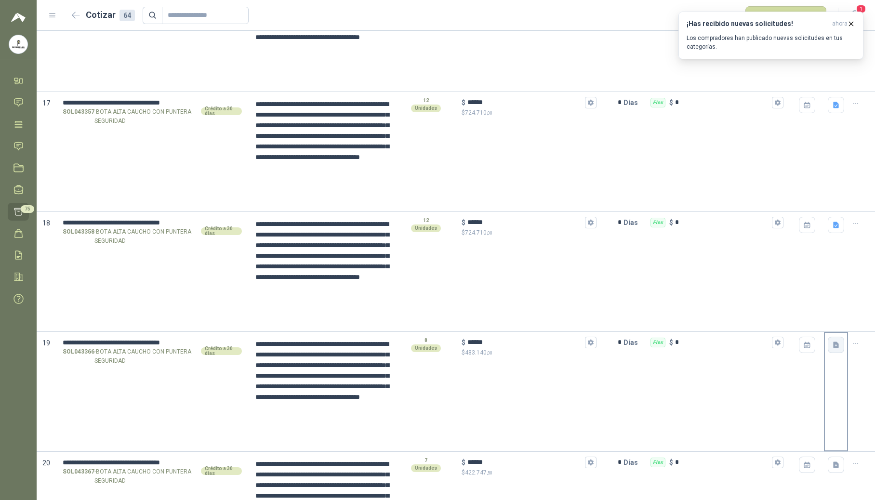
click at [832, 343] on icon "button" at bounding box center [836, 345] width 8 height 8
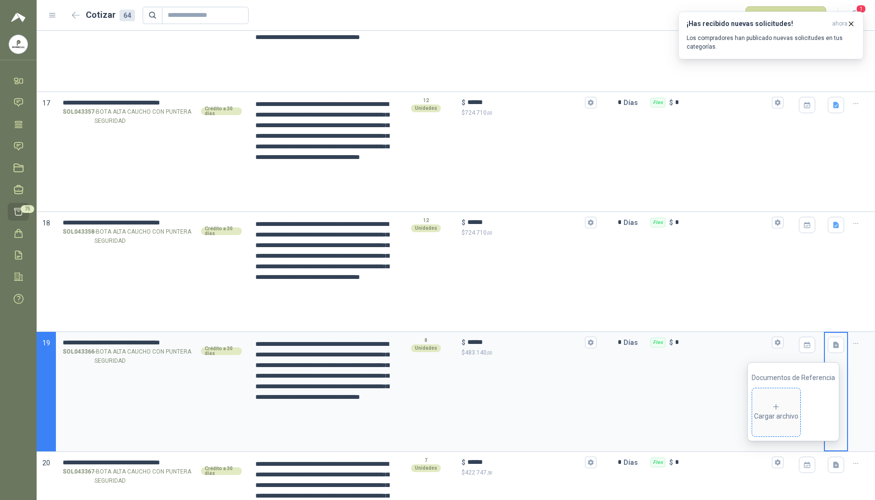
click at [786, 415] on div "Cargar archivo" at bounding box center [776, 412] width 44 height 19
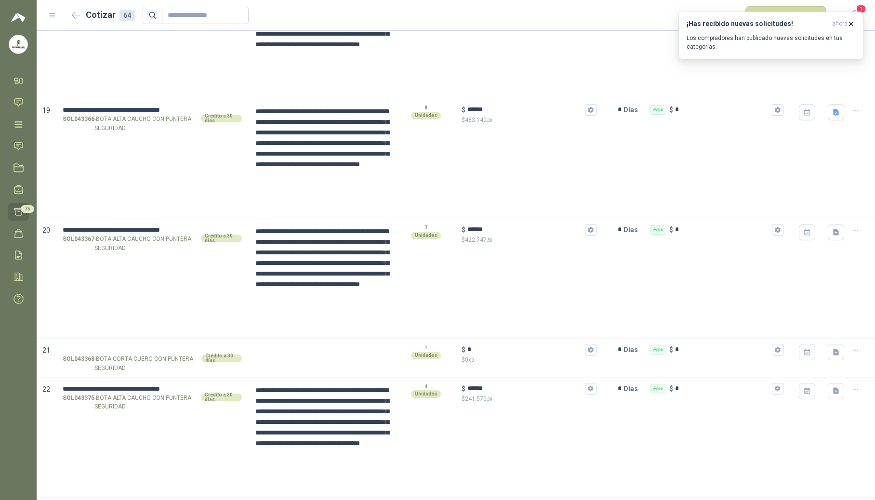
scroll to position [2187, 0]
click at [833, 235] on icon "button" at bounding box center [836, 231] width 6 height 6
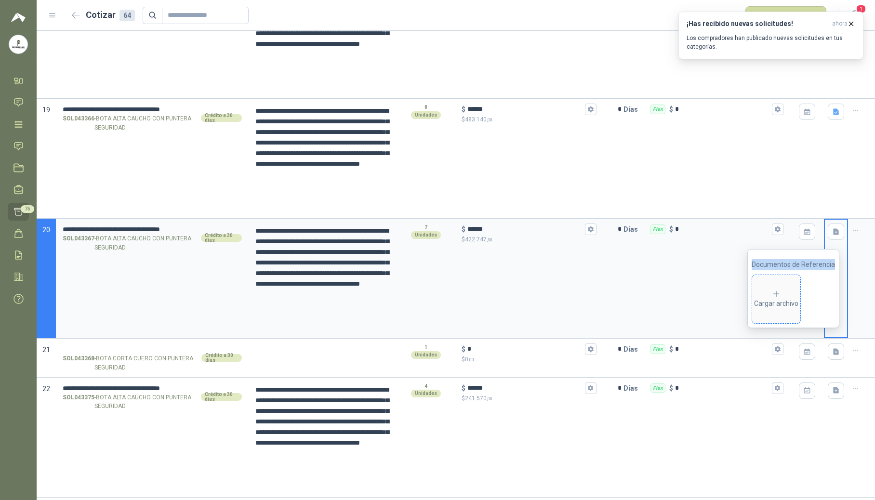
click at [787, 297] on div "Cargar archivo" at bounding box center [776, 298] width 44 height 19
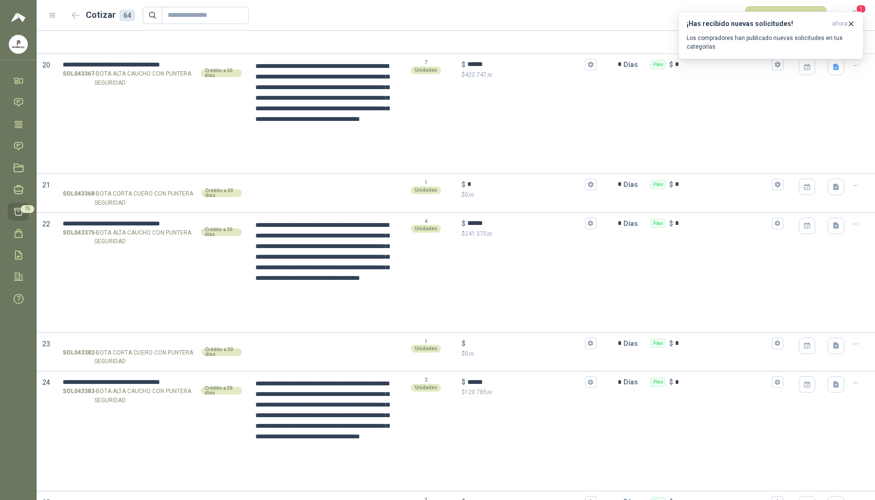
scroll to position [2395, 0]
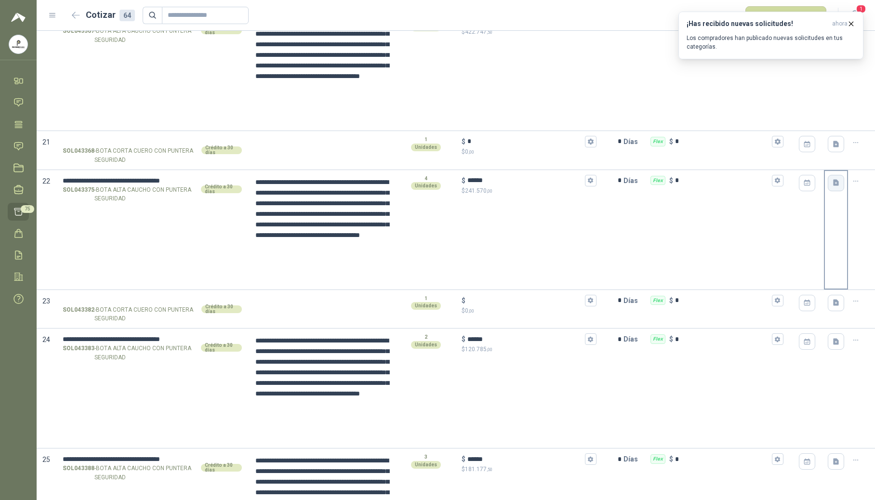
click at [832, 187] on icon "button" at bounding box center [836, 183] width 8 height 8
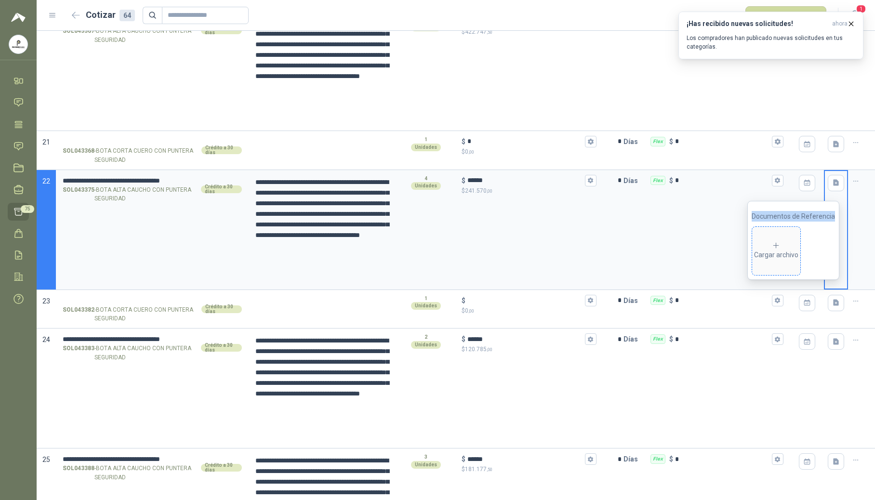
click at [792, 238] on span "Cargar archivo" at bounding box center [776, 251] width 48 height 48
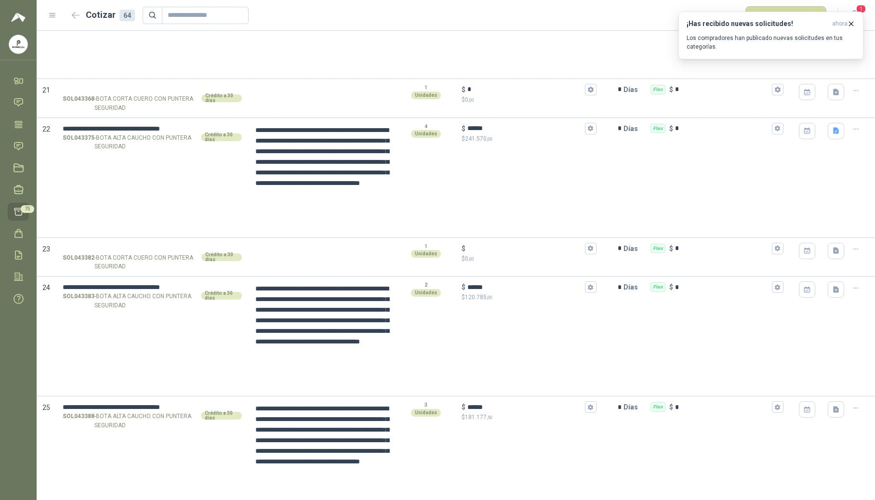
scroll to position [2524, 0]
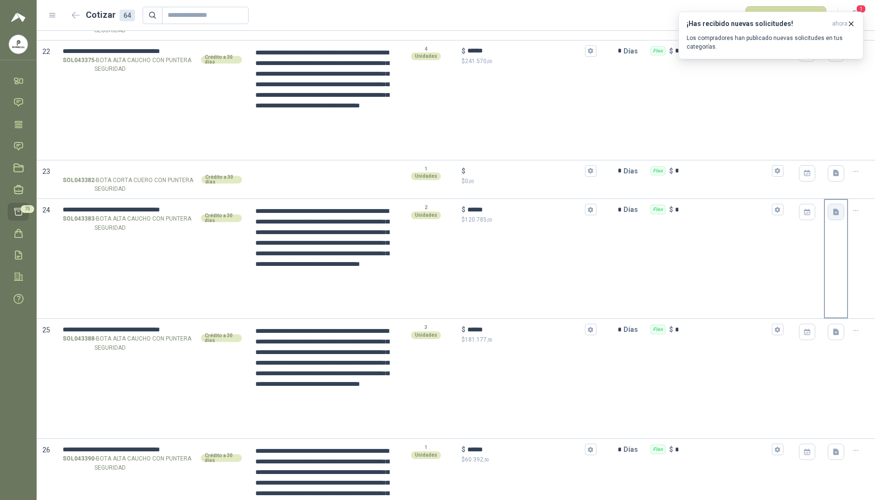
click at [832, 217] on button "button" at bounding box center [835, 212] width 16 height 16
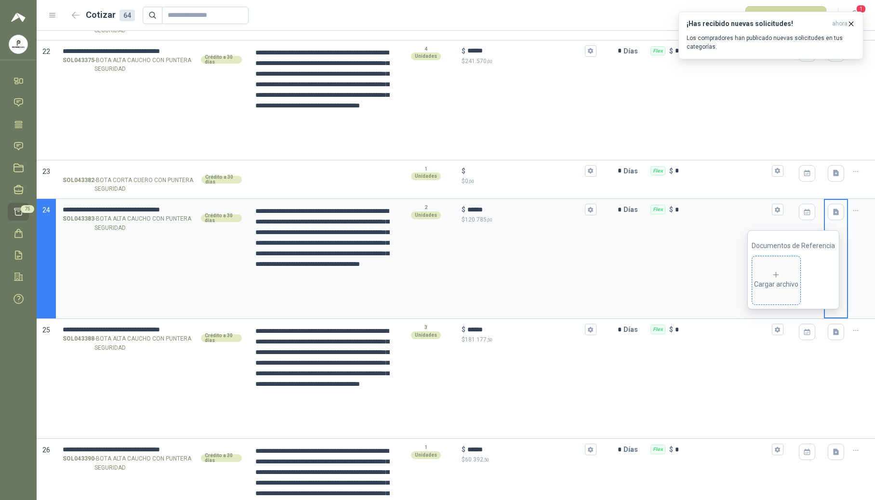
click at [789, 280] on div "Cargar archivo" at bounding box center [776, 280] width 44 height 19
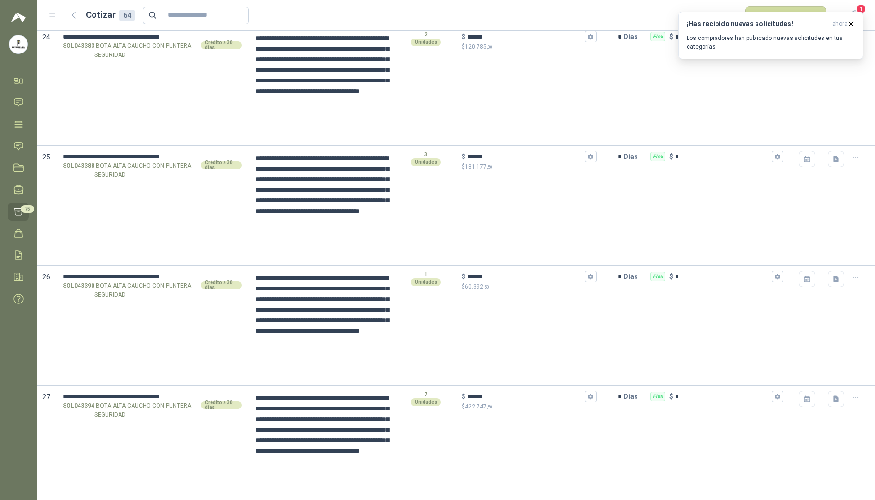
scroll to position [2706, 0]
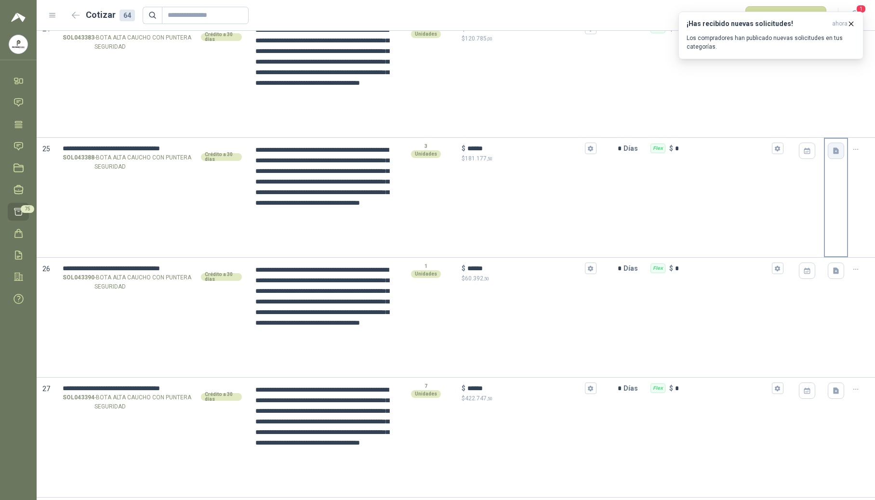
click at [829, 159] on button "button" at bounding box center [835, 151] width 16 height 16
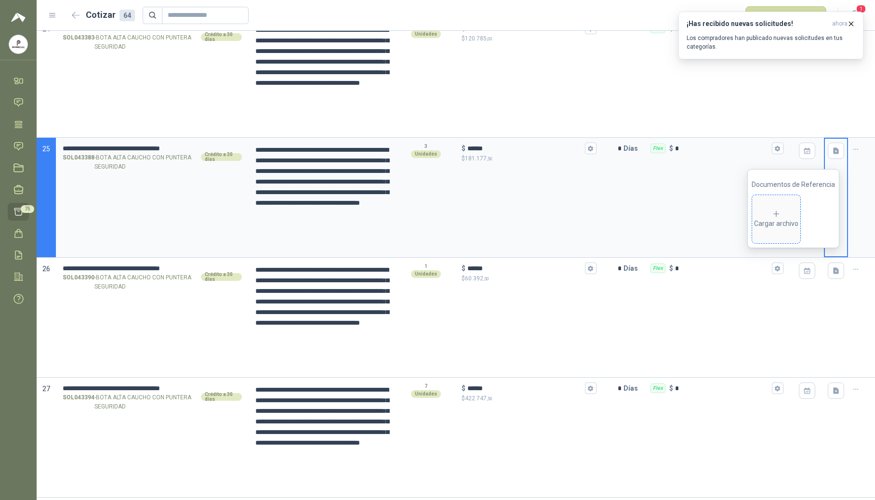
click at [780, 226] on div "Cargar archivo" at bounding box center [776, 218] width 44 height 19
click at [827, 279] on button "button" at bounding box center [835, 270] width 16 height 16
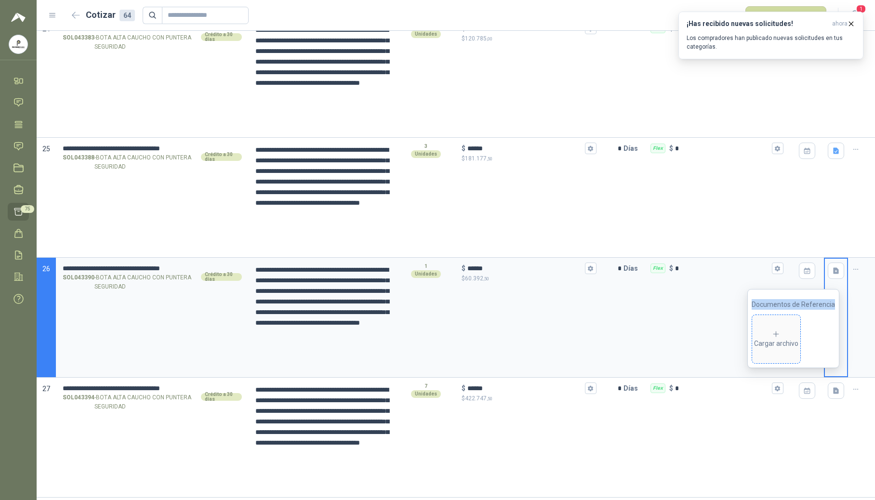
click at [788, 331] on div "Cargar archivo" at bounding box center [776, 339] width 44 height 19
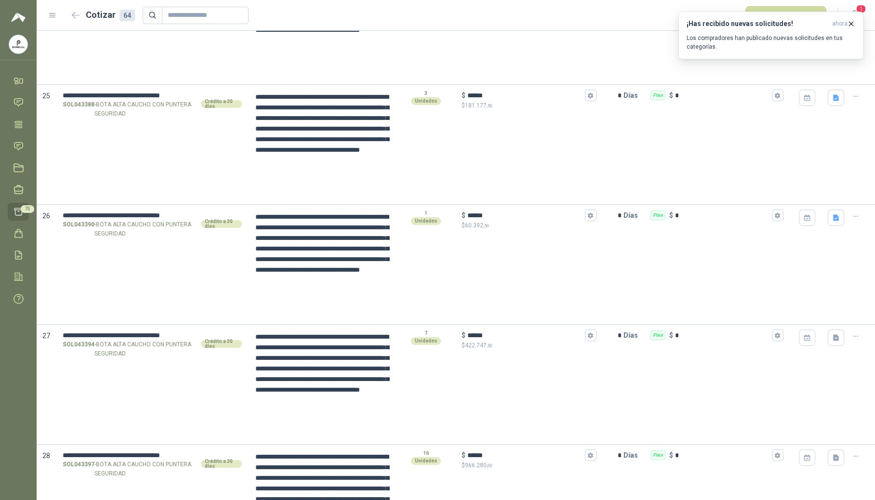
scroll to position [2784, 0]
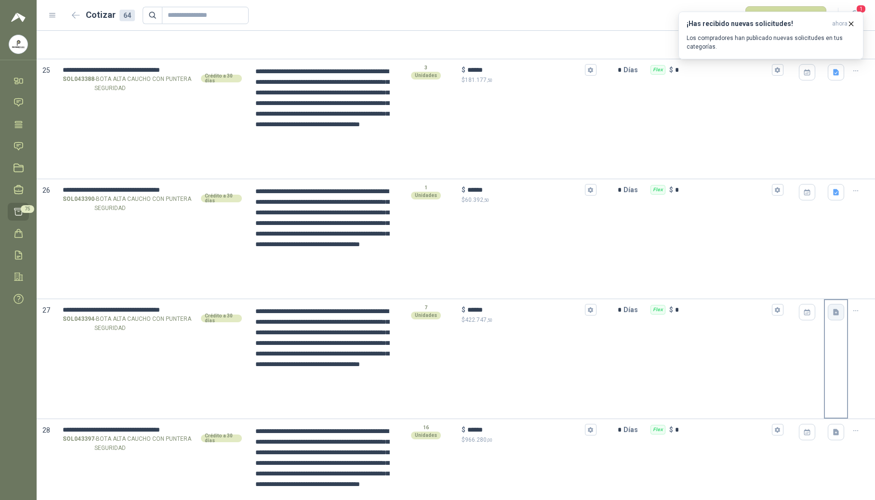
click at [832, 319] on button "button" at bounding box center [835, 312] width 16 height 16
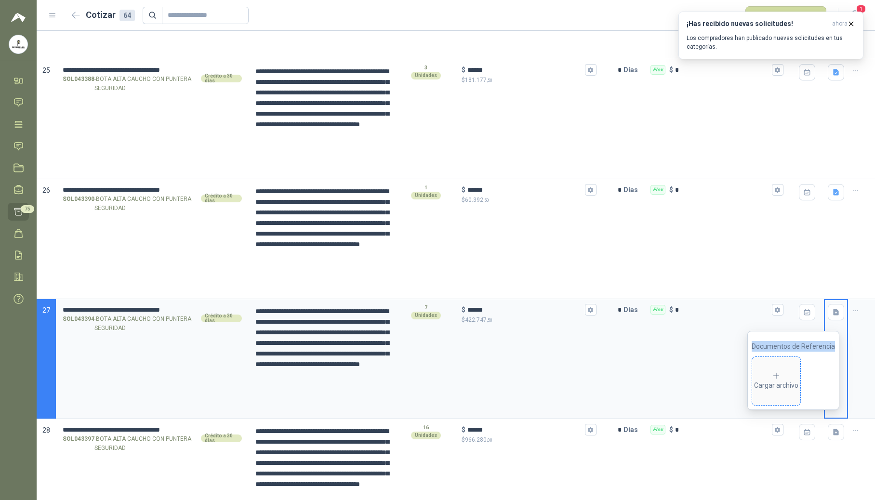
click at [780, 376] on icon at bounding box center [775, 375] width 9 height 9
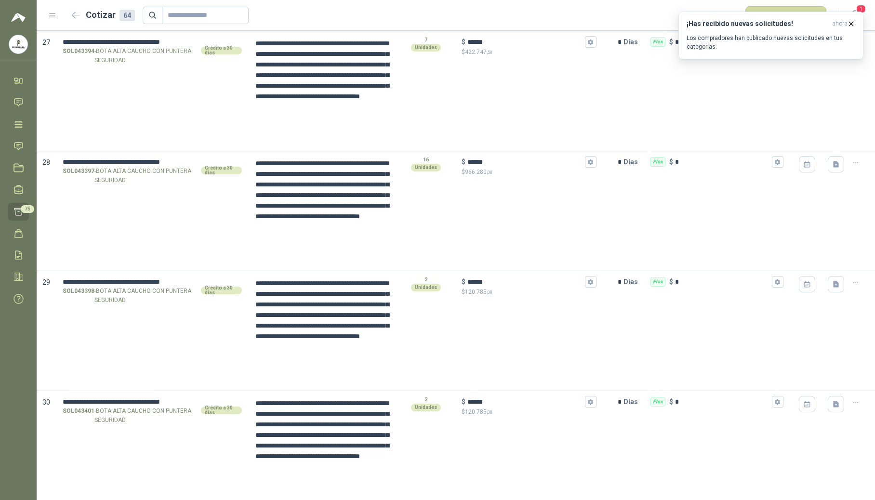
scroll to position [3086, 0]
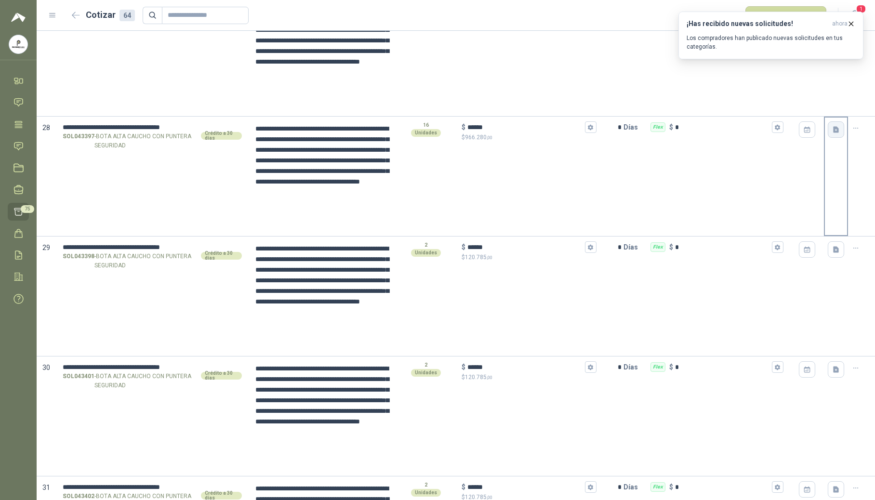
click at [832, 133] on icon "button" at bounding box center [836, 130] width 8 height 8
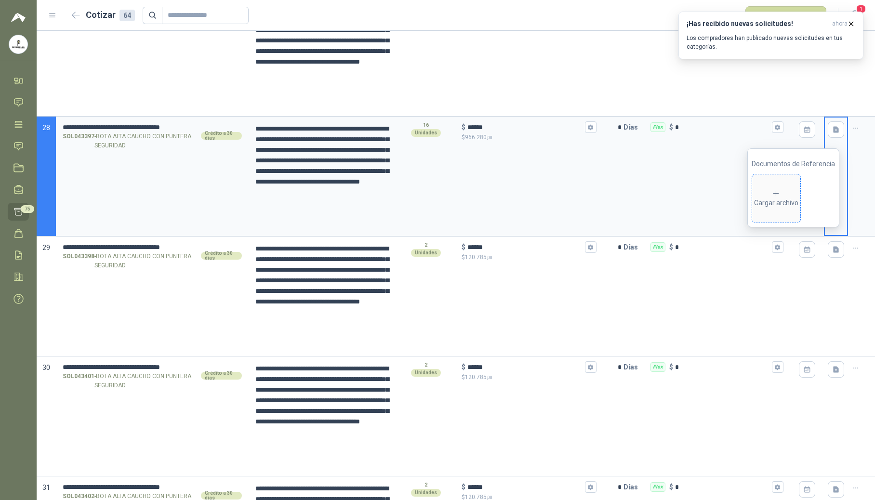
click at [780, 203] on div "Cargar archivo" at bounding box center [776, 198] width 44 height 19
click at [832, 254] on icon "button" at bounding box center [836, 250] width 8 height 8
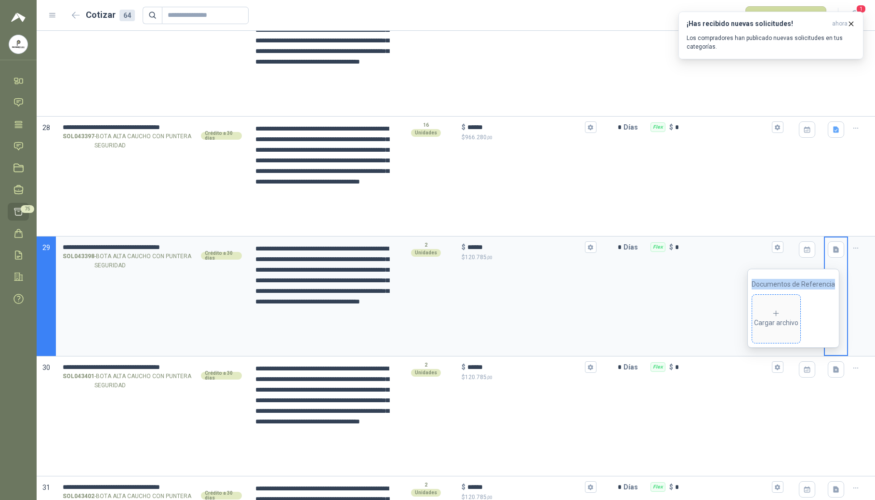
click at [773, 301] on span "Cargar archivo" at bounding box center [776, 319] width 48 height 48
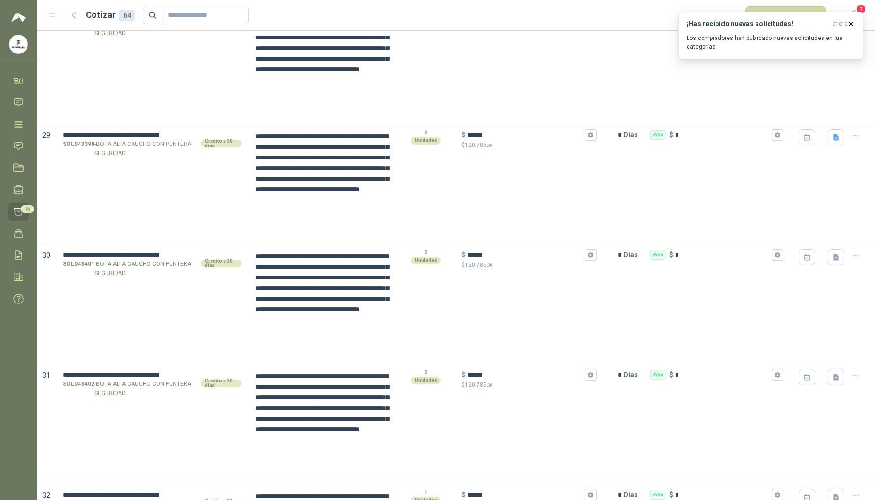
scroll to position [3208, 0]
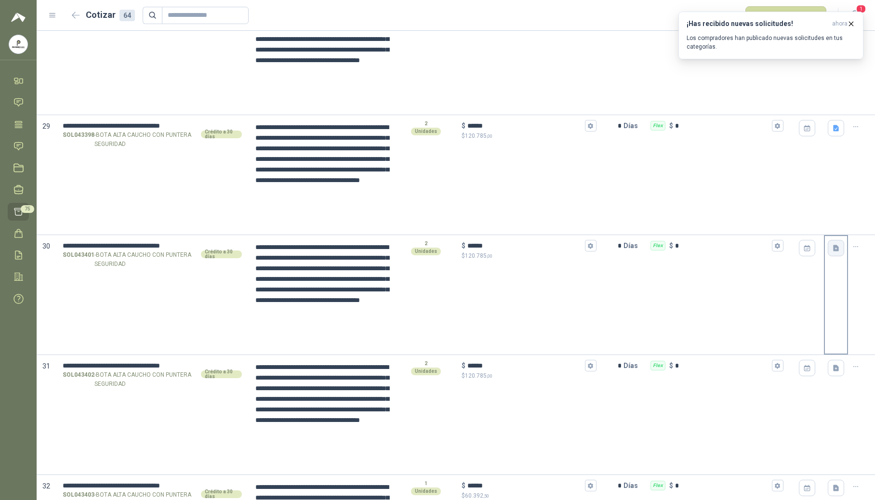
click at [833, 251] on icon "button" at bounding box center [836, 248] width 6 height 6
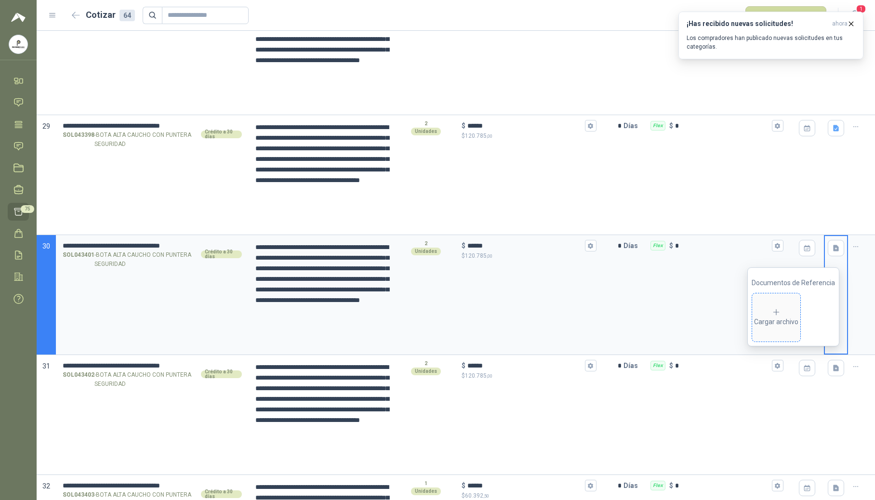
click at [765, 325] on div "Cargar archivo" at bounding box center [776, 317] width 44 height 19
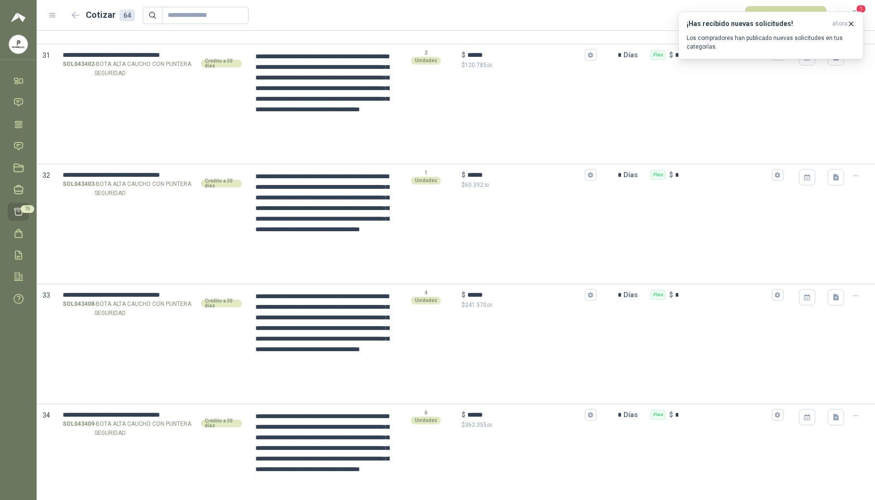
scroll to position [3528, 0]
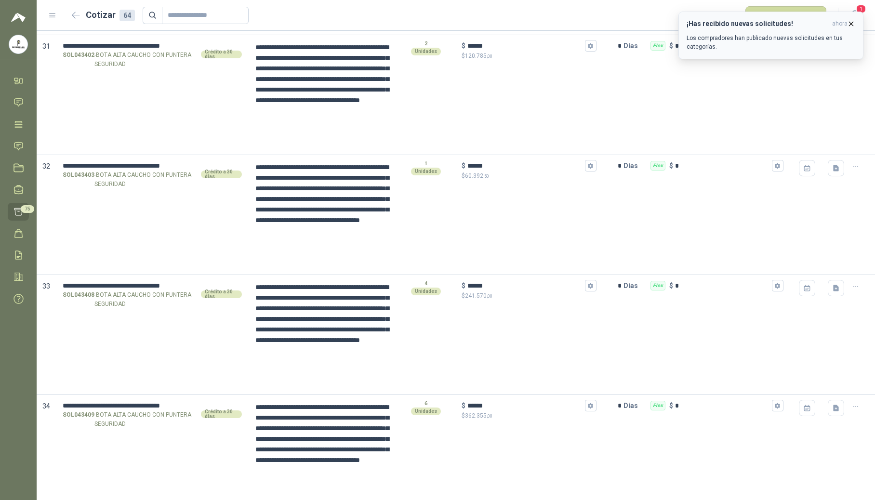
click at [850, 22] on icon "button" at bounding box center [851, 24] width 8 height 8
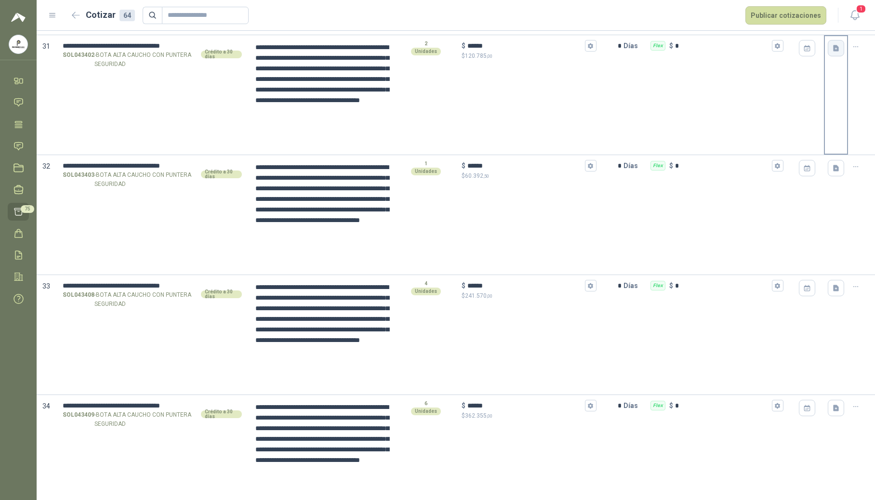
click at [833, 52] on icon "button" at bounding box center [836, 48] width 6 height 6
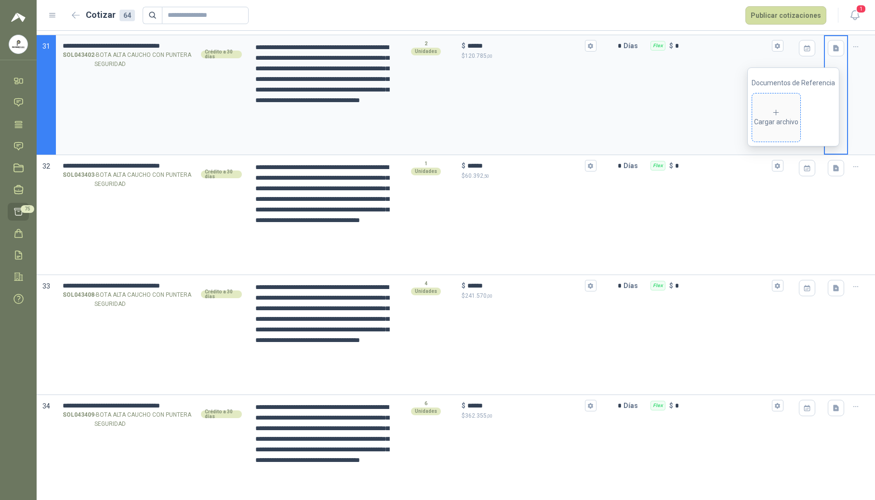
click at [766, 118] on div "Cargar archivo" at bounding box center [776, 117] width 44 height 19
click at [833, 171] on icon "button" at bounding box center [836, 168] width 6 height 6
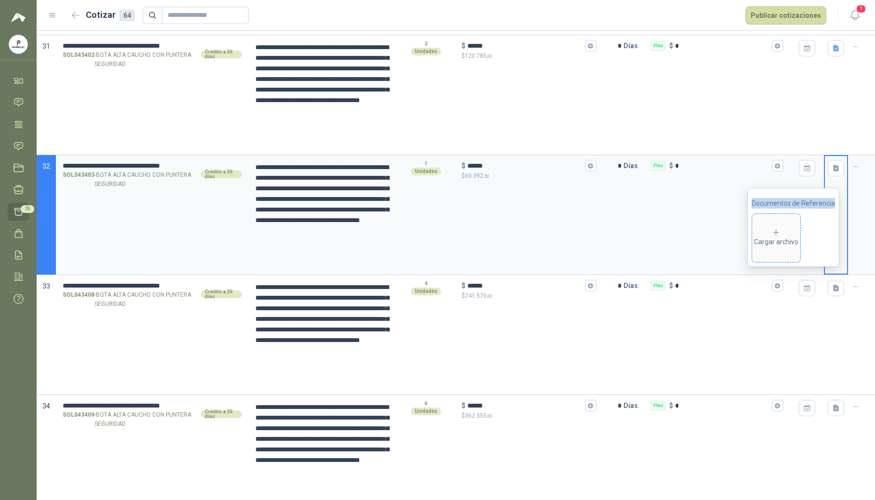
click at [774, 234] on icon at bounding box center [775, 232] width 9 height 9
click at [833, 291] on icon "button" at bounding box center [836, 288] width 6 height 6
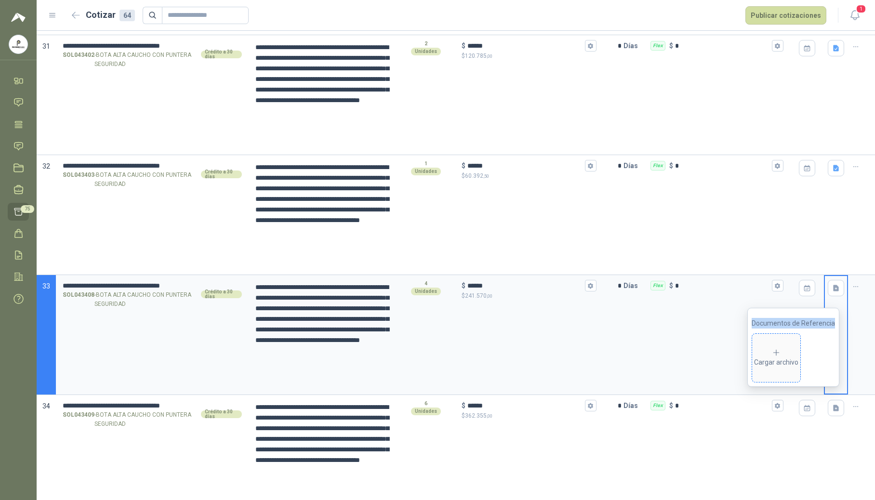
click at [778, 341] on span "Cargar archivo" at bounding box center [776, 358] width 48 height 48
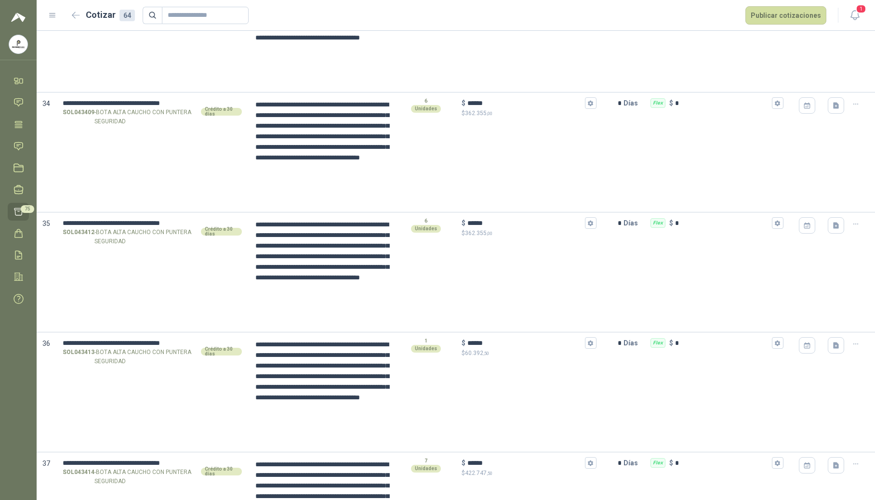
scroll to position [3847, 0]
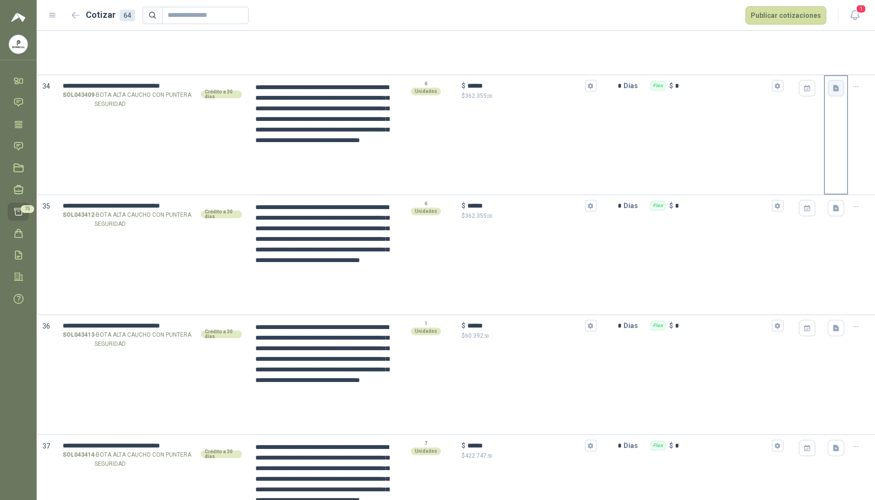
click at [829, 96] on button "button" at bounding box center [835, 88] width 16 height 16
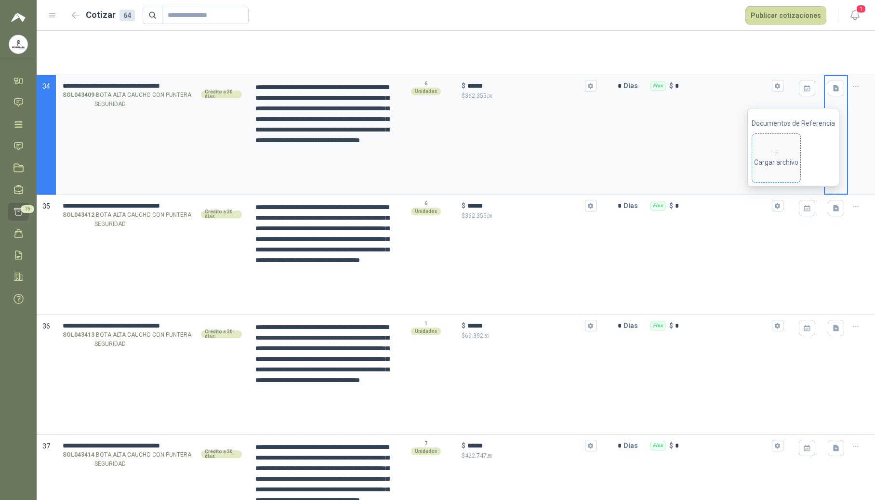
click at [788, 162] on div "Cargar archivo" at bounding box center [776, 158] width 44 height 19
click at [830, 216] on button "button" at bounding box center [835, 208] width 16 height 16
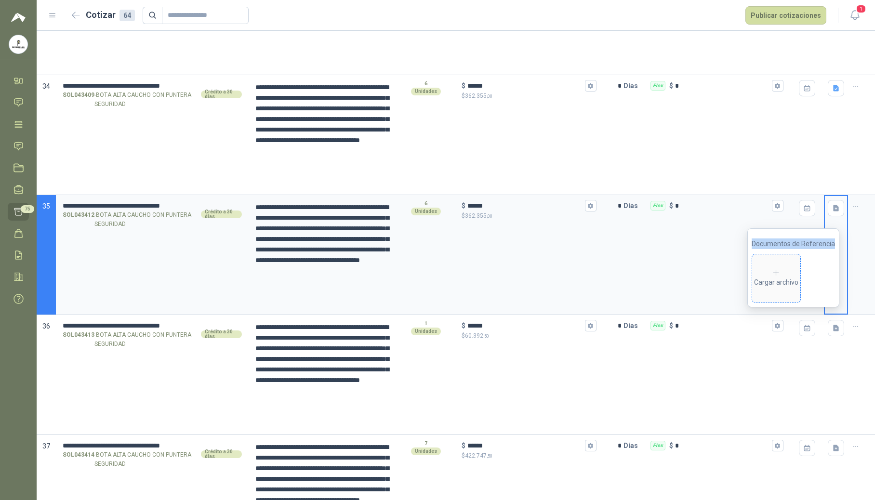
click at [793, 273] on div "Cargar archivo" at bounding box center [776, 278] width 44 height 19
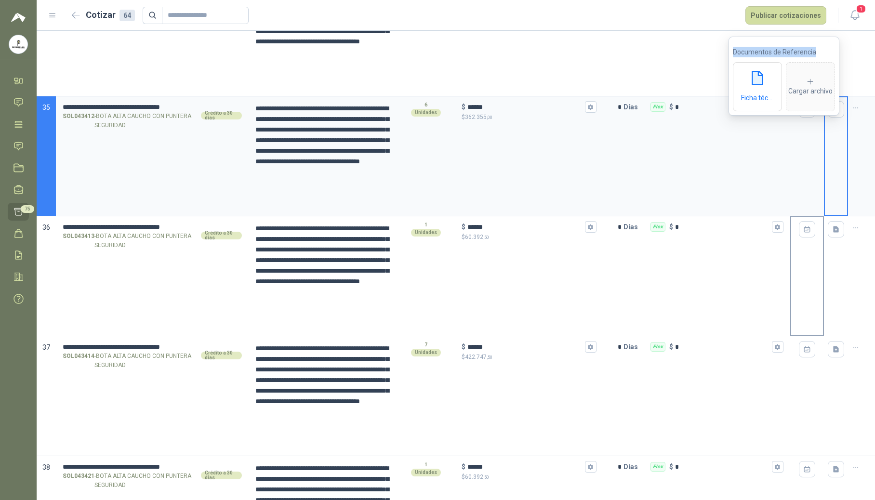
scroll to position [4040, 0]
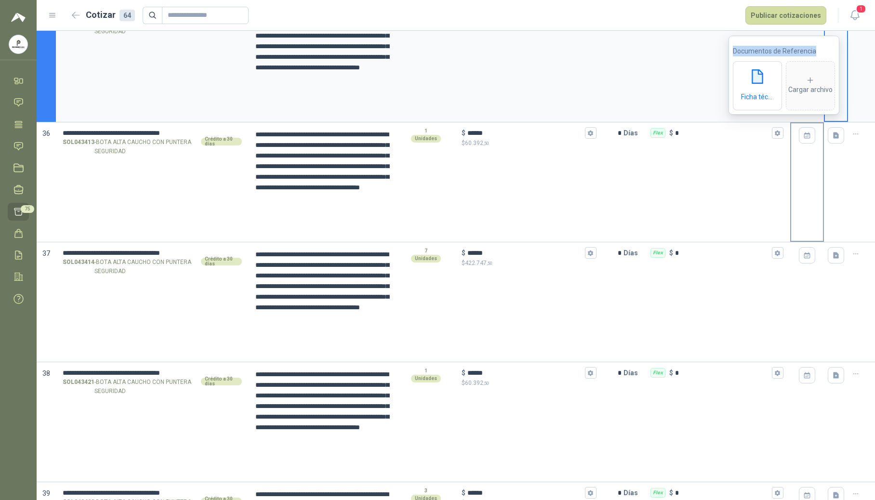
click at [829, 144] on button "button" at bounding box center [835, 135] width 16 height 16
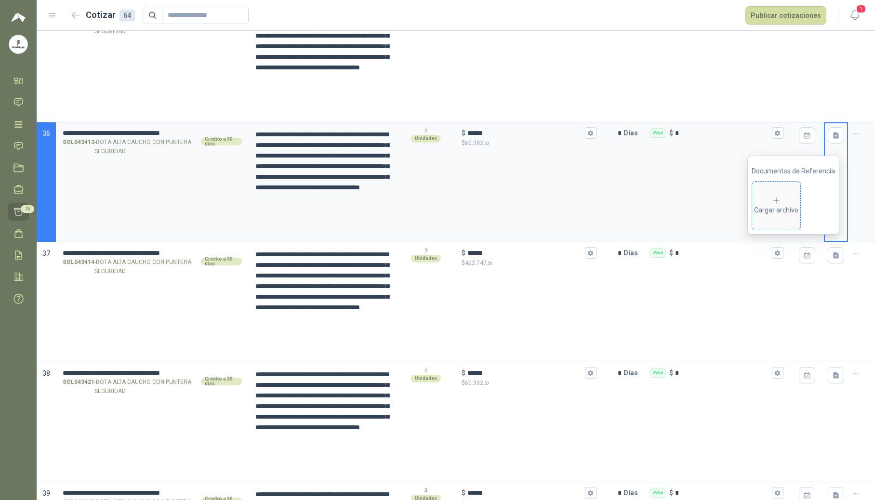
click at [781, 214] on div "Cargar archivo" at bounding box center [776, 205] width 44 height 19
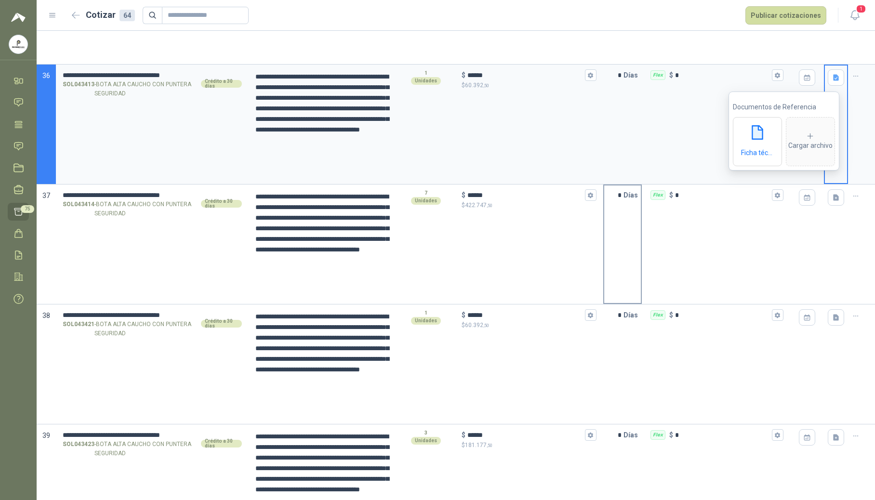
scroll to position [4104, 0]
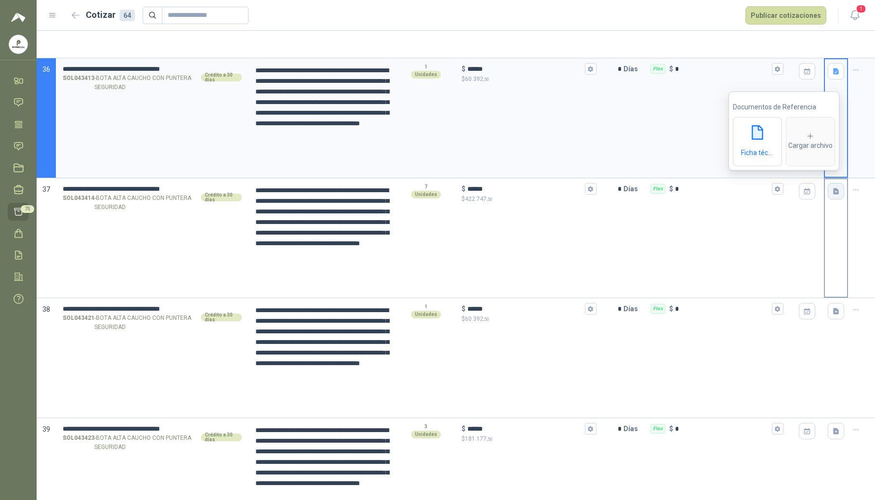
click at [832, 196] on icon "button" at bounding box center [836, 191] width 8 height 8
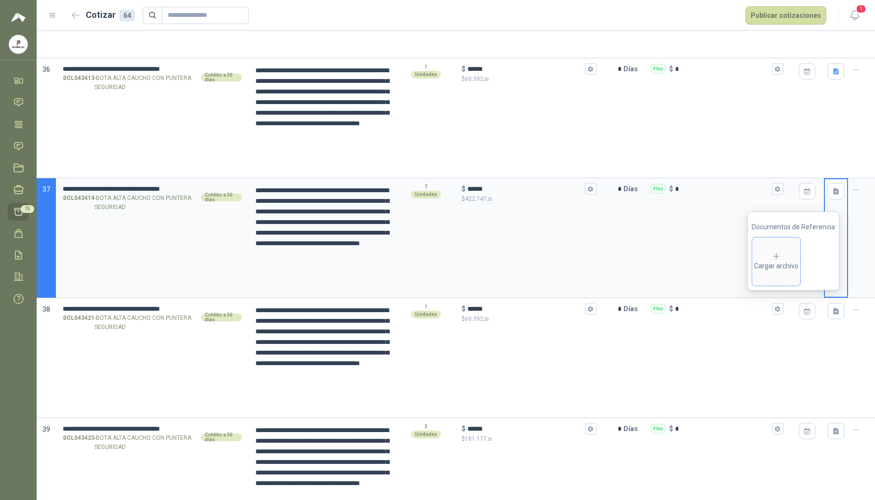
click at [781, 261] on div "Cargar archivo" at bounding box center [776, 261] width 44 height 19
click at [833, 314] on icon "button" at bounding box center [836, 311] width 6 height 6
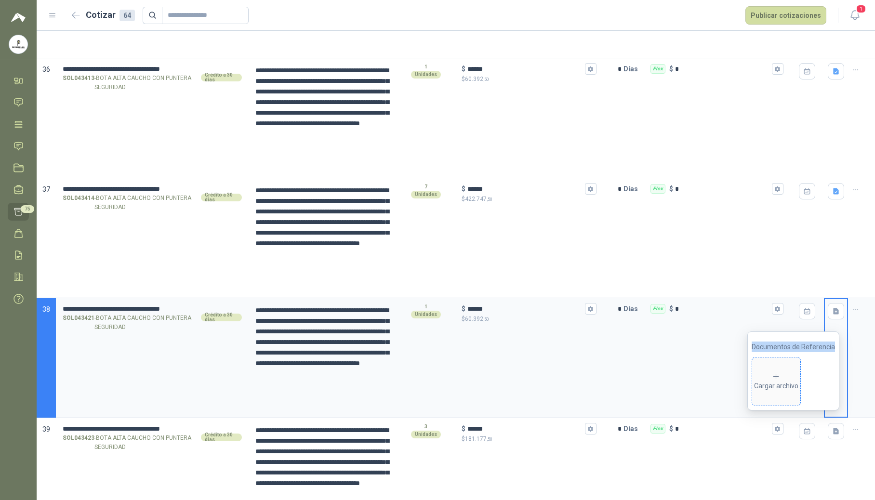
click at [776, 379] on icon at bounding box center [775, 376] width 9 height 9
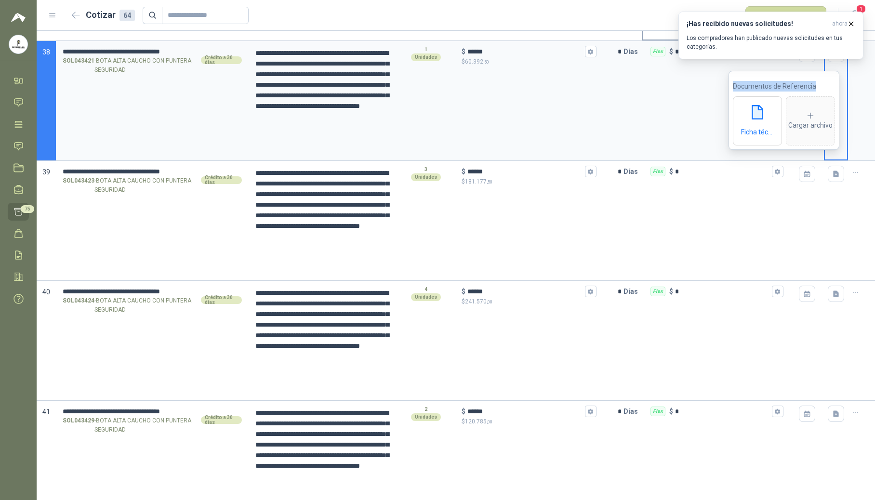
scroll to position [4425, 0]
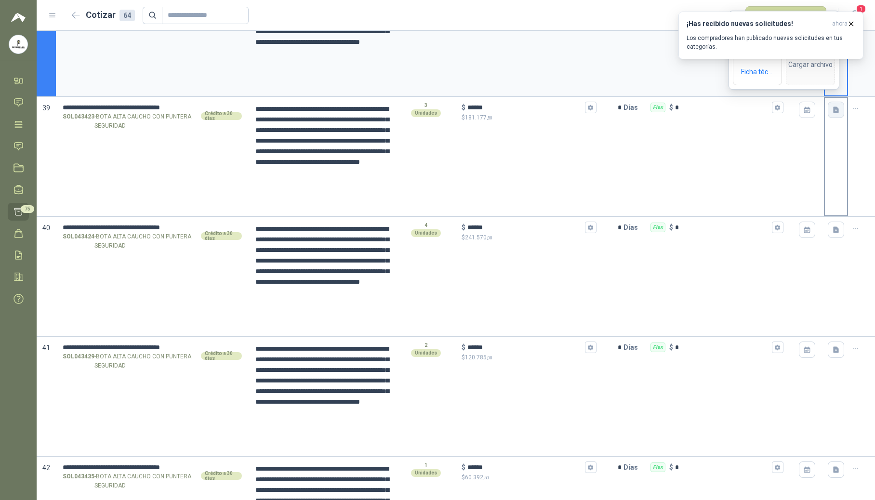
click at [833, 113] on icon "button" at bounding box center [836, 110] width 6 height 6
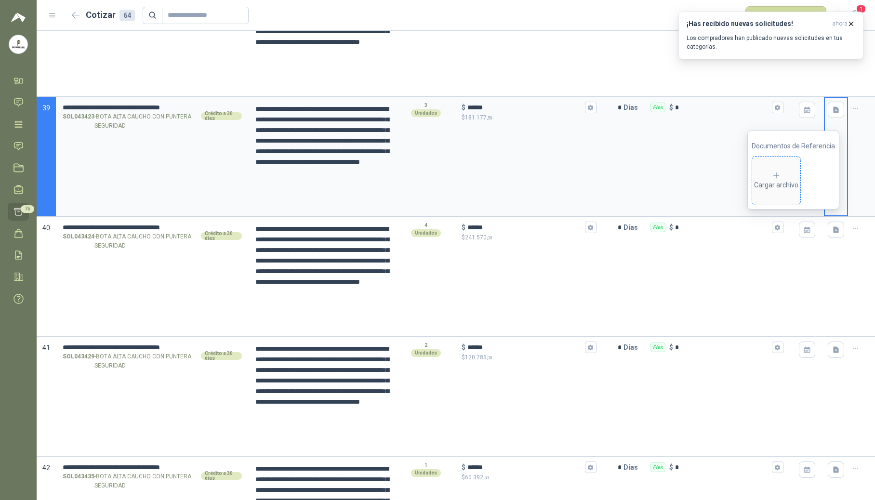
click at [783, 187] on div "Cargar archivo" at bounding box center [776, 180] width 44 height 19
click at [833, 233] on icon "button" at bounding box center [836, 230] width 6 height 6
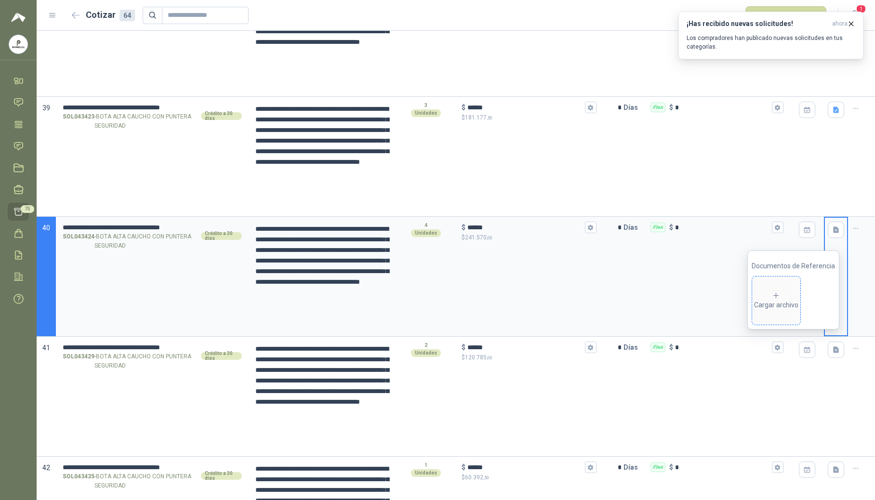
click at [764, 315] on span "Cargar archivo" at bounding box center [776, 300] width 48 height 48
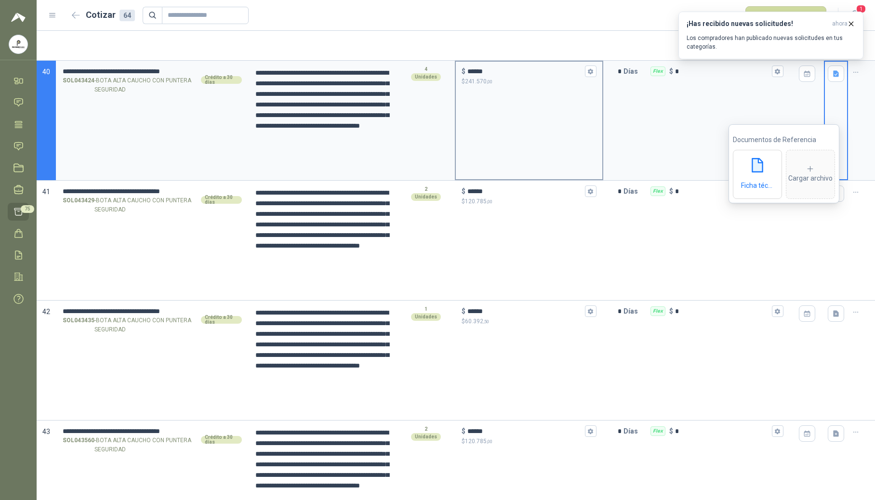
scroll to position [4618, 0]
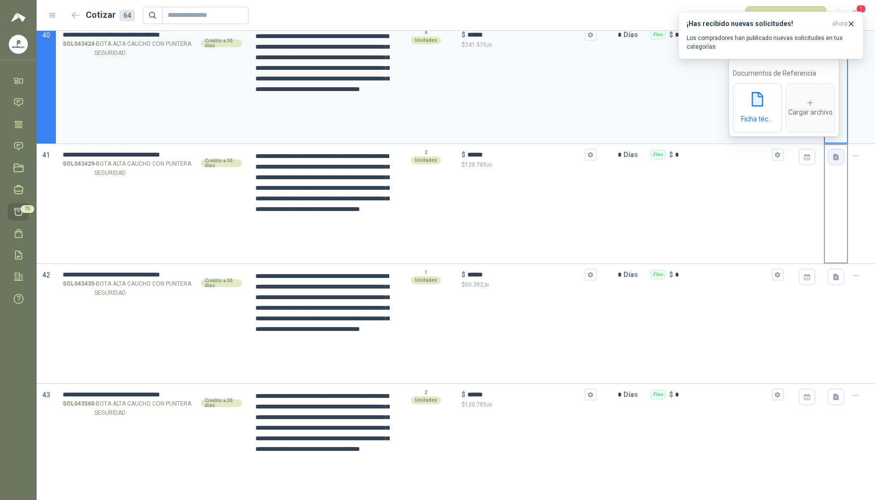
click at [833, 160] on icon "button" at bounding box center [836, 157] width 6 height 6
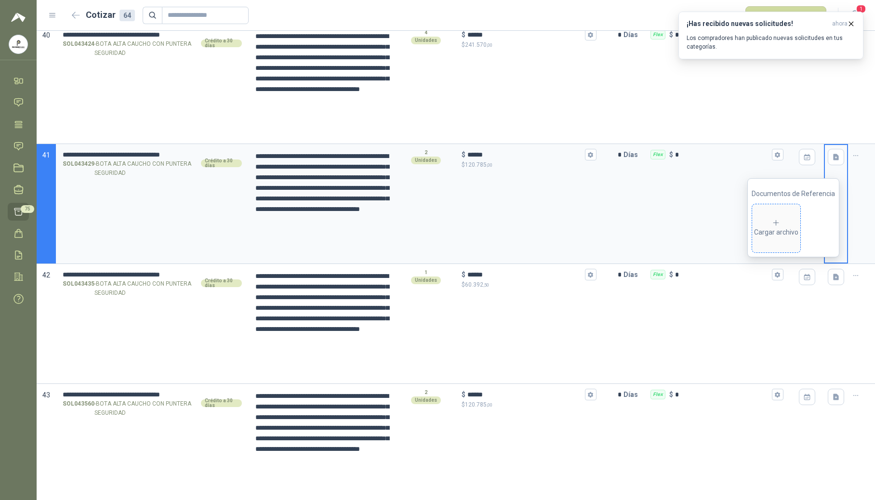
click at [794, 232] on div "Cargar archivo" at bounding box center [776, 228] width 44 height 19
click at [833, 280] on icon "button" at bounding box center [836, 277] width 6 height 6
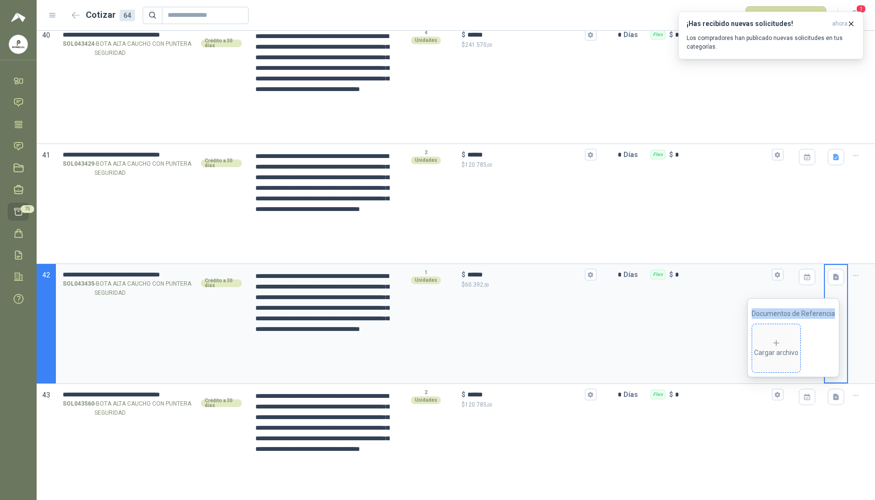
click at [780, 346] on icon at bounding box center [775, 343] width 9 height 9
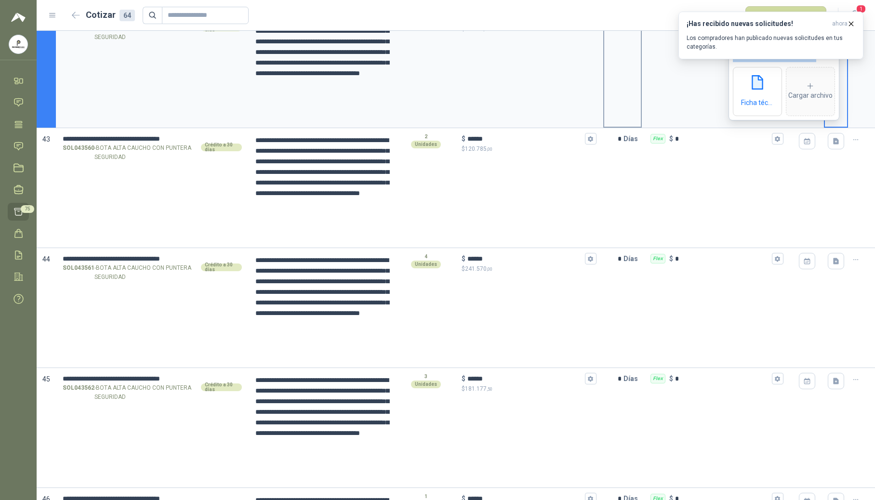
scroll to position [4875, 0]
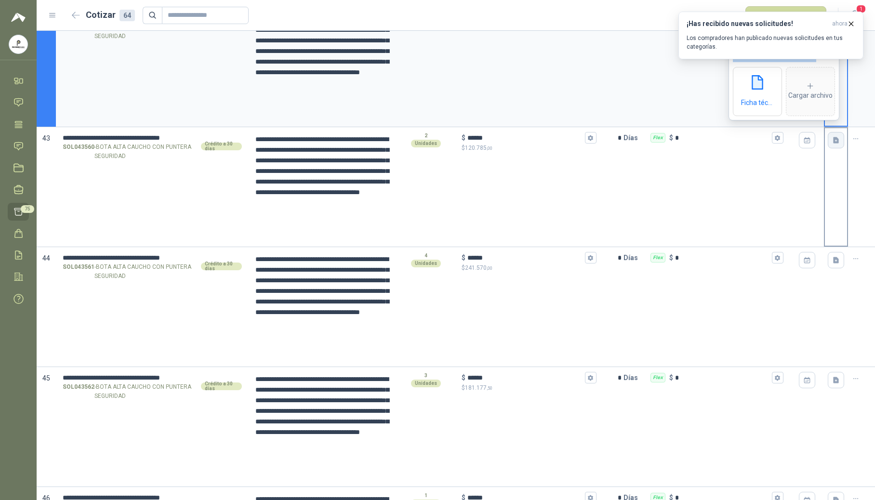
click at [832, 144] on icon "button" at bounding box center [836, 140] width 8 height 8
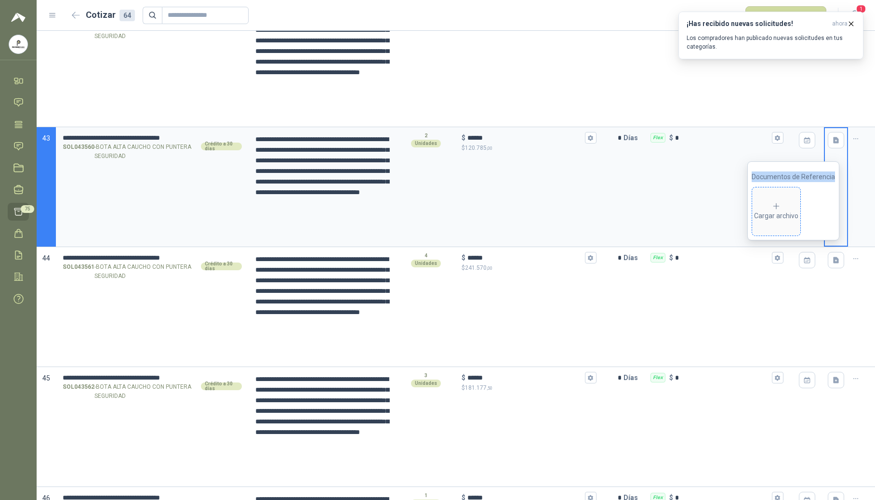
click at [767, 210] on div "Cargar archivo" at bounding box center [776, 211] width 44 height 19
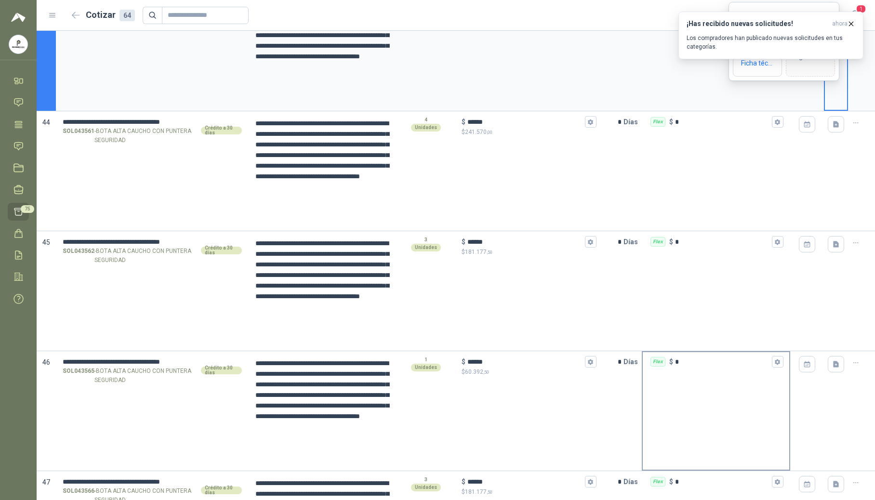
scroll to position [5003, 0]
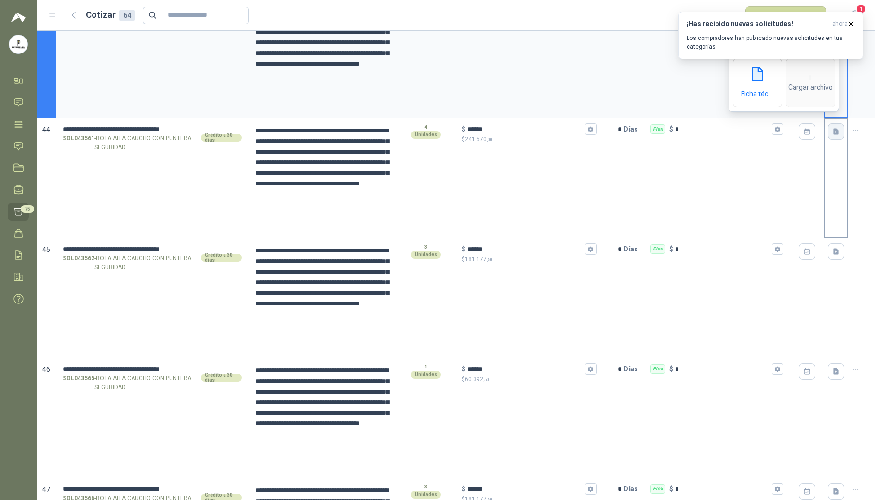
click at [832, 136] on icon "button" at bounding box center [836, 132] width 8 height 8
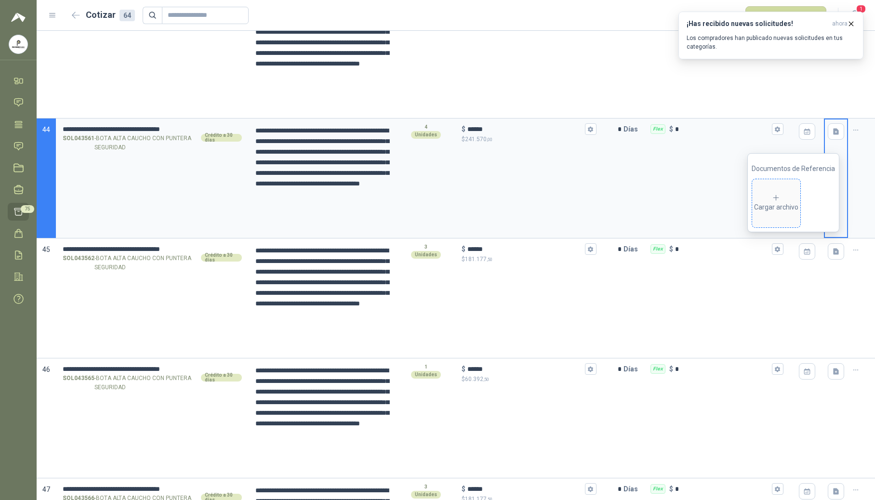
click at [781, 207] on div "Cargar archivo" at bounding box center [776, 203] width 44 height 19
click at [833, 255] on icon "button" at bounding box center [836, 251] width 6 height 6
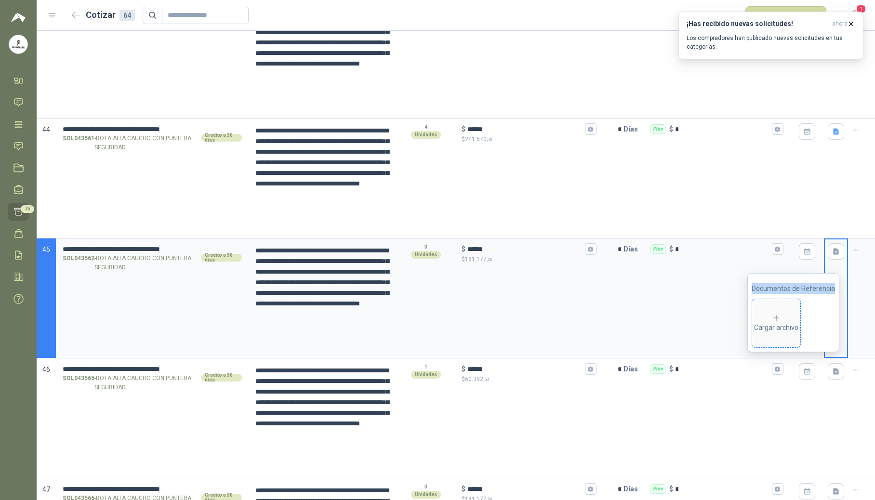
click at [775, 318] on icon at bounding box center [775, 317] width 5 height 5
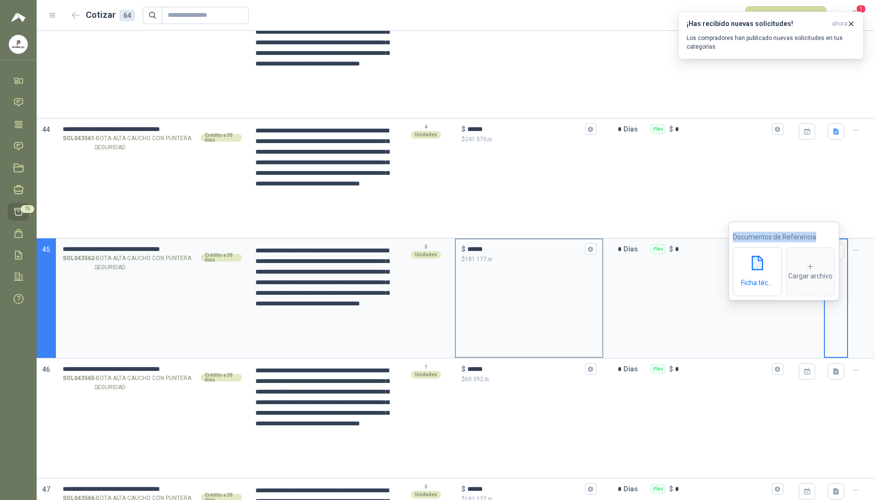
scroll to position [5132, 0]
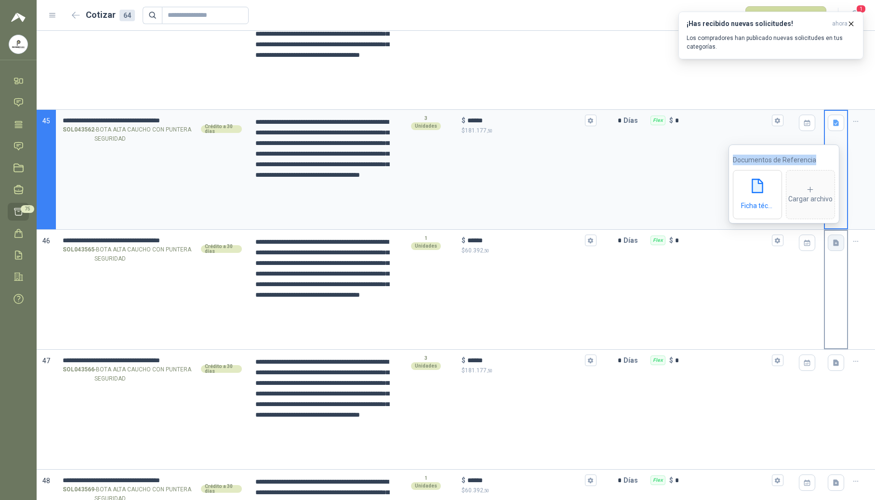
click at [833, 246] on icon "button" at bounding box center [836, 243] width 6 height 6
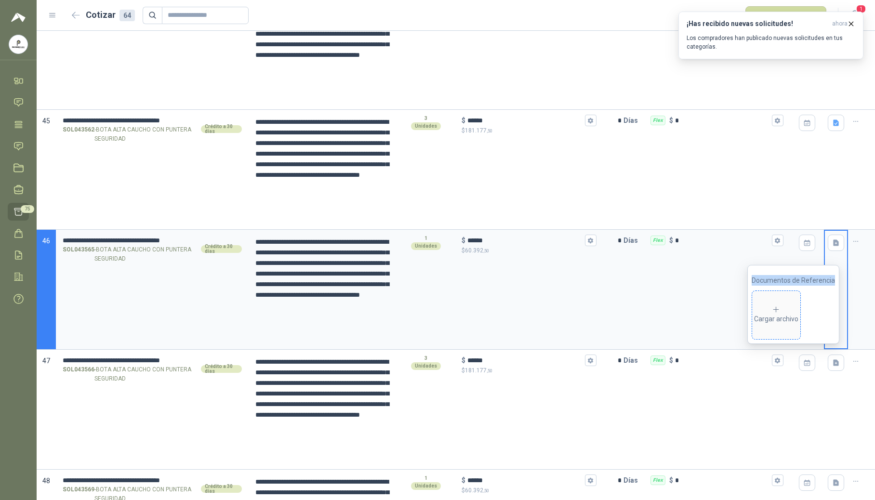
click at [778, 310] on icon at bounding box center [775, 309] width 5 height 5
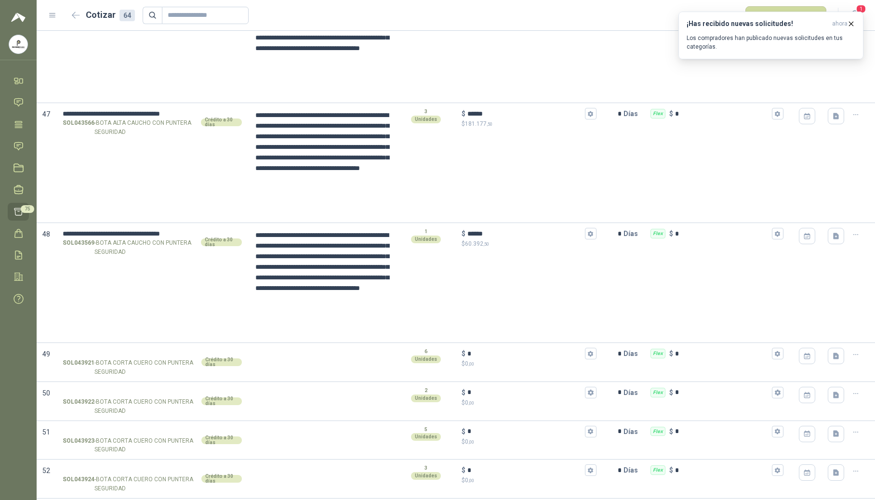
scroll to position [5386, 0]
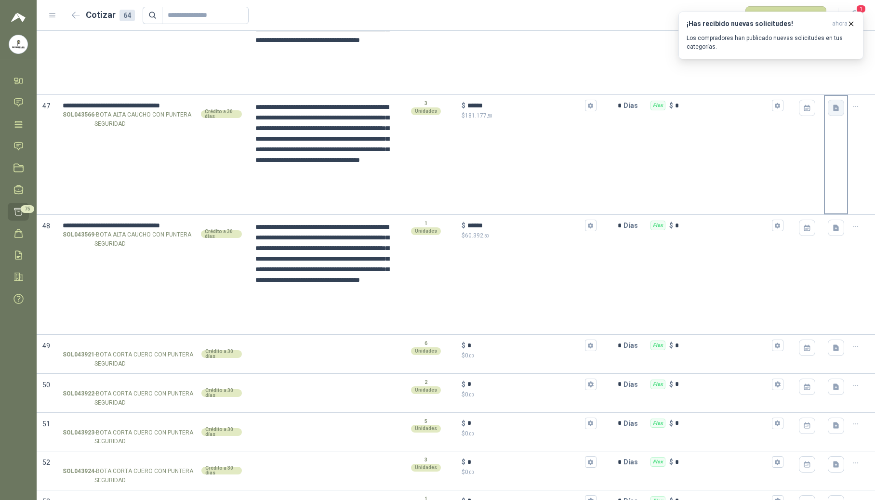
click at [833, 111] on icon "button" at bounding box center [836, 108] width 6 height 6
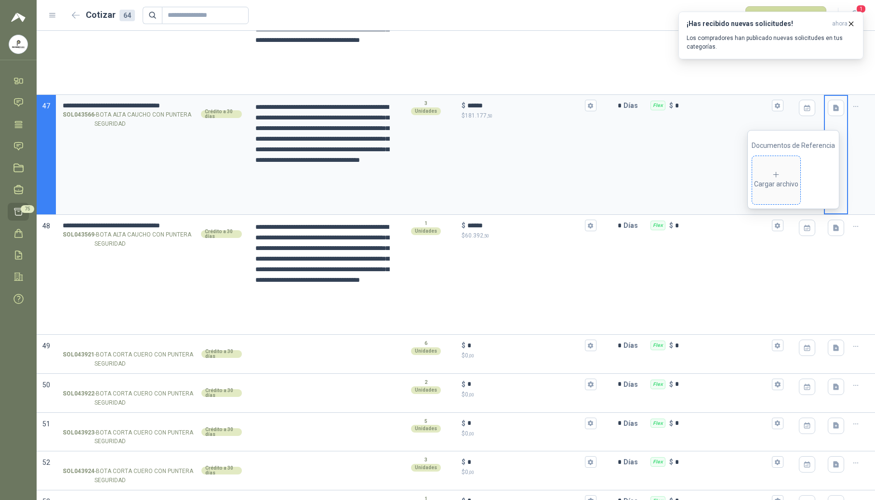
click at [777, 180] on div "Cargar archivo" at bounding box center [776, 179] width 44 height 19
click at [832, 232] on icon "button" at bounding box center [836, 228] width 8 height 8
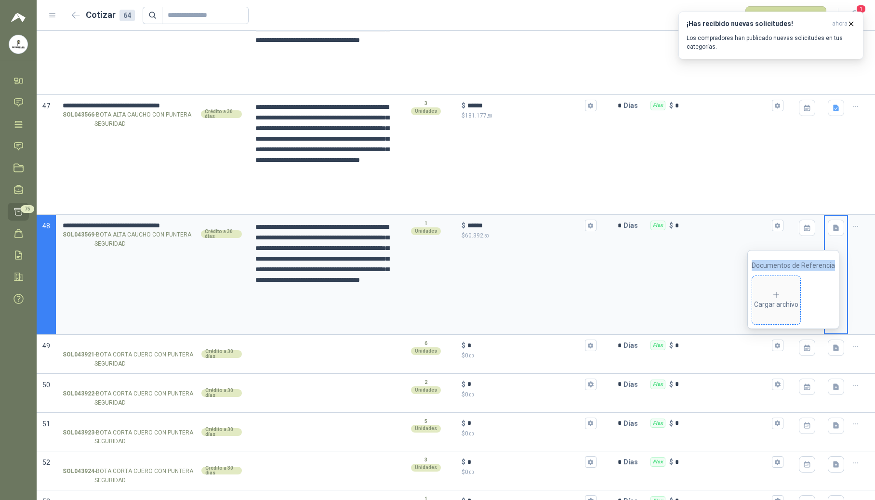
click at [777, 293] on icon at bounding box center [775, 294] width 9 height 9
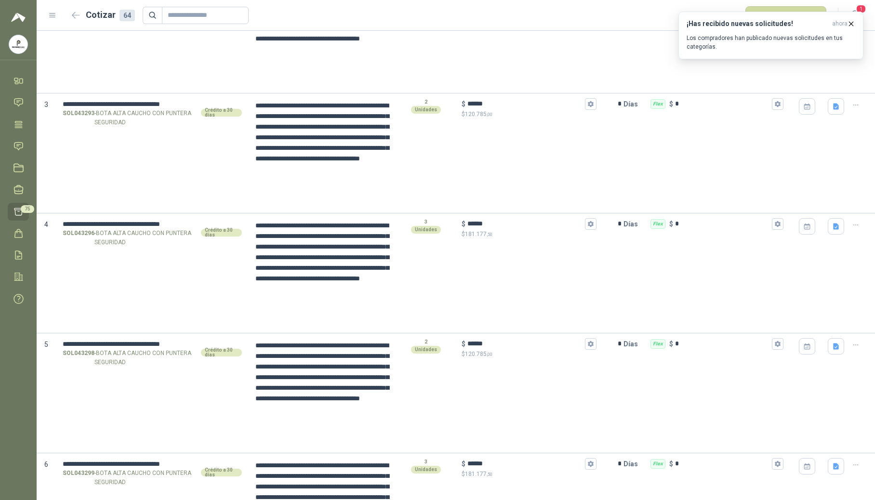
scroll to position [0, 0]
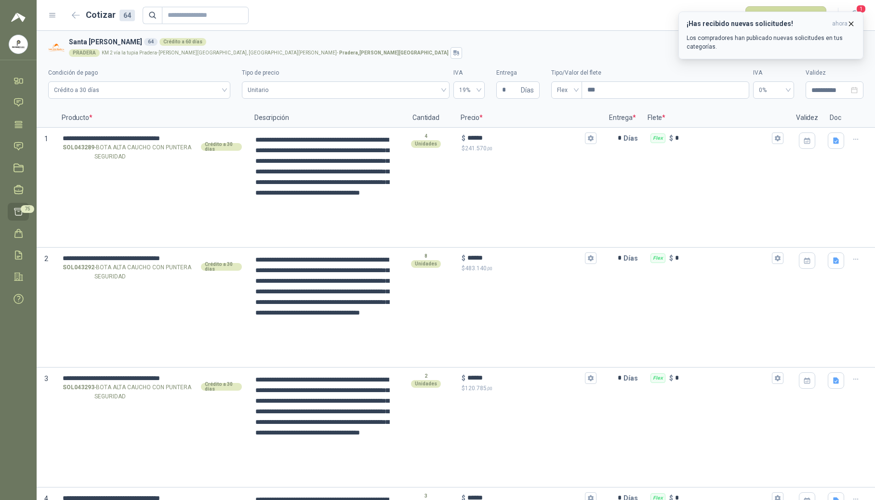
click at [851, 24] on icon "button" at bounding box center [851, 24] width 4 height 4
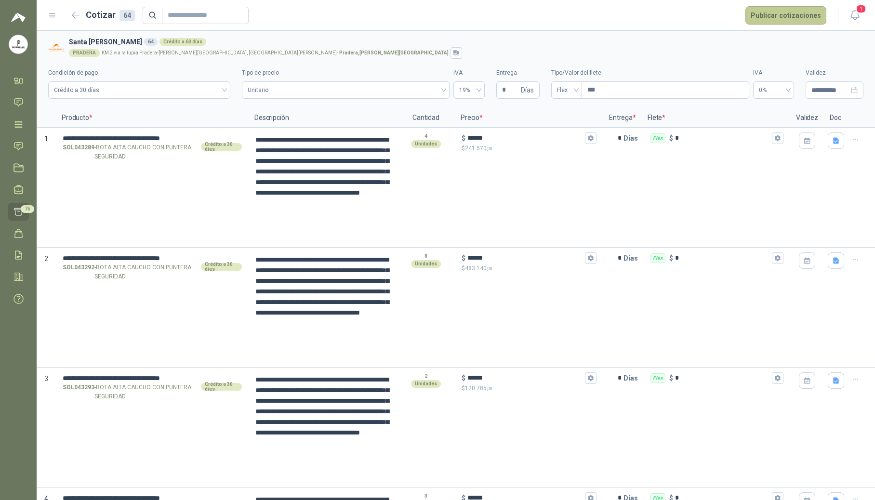
click at [795, 16] on button "Publicar cotizaciones" at bounding box center [785, 15] width 81 height 18
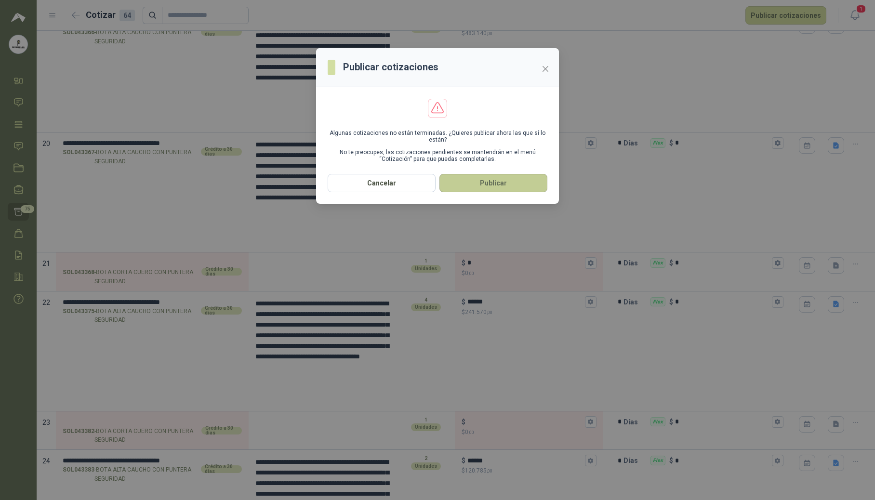
click at [478, 187] on button "Publicar" at bounding box center [493, 183] width 108 height 18
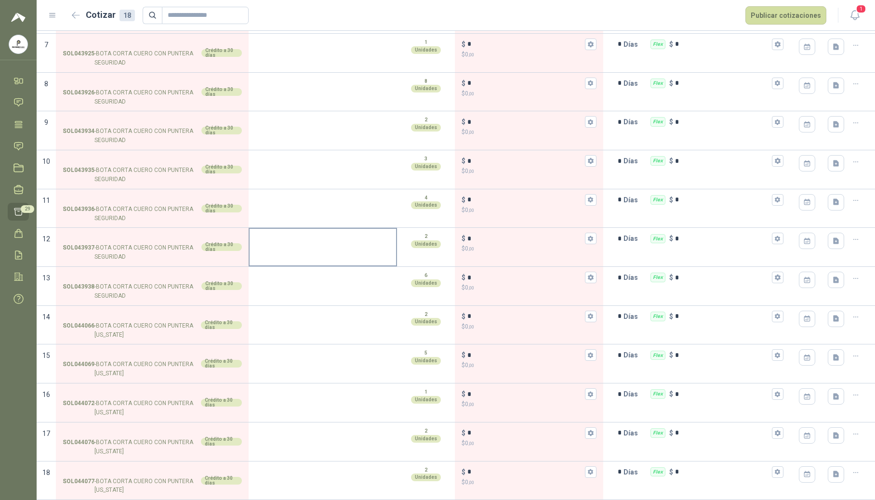
scroll to position [0, 0]
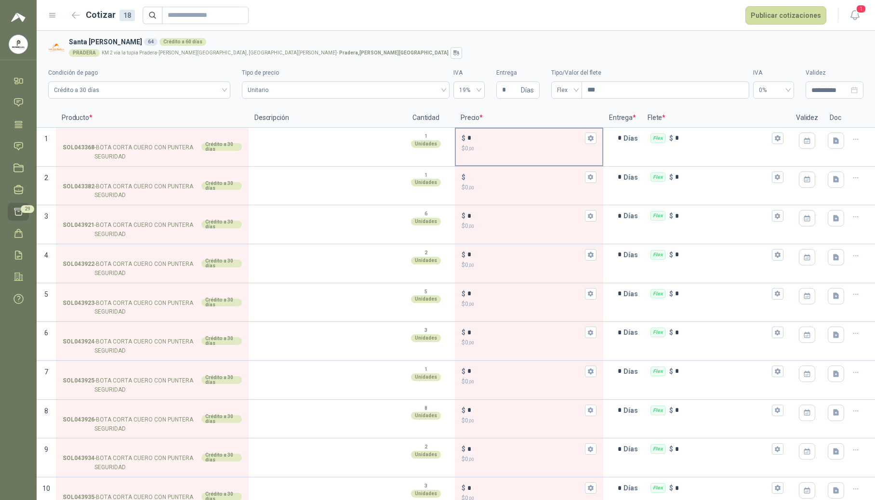
click at [509, 143] on div "$ *" at bounding box center [528, 138] width 135 height 12
click at [509, 142] on input "*" at bounding box center [525, 137] width 116 height 7
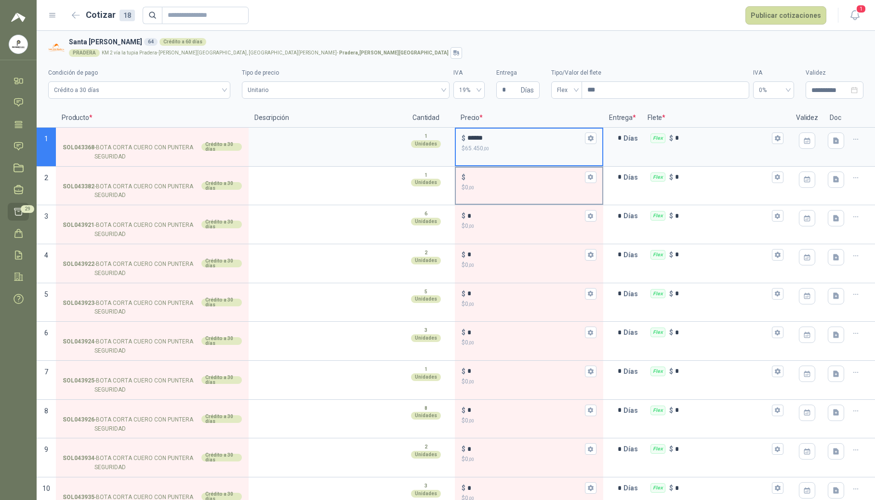
type input "******"
click at [500, 174] on input "$ $ 0 ,00" at bounding box center [525, 176] width 116 height 7
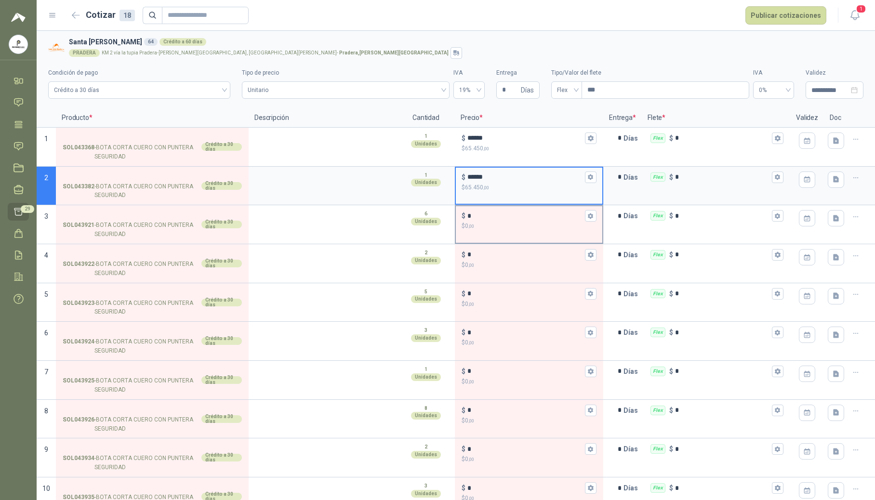
type input "******"
click at [497, 208] on div "$ * $ 0 ,00" at bounding box center [529, 220] width 146 height 28
click at [497, 212] on input "*" at bounding box center [525, 215] width 116 height 7
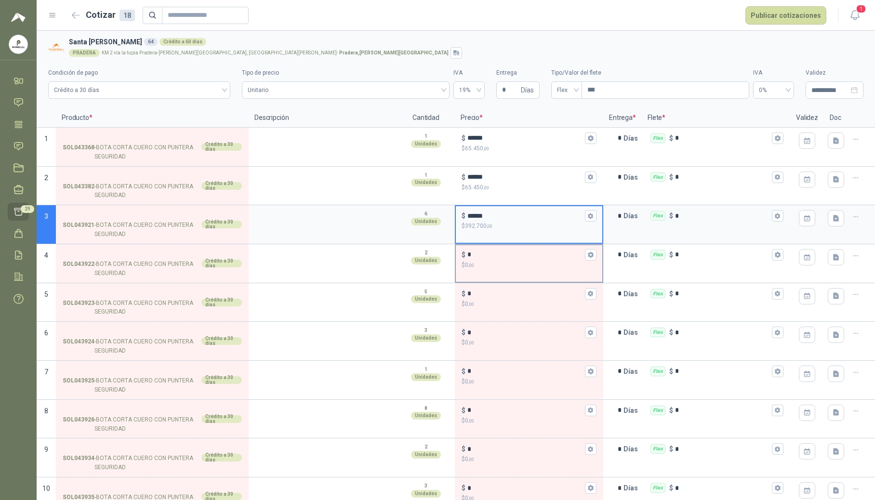
type input "******"
click at [497, 256] on input "*" at bounding box center [525, 254] width 116 height 7
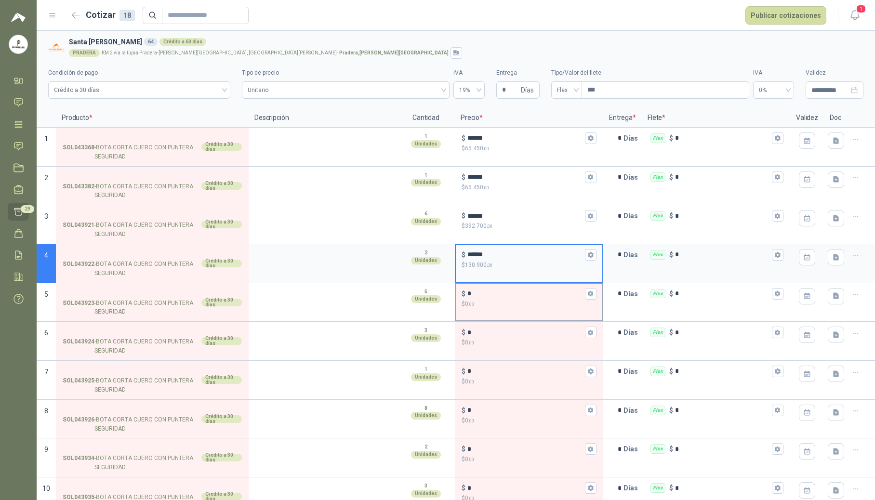
type input "******"
click at [493, 295] on input "*" at bounding box center [525, 293] width 116 height 7
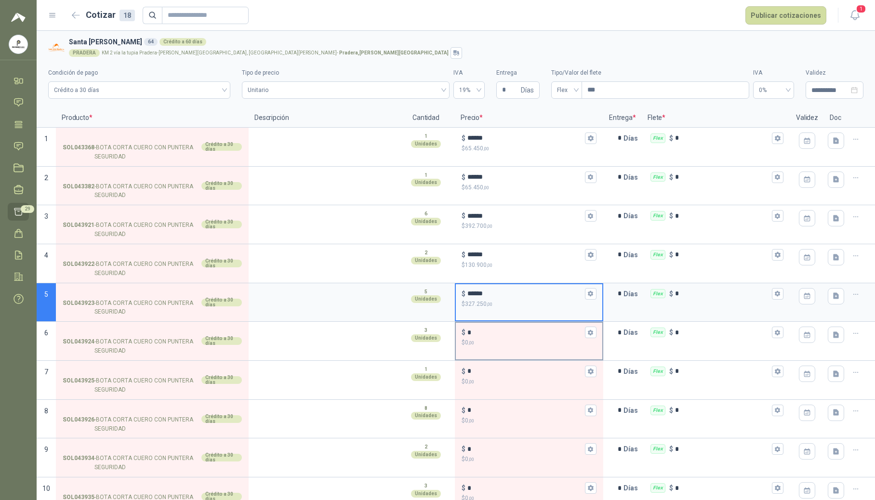
type input "******"
click at [490, 324] on div "$ * $ 0 ,00" at bounding box center [529, 337] width 146 height 28
click at [490, 329] on input "*" at bounding box center [525, 332] width 116 height 7
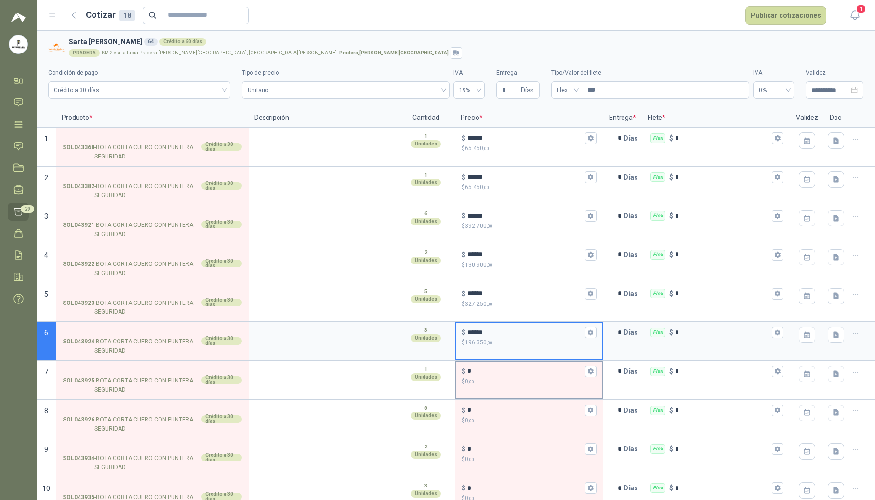
type input "******"
click at [496, 380] on p "$ 0 ,00" at bounding box center [528, 381] width 135 height 9
click at [496, 375] on input "*" at bounding box center [525, 370] width 116 height 7
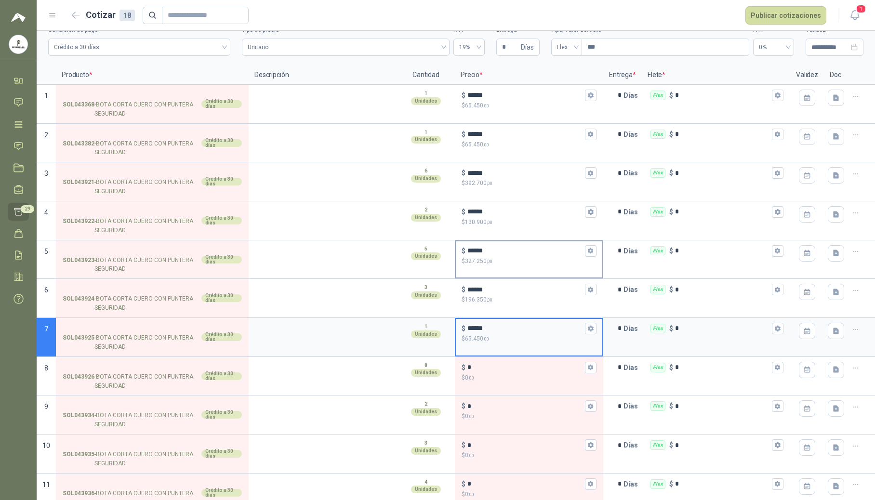
scroll to position [128, 0]
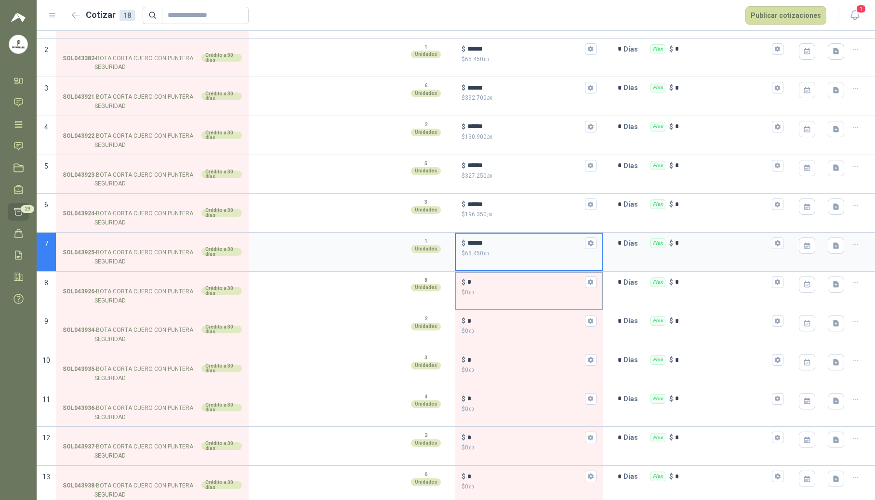
type input "******"
click at [509, 291] on p "$ 0 ,00" at bounding box center [528, 292] width 135 height 9
click at [509, 286] on input "*" at bounding box center [525, 281] width 116 height 7
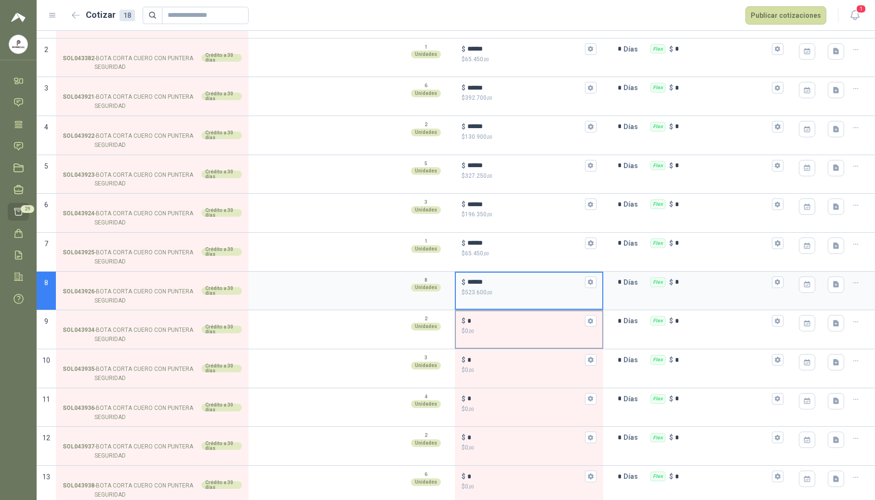
type input "******"
click at [505, 328] on p "$ 0 ,00" at bounding box center [528, 331] width 135 height 9
click at [505, 325] on input "*" at bounding box center [525, 320] width 116 height 7
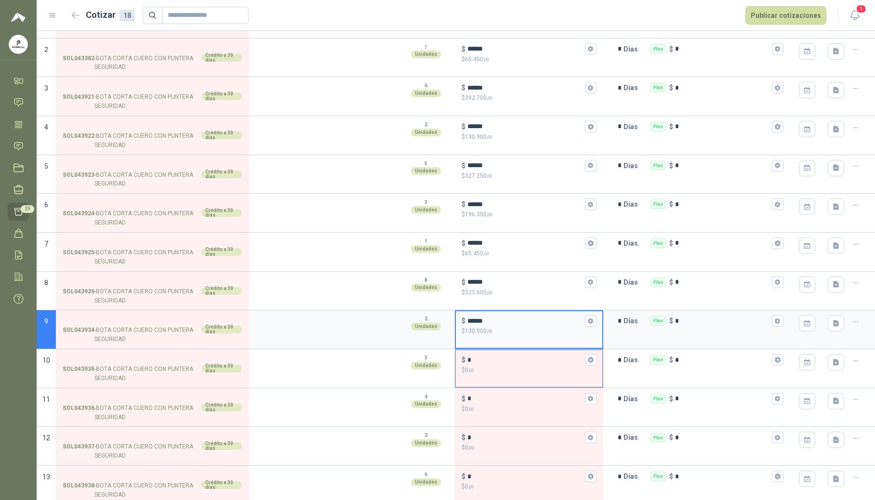
type input "******"
click at [499, 364] on input "*" at bounding box center [525, 359] width 116 height 7
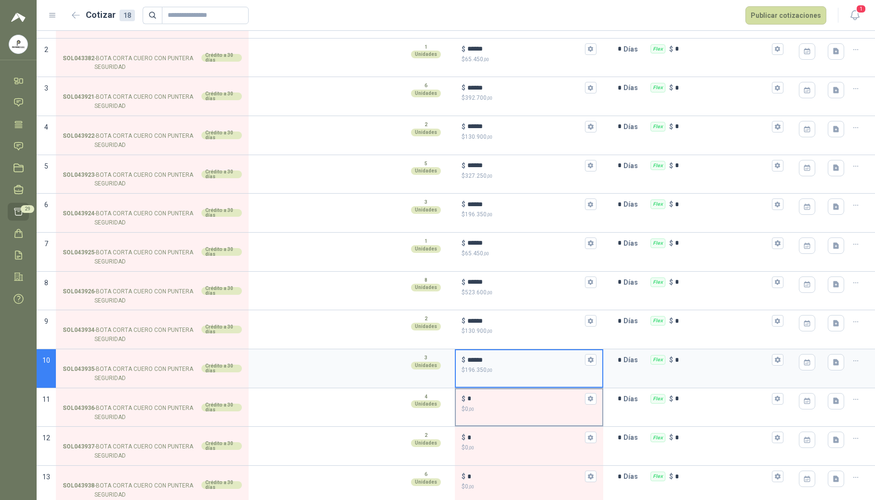
type input "******"
click at [488, 402] on input "*" at bounding box center [525, 398] width 116 height 7
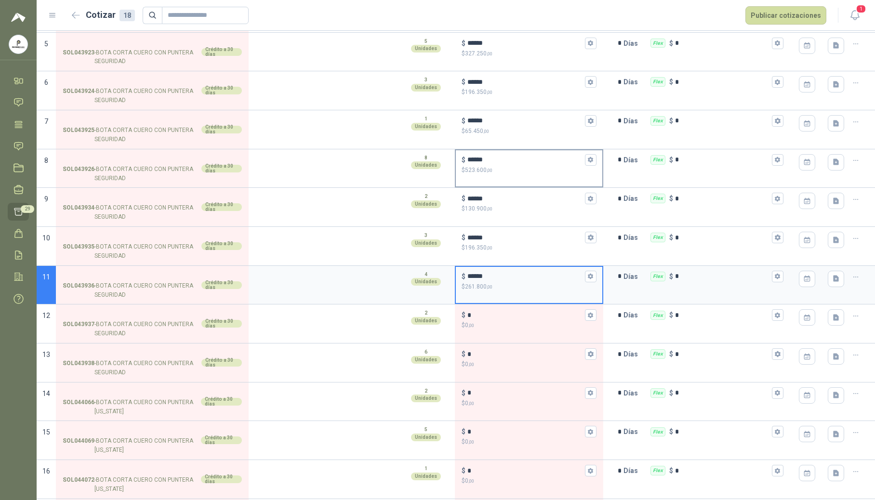
scroll to position [330, 0]
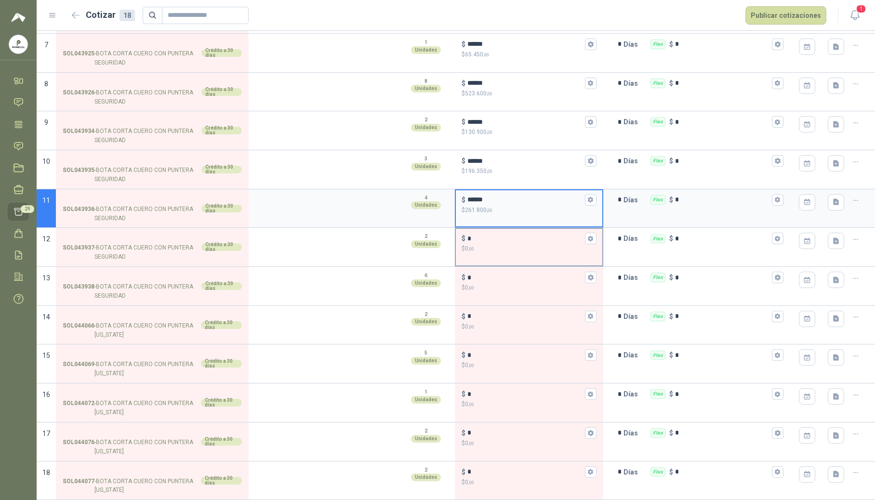
type input "******"
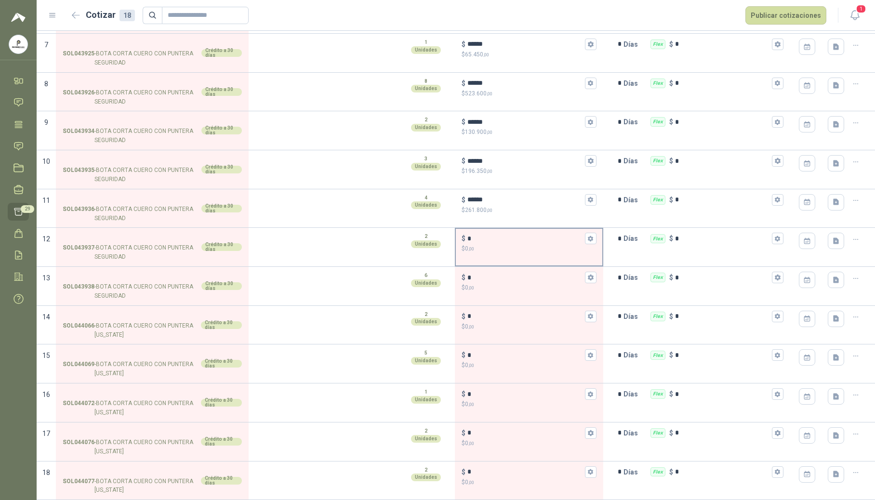
click at [501, 244] on p "$ 0 ,00" at bounding box center [528, 248] width 135 height 9
click at [501, 242] on input "*" at bounding box center [525, 238] width 116 height 7
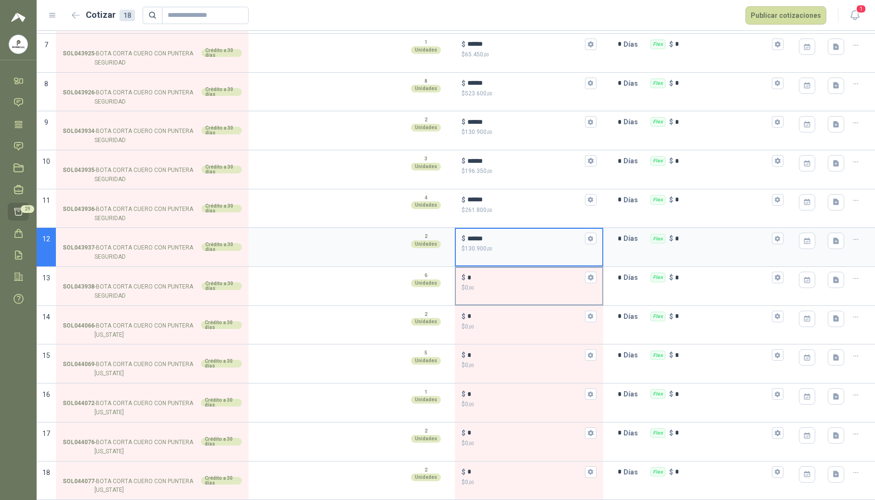
type input "******"
click at [495, 269] on div "$ * $ 0 ,00" at bounding box center [529, 282] width 146 height 28
click at [495, 274] on input "*" at bounding box center [525, 277] width 116 height 7
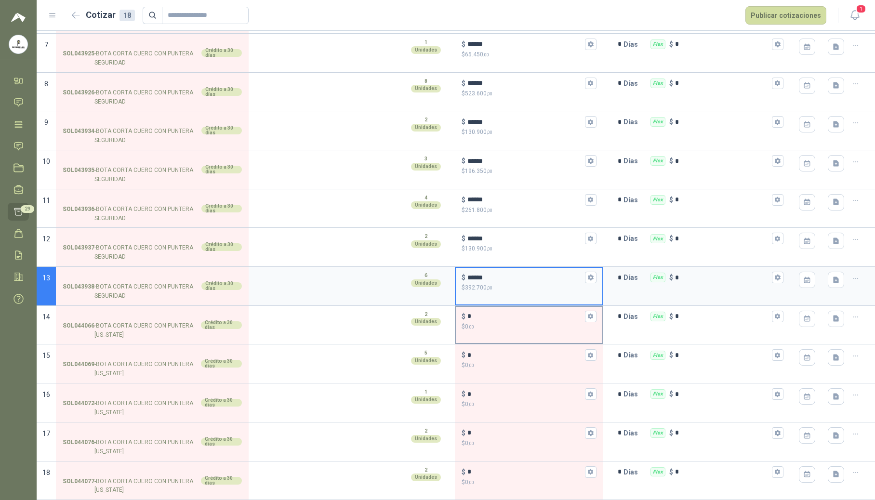
type input "******"
click at [488, 313] on input "*" at bounding box center [525, 316] width 116 height 7
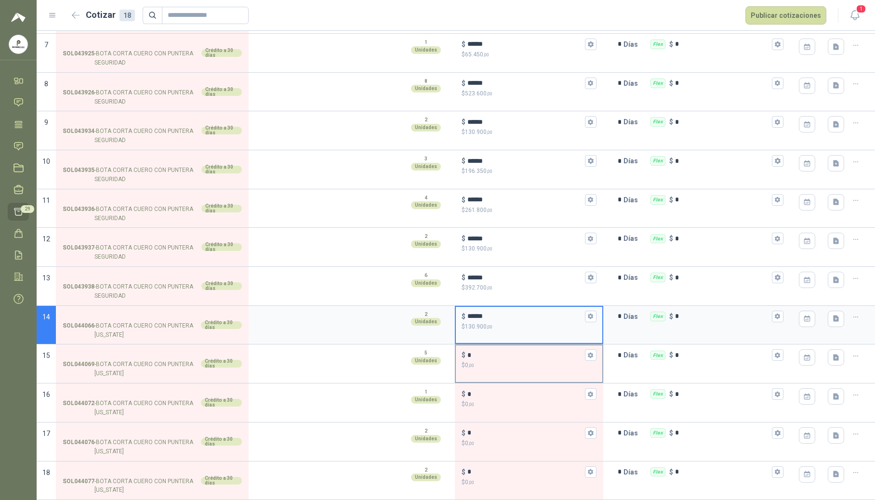
type input "******"
click at [490, 368] on p "$ 0 ,00" at bounding box center [528, 365] width 135 height 9
click at [490, 359] on input "*" at bounding box center [525, 355] width 116 height 7
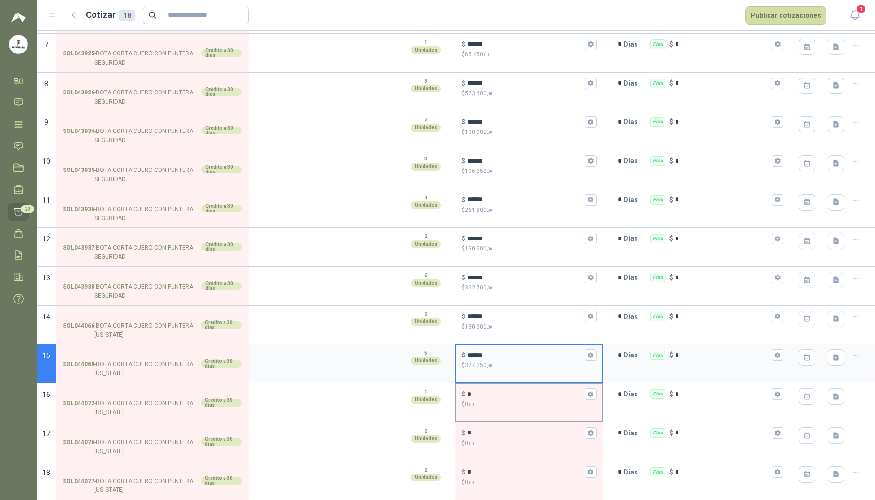
type input "******"
click at [491, 400] on p "$ 0 ,00" at bounding box center [528, 404] width 135 height 9
click at [491, 398] on input "*" at bounding box center [525, 394] width 116 height 7
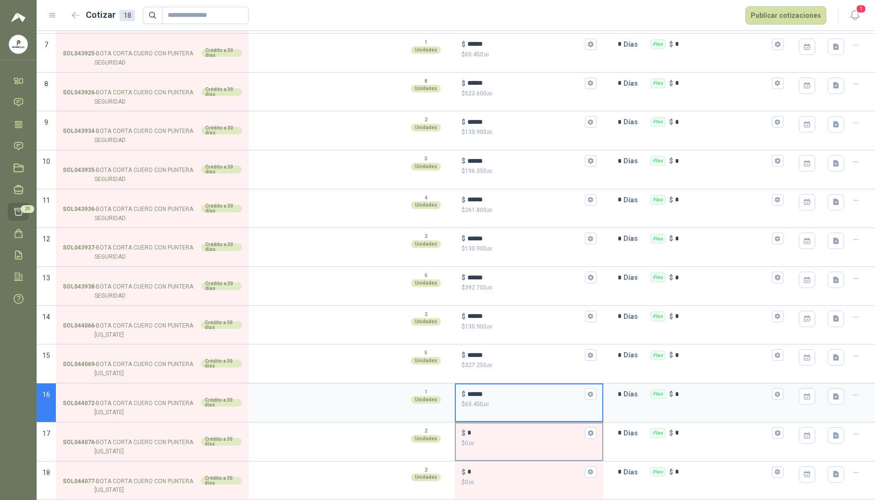
type input "******"
click at [495, 428] on div "$ *" at bounding box center [528, 433] width 135 height 12
click at [495, 429] on input "*" at bounding box center [525, 432] width 116 height 7
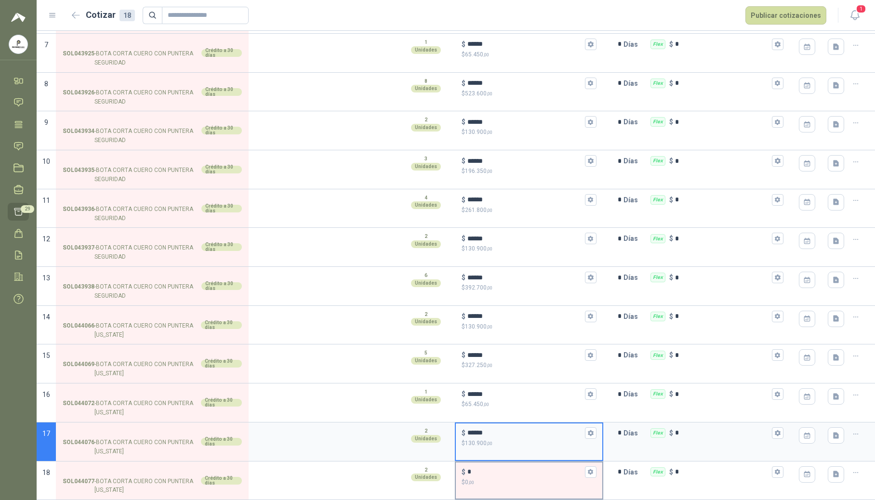
type input "******"
click at [496, 478] on p "$ 0 ,00" at bounding box center [528, 482] width 135 height 9
click at [496, 475] on input "*" at bounding box center [525, 471] width 116 height 7
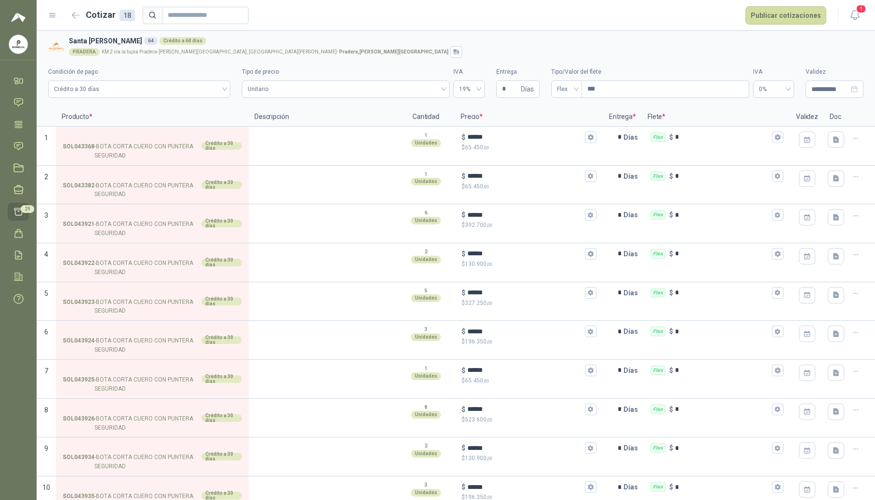
scroll to position [0, 0]
type input "******"
click at [113, 137] on input "SOL043368 - BOTA CORTA CUERO CON PUNTERA SEGURIDAD Crédito a 30 días" at bounding box center [152, 138] width 179 height 7
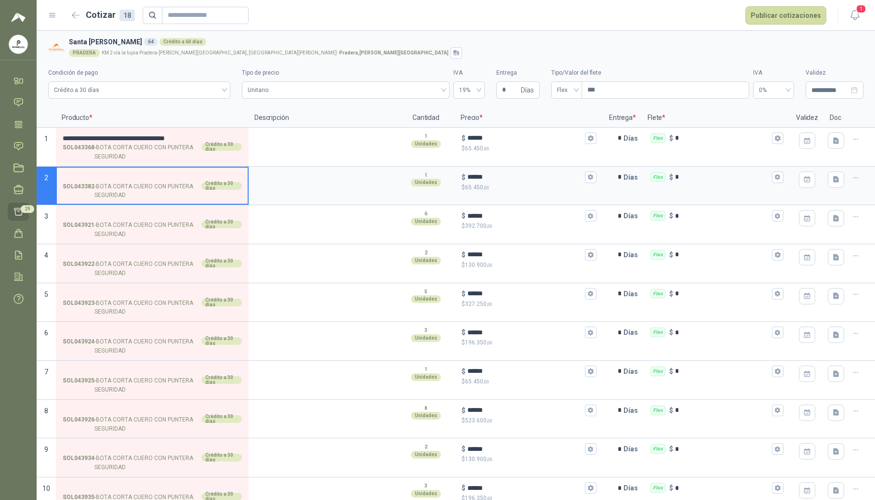
click at [105, 180] on input "SOL043382 - BOTA CORTA CUERO CON PUNTERA SEGURIDAD Crédito a 30 días" at bounding box center [152, 177] width 179 height 7
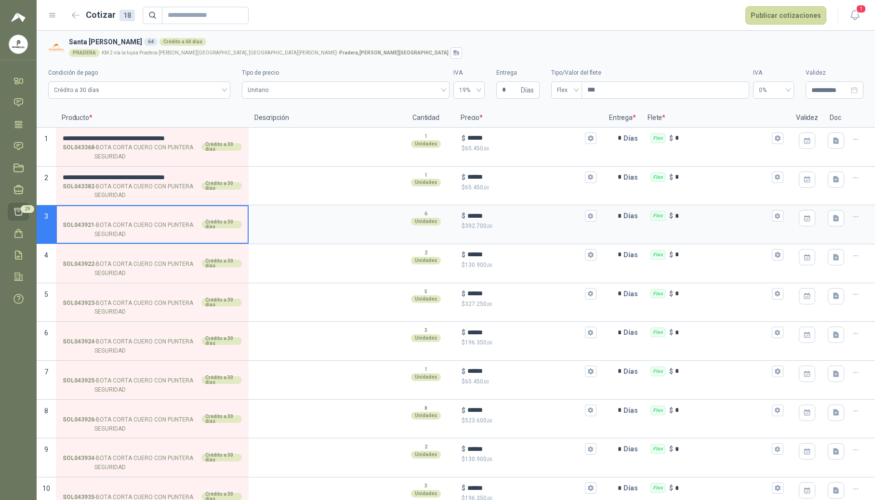
click at [110, 212] on input "SOL043921 - BOTA CORTA CUERO CON PUNTERA SEGURIDAD Crédito a 30 días" at bounding box center [152, 215] width 179 height 7
click at [106, 255] on input "SOL043922 - BOTA CORTA CUERO CON PUNTERA SEGURIDAD Crédito a 30 días" at bounding box center [152, 254] width 179 height 7
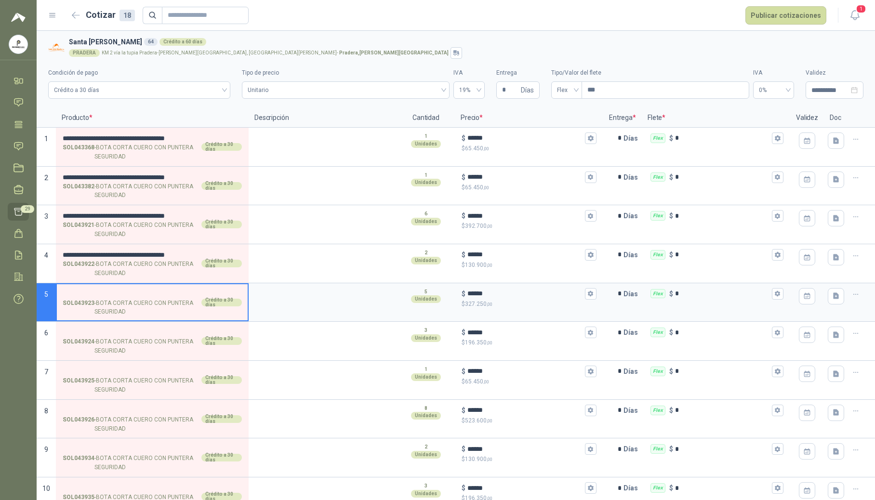
click at [97, 297] on input "SOL043923 - BOTA CORTA CUERO CON PUNTERA SEGURIDAD Crédito a 30 días" at bounding box center [152, 293] width 179 height 7
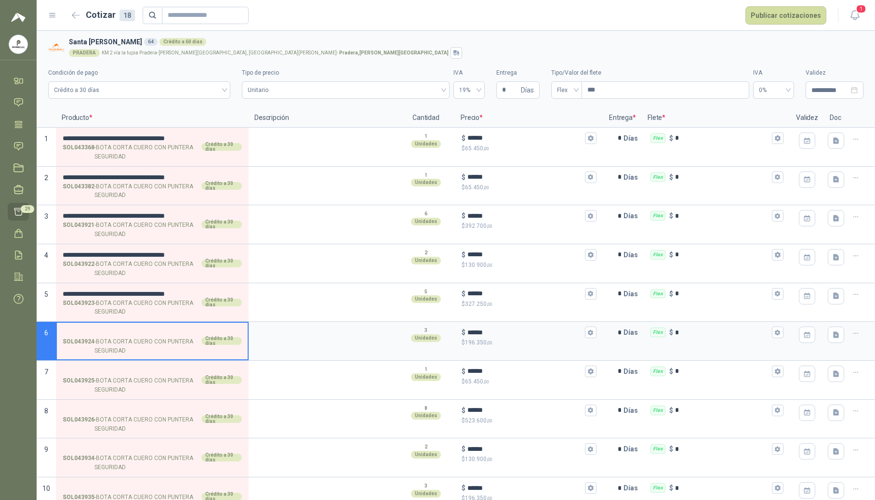
click at [92, 335] on input "SOL043924 - BOTA CORTA CUERO CON PUNTERA SEGURIDAD Crédito a 30 días" at bounding box center [152, 332] width 179 height 7
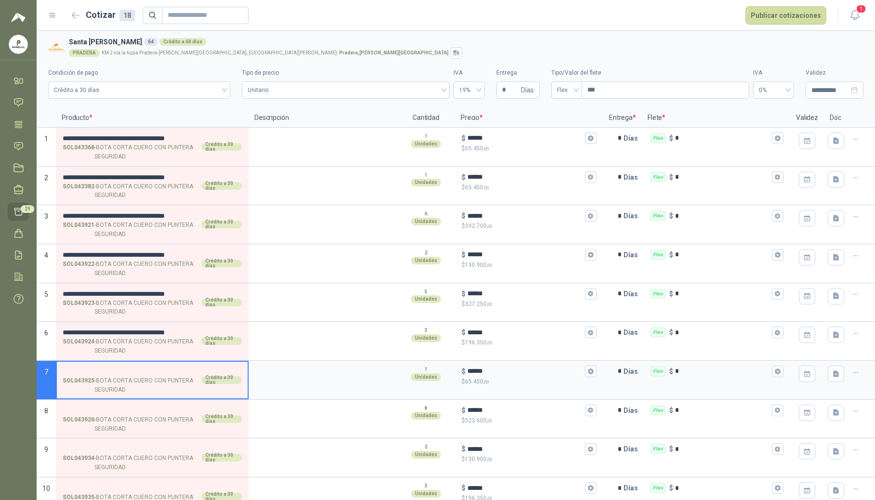
click at [81, 368] on input "SOL043925 - BOTA CORTA CUERO CON PUNTERA SEGURIDAD Crédito a 30 días" at bounding box center [152, 371] width 179 height 7
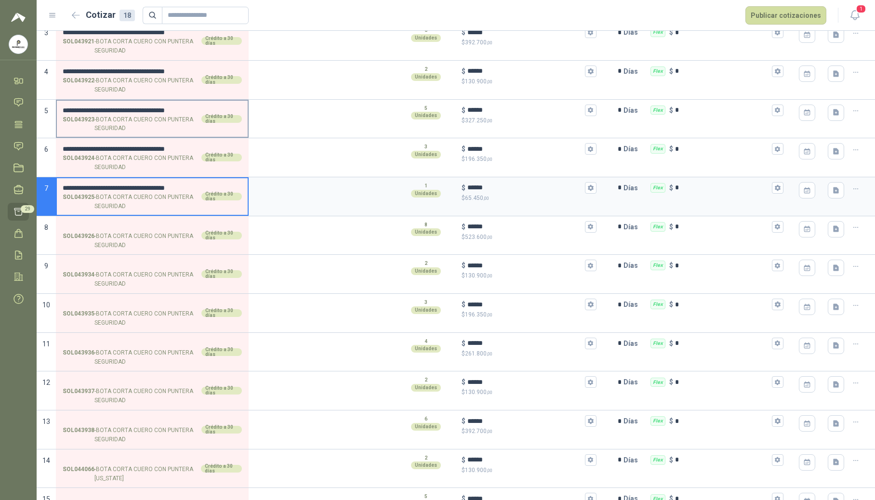
scroll to position [193, 0]
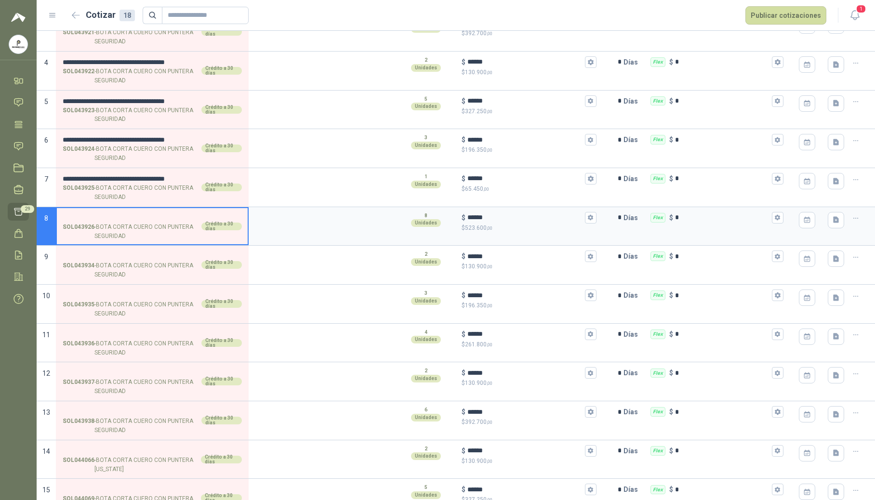
click at [114, 221] on input "SOL043926 - BOTA CORTA CUERO CON PUNTERA SEGURIDAD Crédito a 30 días" at bounding box center [152, 217] width 179 height 7
click at [108, 255] on input "SOL043934 - BOTA CORTA CUERO CON PUNTERA SEGURIDAD Crédito a 30 días" at bounding box center [152, 256] width 179 height 7
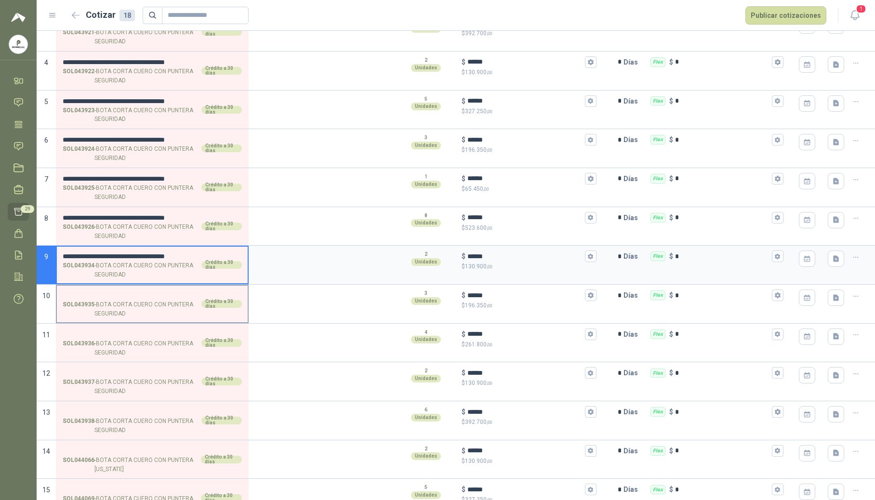
click at [103, 295] on input "SOL043935 - BOTA CORTA CUERO CON PUNTERA SEGURIDAD Crédito a 30 días" at bounding box center [152, 295] width 179 height 7
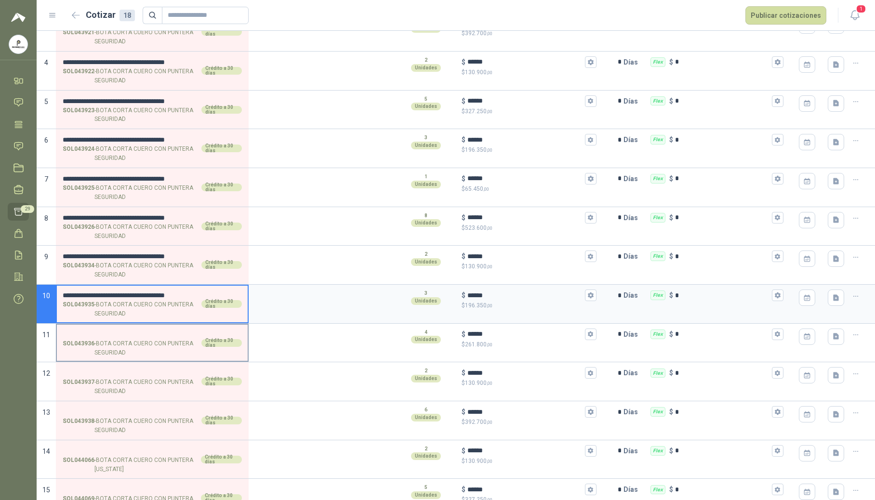
click at [101, 327] on label "SOL043936 - BOTA CORTA CUERO CON PUNTERA SEGURIDAD Crédito a 30 días" at bounding box center [152, 343] width 191 height 37
click at [101, 331] on input "SOL043936 - BOTA CORTA CUERO CON PUNTERA SEGURIDAD Crédito a 30 días" at bounding box center [152, 334] width 179 height 7
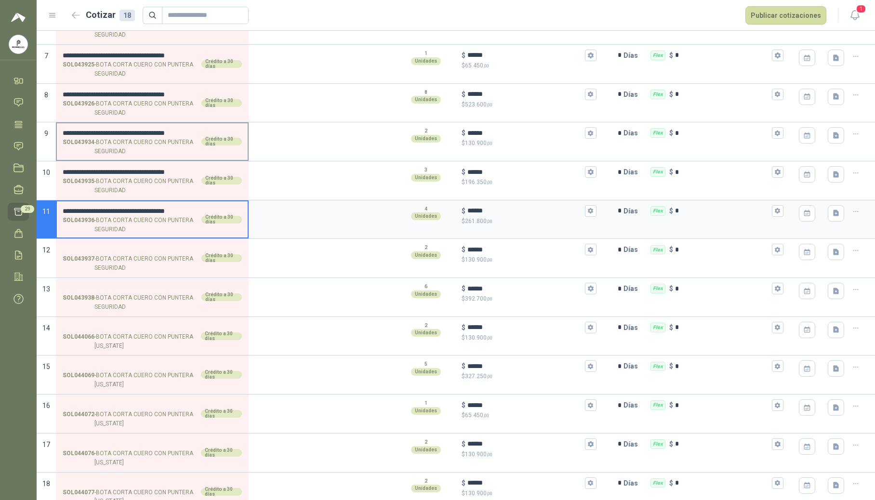
scroll to position [321, 0]
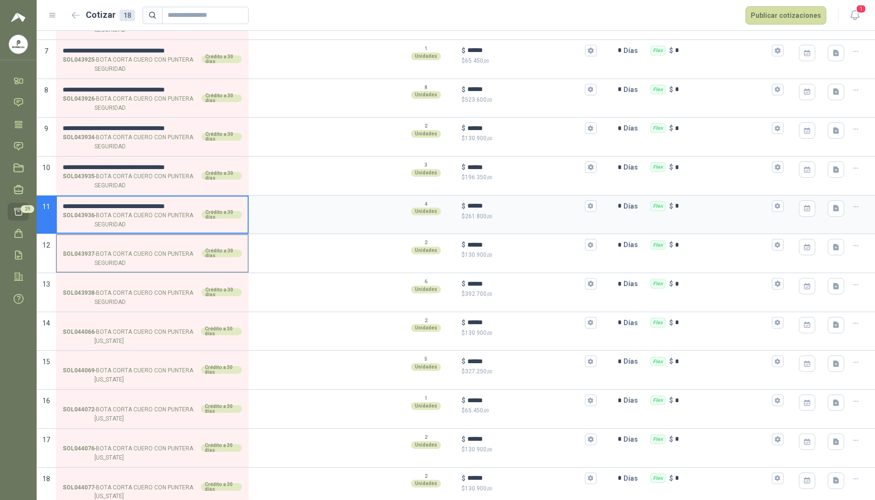
click at [131, 247] on input "SOL043937 - BOTA CORTA CUERO CON PUNTERA SEGURIDAD Crédito a 30 días" at bounding box center [152, 244] width 179 height 7
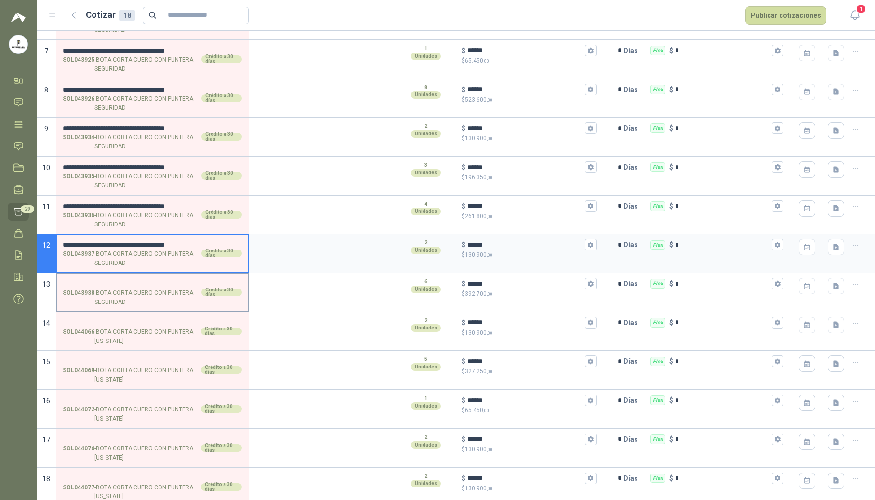
click at [113, 286] on input "SOL043938 - BOTA CORTA CUERO CON PUNTERA SEGURIDAD Crédito a 30 días" at bounding box center [152, 283] width 179 height 7
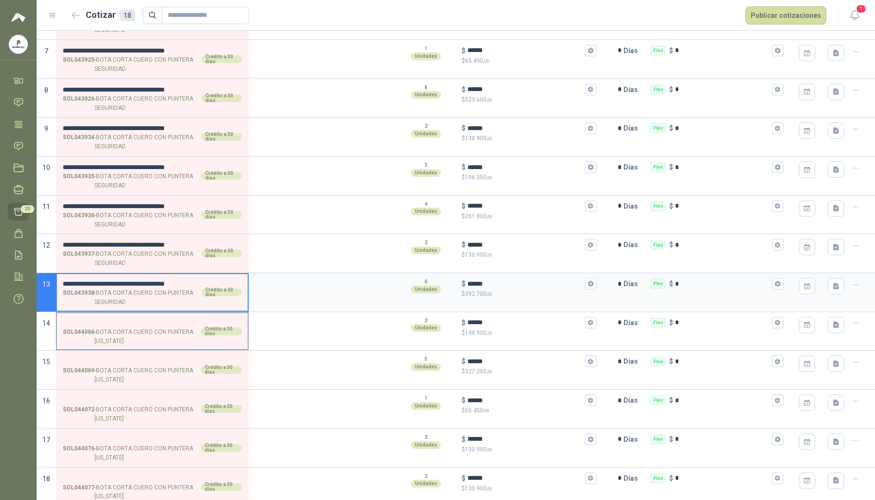
click at [112, 317] on label "SOL044066 - BOTA CORTA CUERO CON PUNTERA INDIANA Crédito a 30 días" at bounding box center [152, 331] width 191 height 37
click at [112, 319] on input "SOL044066 - BOTA CORTA CUERO CON PUNTERA INDIANA Crédito a 30 días" at bounding box center [152, 322] width 179 height 7
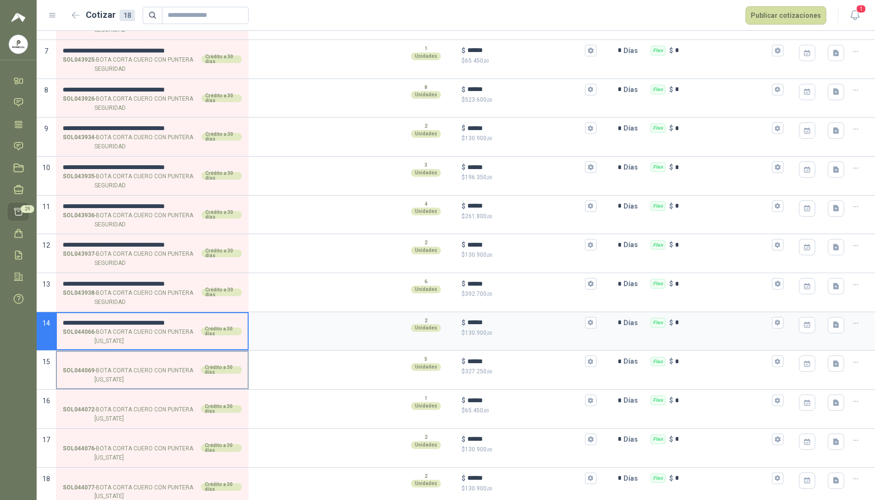
click at [105, 358] on input "SOL044069 - BOTA CORTA CUERO CON PUNTERA INDIANA Crédito a 30 días" at bounding box center [152, 361] width 179 height 7
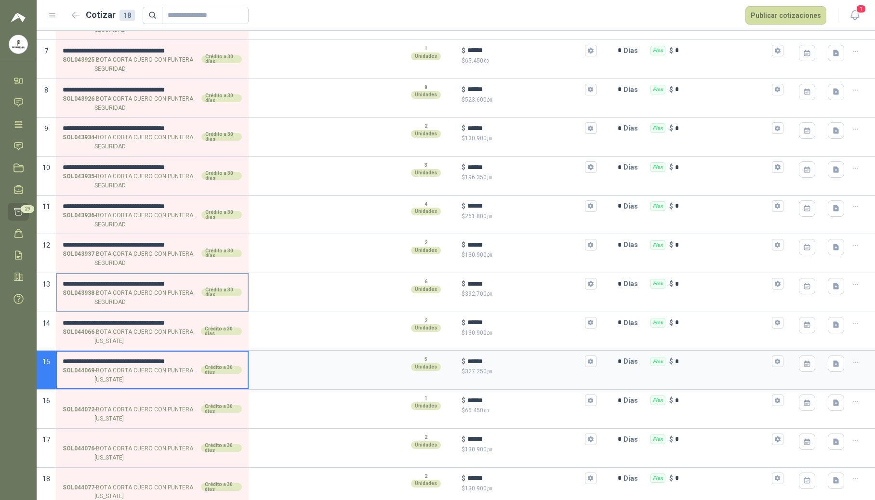
scroll to position [330, 0]
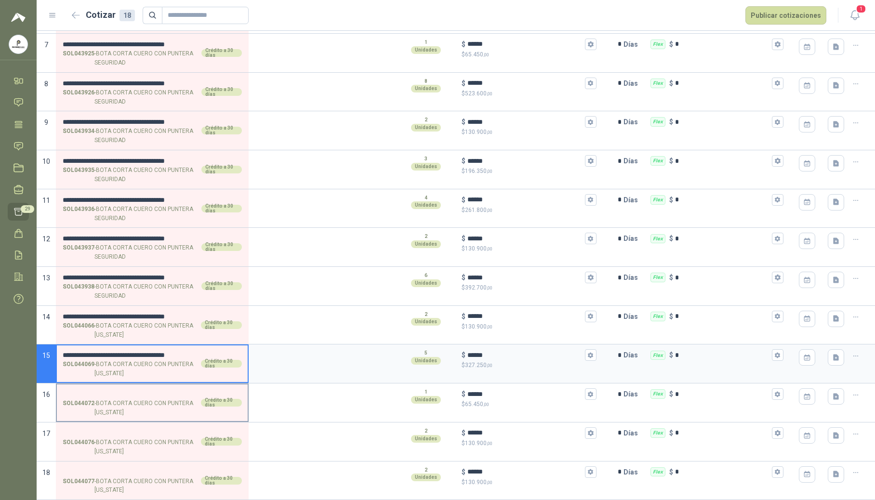
click at [105, 399] on p "SOL044072 - BOTA CORTA CUERO CON PUNTERA INDIANA" at bounding box center [131, 408] width 136 height 18
click at [105, 398] on input "SOL044072 - BOTA CORTA CUERO CON PUNTERA INDIANA Crédito a 30 días" at bounding box center [152, 394] width 179 height 7
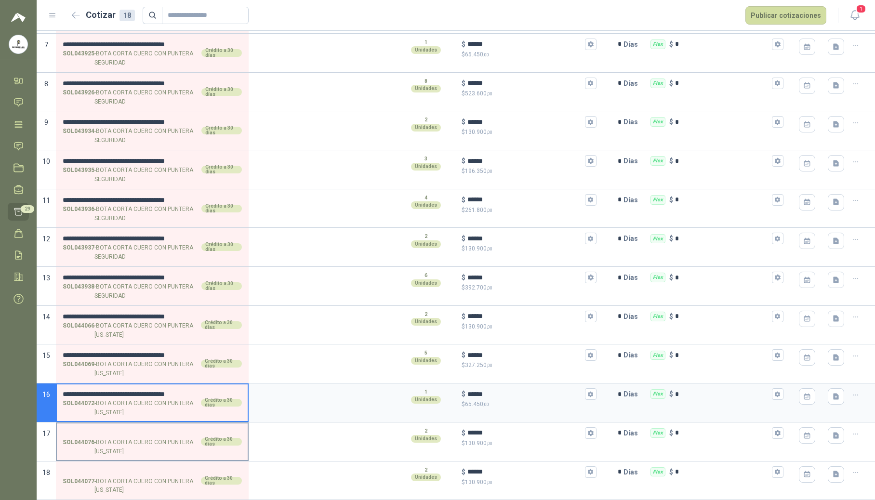
click at [118, 430] on input "SOL044076 - BOTA CORTA CUERO CON PUNTERA INDIANA Crédito a 30 días" at bounding box center [152, 433] width 179 height 7
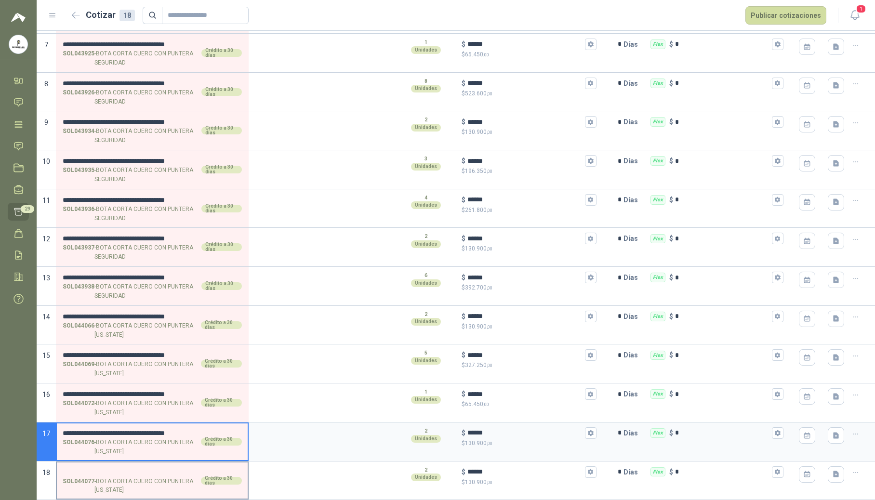
click at [96, 478] on p "SOL044077 - BOTA CORTA CUERO CON PUNTERA INDIANA" at bounding box center [131, 486] width 136 height 18
click at [96, 476] on input "SOL044077 - BOTA CORTA CUERO CON PUNTERA INDIANA Crédito a 30 días" at bounding box center [152, 472] width 179 height 7
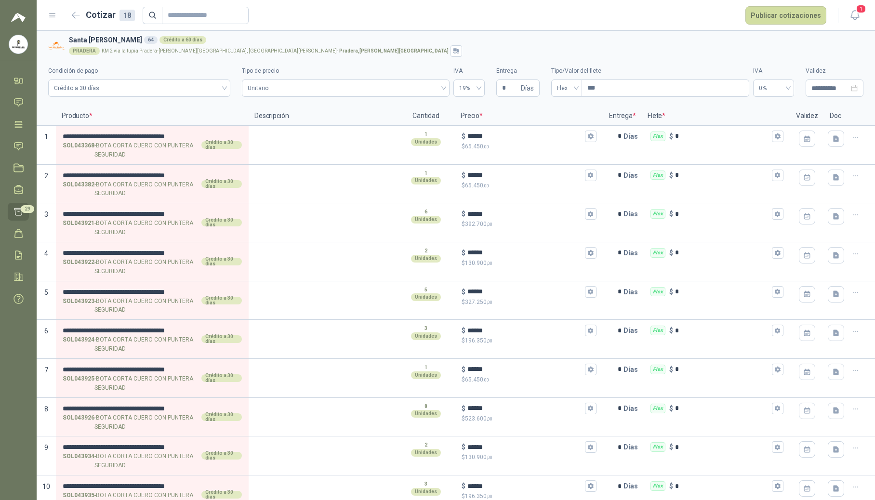
scroll to position [0, 0]
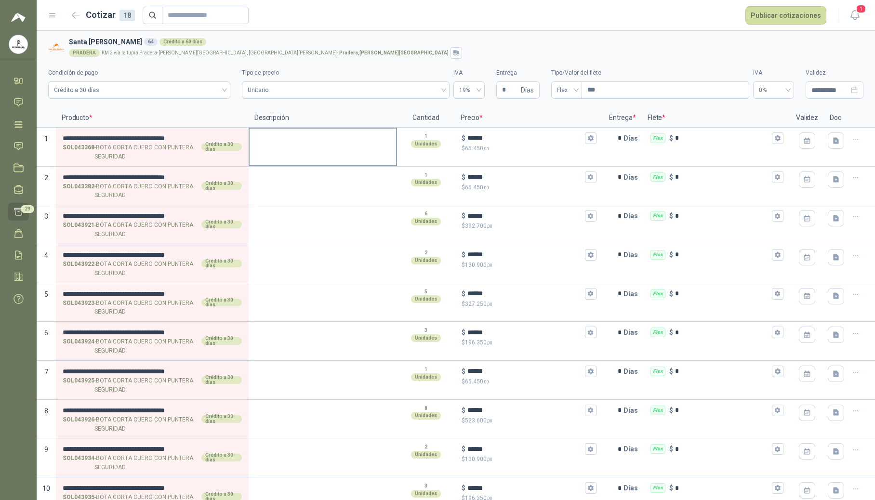
click at [289, 145] on textarea at bounding box center [322, 140] width 146 height 22
click at [296, 146] on textarea at bounding box center [322, 140] width 146 height 22
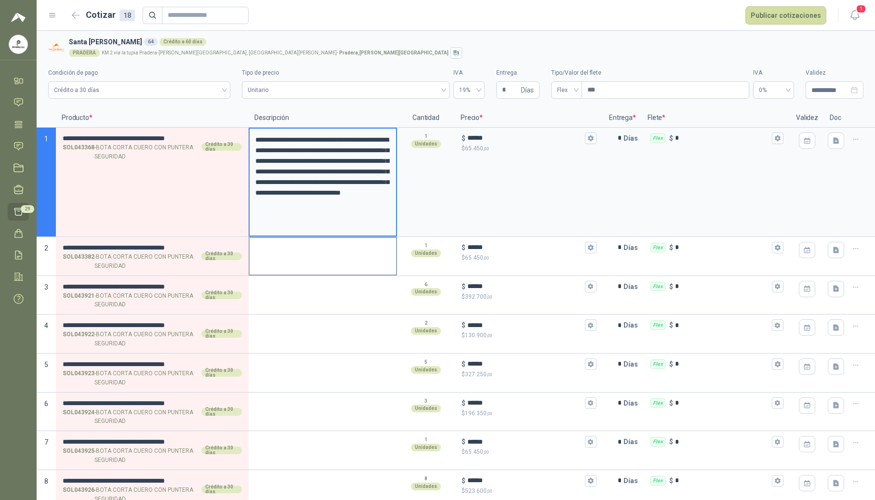
click at [282, 246] on textarea at bounding box center [322, 249] width 146 height 22
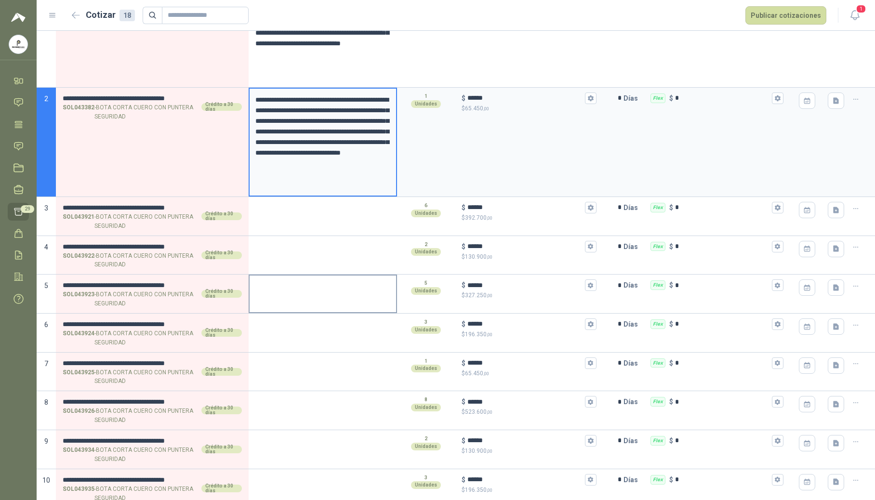
scroll to position [193, 0]
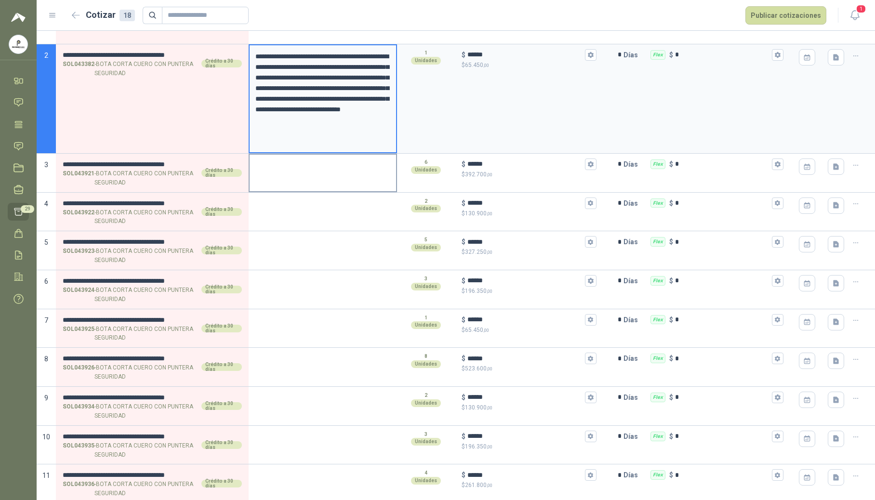
click at [306, 170] on textarea at bounding box center [322, 166] width 146 height 22
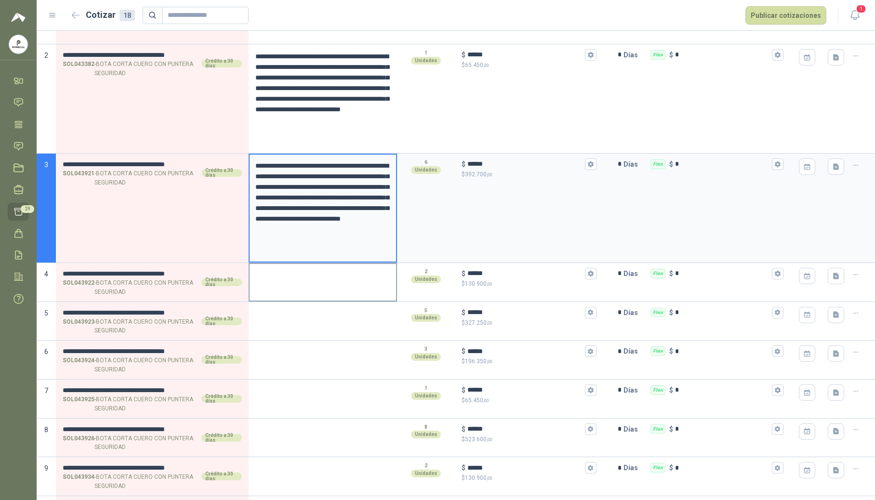
click at [288, 280] on textarea at bounding box center [322, 275] width 146 height 22
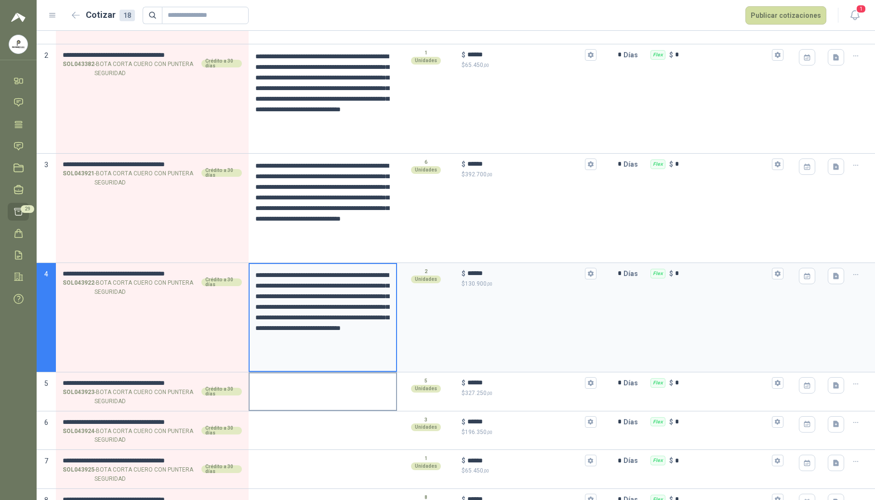
click at [274, 387] on textarea at bounding box center [322, 384] width 146 height 22
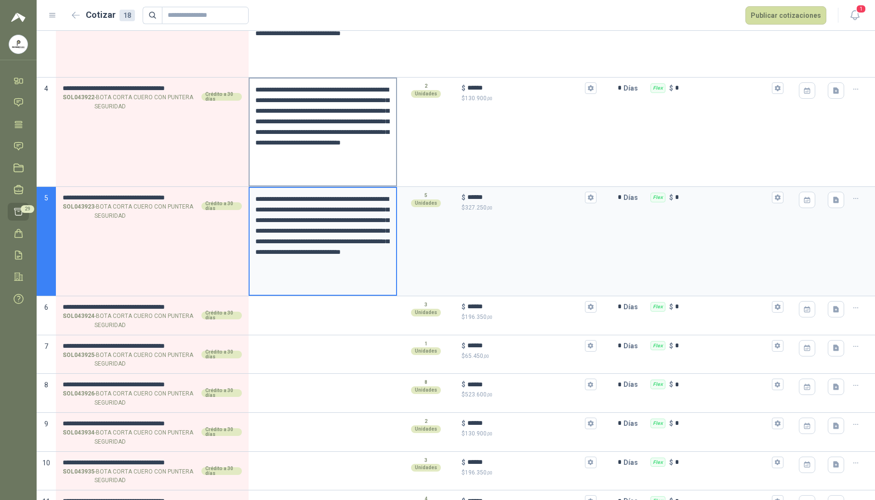
scroll to position [385, 0]
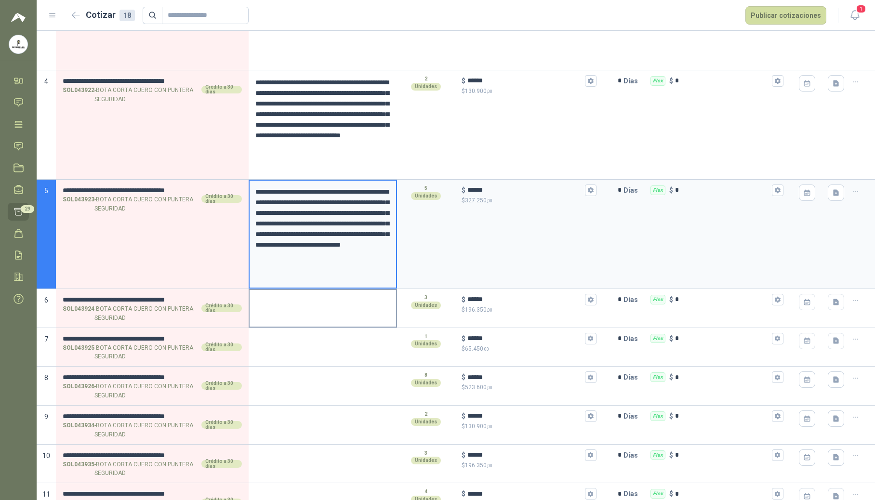
click at [315, 312] on textarea at bounding box center [322, 301] width 146 height 22
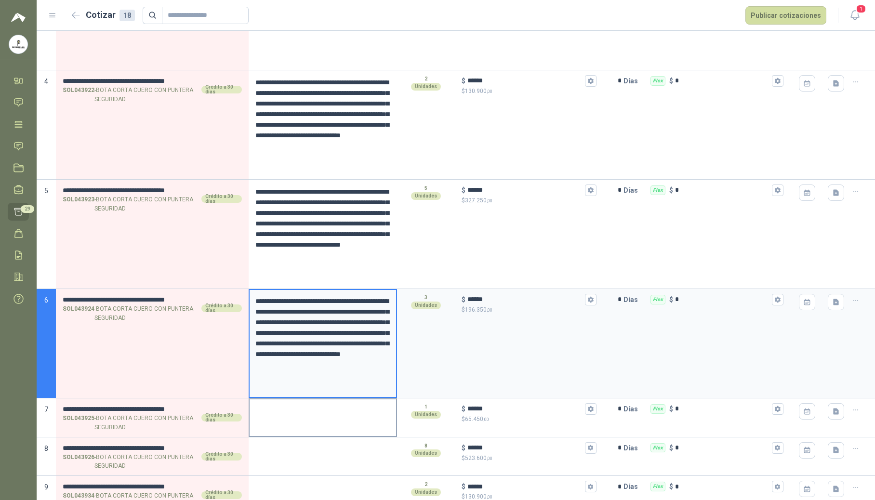
click at [295, 413] on textarea at bounding box center [322, 410] width 146 height 22
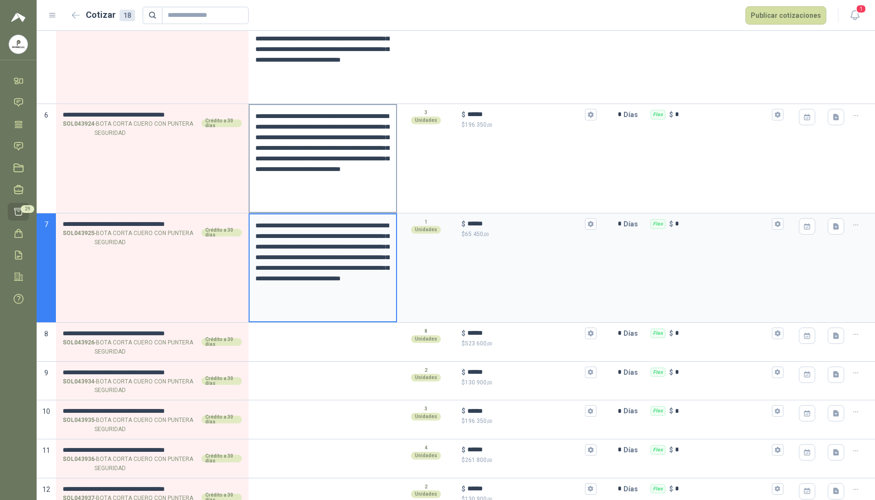
scroll to position [642, 0]
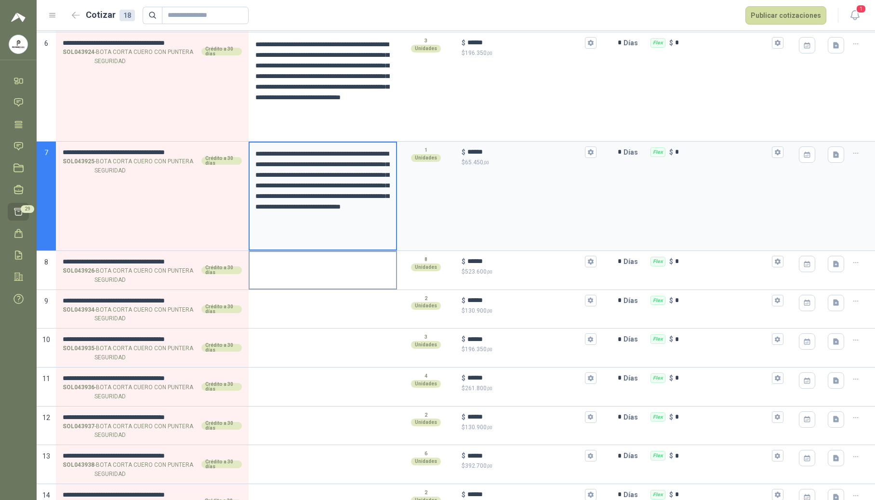
click at [301, 266] on textarea at bounding box center [322, 263] width 146 height 22
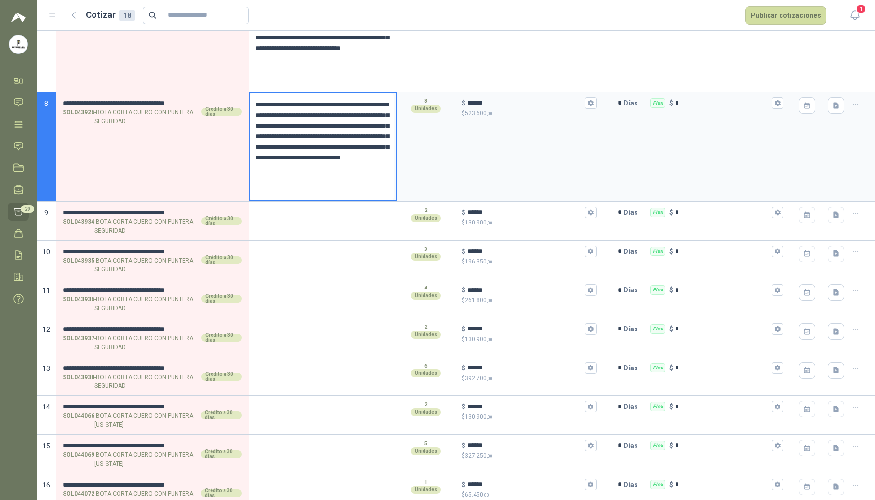
scroll to position [835, 0]
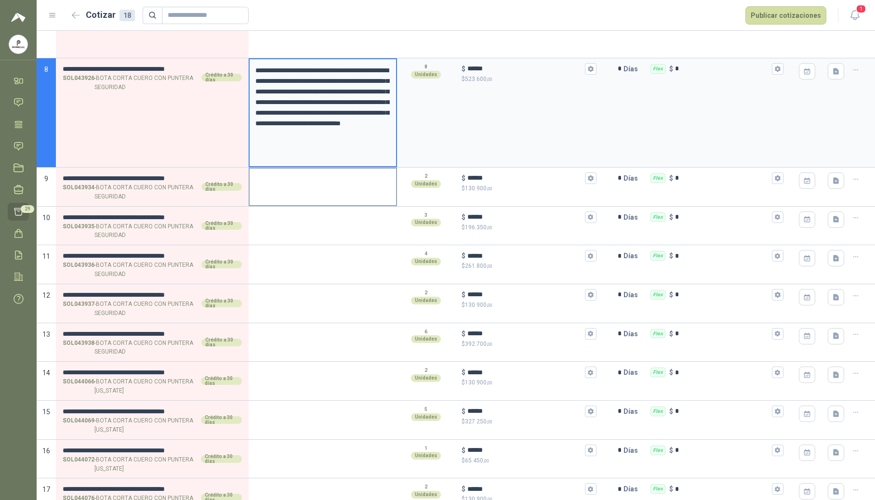
click at [305, 187] on textarea at bounding box center [322, 180] width 146 height 22
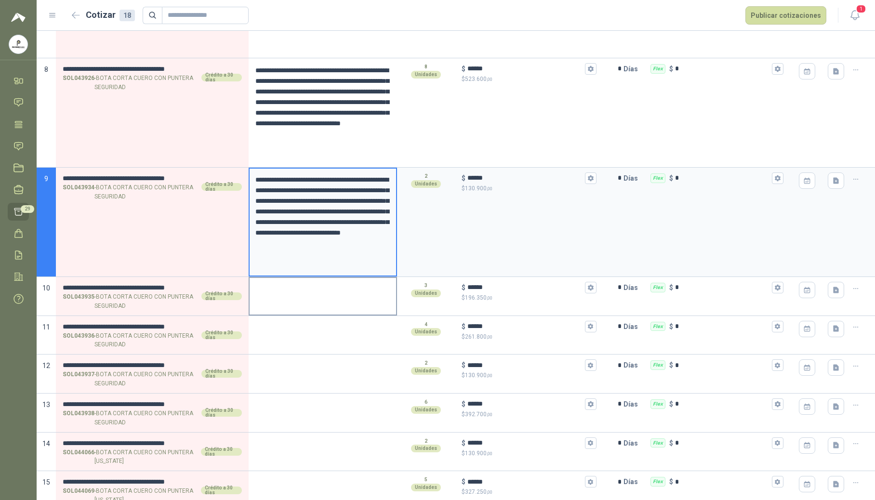
click at [303, 292] on textarea at bounding box center [322, 289] width 146 height 22
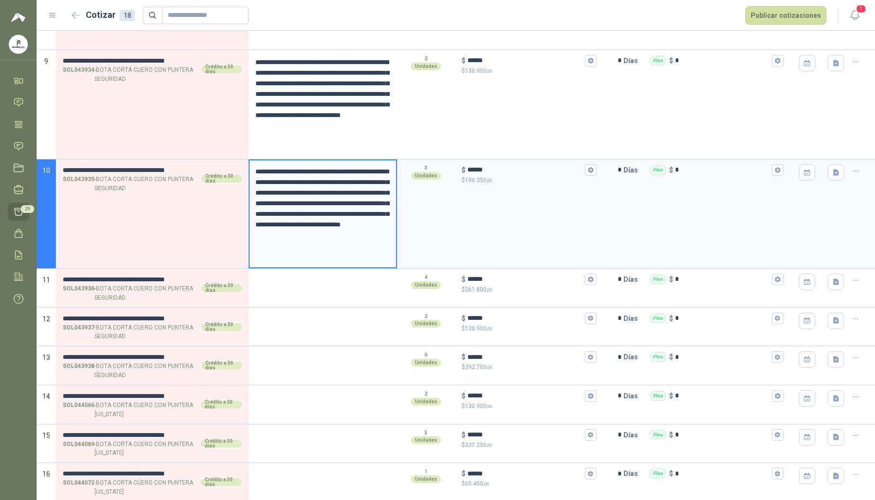
scroll to position [963, 0]
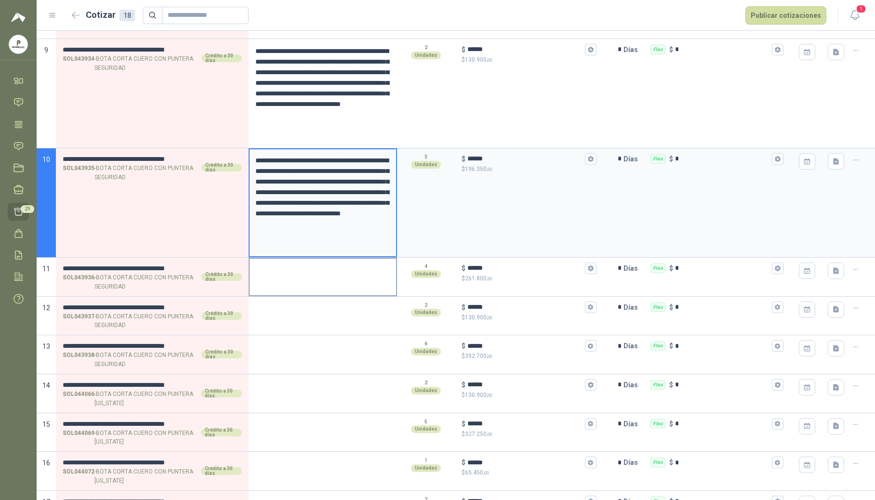
click at [301, 284] on div at bounding box center [322, 277] width 148 height 39
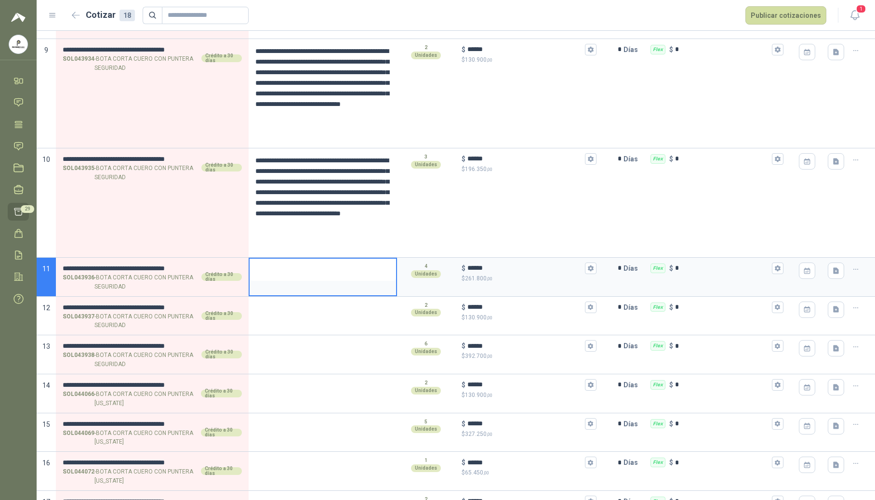
click at [301, 280] on textarea at bounding box center [322, 270] width 146 height 22
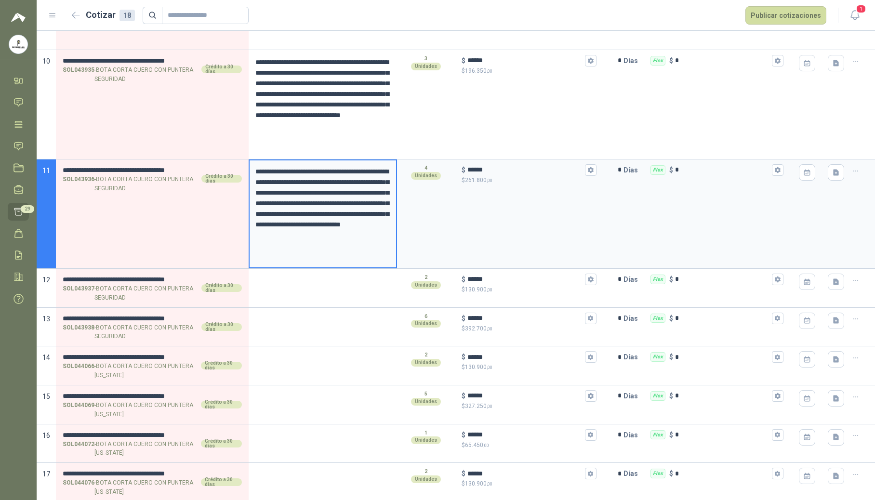
scroll to position [1091, 0]
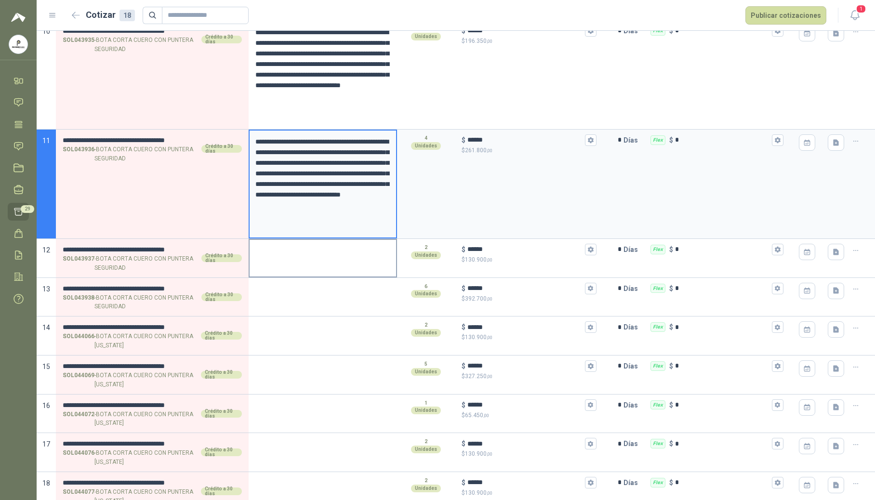
click at [303, 267] on div at bounding box center [322, 258] width 148 height 39
click at [301, 261] on textarea at bounding box center [322, 251] width 146 height 22
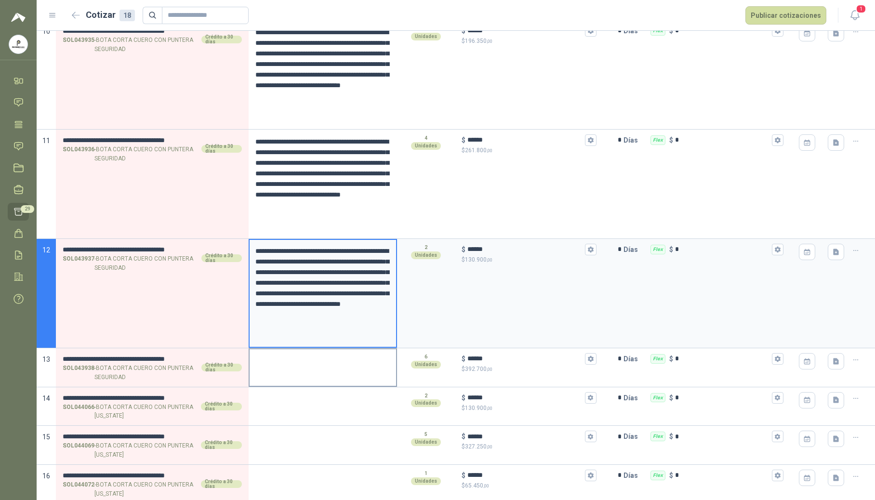
click at [293, 361] on textarea at bounding box center [322, 360] width 146 height 22
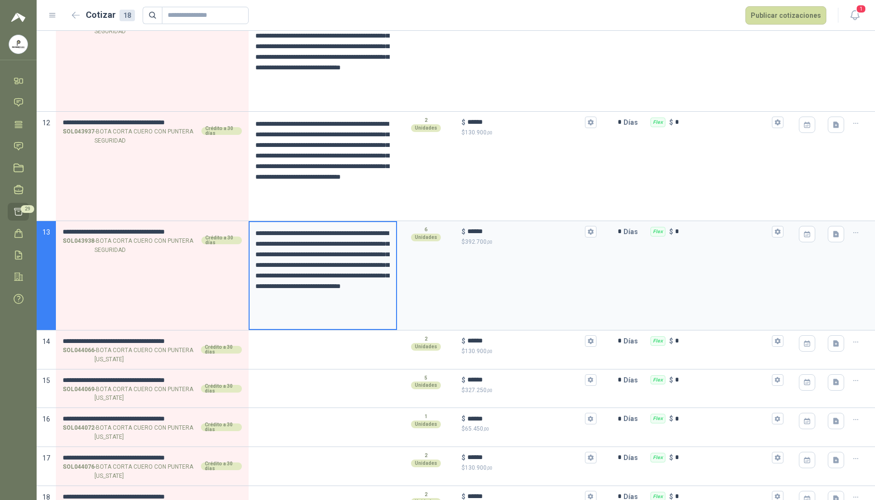
scroll to position [1220, 0]
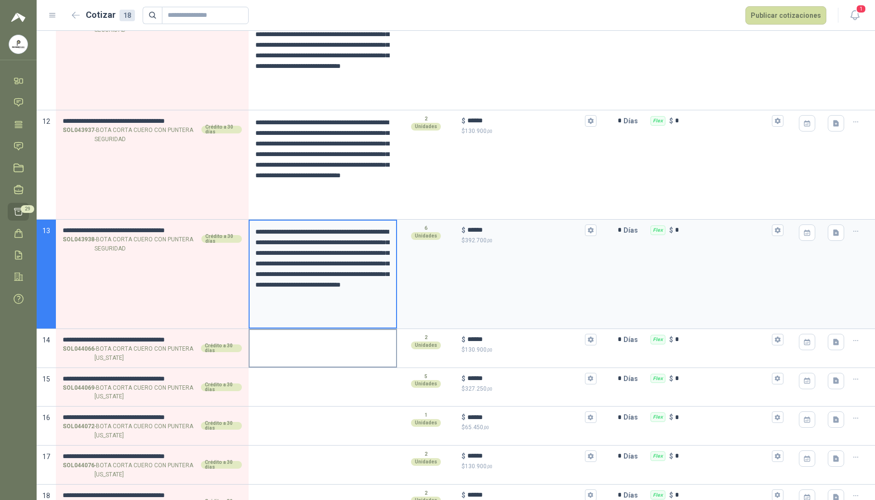
click at [292, 349] on textarea at bounding box center [322, 341] width 146 height 22
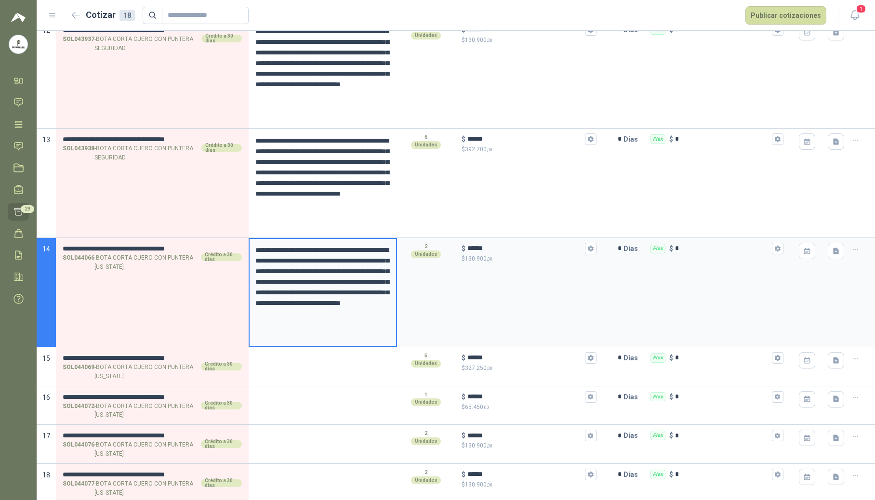
scroll to position [1316, 0]
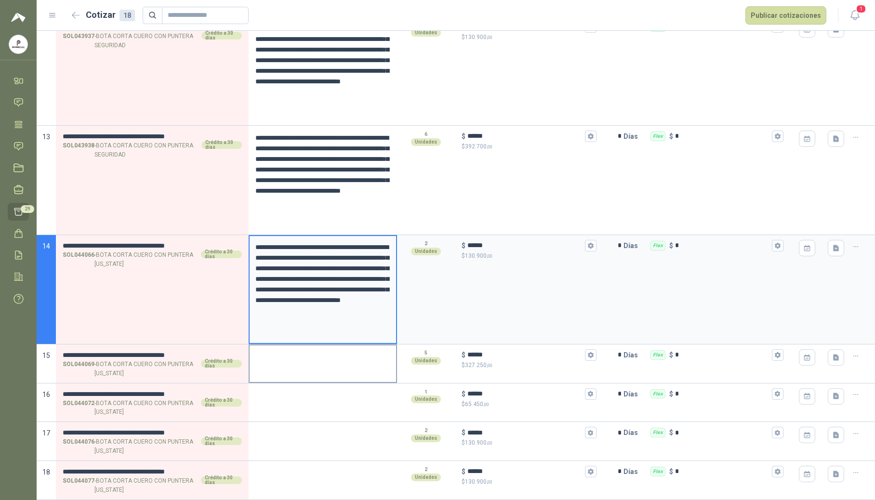
click at [291, 355] on textarea at bounding box center [322, 356] width 146 height 22
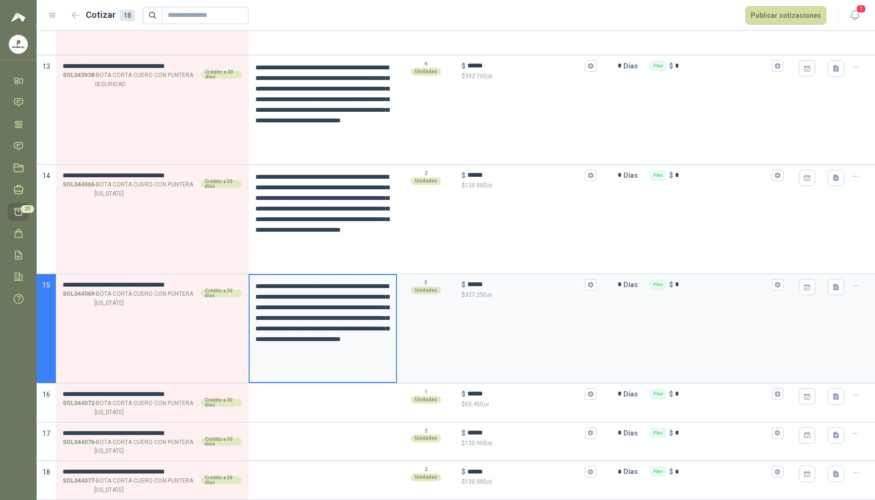
scroll to position [1387, 0]
click at [274, 401] on textarea at bounding box center [322, 395] width 146 height 22
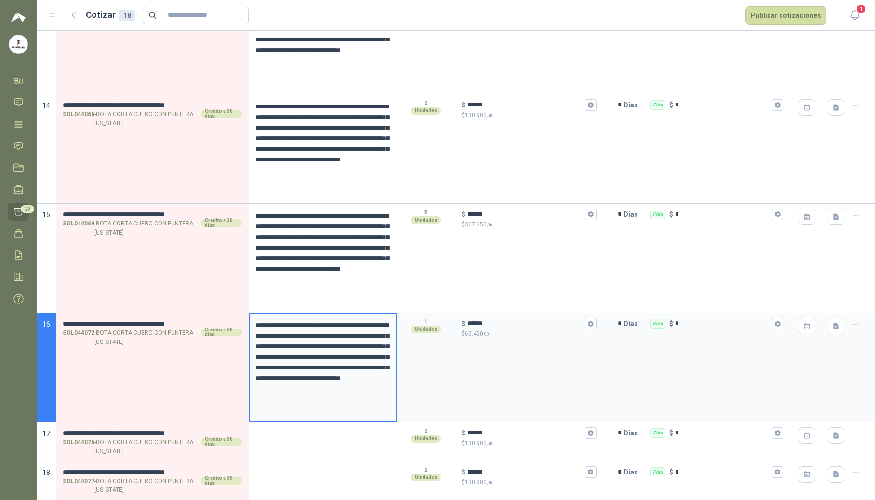
scroll to position [1457, 0]
click at [278, 438] on textarea at bounding box center [322, 434] width 146 height 22
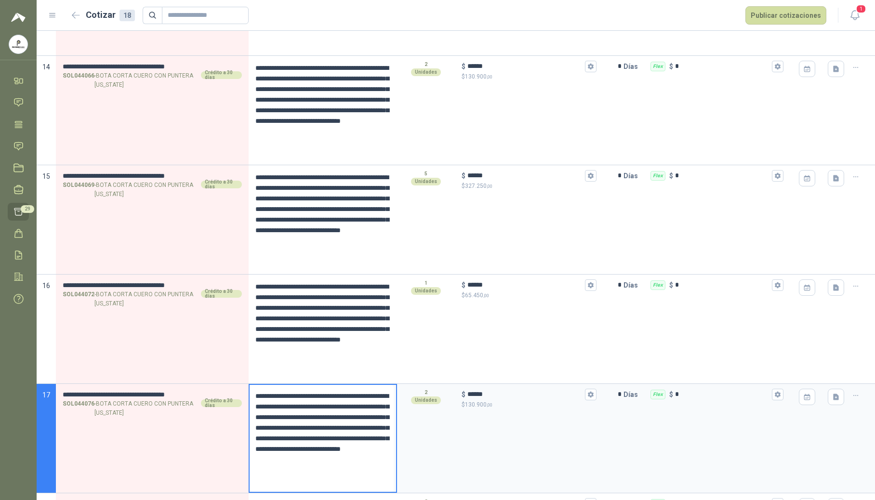
scroll to position [1528, 0]
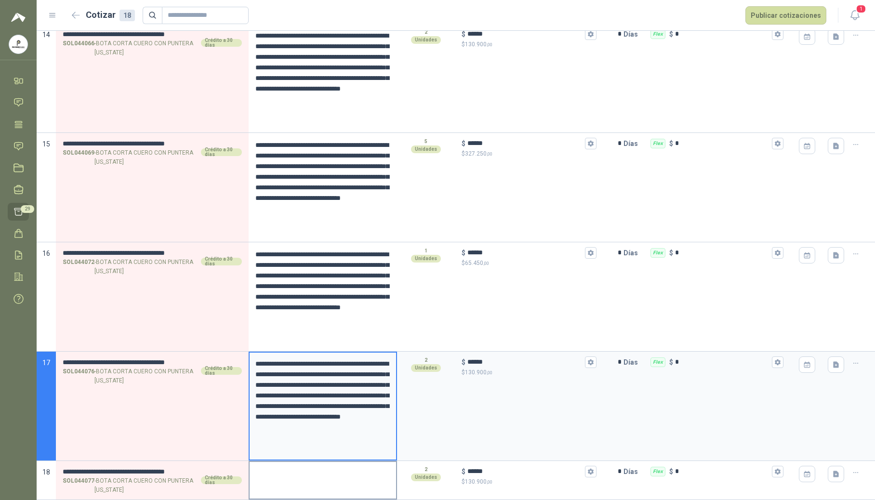
click at [300, 473] on textarea at bounding box center [322, 473] width 146 height 22
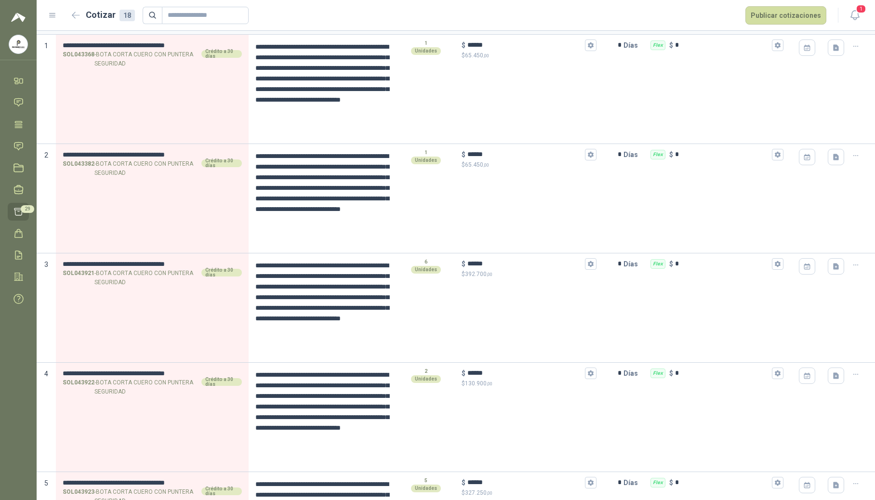
scroll to position [96, 0]
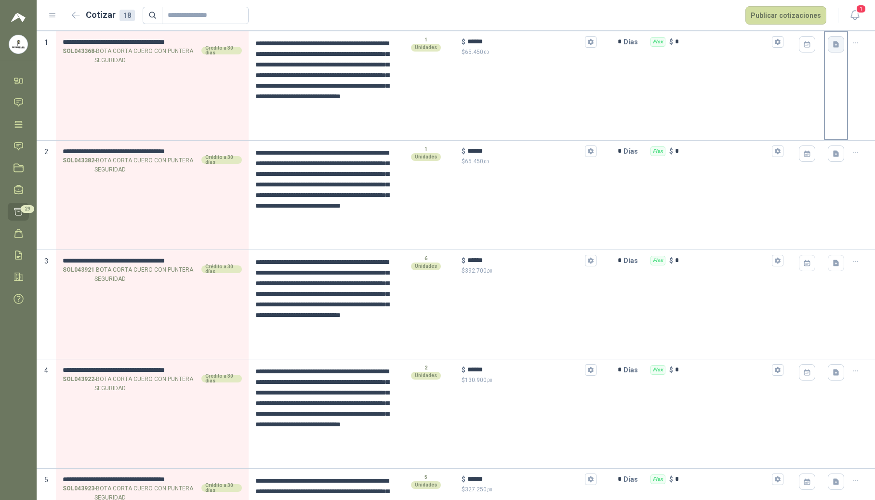
click at [832, 48] on icon "button" at bounding box center [836, 44] width 8 height 8
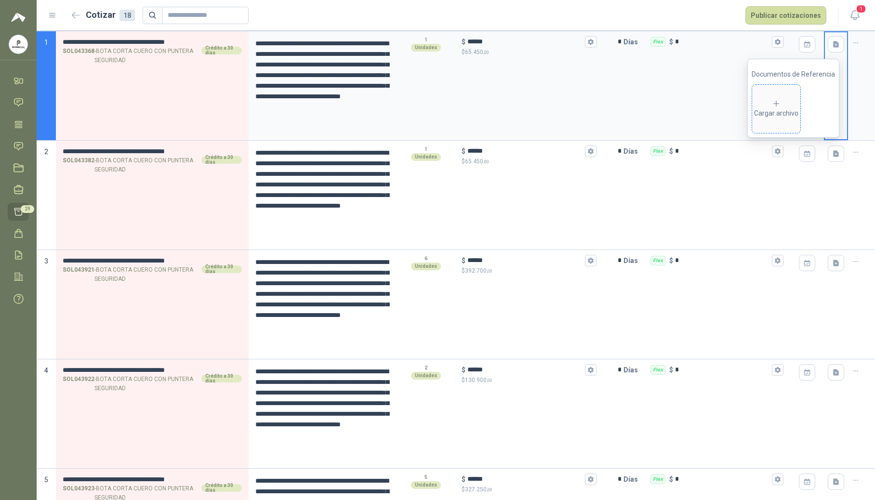
click at [783, 114] on div "Cargar archivo" at bounding box center [776, 108] width 44 height 19
click at [832, 153] on icon "button" at bounding box center [836, 154] width 8 height 8
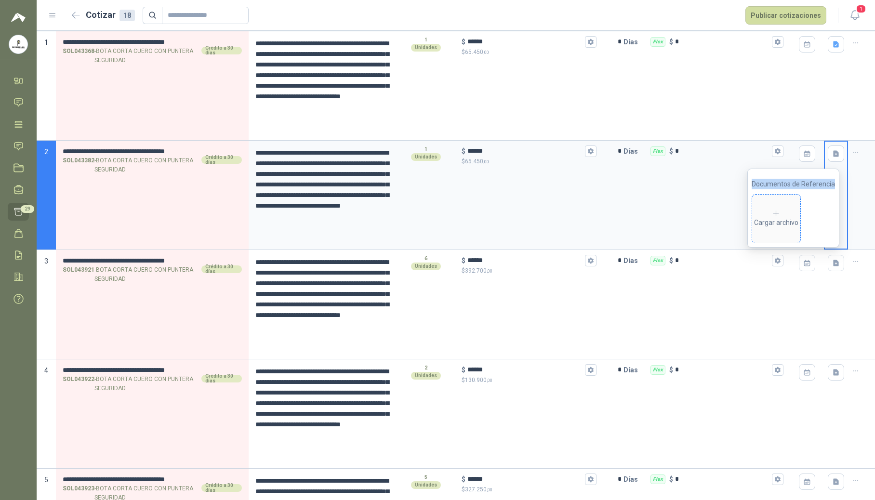
click at [788, 214] on div "Cargar archivo" at bounding box center [776, 218] width 44 height 19
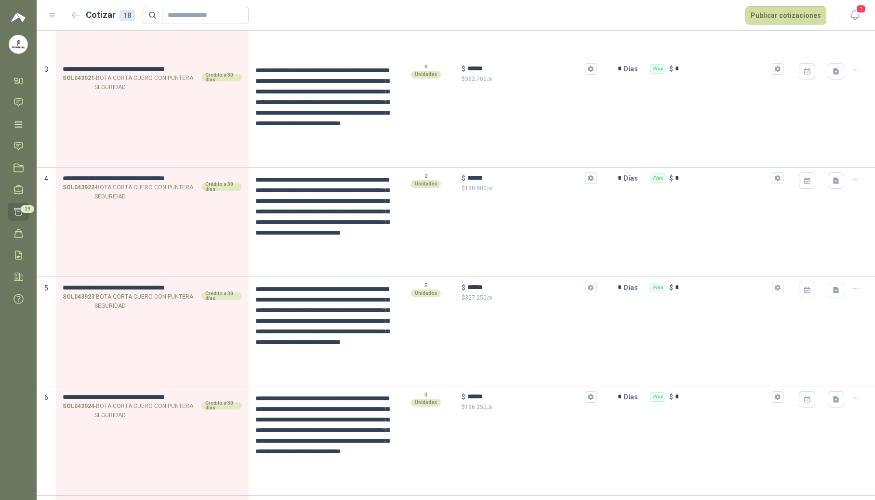
scroll to position [297, 0]
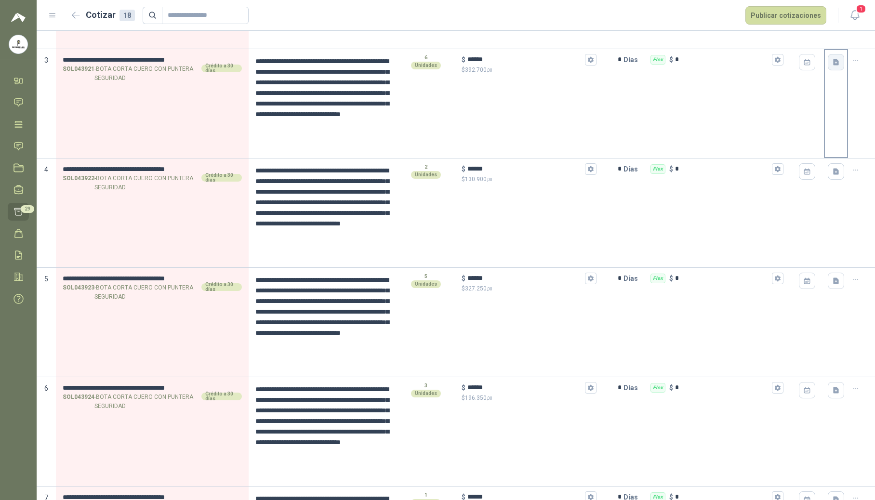
click at [833, 58] on button "button" at bounding box center [835, 62] width 16 height 16
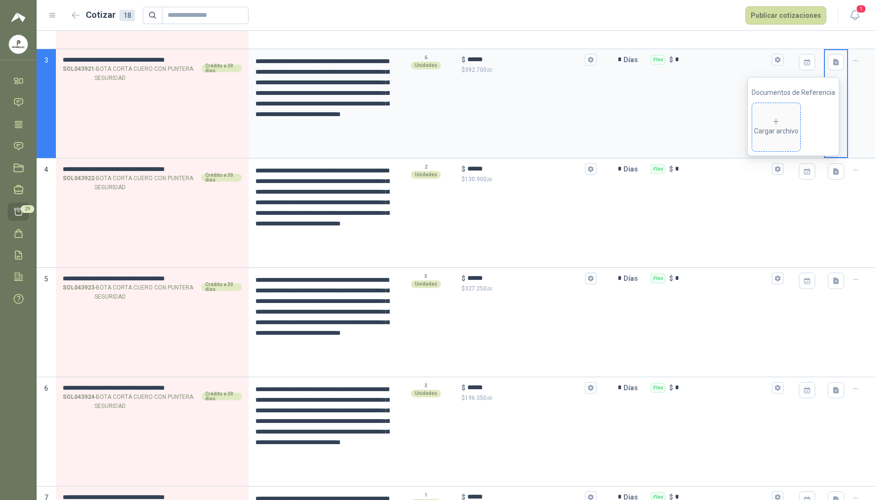
click at [768, 136] on div "Cargar archivo" at bounding box center [776, 127] width 44 height 19
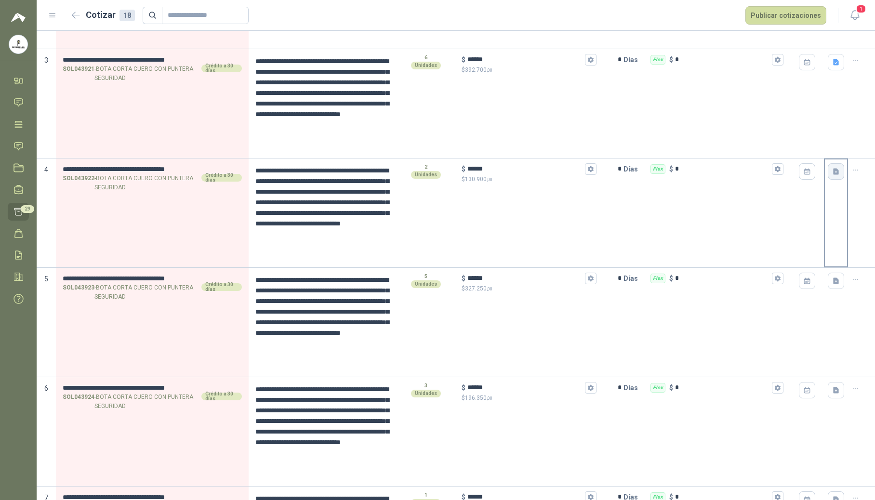
click at [833, 172] on icon "button" at bounding box center [836, 171] width 6 height 6
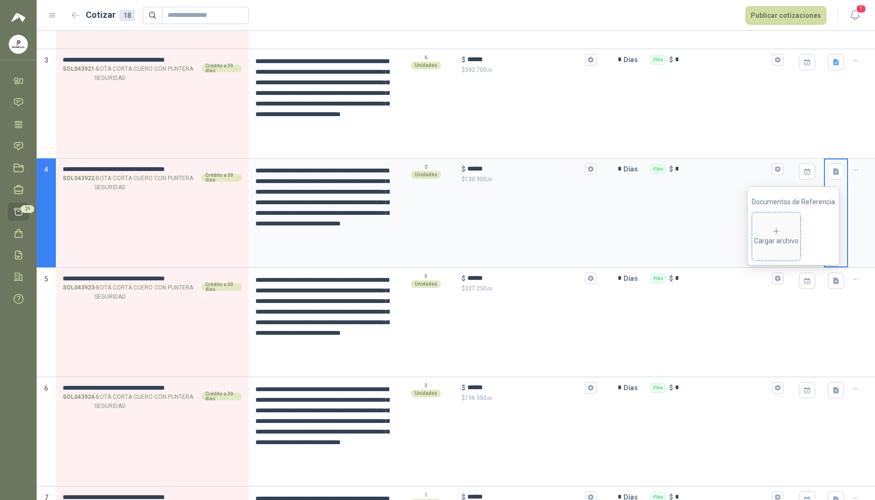
click at [765, 235] on div "Cargar archivo" at bounding box center [776, 236] width 44 height 19
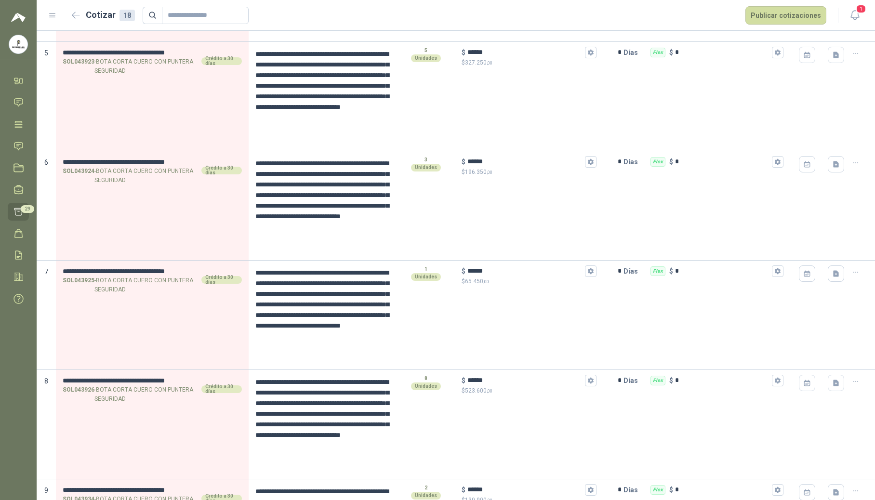
scroll to position [526, 0]
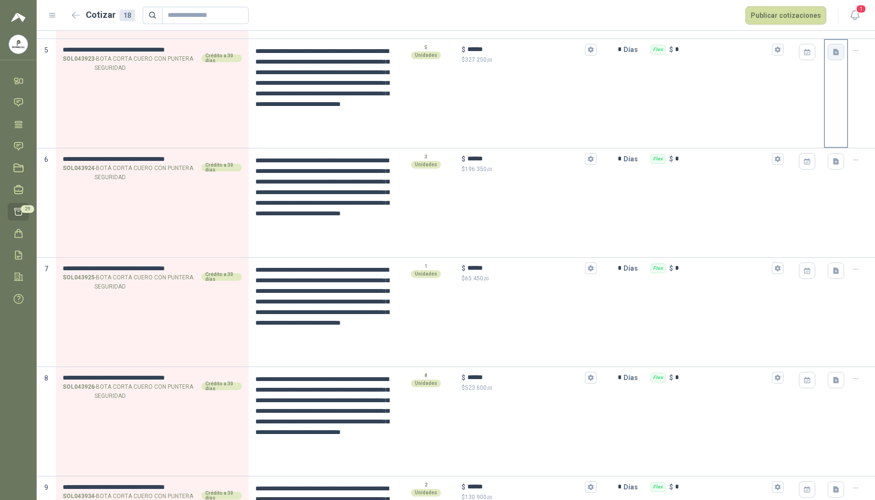
click at [833, 55] on icon "button" at bounding box center [836, 52] width 6 height 6
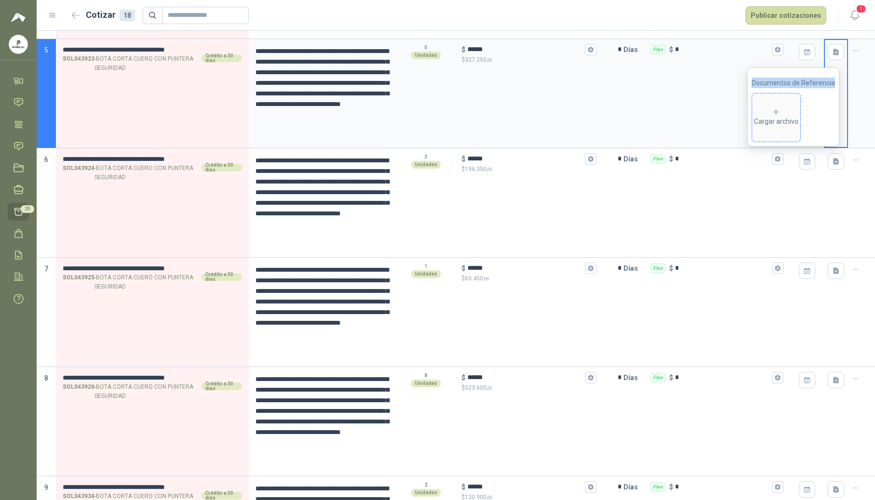
click at [775, 106] on span "Cargar archivo" at bounding box center [776, 117] width 48 height 48
click at [833, 161] on icon "button" at bounding box center [836, 161] width 6 height 6
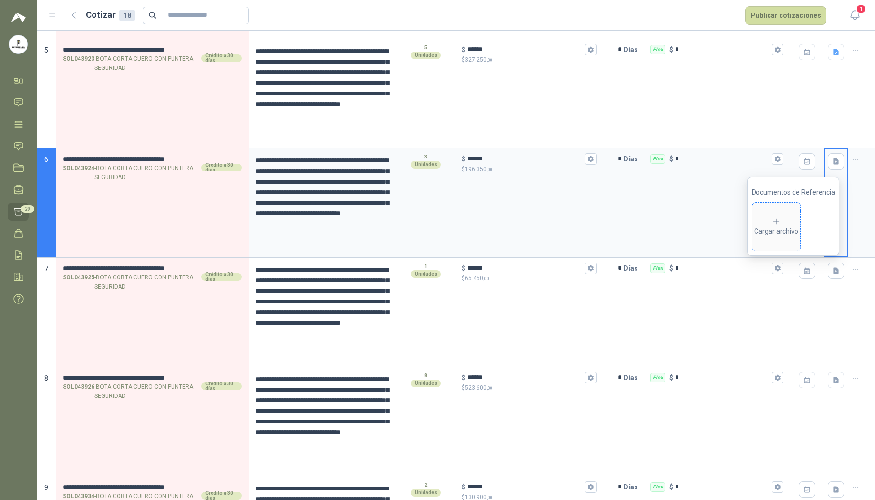
click at [792, 228] on div "Cargar archivo" at bounding box center [776, 226] width 44 height 19
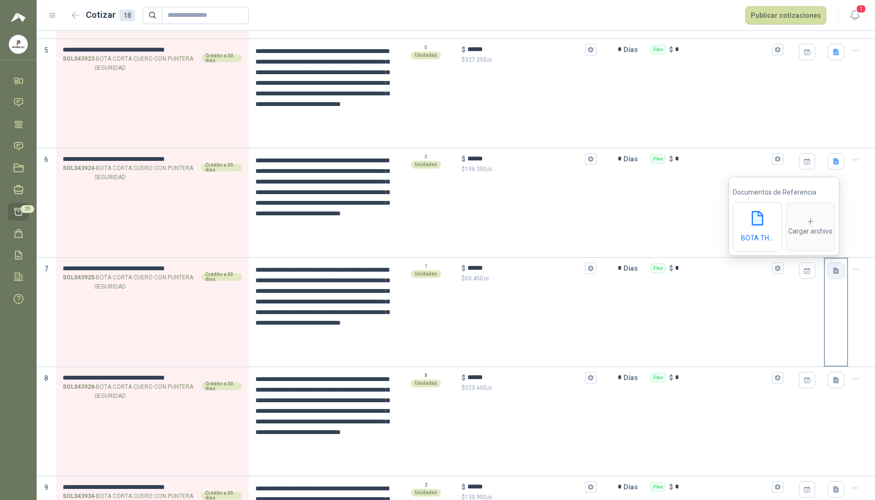
click at [833, 273] on icon "button" at bounding box center [836, 270] width 6 height 6
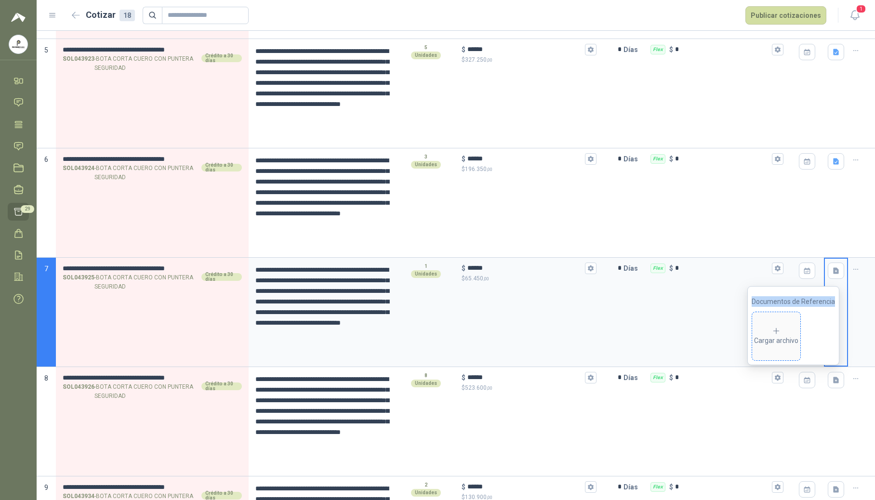
click at [773, 329] on div "Cargar archivo" at bounding box center [776, 336] width 44 height 19
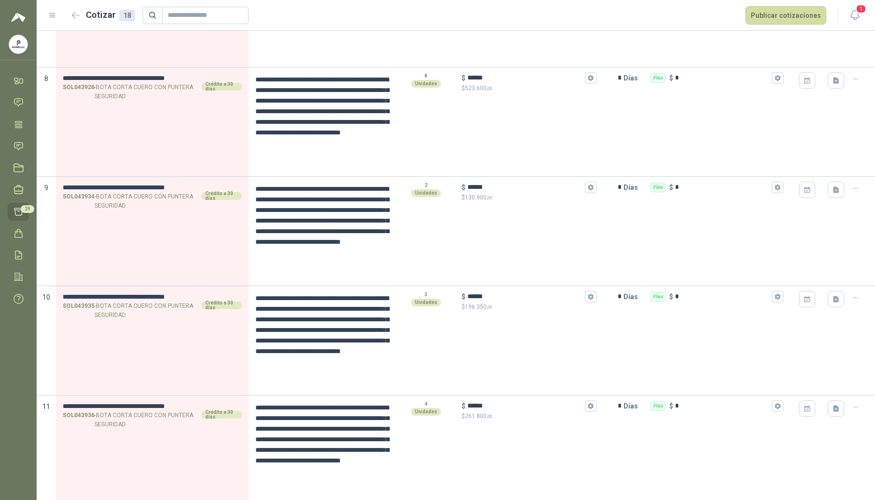
scroll to position [840, 0]
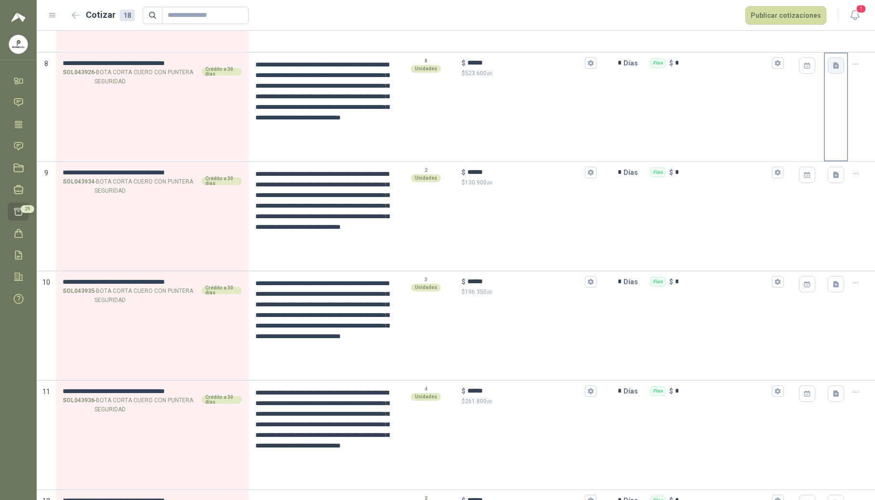
click at [827, 71] on button "button" at bounding box center [835, 65] width 16 height 16
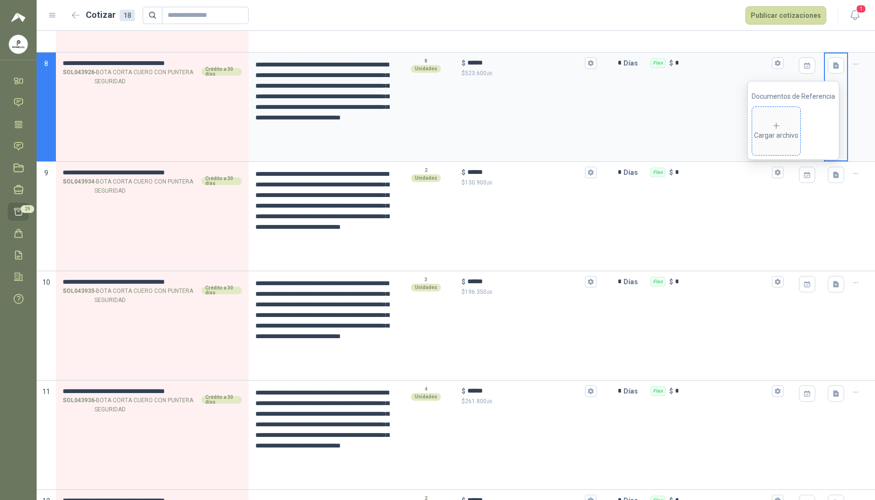
click at [775, 137] on div "Cargar archivo" at bounding box center [776, 130] width 44 height 19
click at [832, 179] on icon "button" at bounding box center [836, 175] width 8 height 8
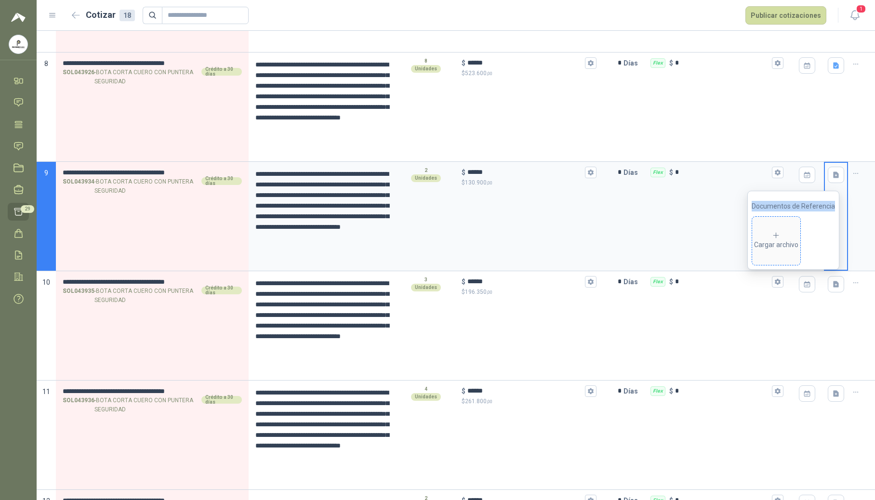
click at [777, 233] on icon at bounding box center [775, 235] width 9 height 9
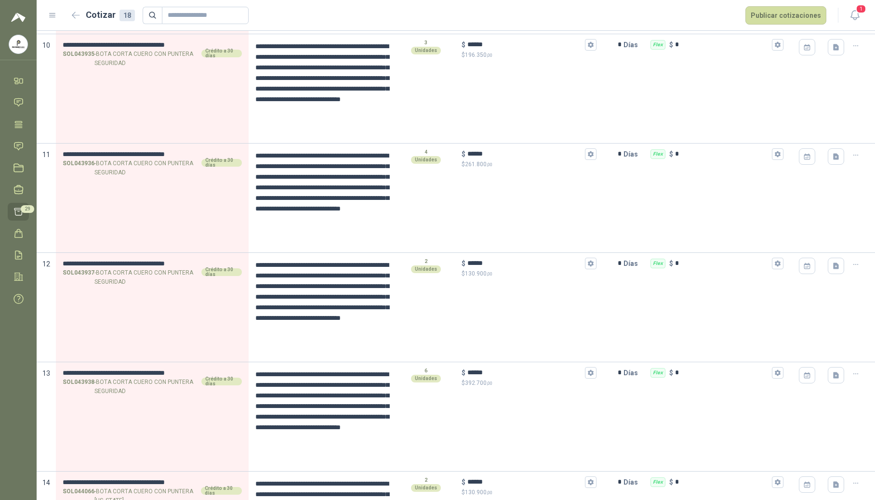
scroll to position [1081, 0]
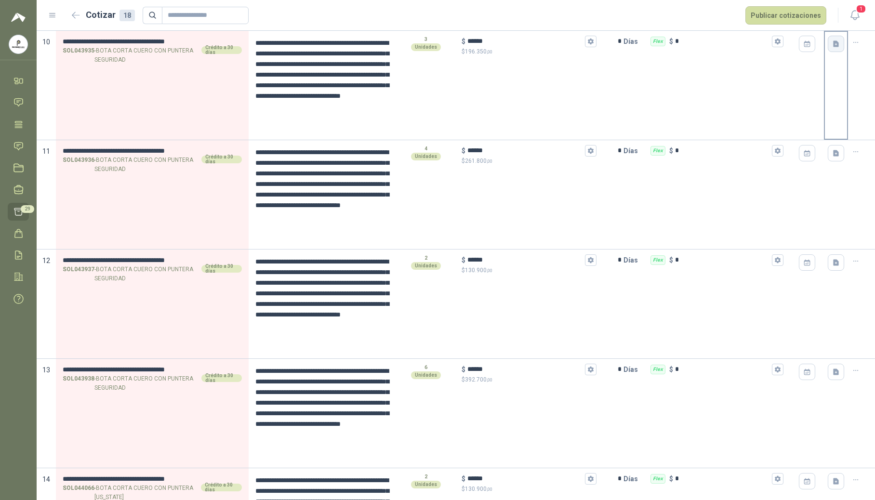
click at [829, 50] on button "button" at bounding box center [835, 44] width 16 height 16
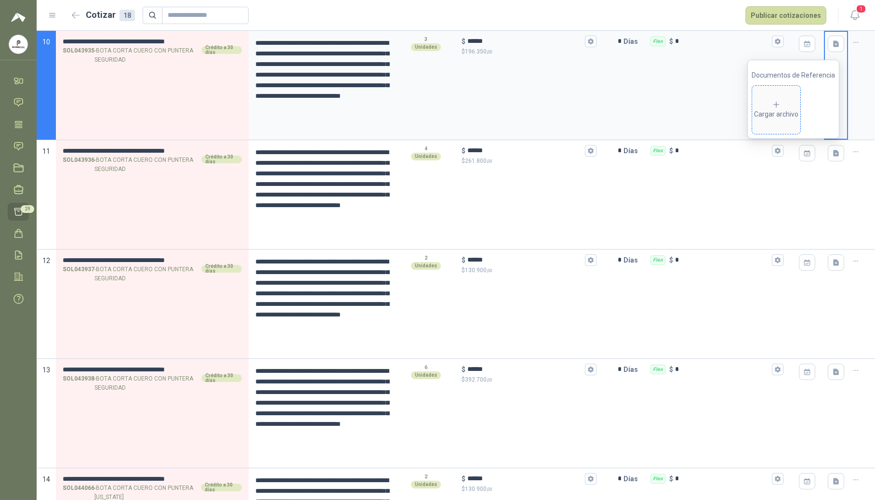
click at [790, 117] on div "Cargar archivo" at bounding box center [776, 109] width 44 height 19
click at [833, 155] on button "button" at bounding box center [835, 153] width 16 height 16
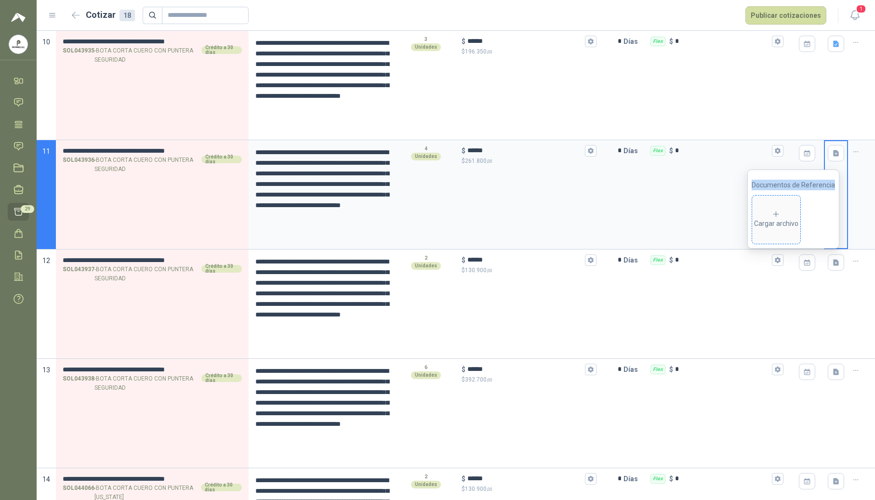
click at [771, 207] on span "Cargar archivo" at bounding box center [776, 220] width 48 height 48
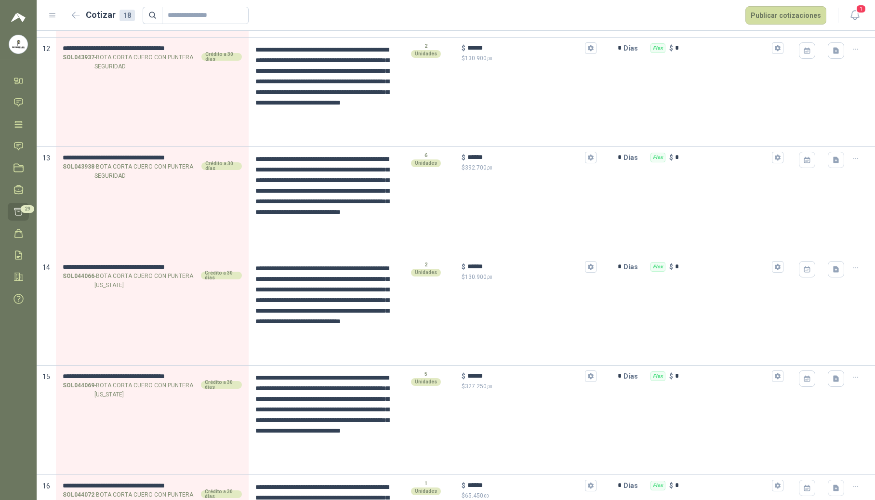
scroll to position [1298, 0]
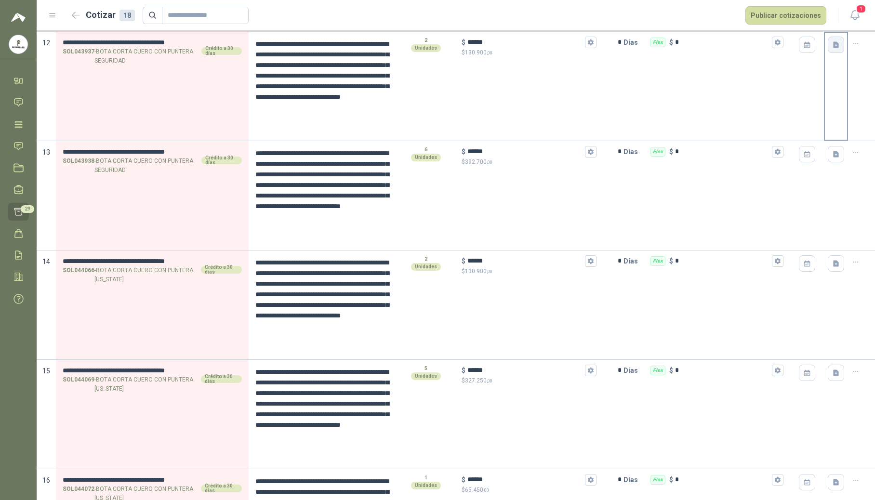
click at [829, 52] on button "button" at bounding box center [835, 45] width 16 height 16
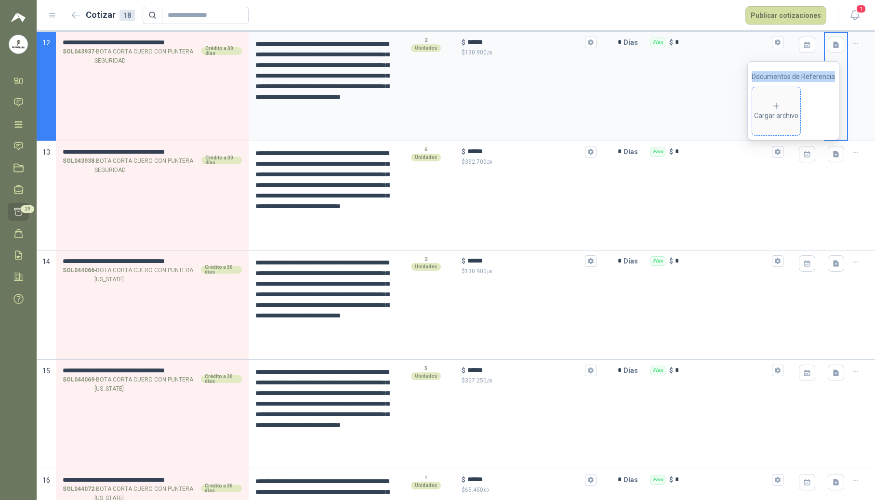
click at [794, 105] on div "Cargar archivo" at bounding box center [776, 111] width 44 height 19
click at [832, 153] on icon "button" at bounding box center [836, 154] width 8 height 8
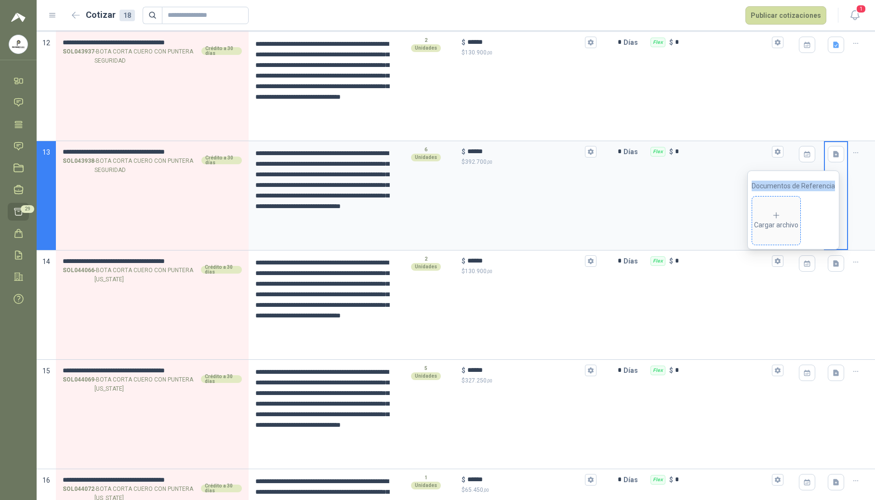
click at [784, 218] on div "Cargar archivo" at bounding box center [776, 220] width 44 height 19
click at [833, 266] on icon "button" at bounding box center [836, 263] width 6 height 6
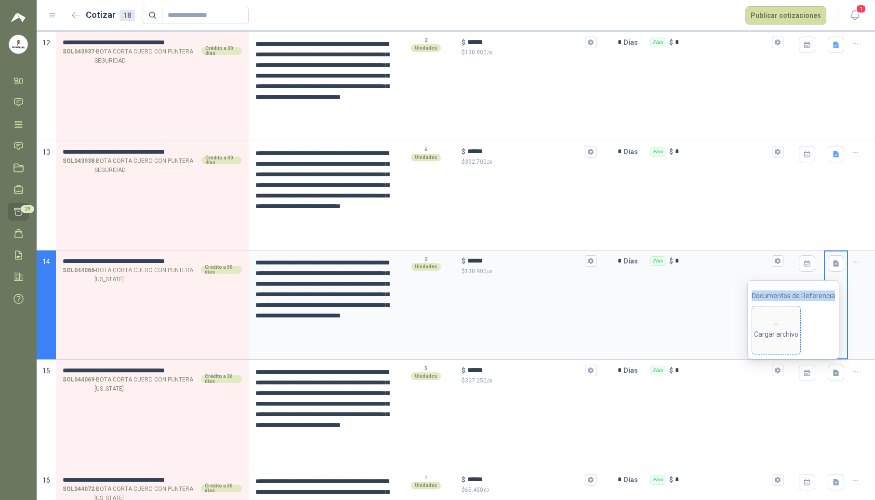
click at [780, 328] on icon at bounding box center [775, 325] width 9 height 9
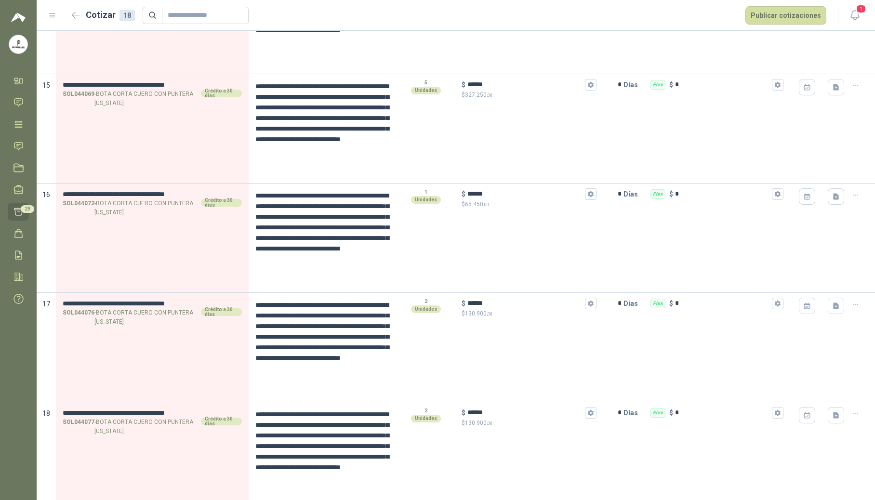
scroll to position [1598, 0]
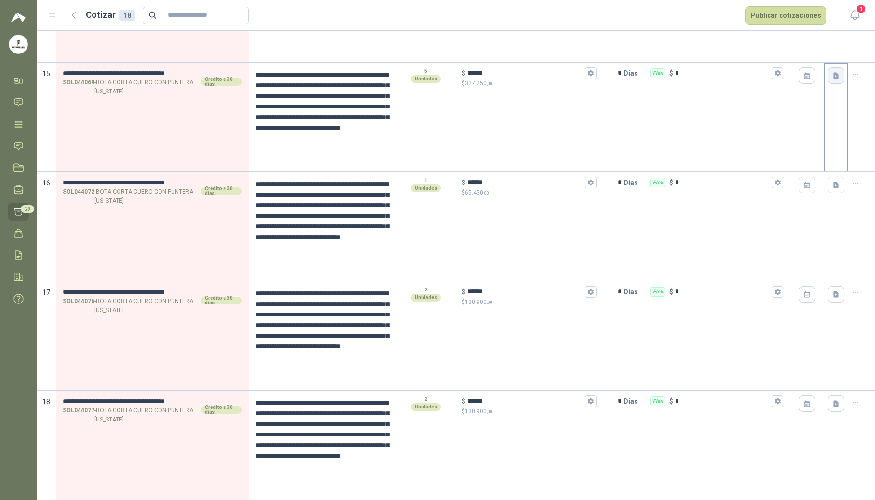
click at [828, 83] on button "button" at bounding box center [835, 75] width 16 height 16
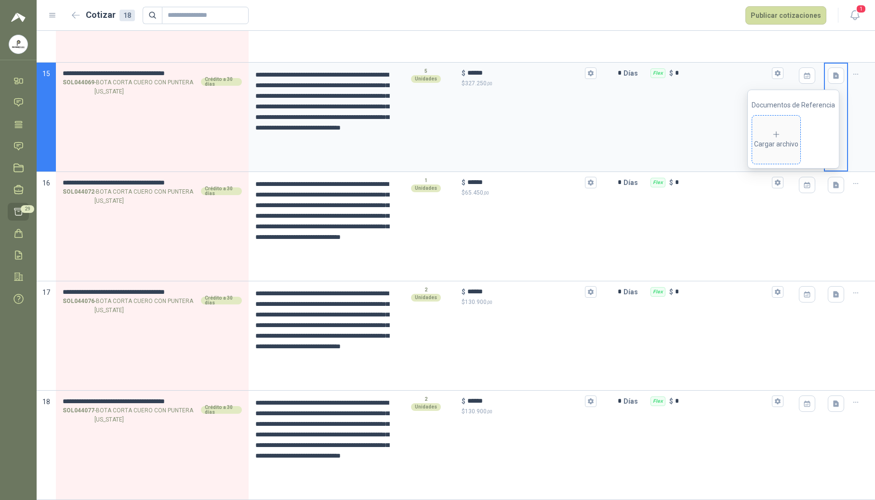
click at [795, 144] on div "Cargar archivo" at bounding box center [776, 139] width 44 height 19
click at [833, 184] on icon "button" at bounding box center [836, 185] width 6 height 6
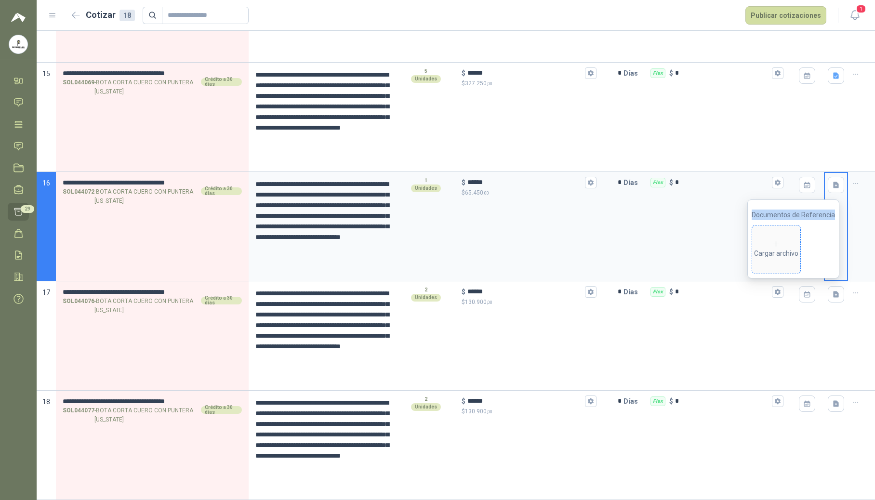
click at [790, 235] on span "Cargar archivo" at bounding box center [776, 249] width 48 height 48
click at [833, 292] on icon "button" at bounding box center [836, 294] width 6 height 6
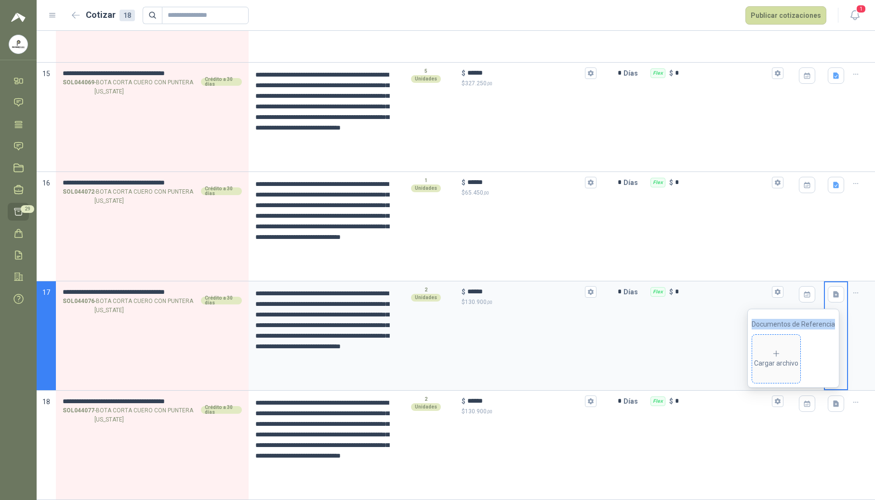
click at [779, 357] on div "Cargar archivo" at bounding box center [776, 358] width 44 height 19
click at [833, 406] on icon "button" at bounding box center [836, 403] width 6 height 6
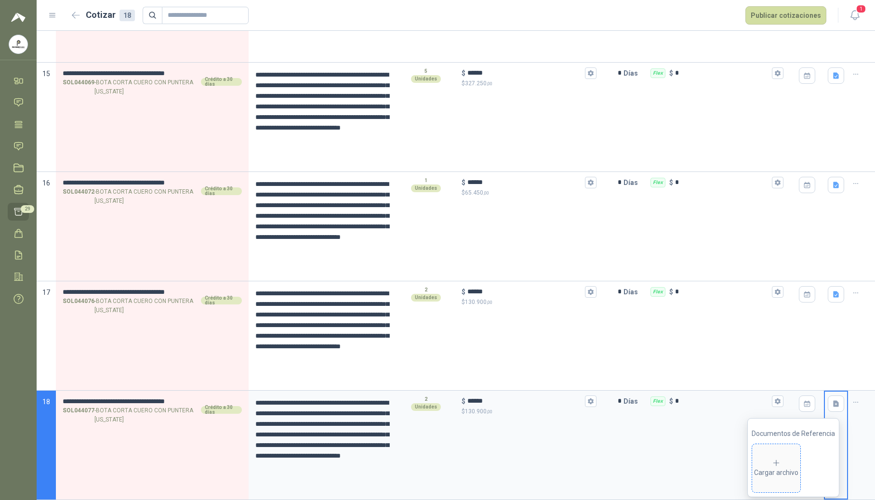
click at [771, 469] on div "Cargar archivo" at bounding box center [776, 467] width 44 height 19
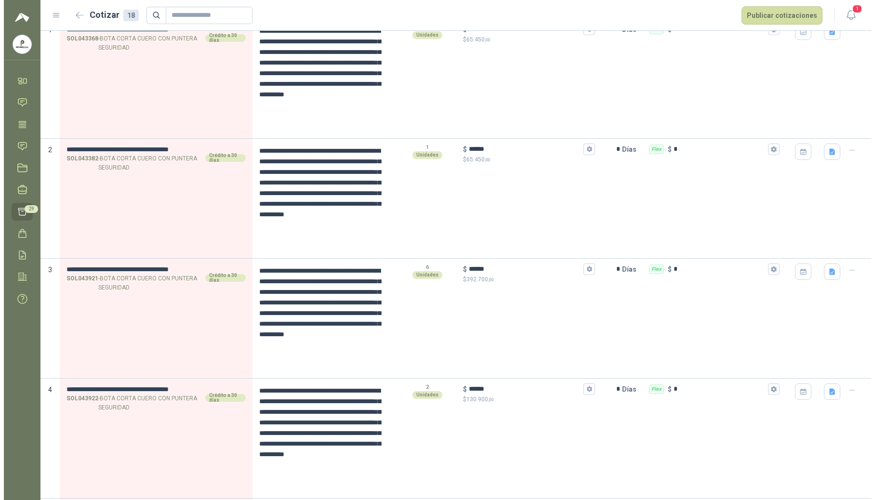
scroll to position [0, 0]
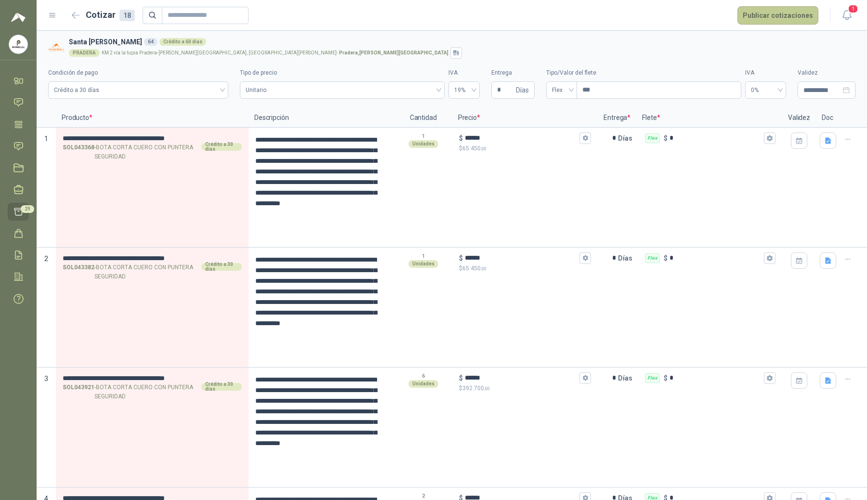
click at [783, 19] on button "Publicar cotizaciones" at bounding box center [777, 15] width 81 height 18
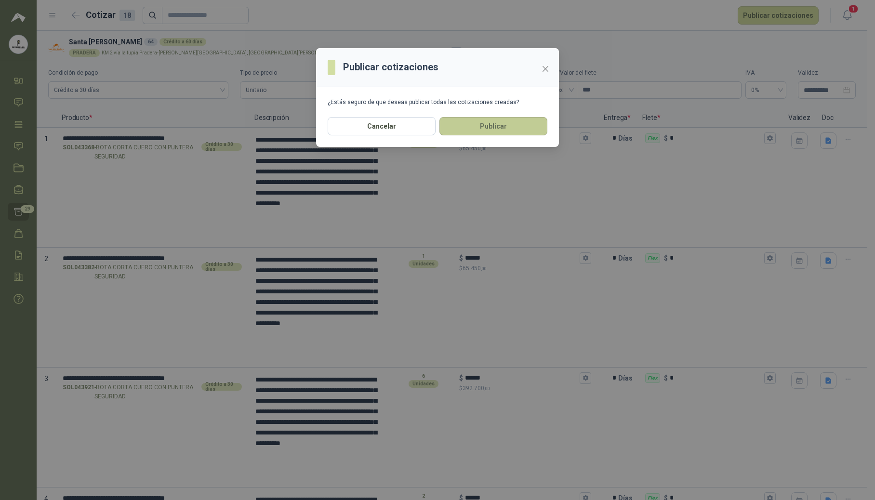
click at [482, 129] on button "Publicar" at bounding box center [493, 126] width 108 height 18
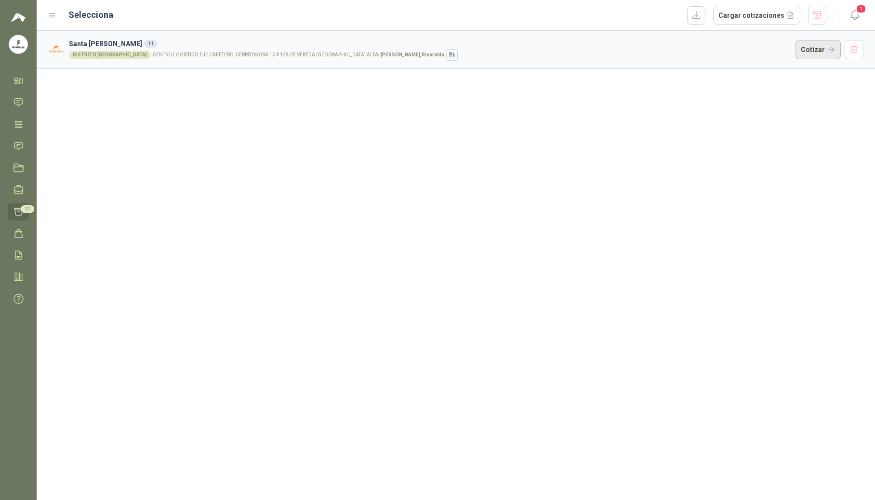
click at [801, 47] on button "Cotizar" at bounding box center [817, 49] width 45 height 19
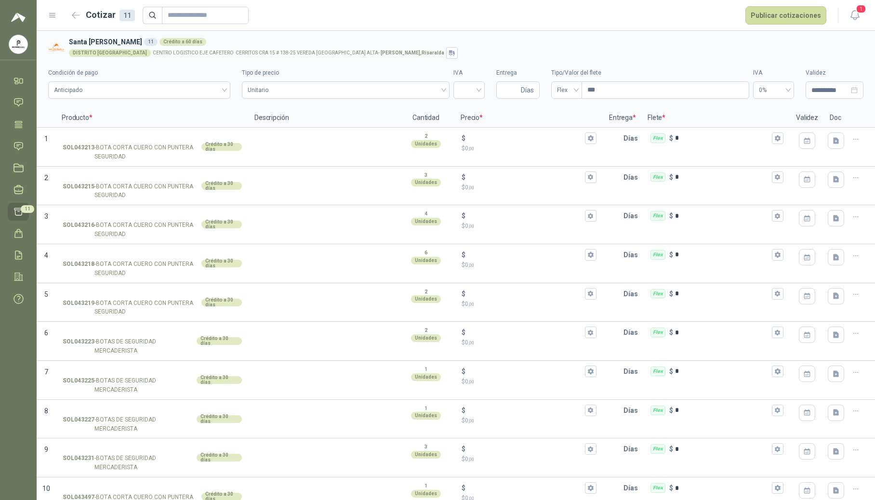
scroll to position [57, 0]
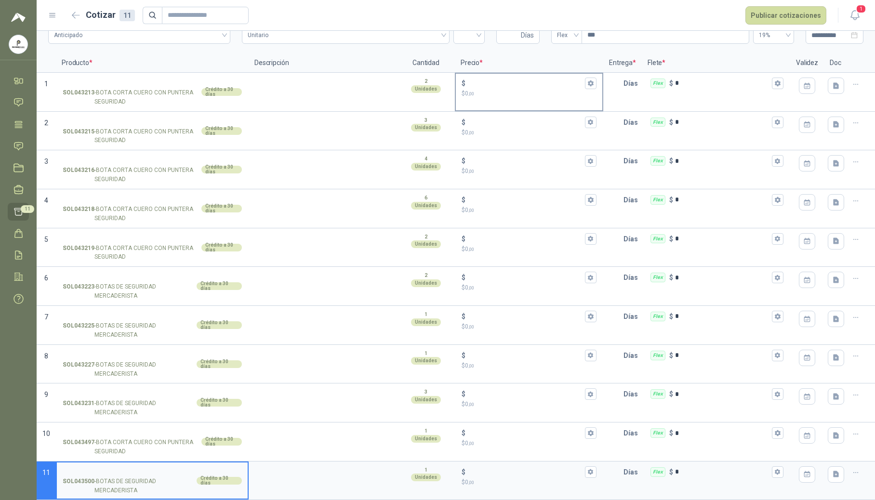
click at [503, 83] on input "$ $ 0 ,00" at bounding box center [525, 82] width 116 height 7
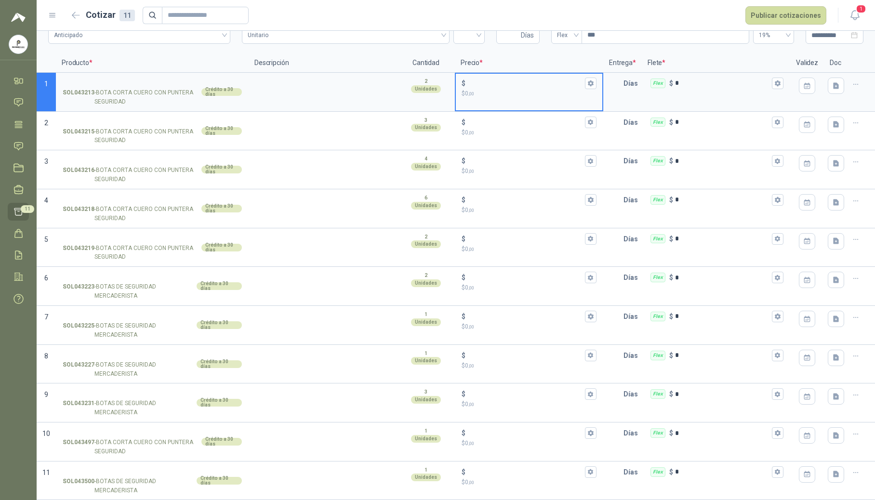
type input "******"
click at [488, 124] on input "$ $ 0 ,00" at bounding box center [525, 121] width 116 height 7
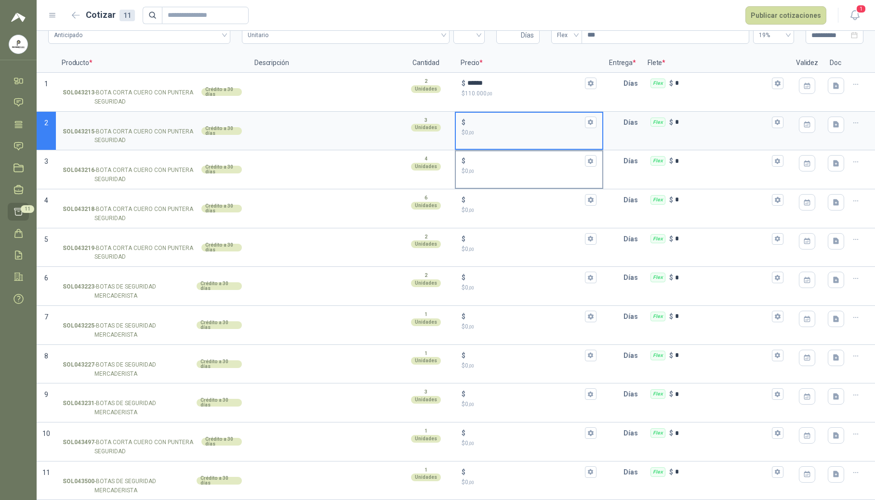
type input "******"
click at [490, 167] on p "$ 0 ,00" at bounding box center [528, 171] width 135 height 9
click at [490, 165] on input "$ $ 0 ,00" at bounding box center [525, 160] width 116 height 7
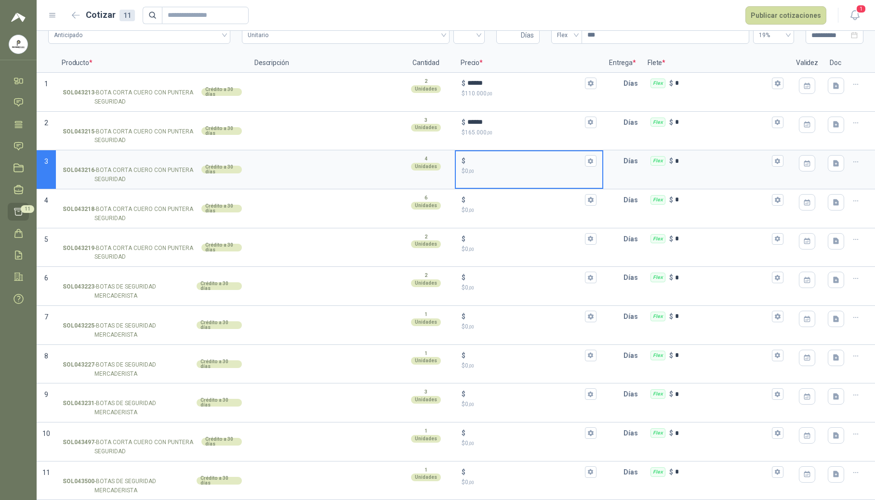
click at [473, 157] on input "$ $ 0 ,00" at bounding box center [525, 160] width 116 height 7
type input "******"
click at [481, 201] on input "$ $ 0 ,00" at bounding box center [525, 199] width 116 height 7
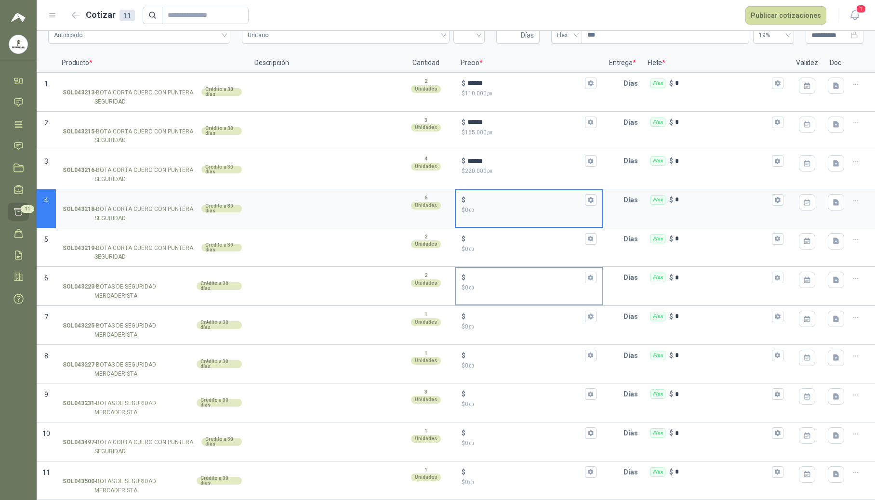
type input "******"
click at [481, 238] on input "$ $ 0 ,00" at bounding box center [525, 238] width 116 height 7
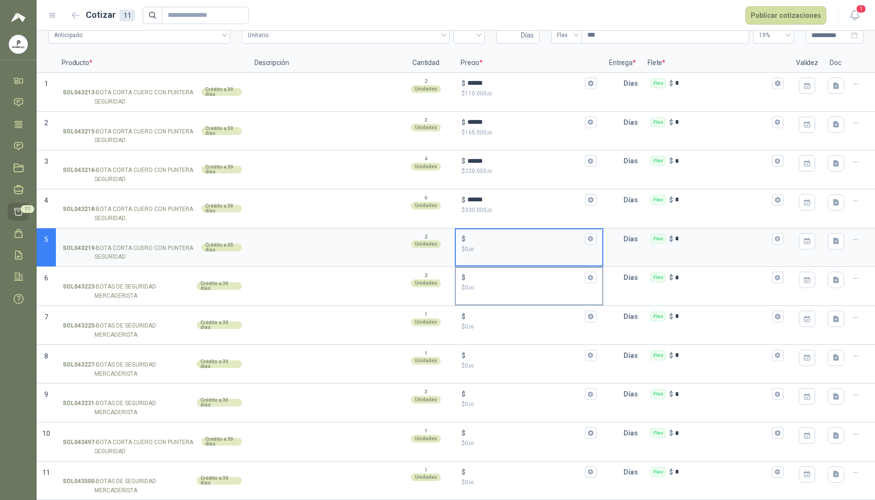
type input "******"
click at [488, 278] on input "$ $ 0 ,00" at bounding box center [525, 277] width 116 height 7
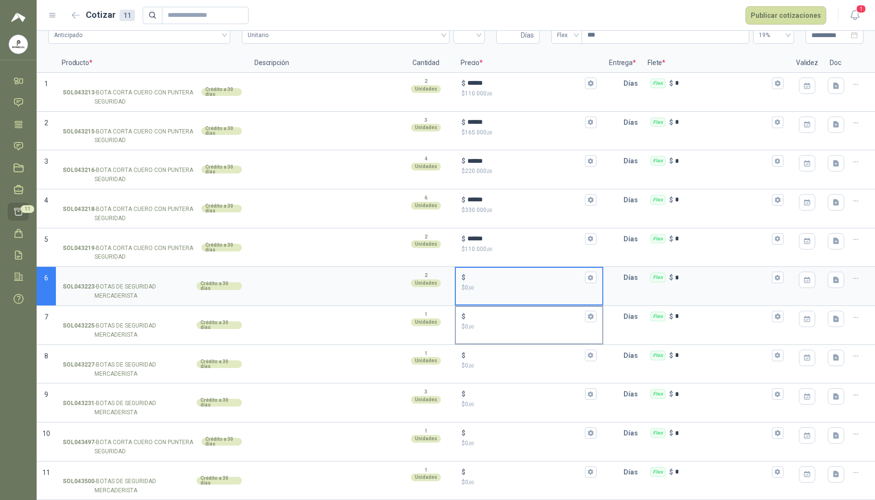
type input "******"
click at [496, 320] on div "$" at bounding box center [528, 317] width 135 height 12
click at [496, 320] on input "$ $ 0 ,00" at bounding box center [525, 316] width 116 height 7
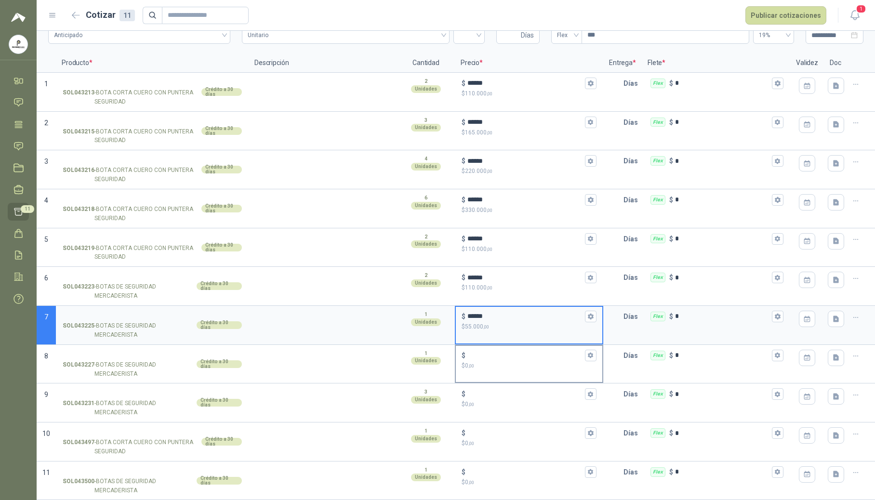
type input "******"
click at [489, 352] on input "$ $ 0 ,00" at bounding box center [525, 355] width 116 height 7
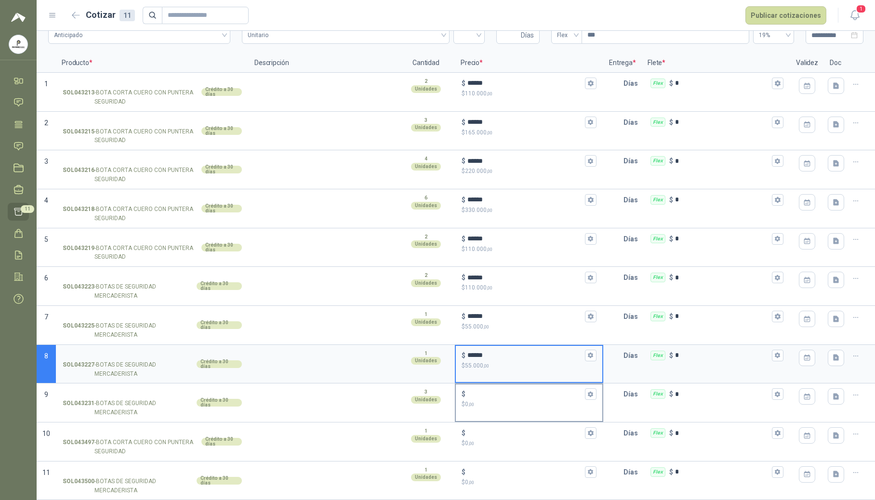
type input "******"
click at [486, 396] on input "$ $ 0 ,00" at bounding box center [525, 394] width 116 height 7
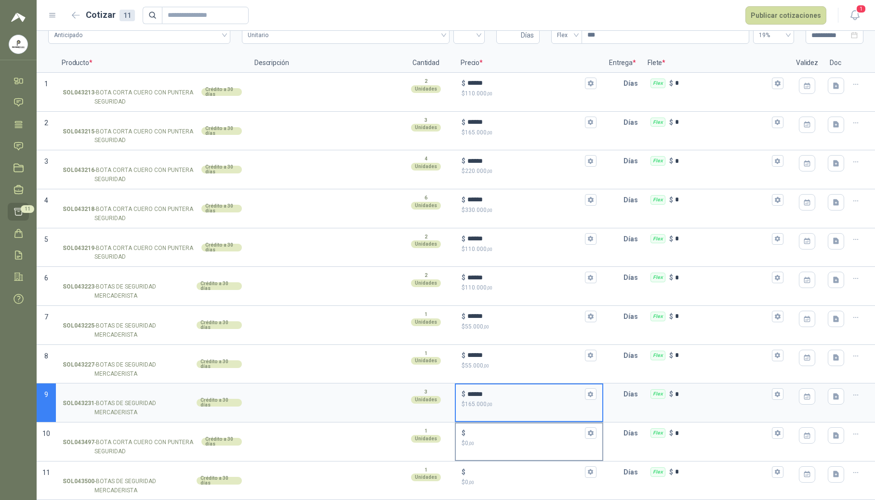
type input "******"
click at [482, 434] on input "$ $ 0 ,00" at bounding box center [525, 433] width 116 height 7
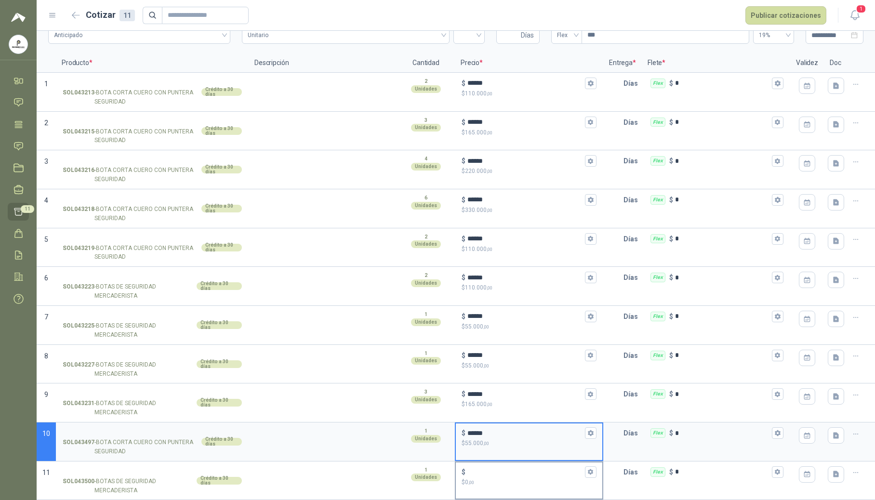
type input "******"
click at [480, 479] on p "$ 0 ,00" at bounding box center [528, 482] width 135 height 9
click at [480, 475] on input "$ $ 0 ,00" at bounding box center [525, 471] width 116 height 7
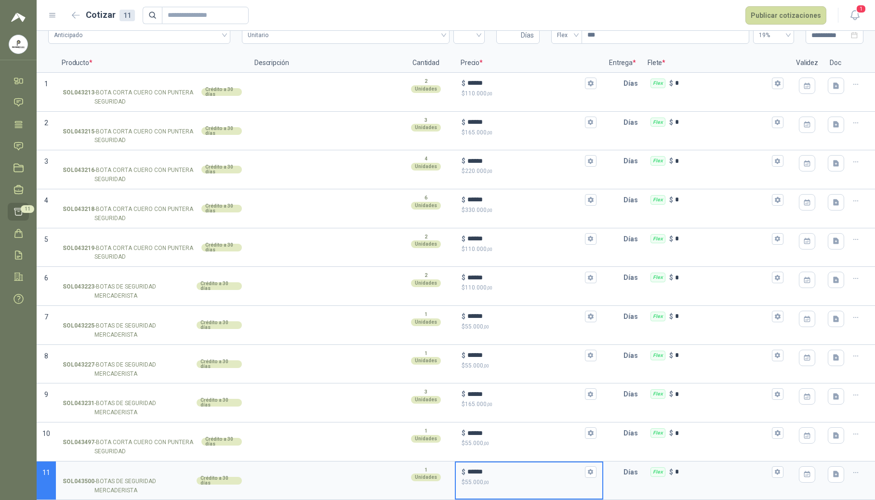
type input "******"
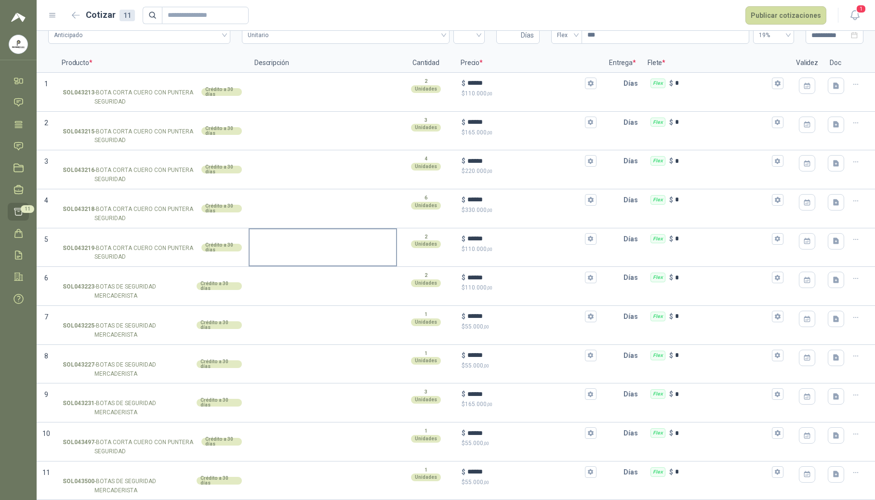
scroll to position [0, 0]
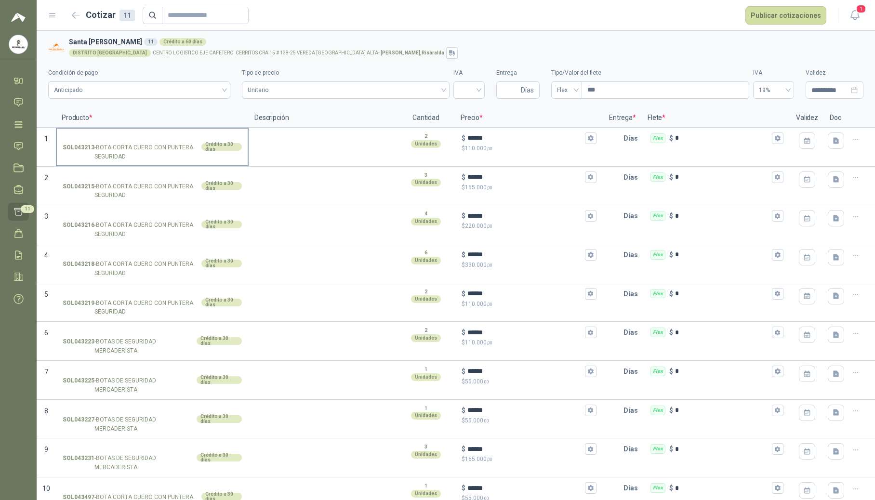
click at [109, 135] on input "SOL043213 - BOTA CORTA CUERO CON PUNTERA SEGURIDAD Crédito a 30 días" at bounding box center [152, 138] width 179 height 7
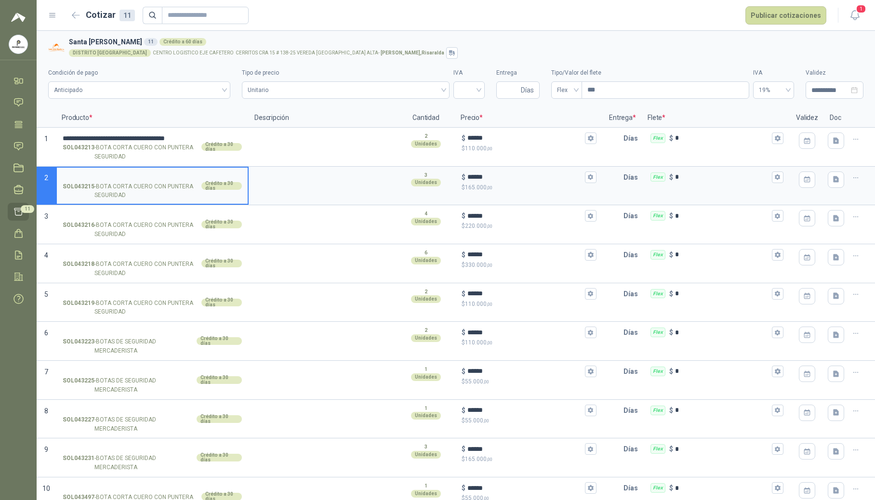
click at [101, 178] on input "SOL043215 - BOTA CORTA CUERO CON PUNTERA SEGURIDAD Crédito a 30 días" at bounding box center [152, 177] width 179 height 7
click at [92, 214] on input "SOL043216 - BOTA CORTA CUERO CON PUNTERA SEGURIDAD Crédito a 30 días" at bounding box center [152, 215] width 179 height 7
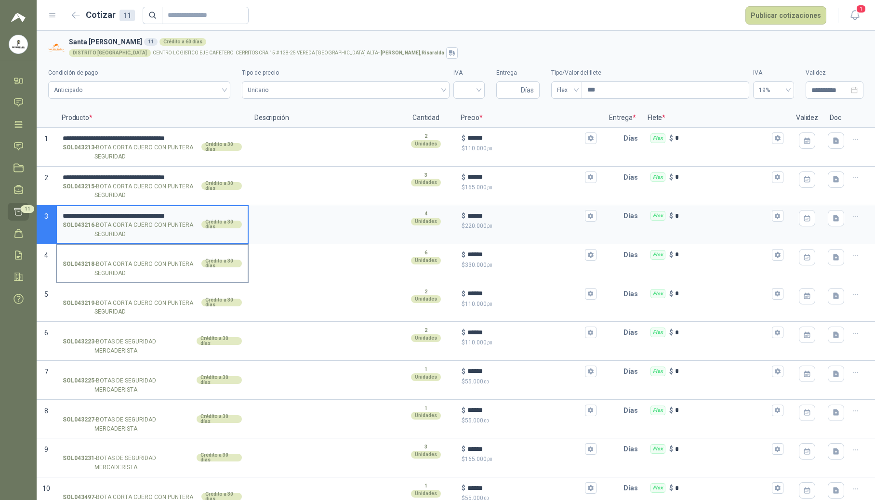
click at [86, 257] on input "SOL043218 - BOTA CORTA CUERO CON PUNTERA SEGURIDAD Crédito a 30 días" at bounding box center [152, 254] width 179 height 7
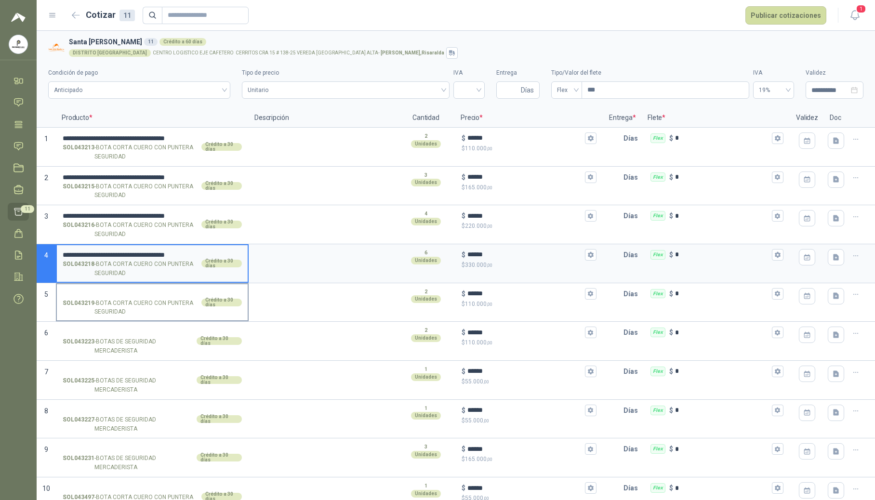
click at [89, 293] on input "SOL043219 - BOTA CORTA CUERO CON PUNTERA SEGURIDAD Crédito a 30 días" at bounding box center [152, 293] width 179 height 7
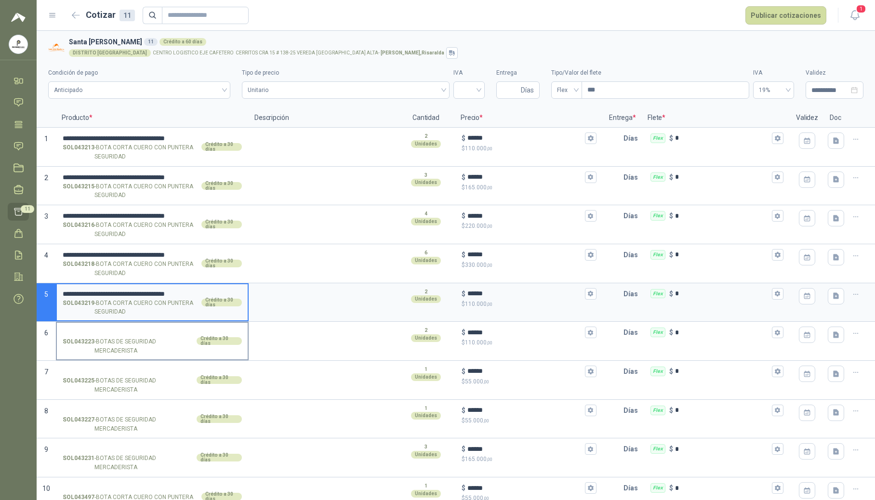
click at [108, 327] on label "SOL043223 - BOTAS DE SEGURIDAD MERCADERISTA Crédito a 30 días" at bounding box center [152, 341] width 191 height 37
click at [108, 329] on input "SOL043223 - BOTAS DE SEGURIDAD MERCADERISTA Crédito a 30 días" at bounding box center [152, 332] width 179 height 7
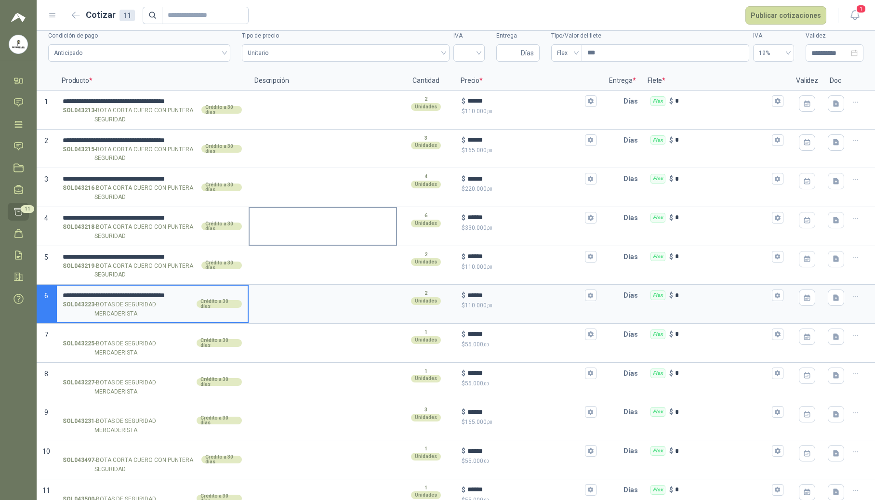
scroll to position [57, 0]
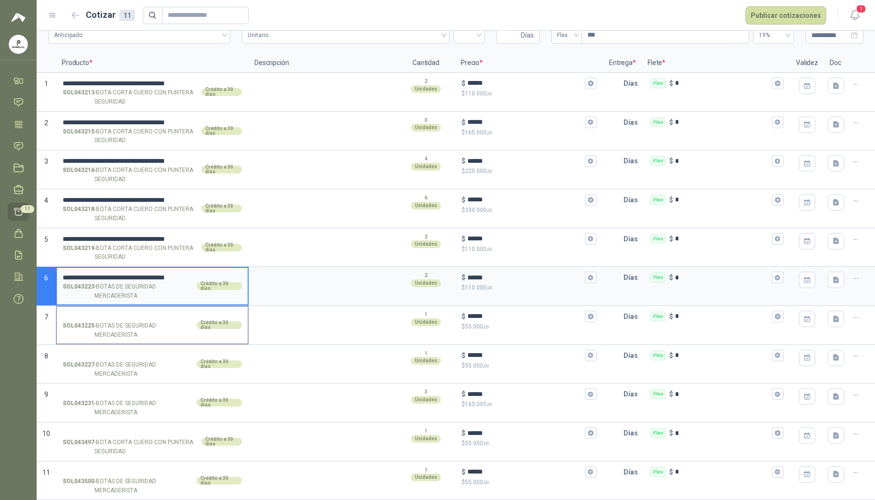
click at [110, 313] on input "SOL043225 - BOTAS DE SEGURIDAD MERCADERISTA Crédito a 30 días" at bounding box center [152, 316] width 179 height 7
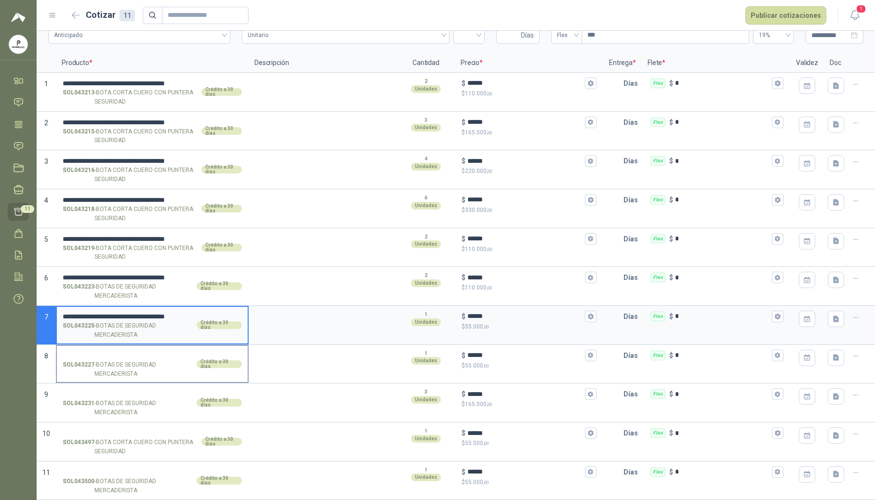
click at [101, 352] on input "SOL043227 - BOTAS DE SEGURIDAD MERCADERISTA Crédito a 30 días" at bounding box center [152, 355] width 179 height 7
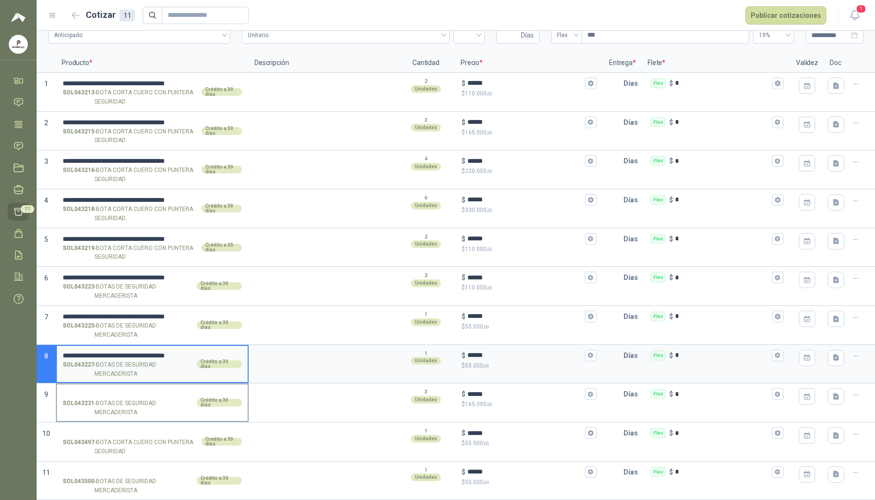
click at [104, 395] on input "SOL043231 - BOTAS DE SEGURIDAD MERCADERISTA Crédito a 30 días" at bounding box center [152, 394] width 179 height 7
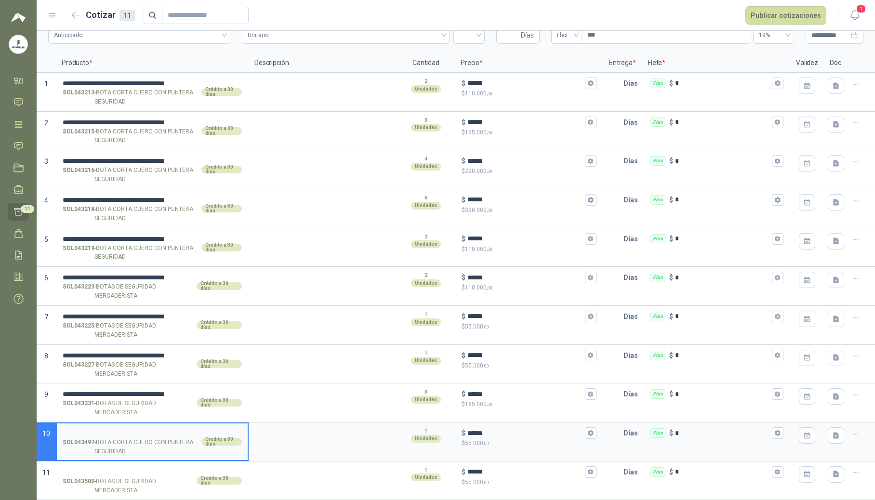
click at [101, 434] on input "SOL043497 - BOTA CORTA CUERO CON PUNTERA SEGURIDAD Crédito a 30 días" at bounding box center [152, 433] width 179 height 7
click at [90, 470] on input "SOL043500 - BOTAS DE SEGURIDAD MERCADERISTA Crédito a 30 días" at bounding box center [152, 472] width 179 height 7
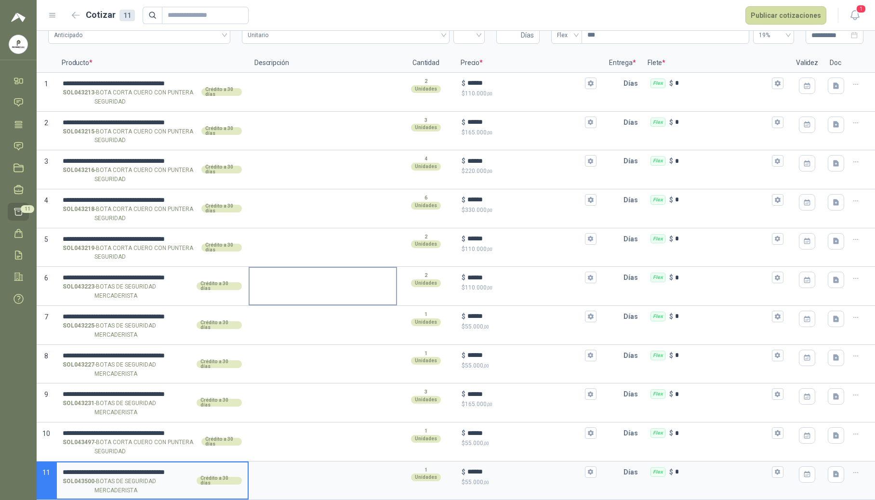
scroll to position [0, 0]
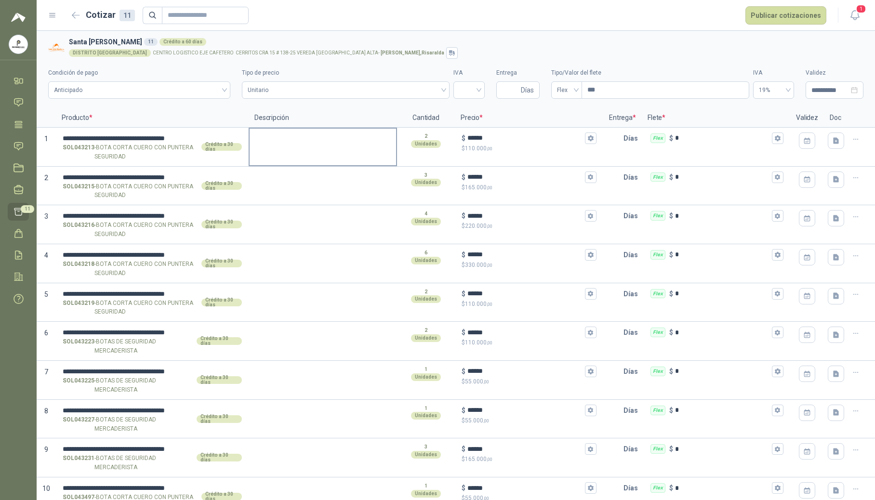
click at [307, 153] on div at bounding box center [322, 147] width 148 height 39
click at [299, 143] on textarea at bounding box center [322, 140] width 146 height 22
click at [343, 137] on textarea at bounding box center [322, 140] width 146 height 22
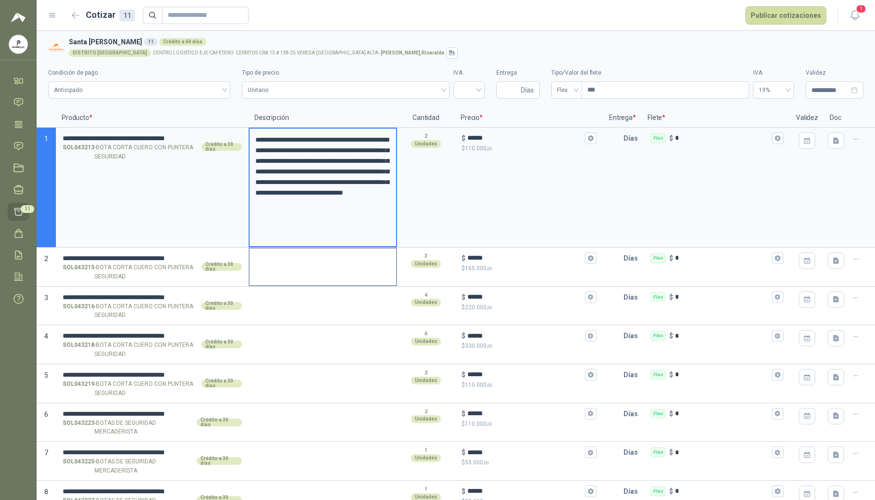
type textarea "**********"
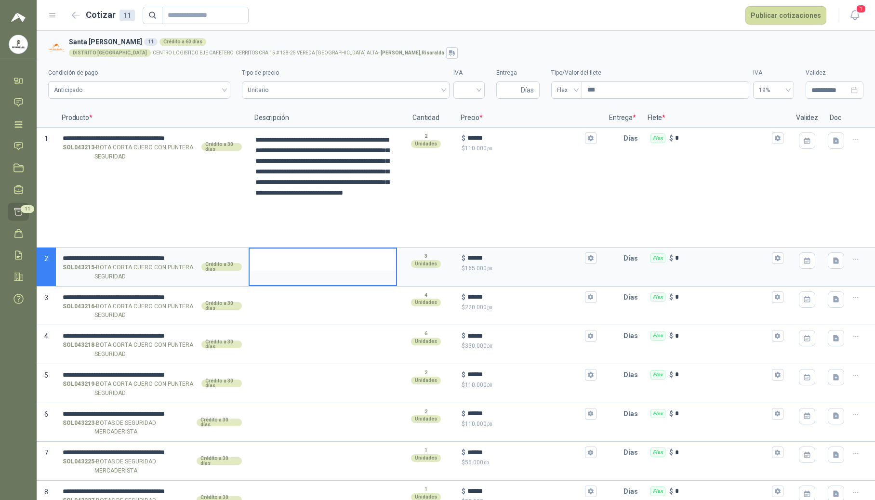
click at [303, 266] on textarea at bounding box center [322, 259] width 146 height 22
type textarea "**********"
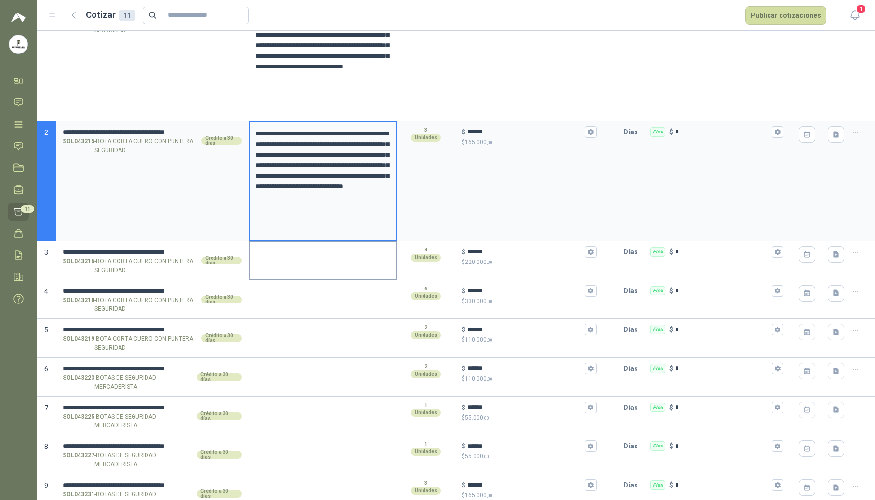
scroll to position [128, 0]
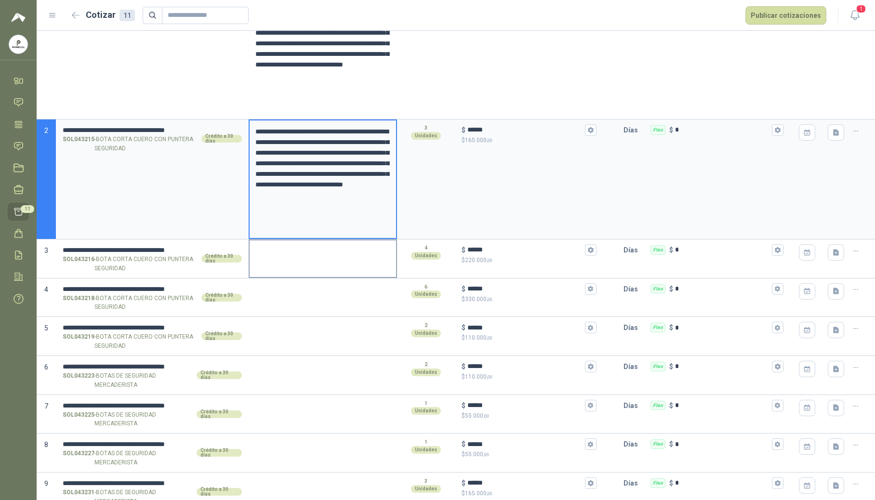
type textarea "**********"
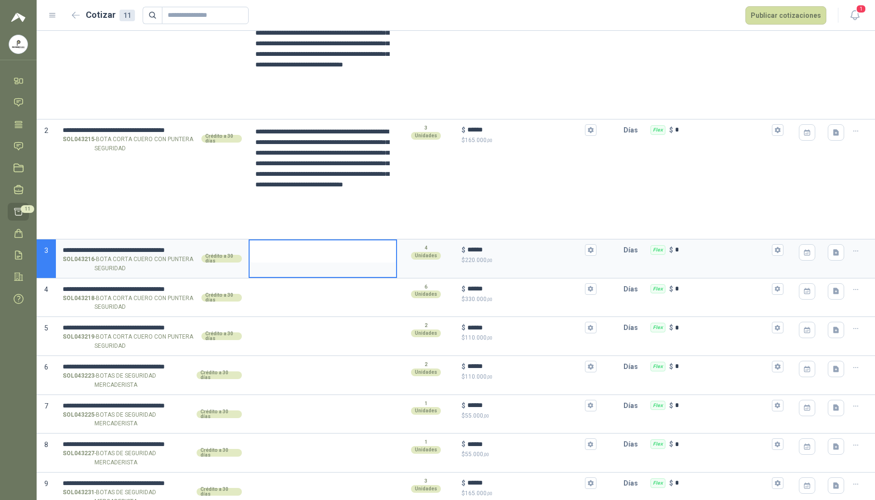
click at [303, 255] on textarea at bounding box center [322, 251] width 146 height 22
type textarea "**********"
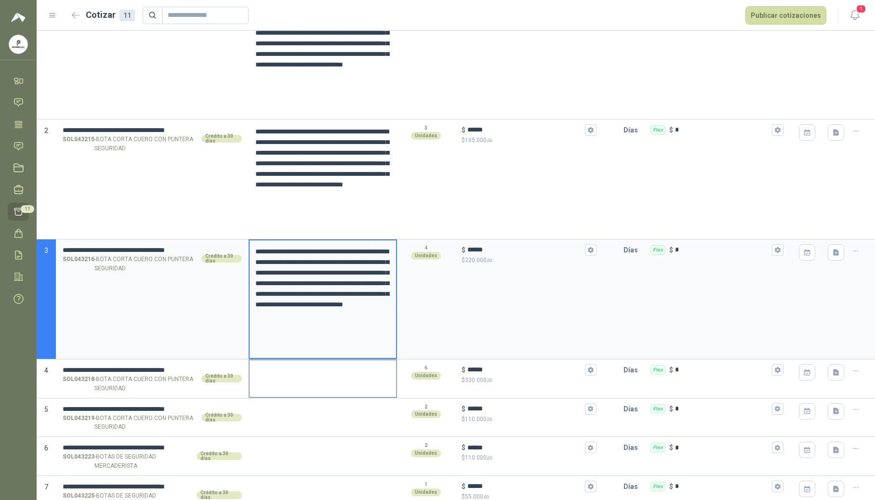
type textarea "**********"
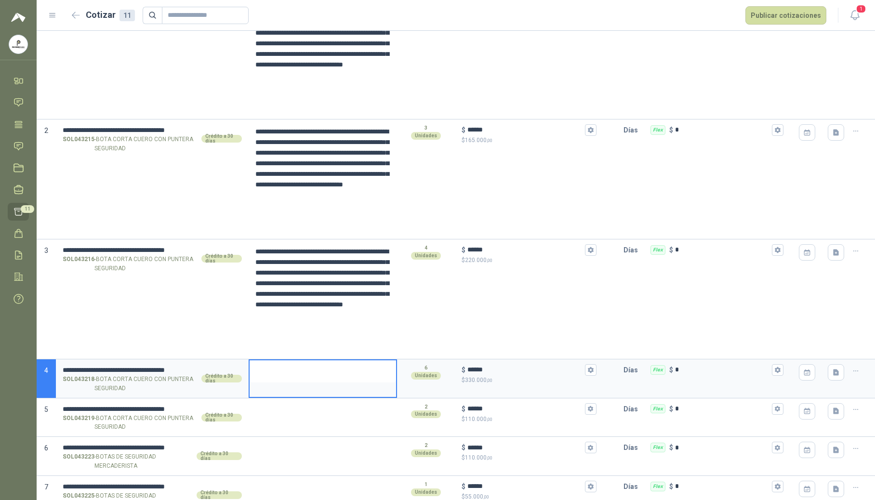
click at [286, 374] on textarea at bounding box center [322, 371] width 146 height 22
type textarea "**********"
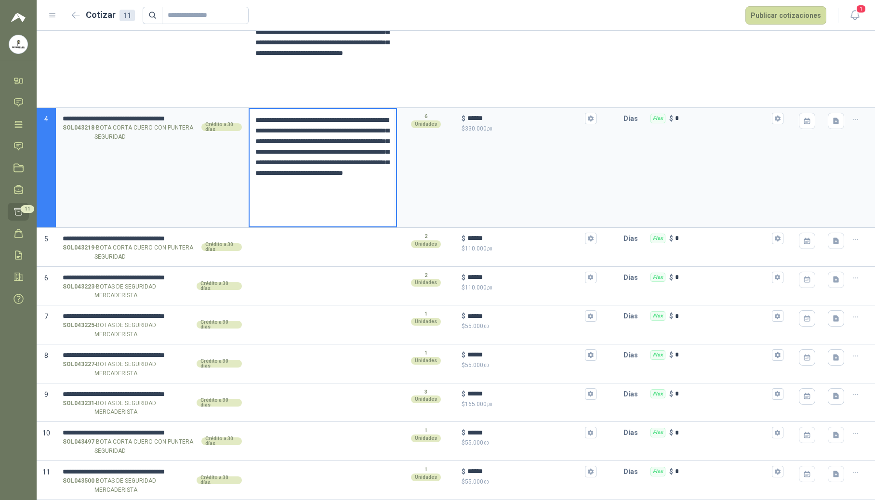
scroll to position [381, 0]
type textarea "**********"
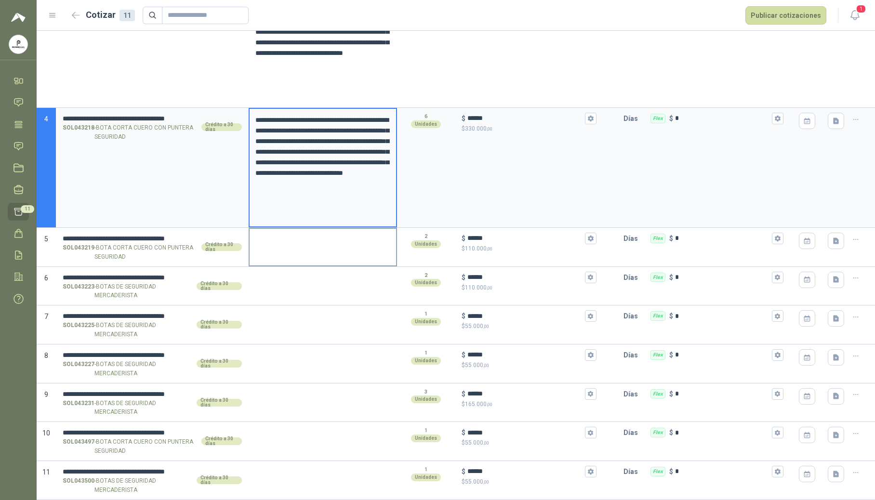
click at [301, 245] on textarea at bounding box center [322, 240] width 146 height 22
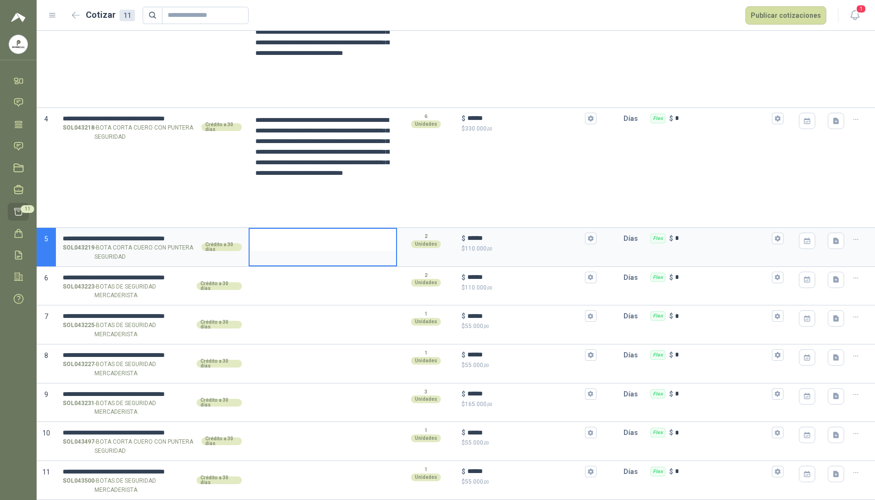
type textarea "**********"
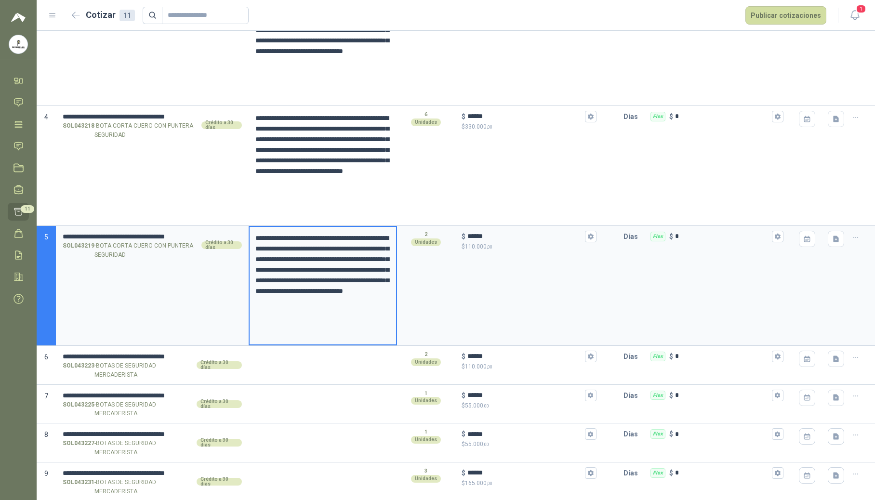
type textarea "**********"
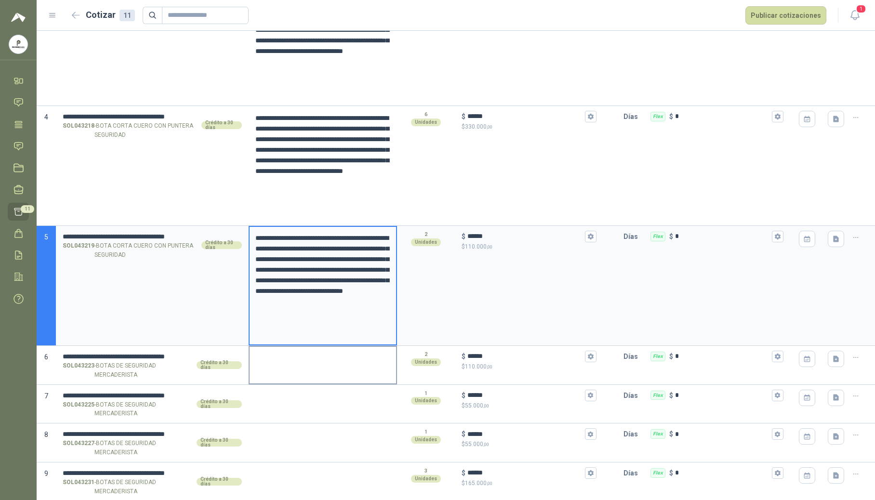
type textarea "**********"
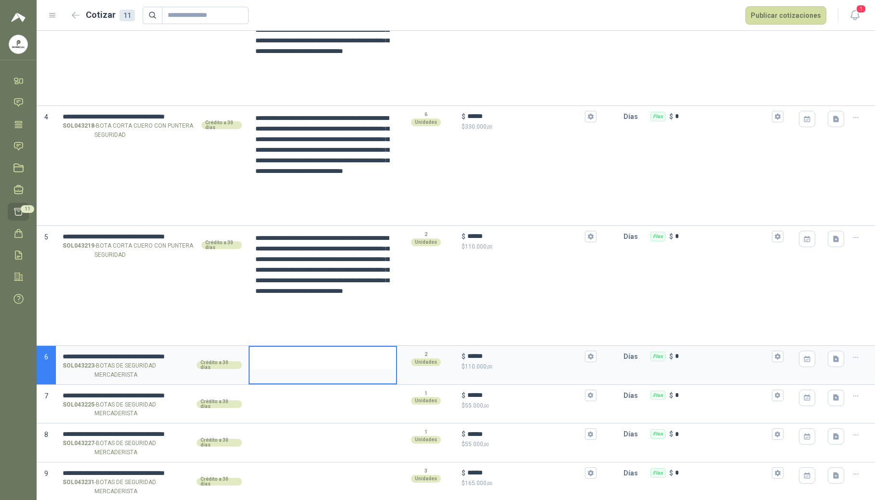
click at [290, 369] on textarea at bounding box center [322, 358] width 146 height 22
type textarea "**********"
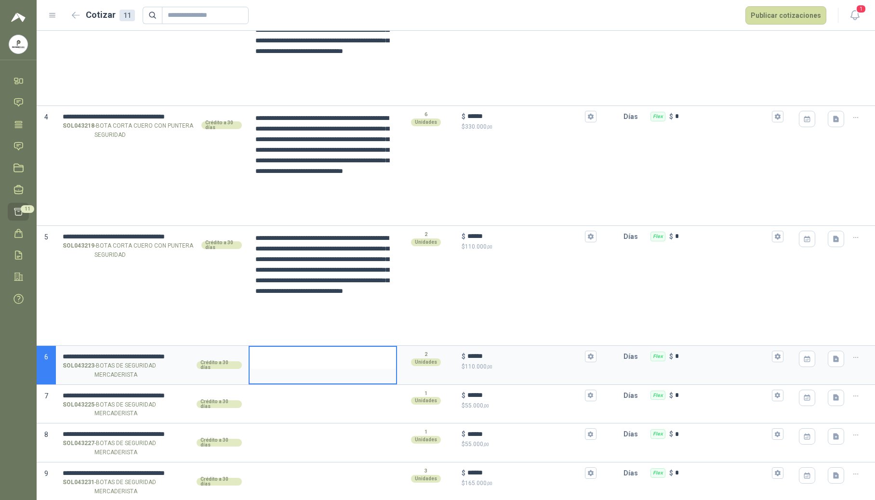
type textarea "**********"
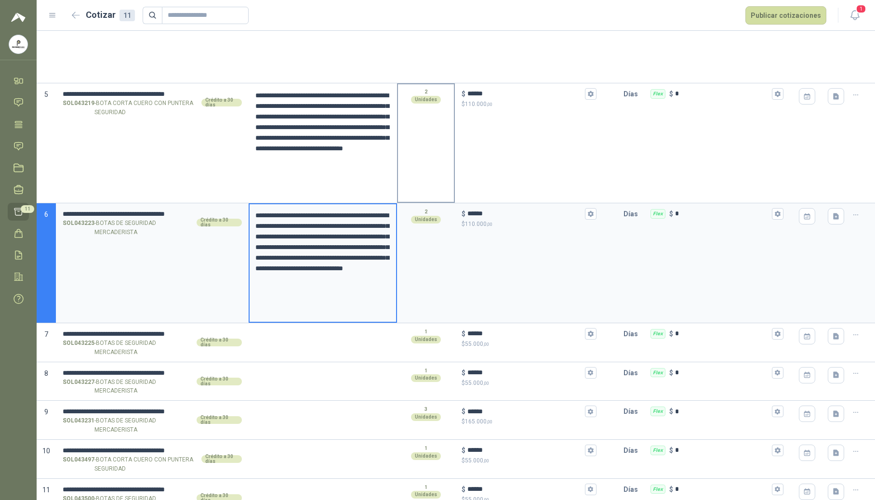
scroll to position [543, 0]
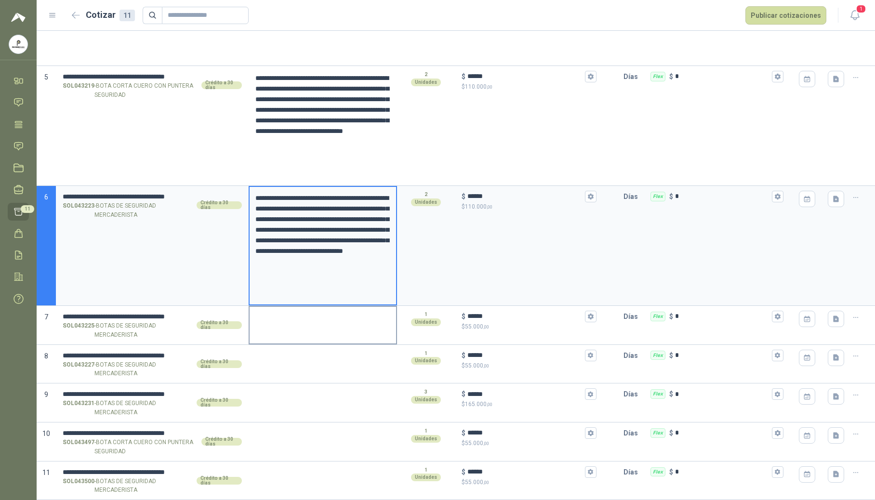
type textarea "**********"
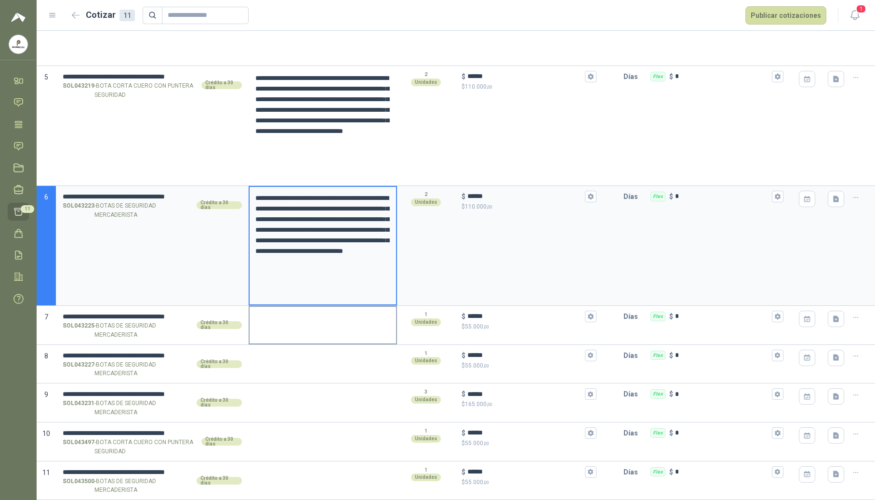
type textarea "**********"
click at [328, 322] on textarea at bounding box center [322, 318] width 146 height 22
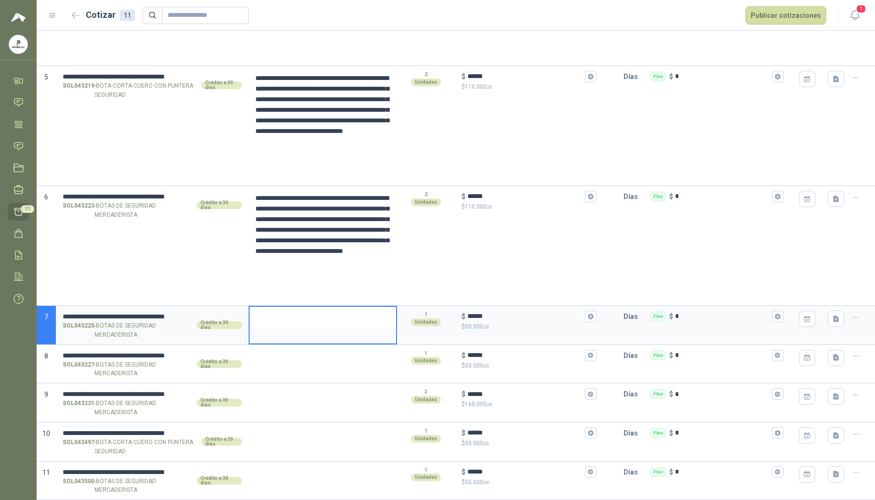
type textarea "**********"
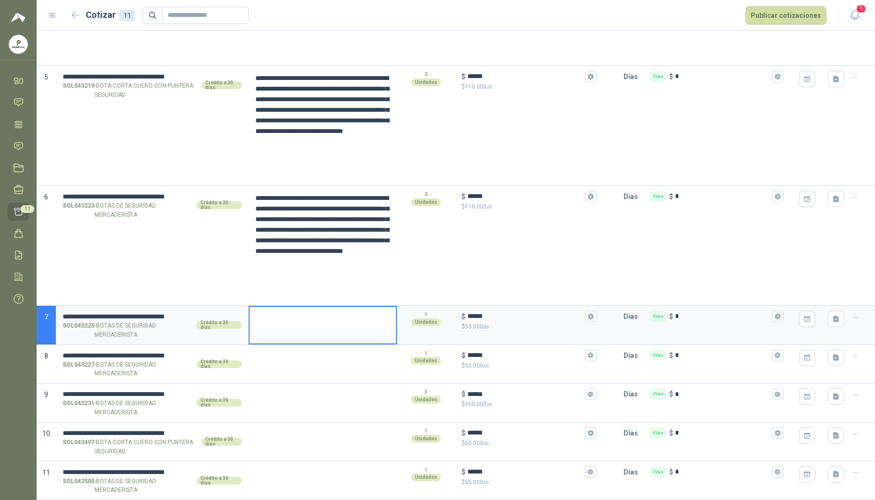
type textarea "**********"
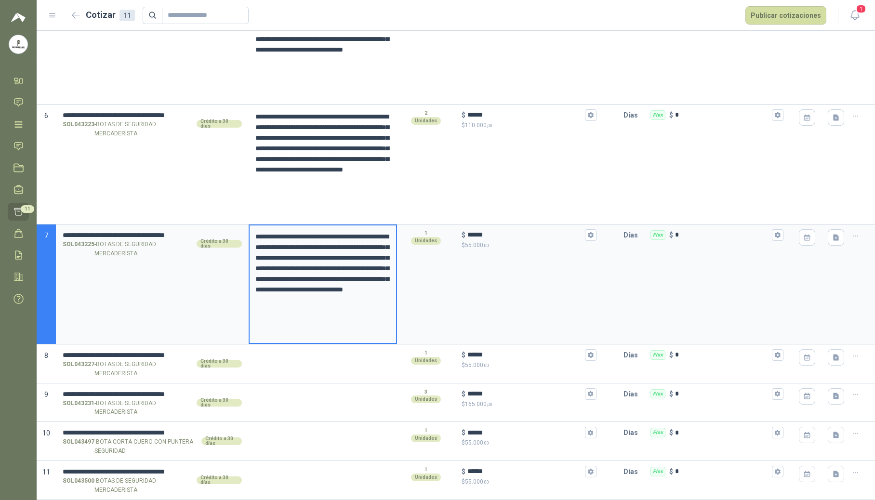
scroll to position [624, 0]
type textarea "**********"
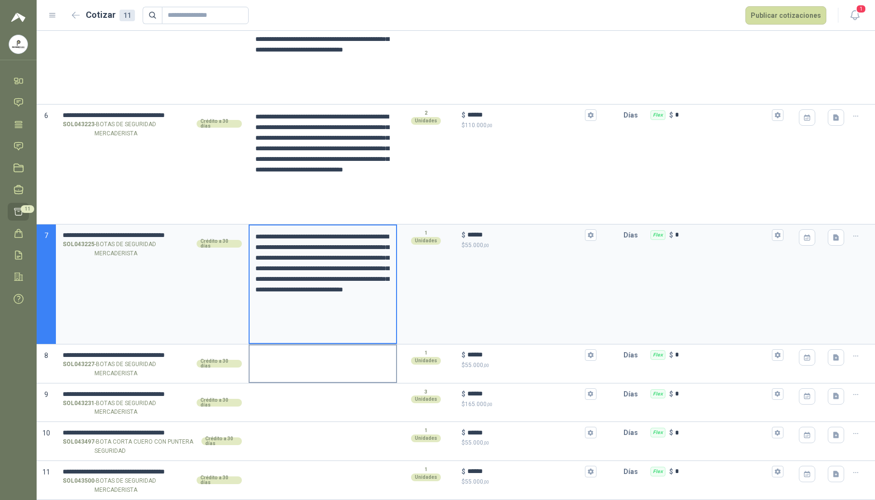
type textarea "**********"
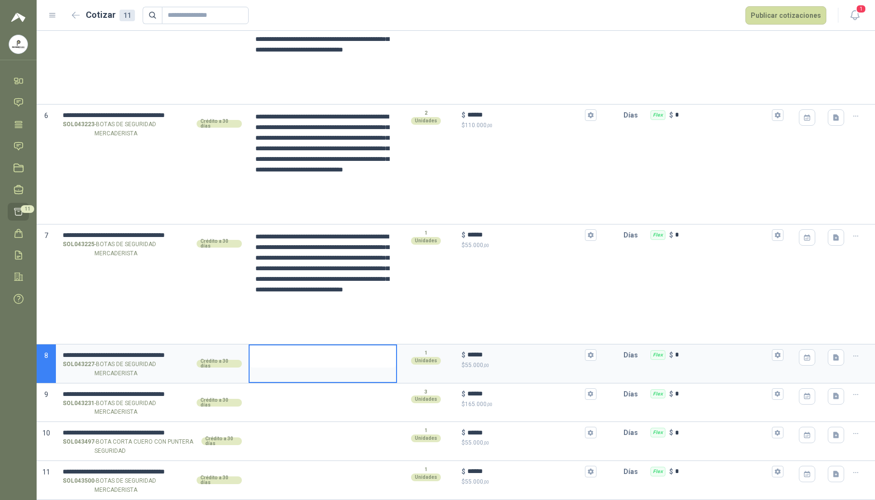
click at [320, 367] on textarea at bounding box center [322, 356] width 146 height 22
type textarea "**********"
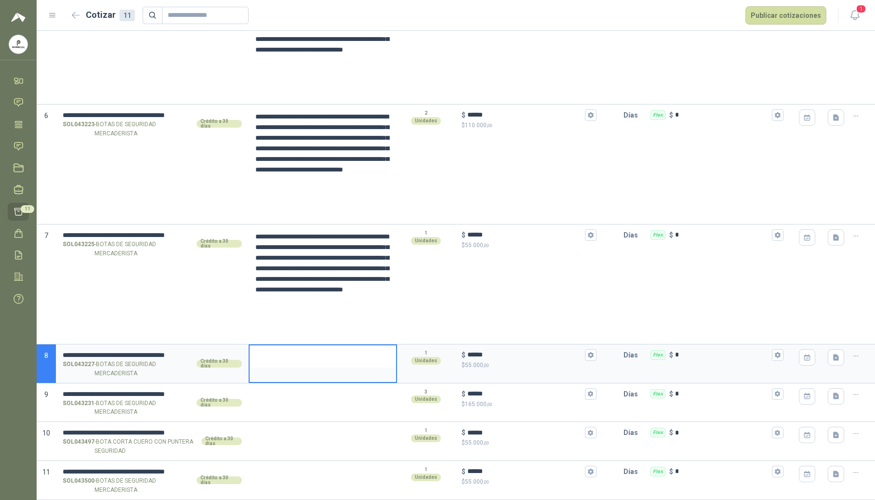
type textarea "**********"
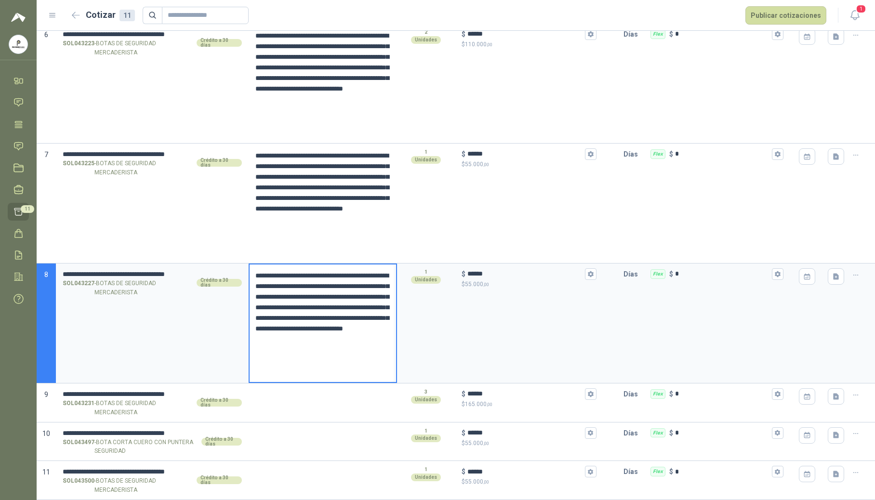
scroll to position [705, 0]
click at [290, 418] on div at bounding box center [322, 402] width 148 height 39
type textarea "**********"
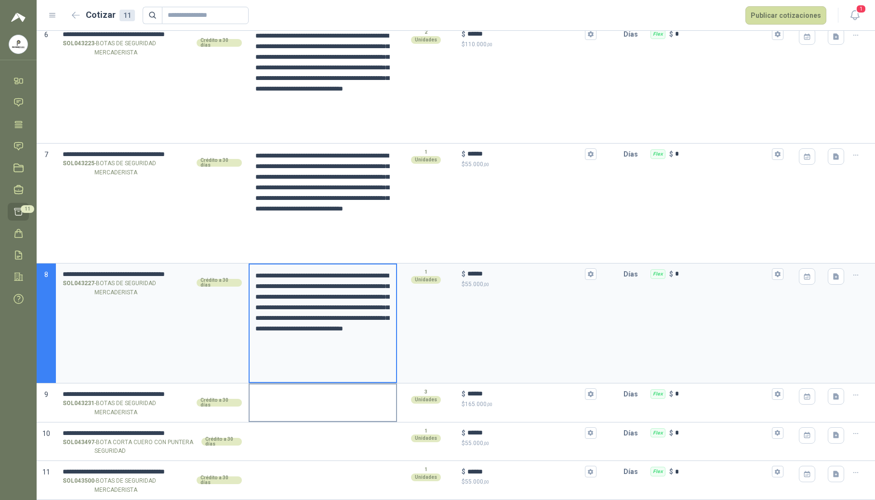
type textarea "**********"
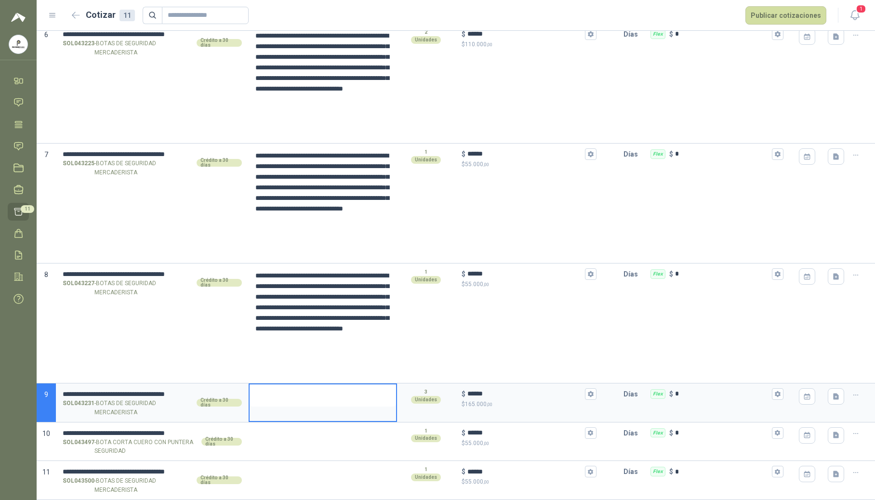
click at [295, 404] on textarea at bounding box center [322, 395] width 146 height 22
type textarea "**********"
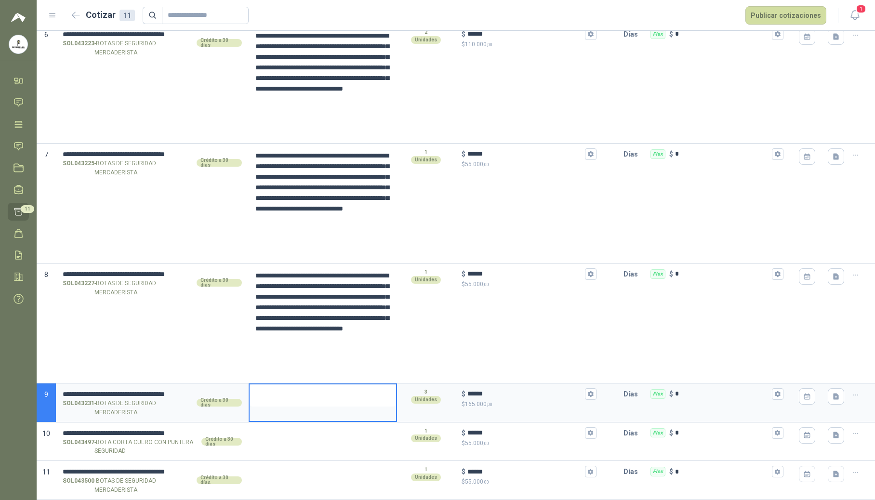
type textarea "**********"
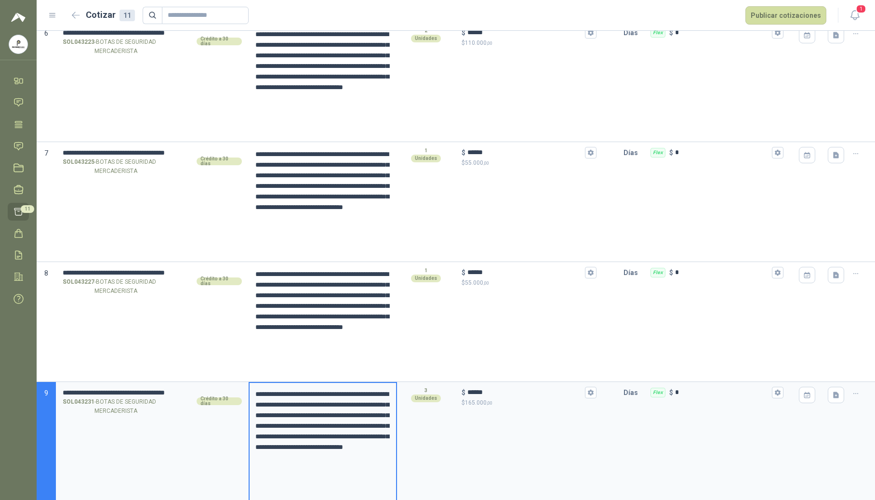
type textarea "**********"
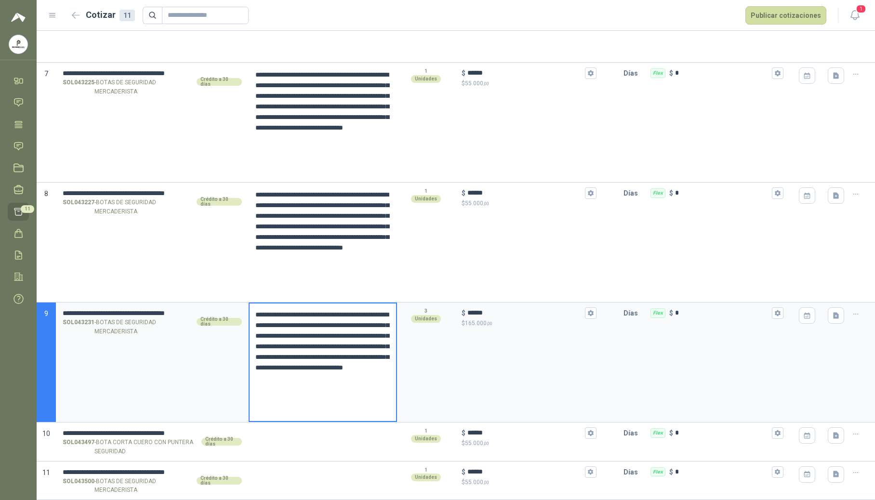
scroll to position [786, 0]
click at [283, 445] on div at bounding box center [322, 441] width 148 height 39
type textarea "**********"
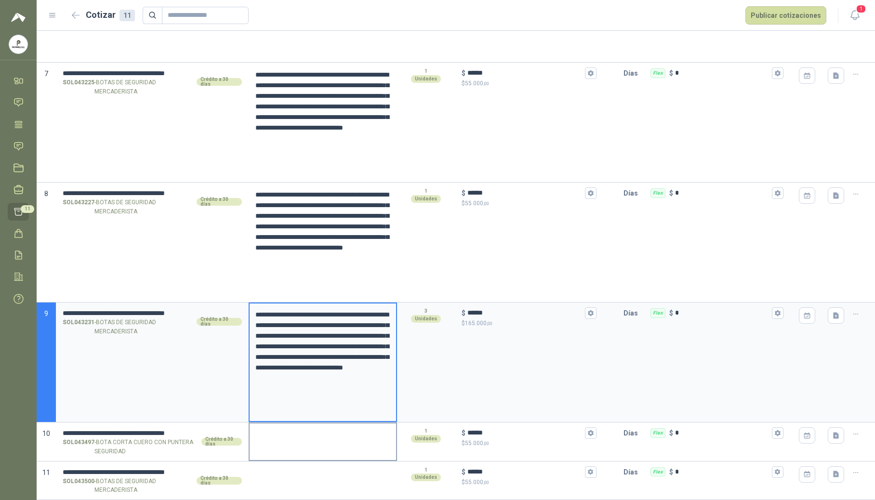
type textarea "**********"
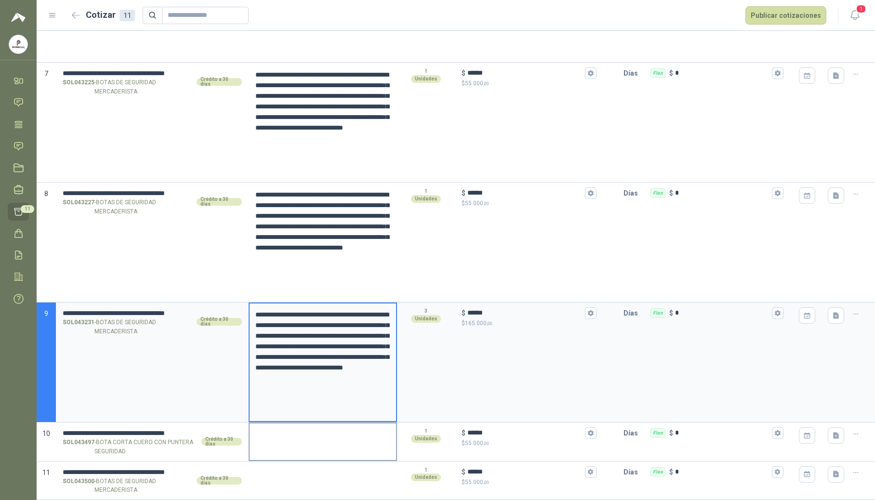
type textarea "**********"
click at [288, 441] on textarea at bounding box center [322, 434] width 146 height 22
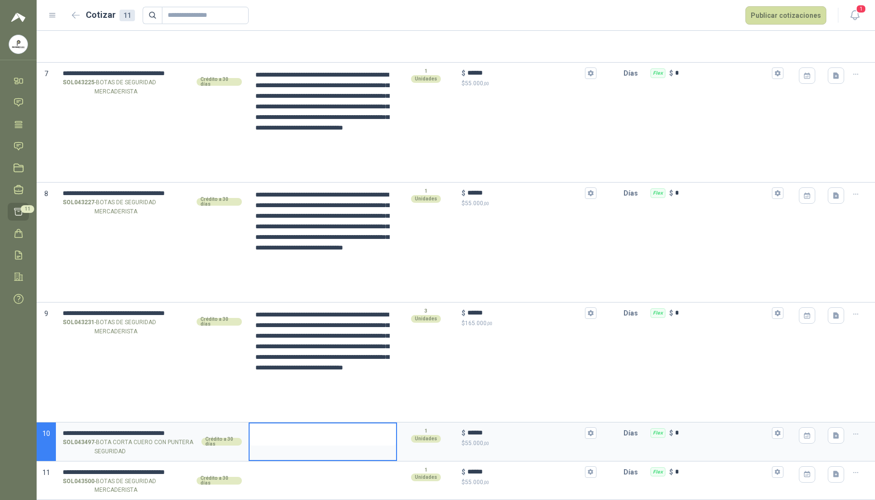
type textarea "**********"
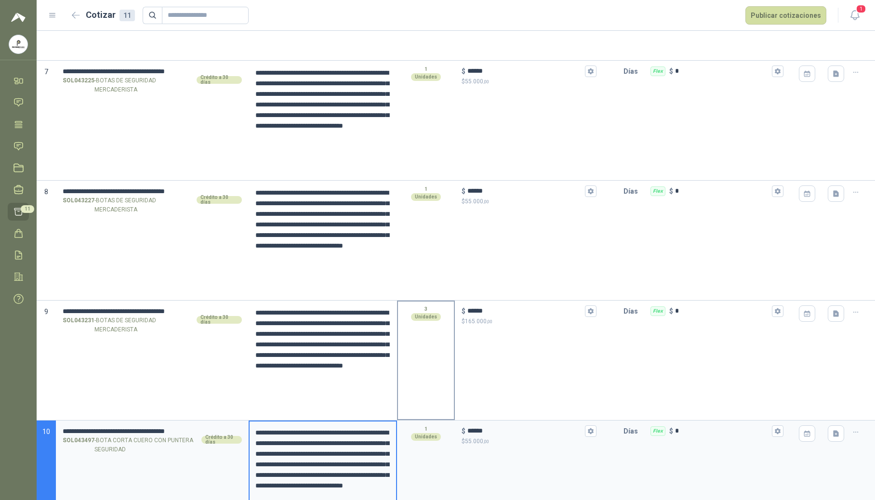
scroll to position [867, 0]
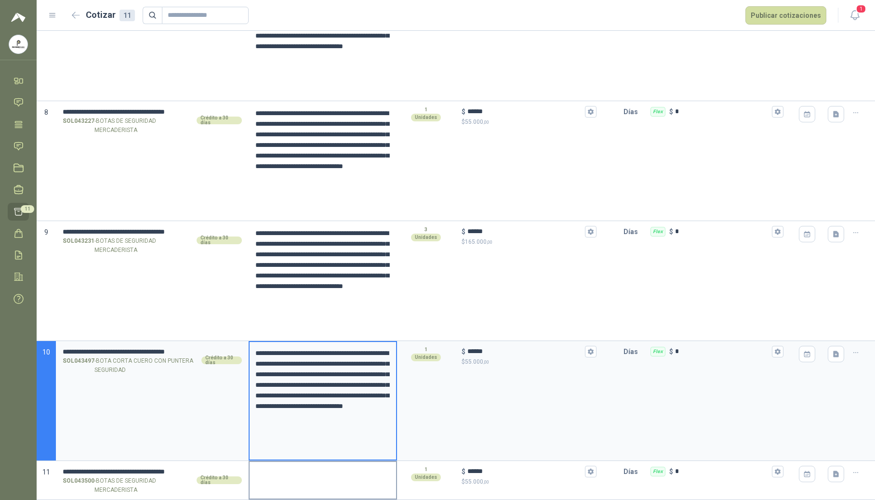
click at [284, 477] on textarea at bounding box center [322, 473] width 146 height 22
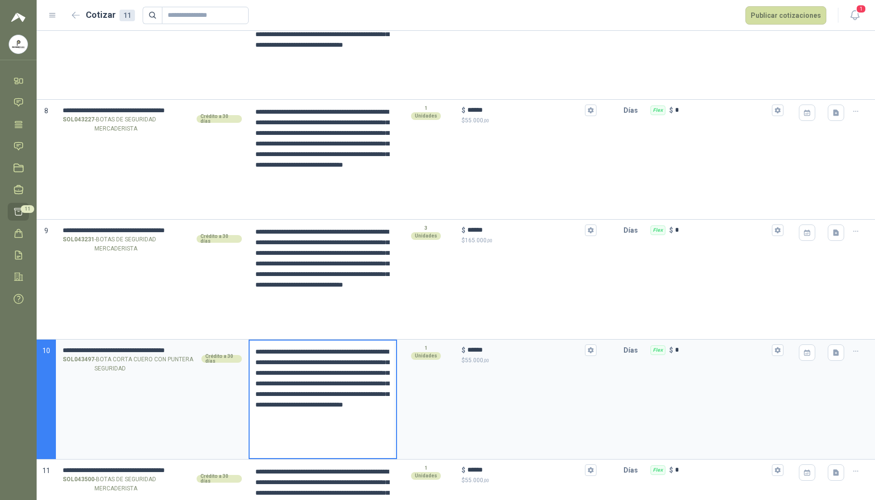
click at [312, 431] on textarea "**********" at bounding box center [321, 399] width 144 height 118
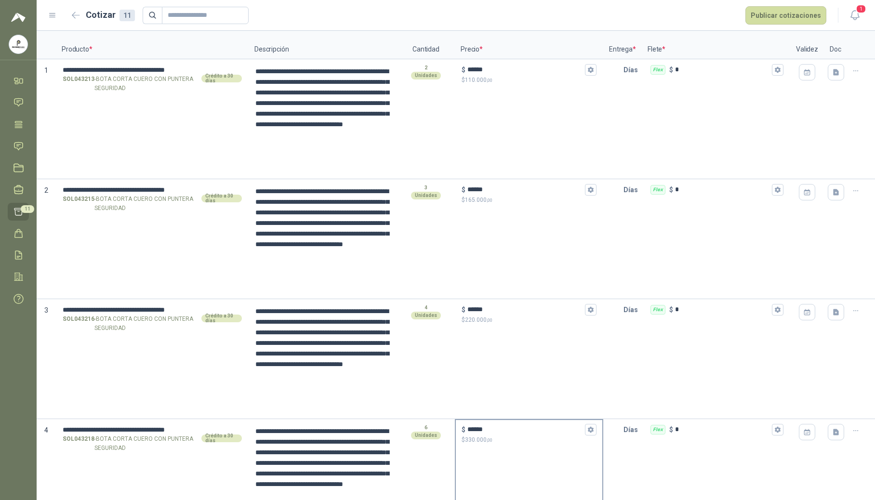
scroll to position [0, 0]
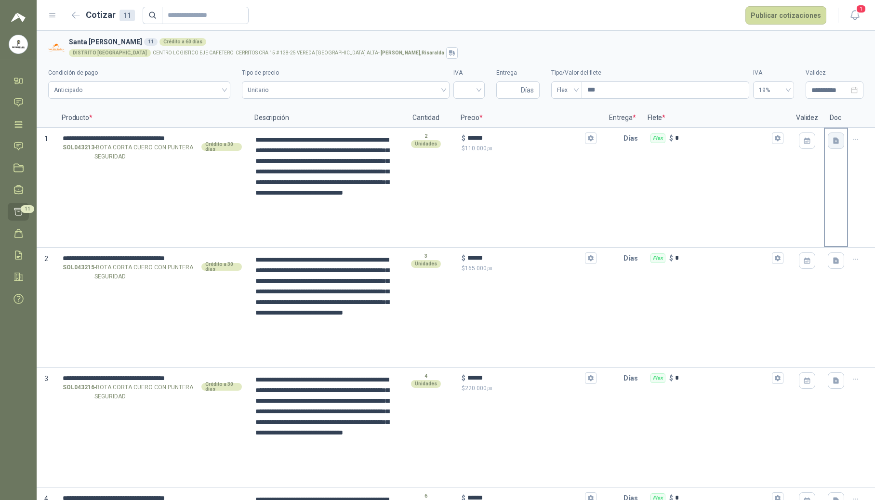
click at [832, 144] on icon "button" at bounding box center [836, 141] width 8 height 8
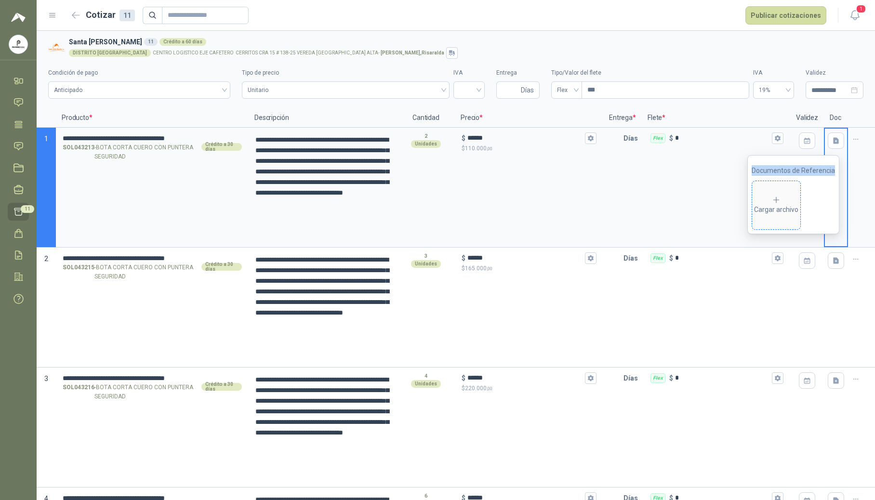
click at [784, 192] on span "Cargar archivo" at bounding box center [776, 205] width 48 height 48
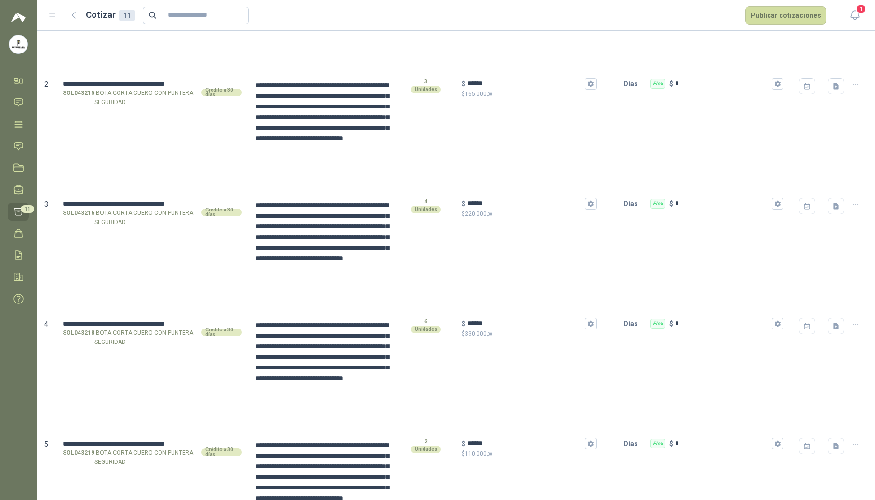
scroll to position [180, 0]
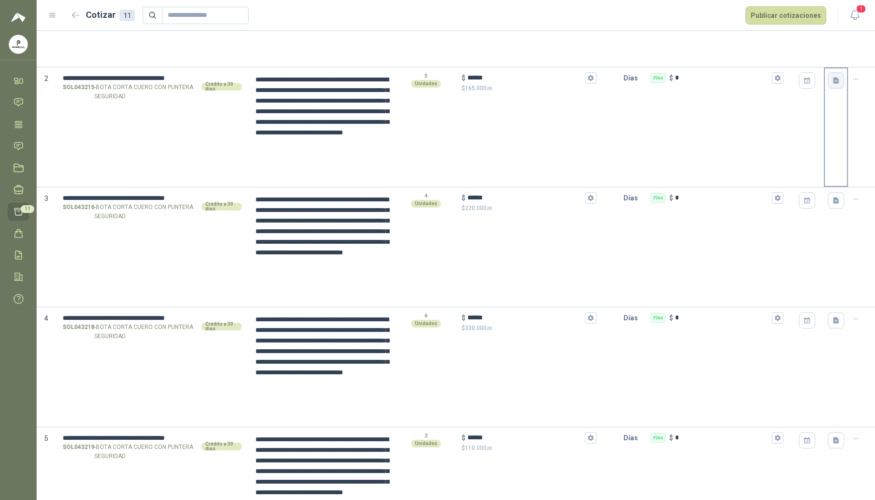
click at [832, 81] on icon "button" at bounding box center [836, 81] width 8 height 8
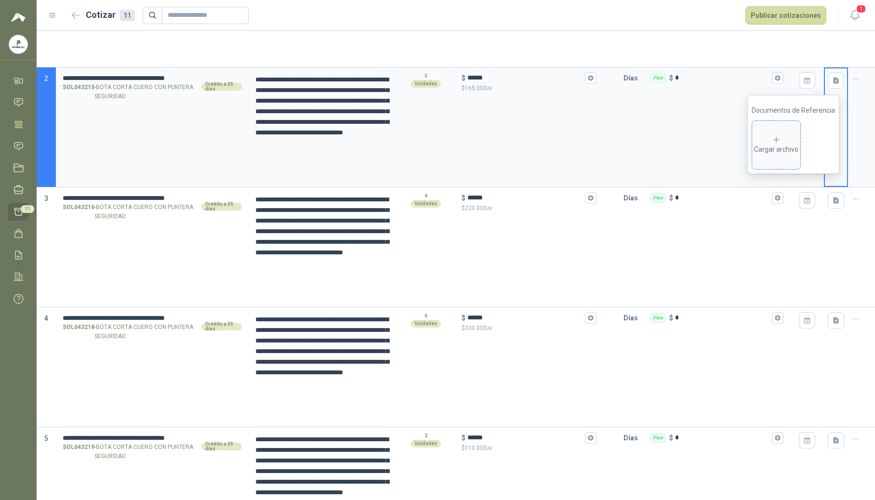
click at [790, 147] on div "Cargar archivo" at bounding box center [776, 144] width 44 height 19
click at [831, 205] on button "button" at bounding box center [835, 200] width 16 height 16
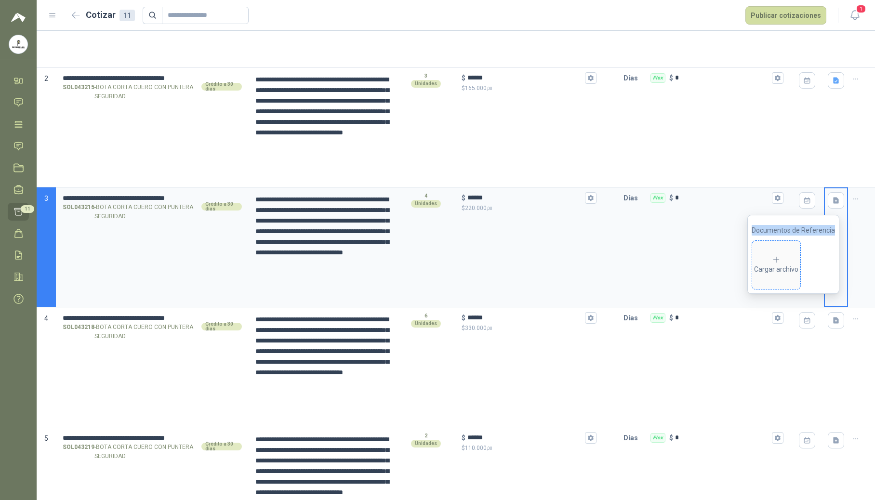
click at [780, 263] on icon at bounding box center [775, 259] width 9 height 9
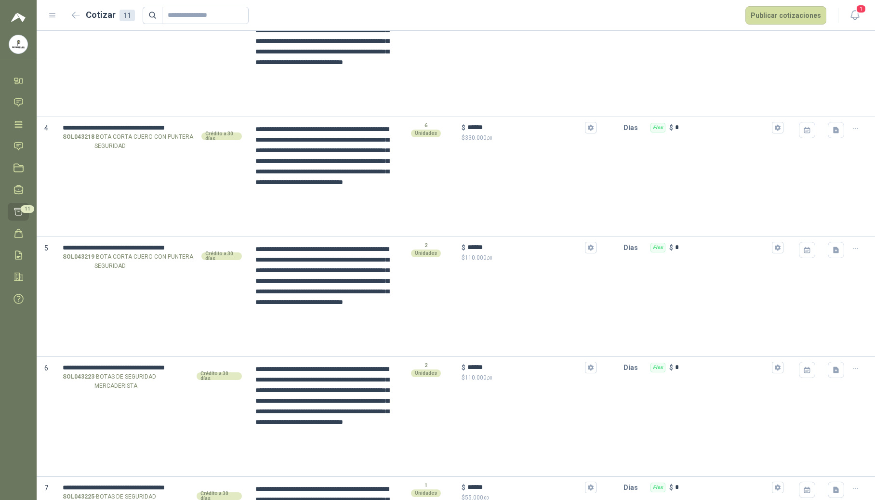
scroll to position [388, 0]
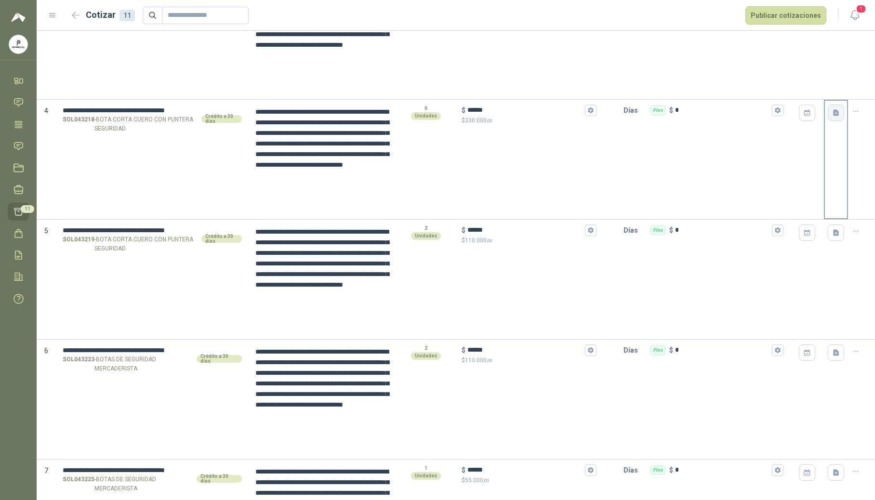
click at [832, 114] on button "button" at bounding box center [835, 113] width 16 height 16
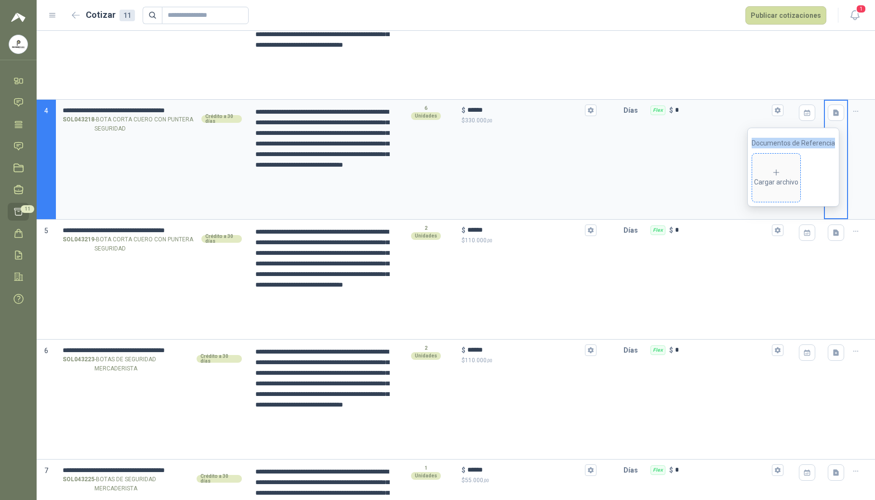
click at [776, 174] on icon at bounding box center [775, 172] width 9 height 9
click at [832, 237] on icon "button" at bounding box center [836, 233] width 8 height 8
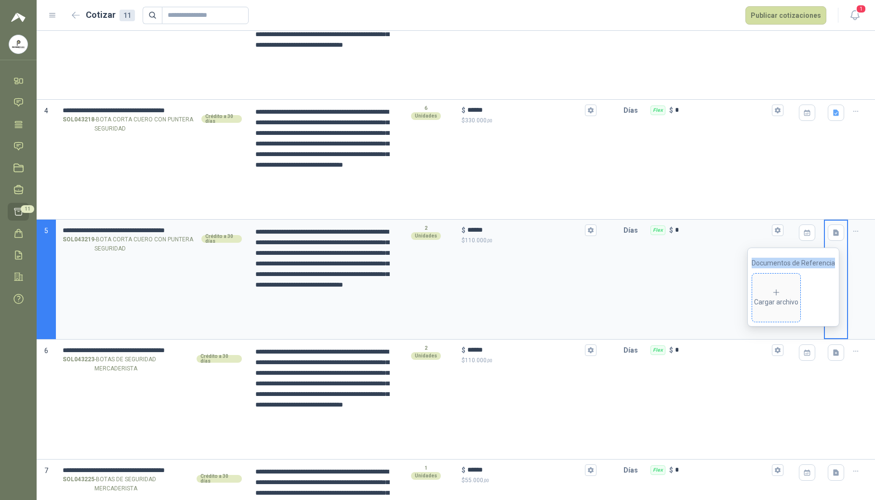
click at [780, 293] on icon at bounding box center [775, 292] width 9 height 9
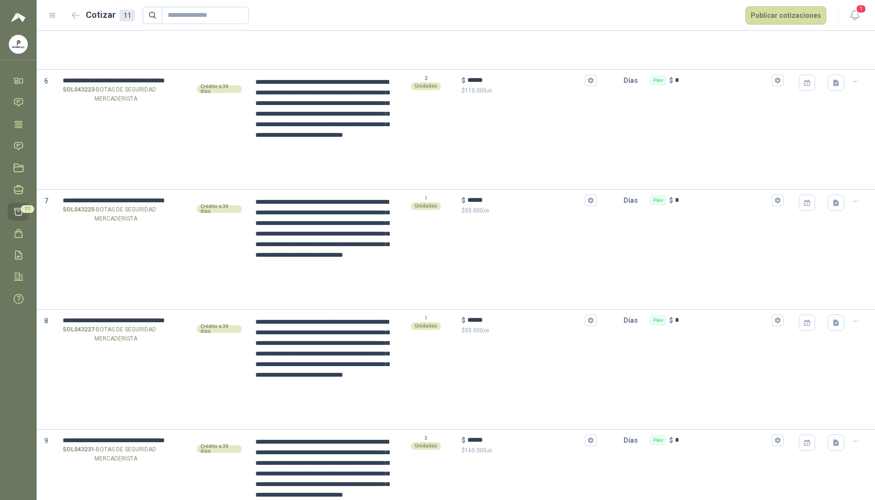
scroll to position [659, 0]
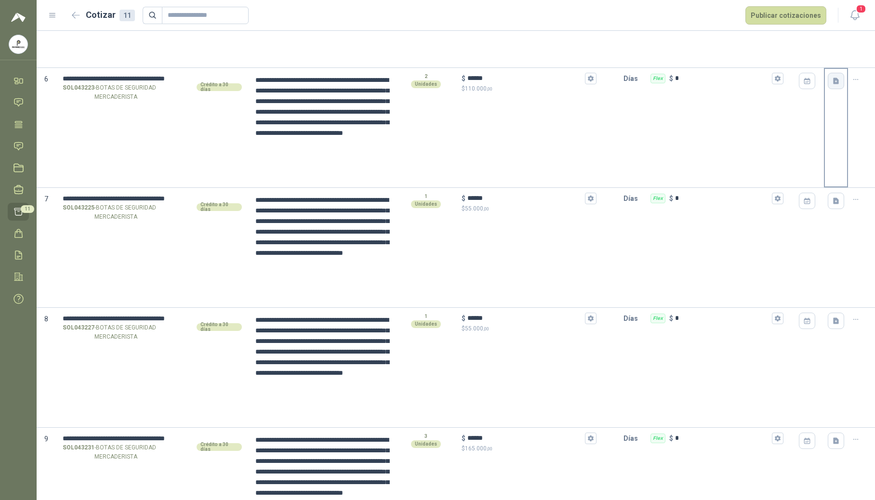
click at [833, 80] on icon "button" at bounding box center [836, 81] width 6 height 6
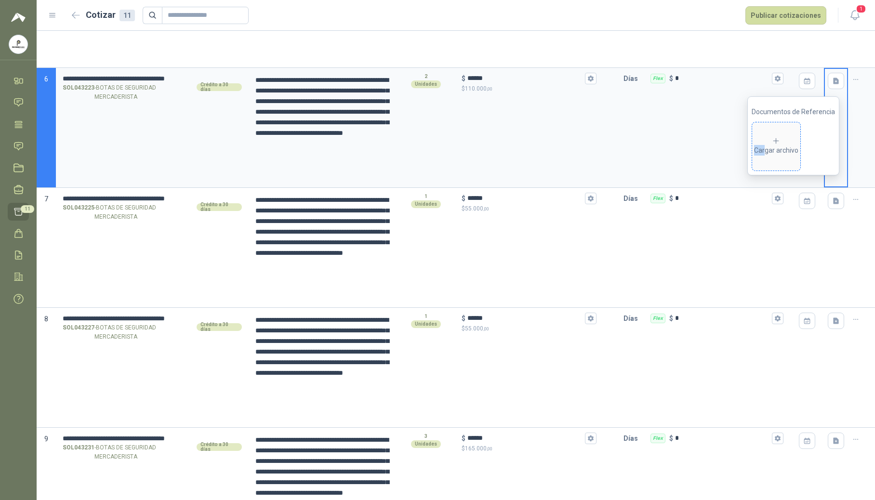
click at [768, 145] on div "Cargar archivo" at bounding box center [776, 146] width 44 height 19
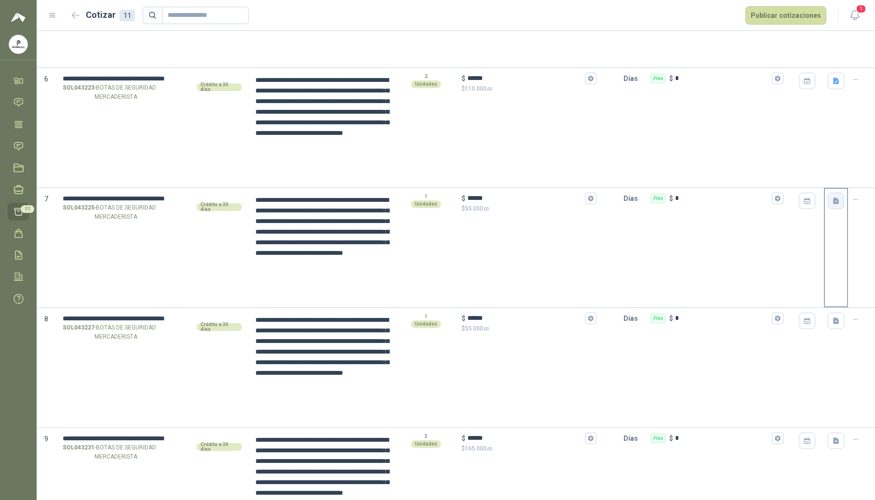
click at [833, 202] on icon "button" at bounding box center [836, 200] width 6 height 6
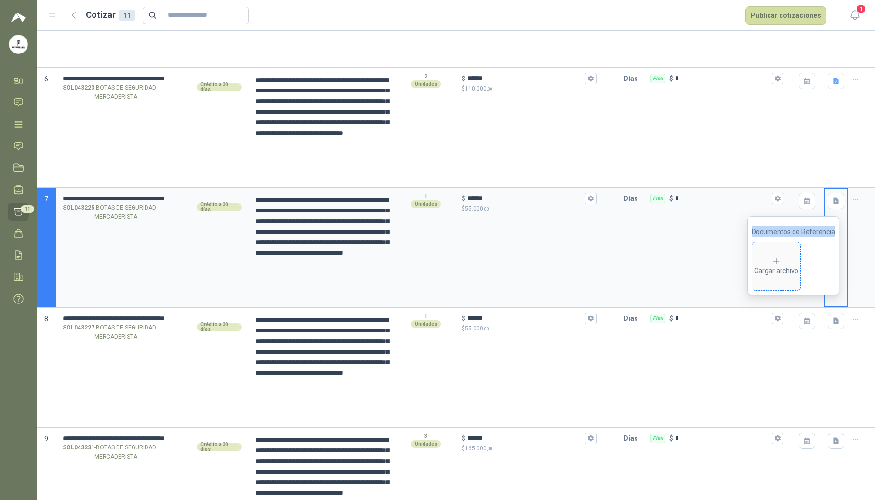
click at [774, 258] on icon at bounding box center [775, 261] width 9 height 9
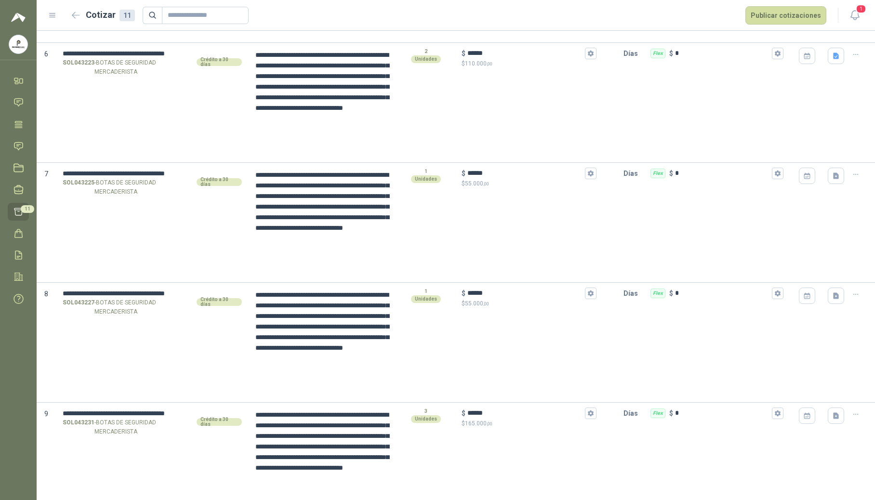
scroll to position [691, 0]
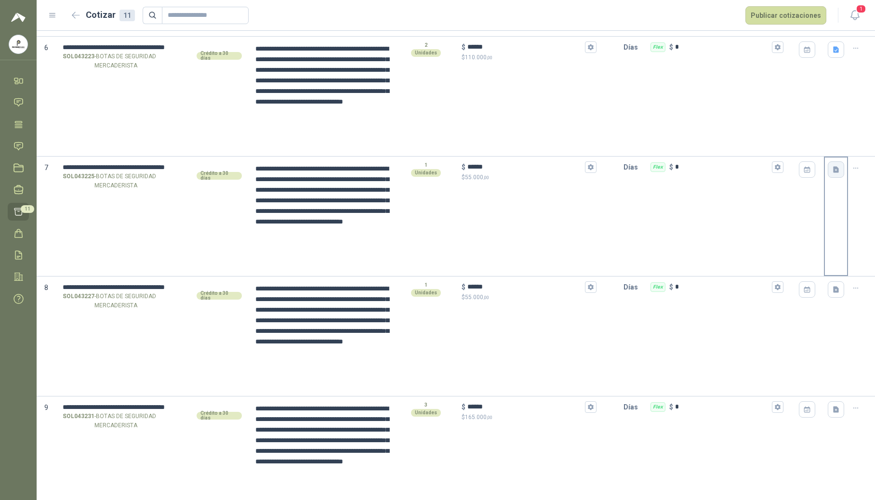
click at [832, 170] on button "button" at bounding box center [835, 169] width 16 height 16
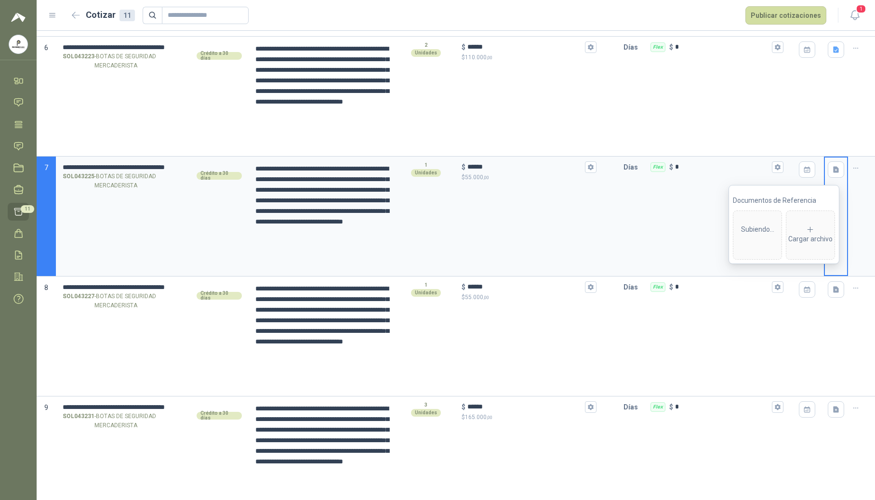
click at [763, 234] on div "Subiendo..." at bounding box center [757, 235] width 40 height 40
click at [832, 288] on icon "button" at bounding box center [836, 290] width 8 height 8
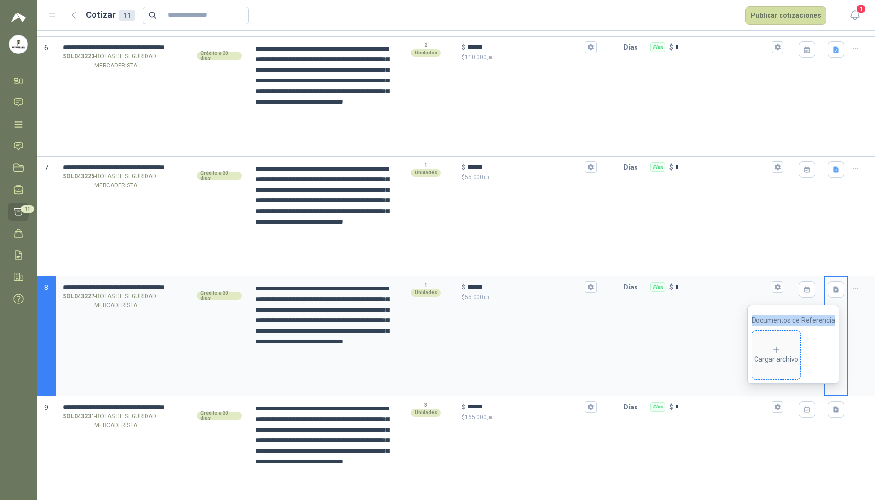
click at [773, 347] on div "Cargar archivo" at bounding box center [776, 354] width 44 height 19
click at [833, 172] on icon "button" at bounding box center [836, 169] width 6 height 6
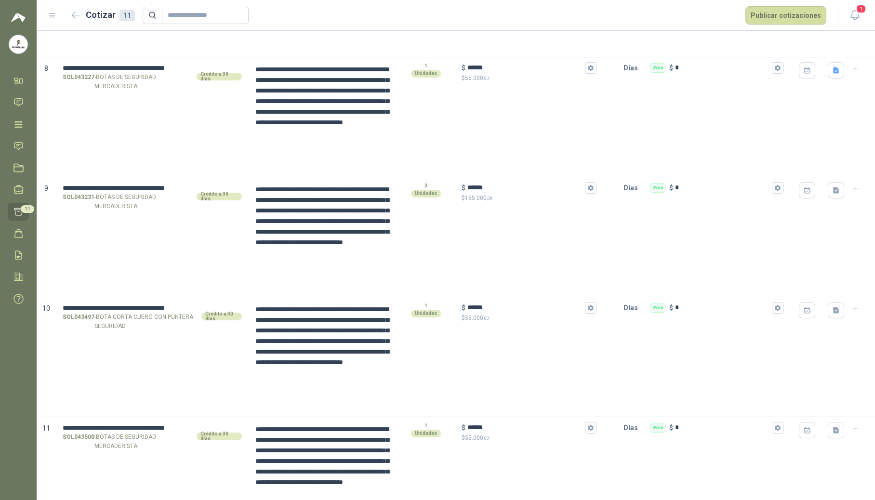
scroll to position [948, 0]
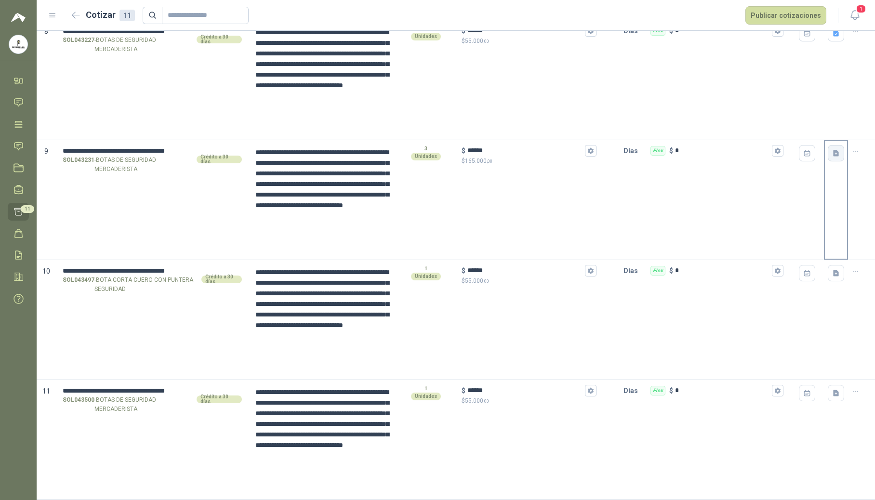
click at [833, 154] on icon "button" at bounding box center [836, 153] width 6 height 6
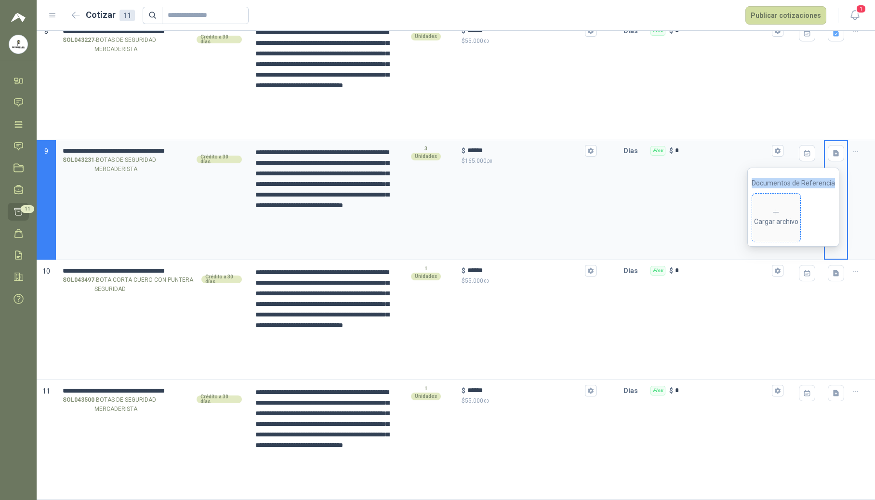
click at [779, 214] on icon at bounding box center [775, 212] width 9 height 9
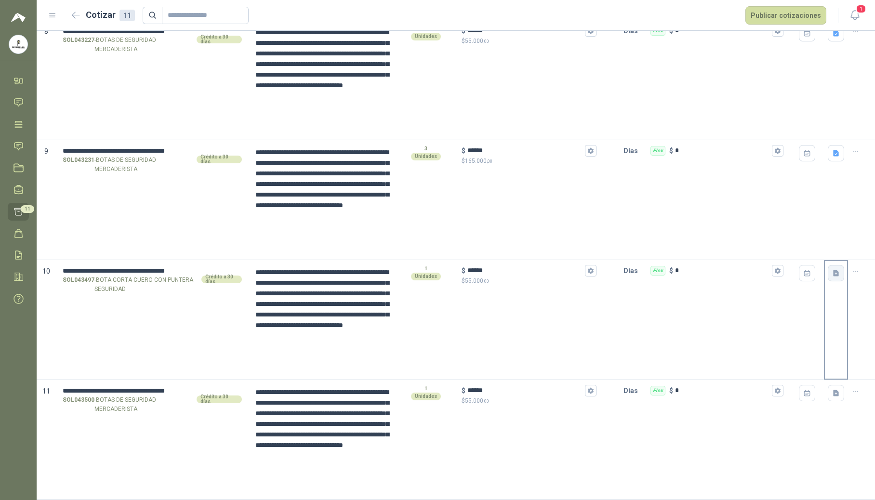
click at [833, 271] on icon "button" at bounding box center [836, 273] width 6 height 6
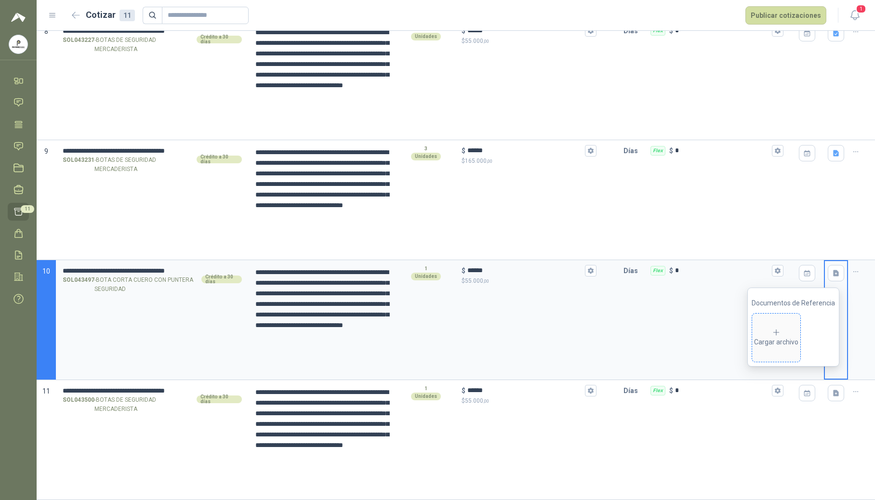
click at [777, 338] on div "Cargar archivo" at bounding box center [776, 337] width 44 height 19
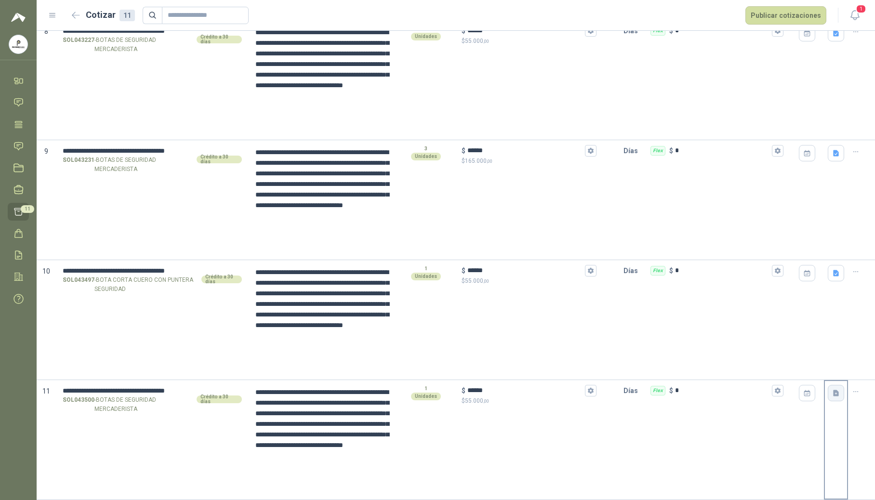
click at [833, 395] on icon "button" at bounding box center [836, 393] width 6 height 6
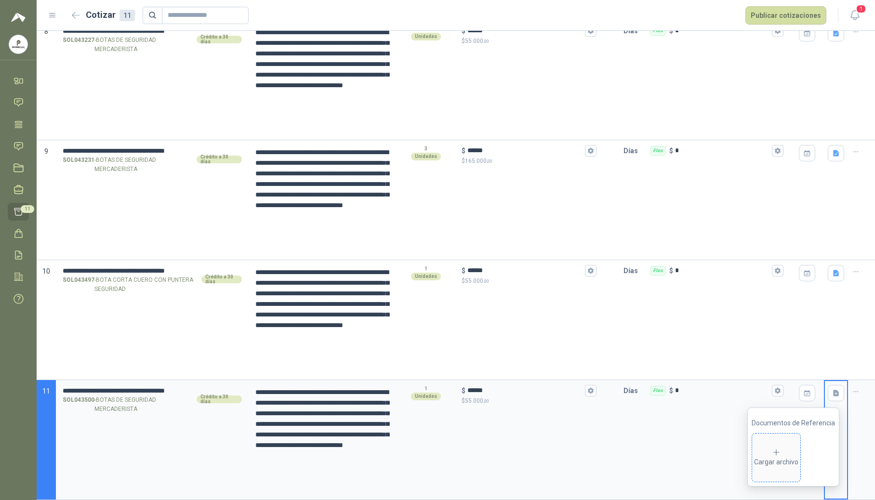
click at [770, 459] on div "Cargar archivo" at bounding box center [776, 457] width 44 height 19
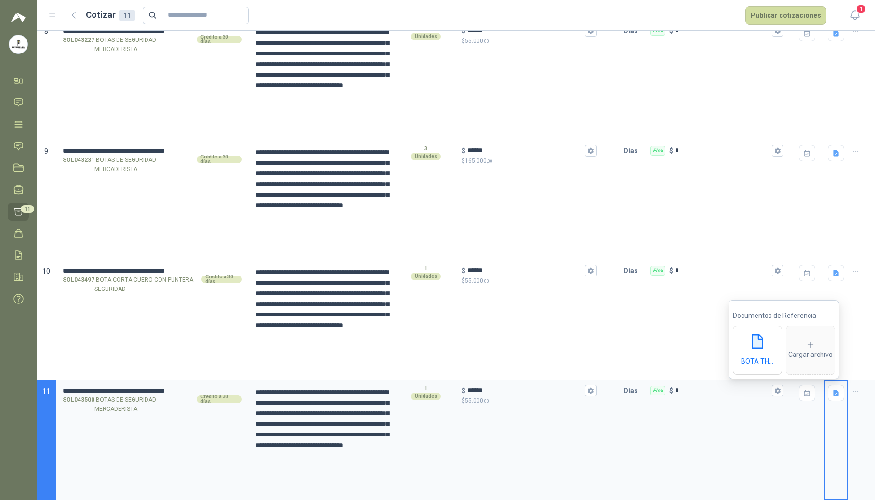
click at [827, 431] on div at bounding box center [836, 440] width 24 height 120
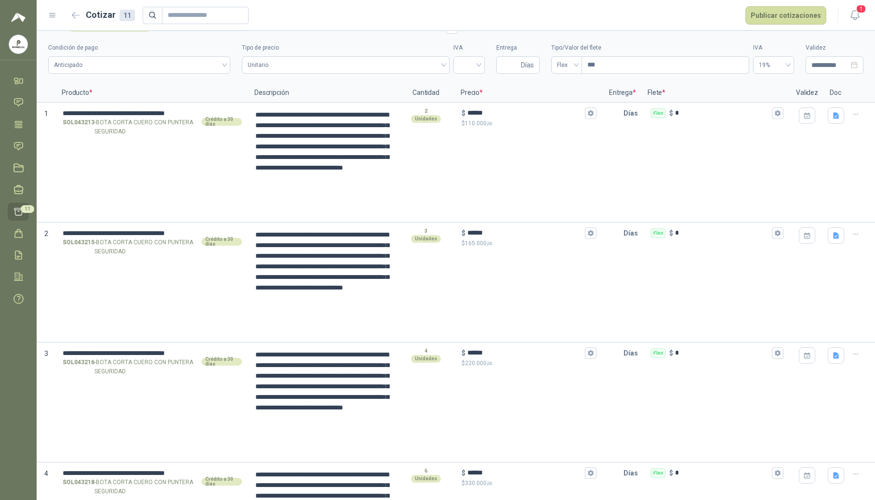
scroll to position [0, 0]
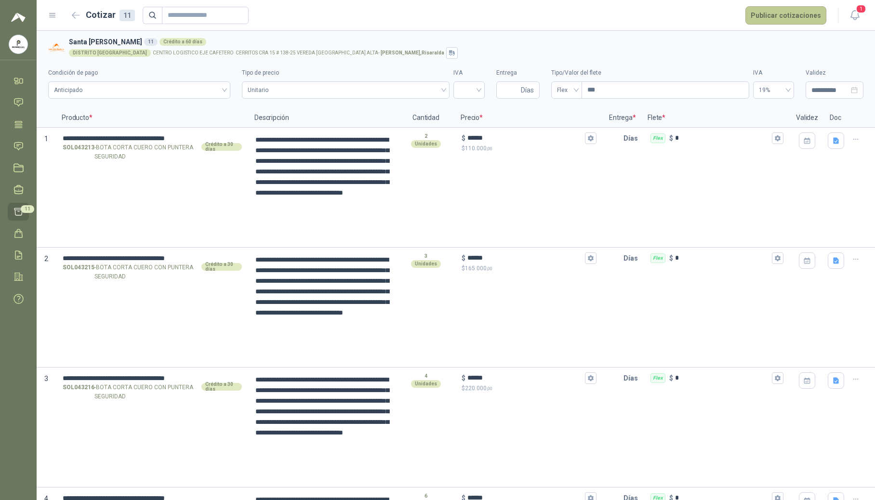
click at [779, 15] on button "Publicar cotizaciones" at bounding box center [785, 15] width 81 height 18
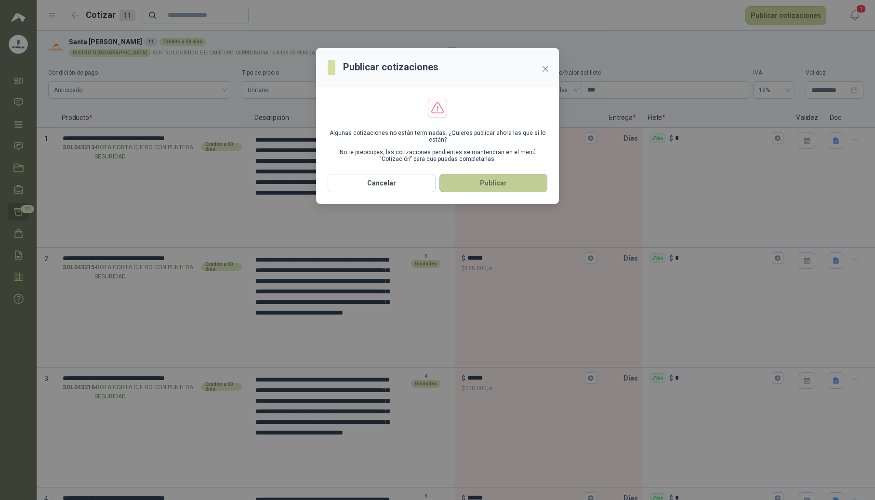
click at [463, 185] on button "Publicar" at bounding box center [493, 183] width 108 height 18
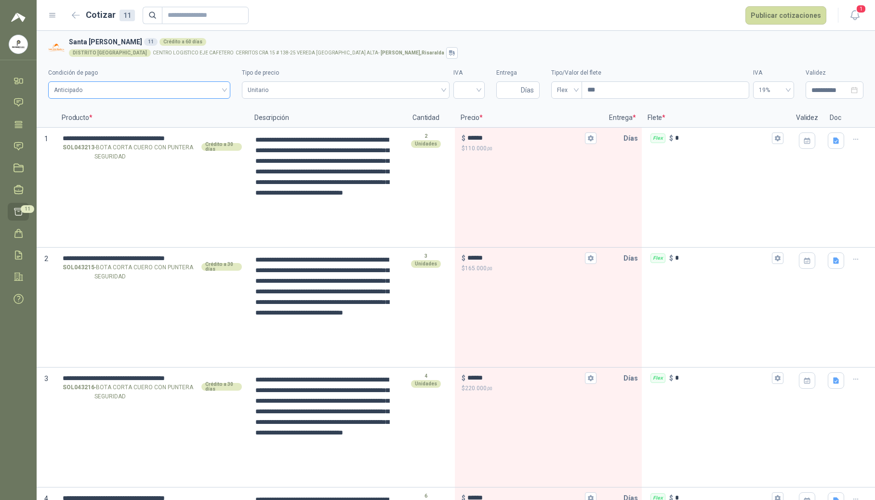
click at [161, 92] on span "Anticipado" at bounding box center [139, 90] width 170 height 14
click at [158, 125] on div "Crédito a 30 días" at bounding box center [138, 125] width 165 height 11
click at [343, 92] on span "Unitario" at bounding box center [346, 90] width 196 height 14
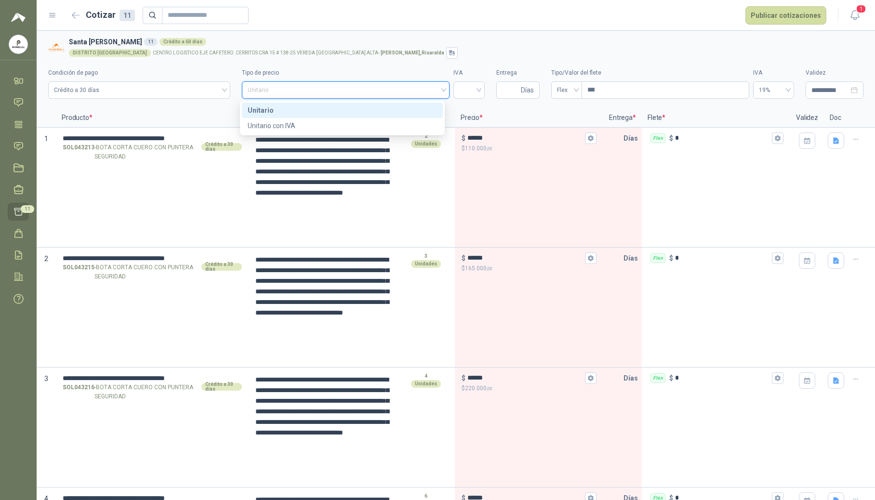
click at [311, 110] on div "Unitario" at bounding box center [342, 110] width 189 height 11
click at [478, 91] on div at bounding box center [468, 89] width 31 height 17
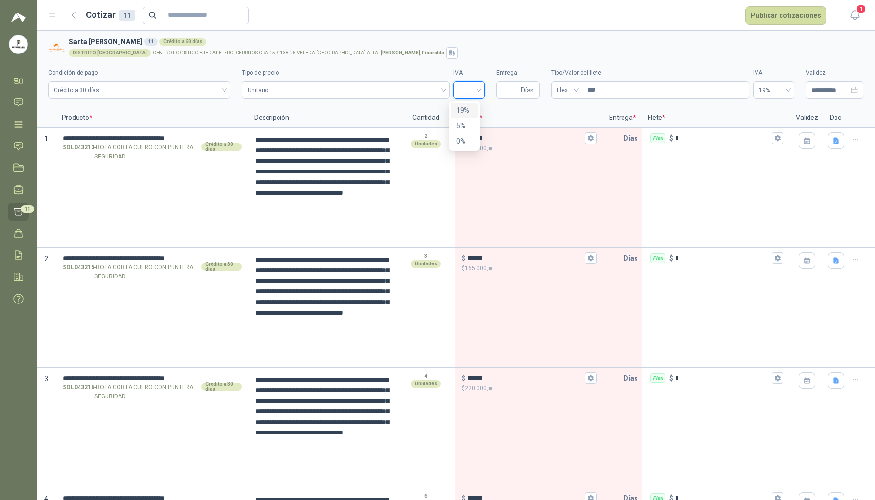
click at [464, 108] on div "19%" at bounding box center [464, 110] width 16 height 11
click at [502, 91] on input "Entrega" at bounding box center [510, 90] width 17 height 16
click at [772, 92] on span "19%" at bounding box center [772, 90] width 29 height 14
click at [764, 122] on div "0%" at bounding box center [766, 125] width 26 height 11
click at [675, 47] on div "DISTRITO PEREIRA CENTRO LOGISTICO EJE CAFETERO CERRITOS CRA 15 # 138-25 VEREDA …" at bounding box center [464, 53] width 790 height 12
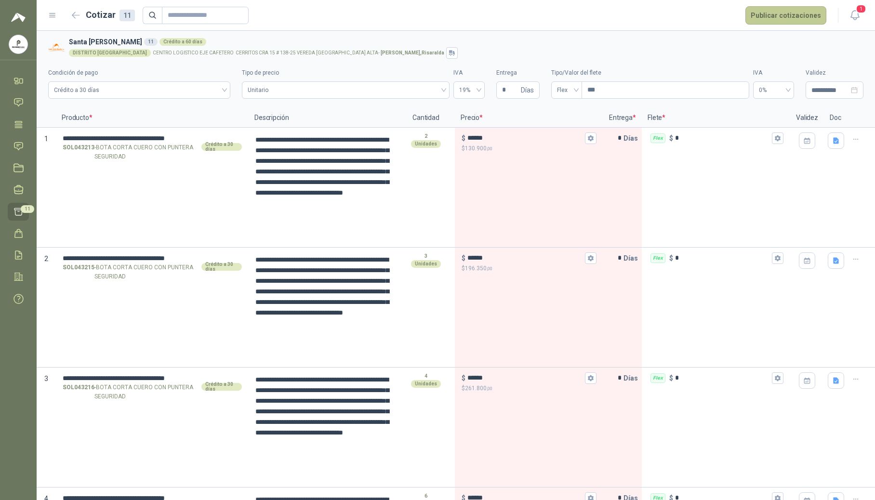
click at [790, 21] on button "Publicar cotizaciones" at bounding box center [785, 15] width 81 height 18
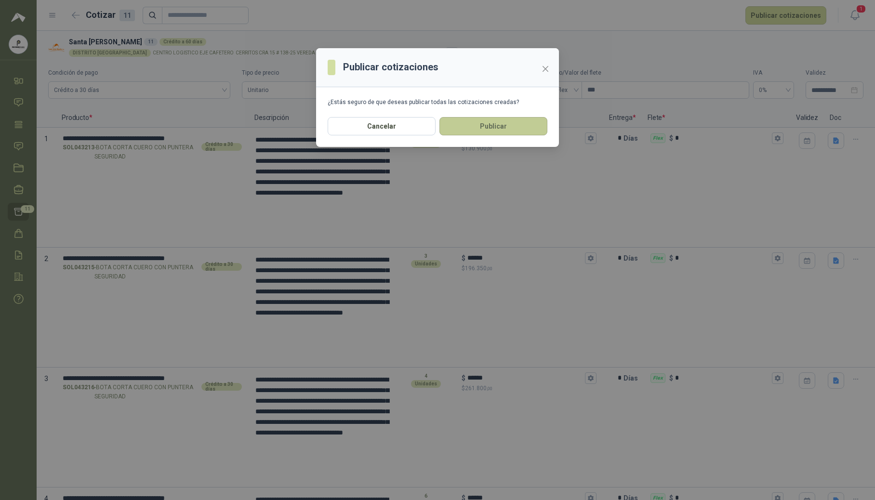
click at [517, 128] on button "Publicar" at bounding box center [493, 126] width 108 height 18
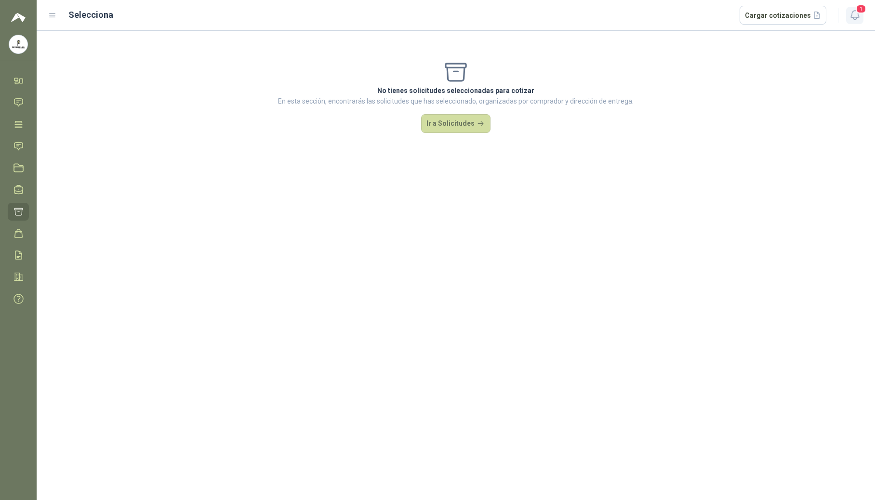
click at [854, 15] on icon "button" at bounding box center [855, 15] width 12 height 12
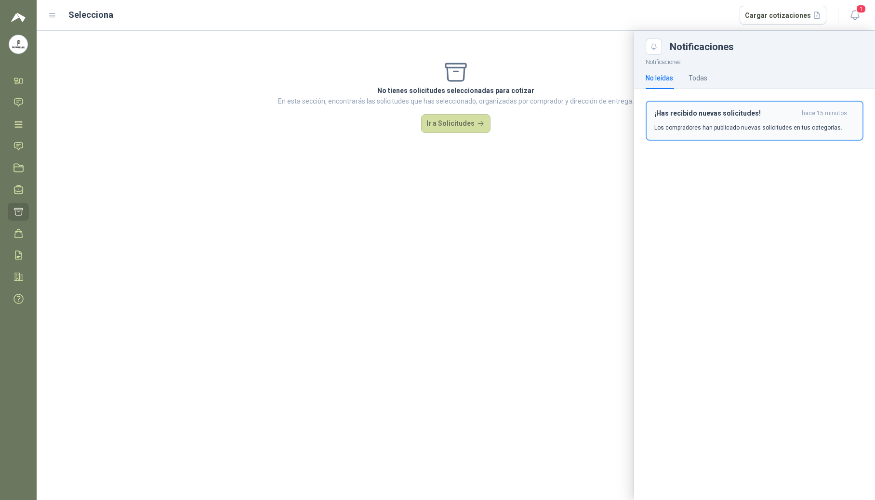
click at [727, 124] on p "Los compradores han publicado nuevas solicitudes en tus categorías." at bounding box center [748, 127] width 188 height 9
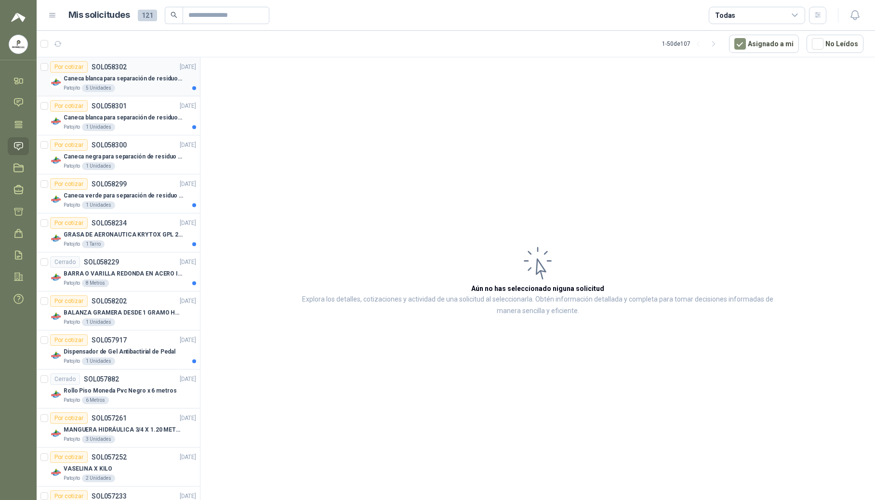
click at [114, 79] on p "Caneca blanca para separación de residuos 121 LT" at bounding box center [124, 78] width 120 height 9
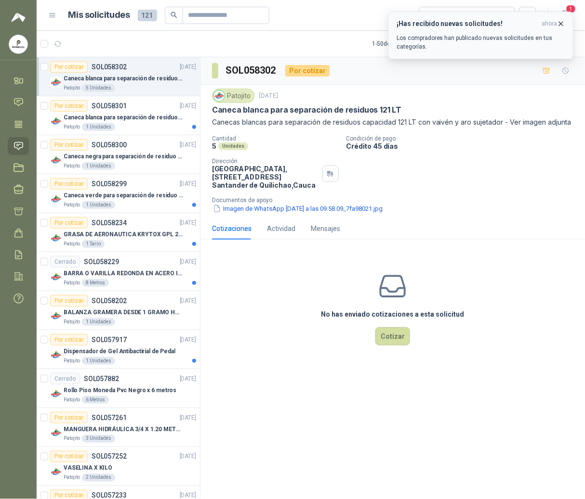
click at [561, 23] on icon "button" at bounding box center [561, 24] width 4 height 4
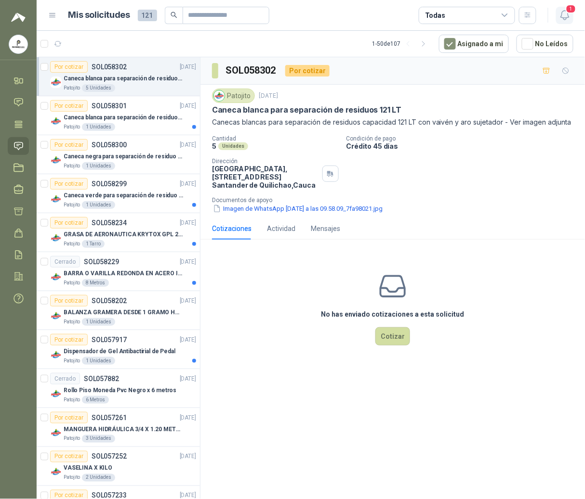
click at [566, 18] on icon "button" at bounding box center [564, 15] width 8 height 9
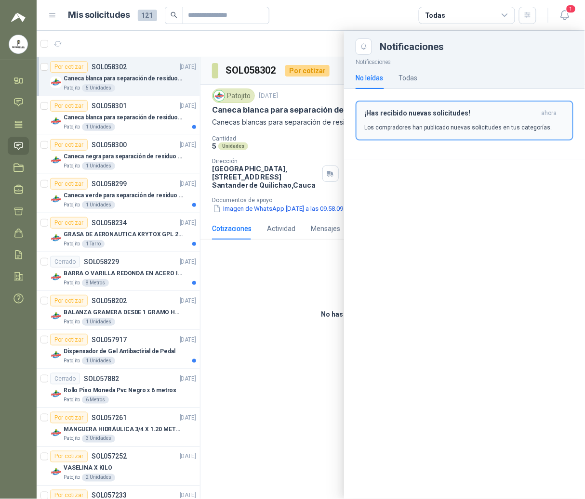
click at [450, 113] on h3 "¡Has recibido nuevas solicitudes!" at bounding box center [450, 113] width 173 height 8
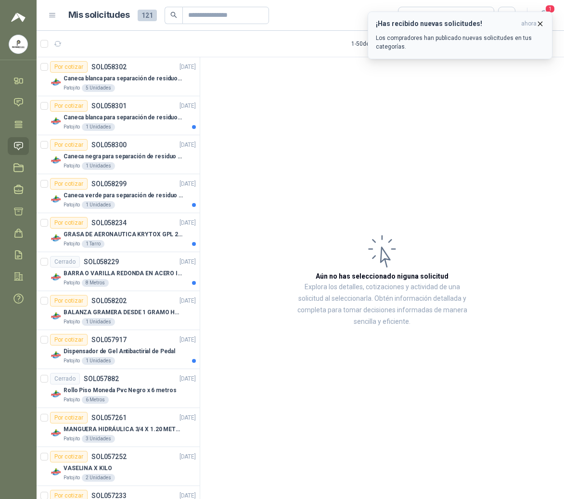
click at [540, 26] on icon "button" at bounding box center [540, 24] width 8 height 8
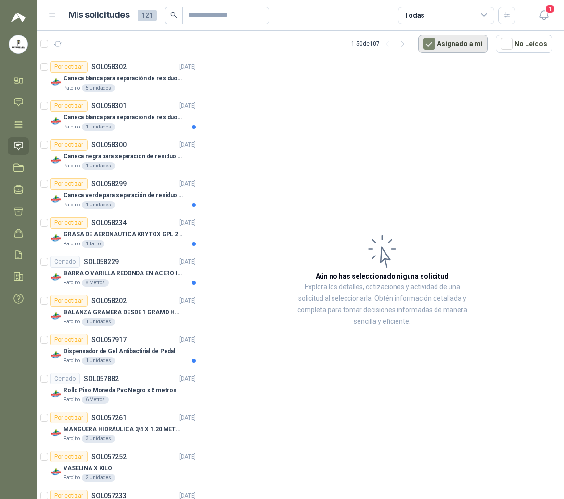
click at [440, 42] on button "Asignado a mi" at bounding box center [453, 44] width 70 height 18
